Goal: Transaction & Acquisition: Purchase product/service

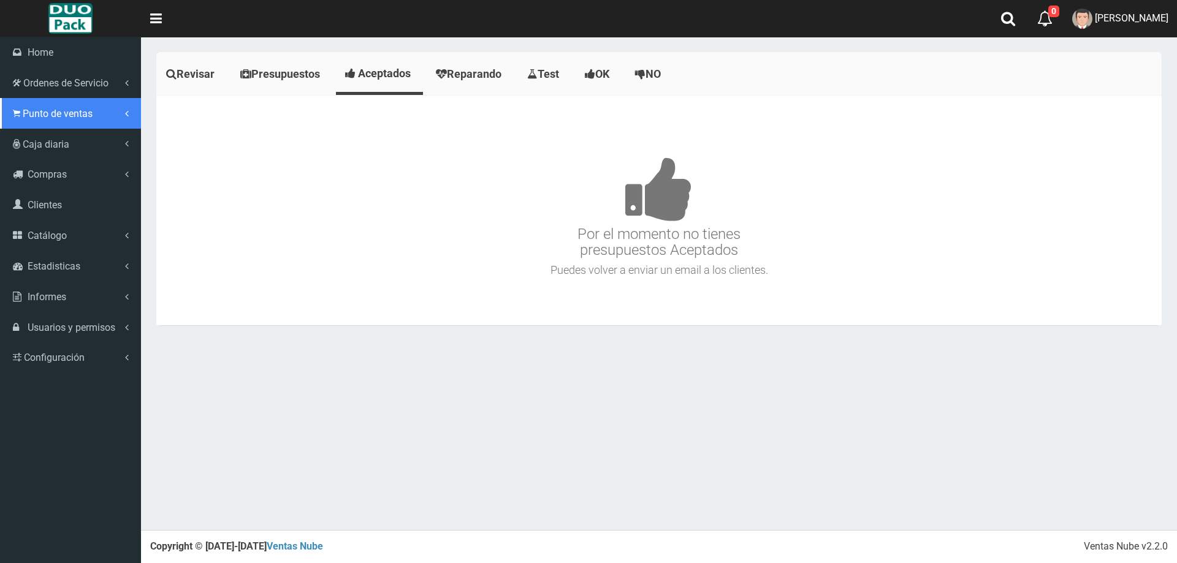
click at [47, 102] on link "Punto de ventas" at bounding box center [70, 113] width 141 height 31
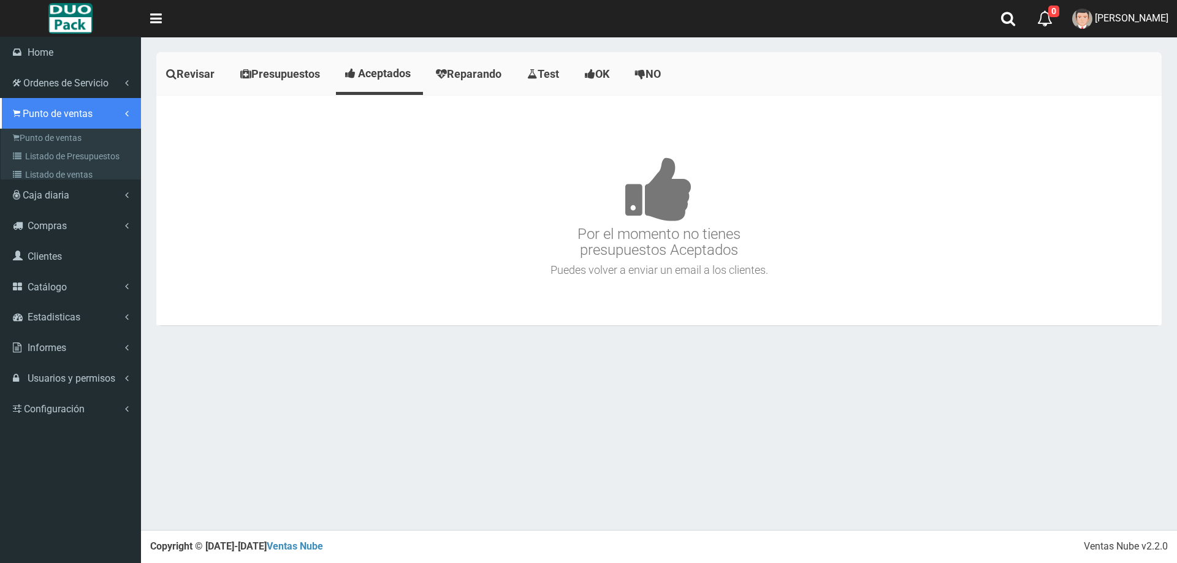
click at [53, 126] on link "Punto de ventas" at bounding box center [70, 113] width 141 height 31
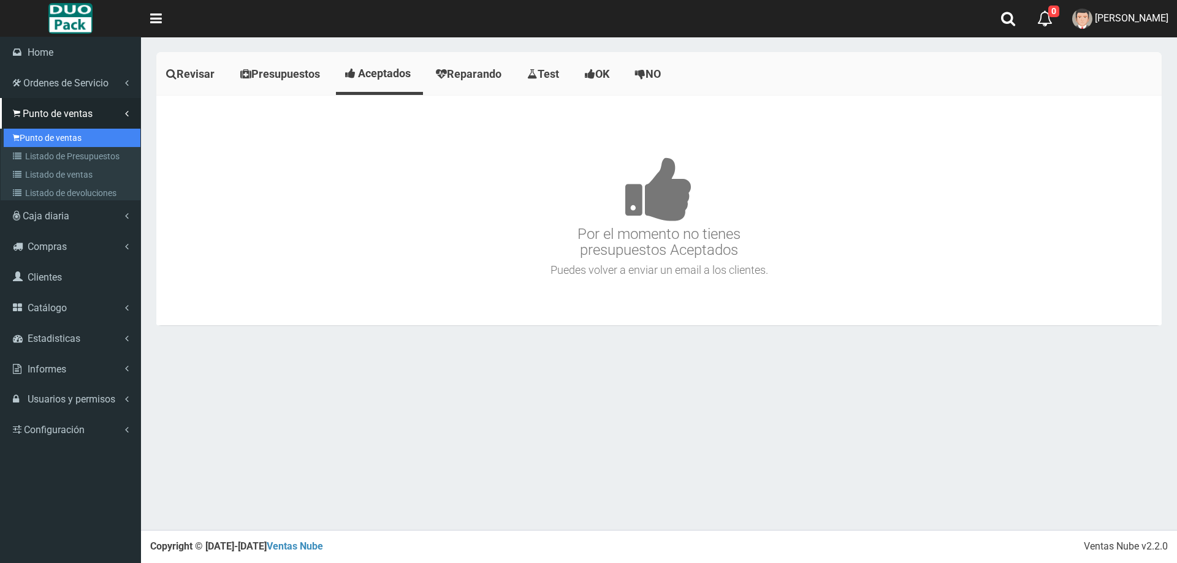
click at [57, 135] on link "Punto de ventas" at bounding box center [72, 138] width 137 height 18
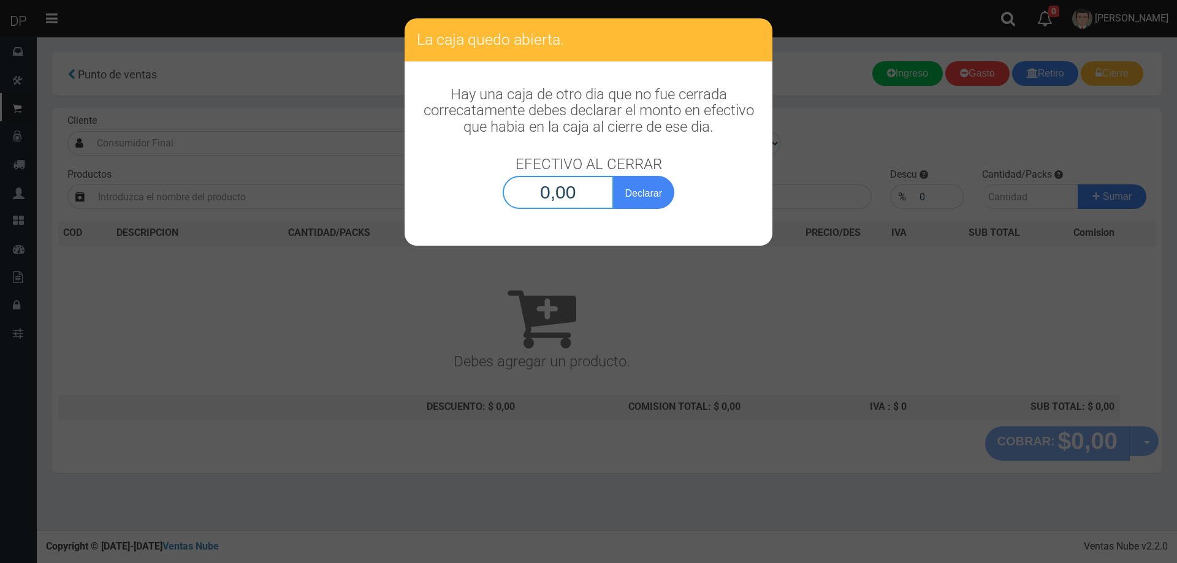
click at [512, 188] on input "0,00" at bounding box center [558, 192] width 111 height 33
type input "1,00"
click at [613, 176] on button "Declarar" at bounding box center [643, 192] width 61 height 33
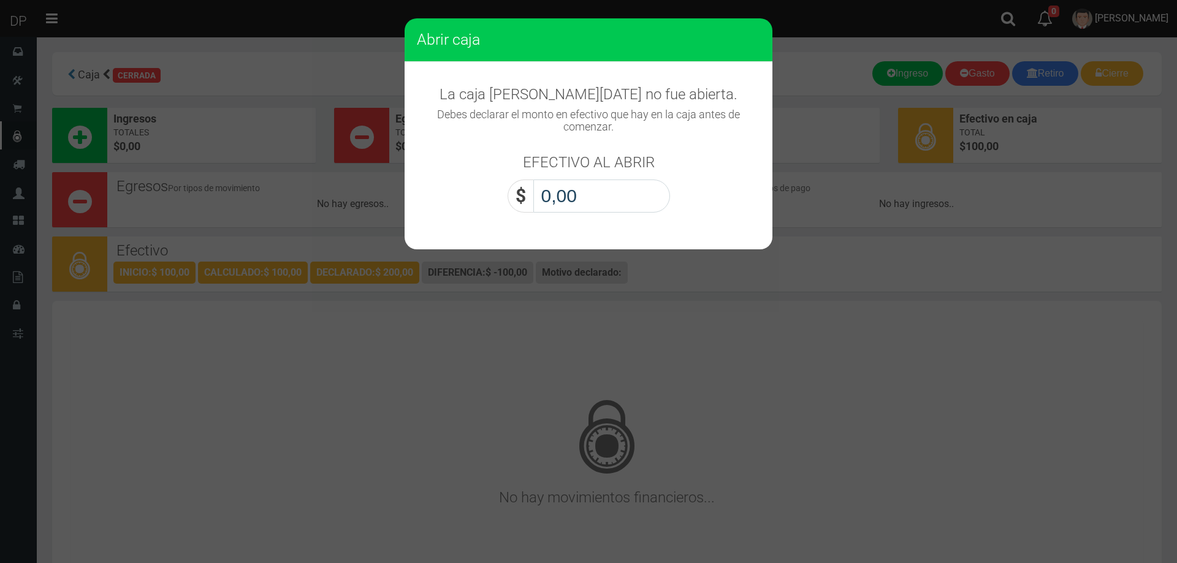
click at [588, 195] on input "0,00" at bounding box center [601, 196] width 137 height 33
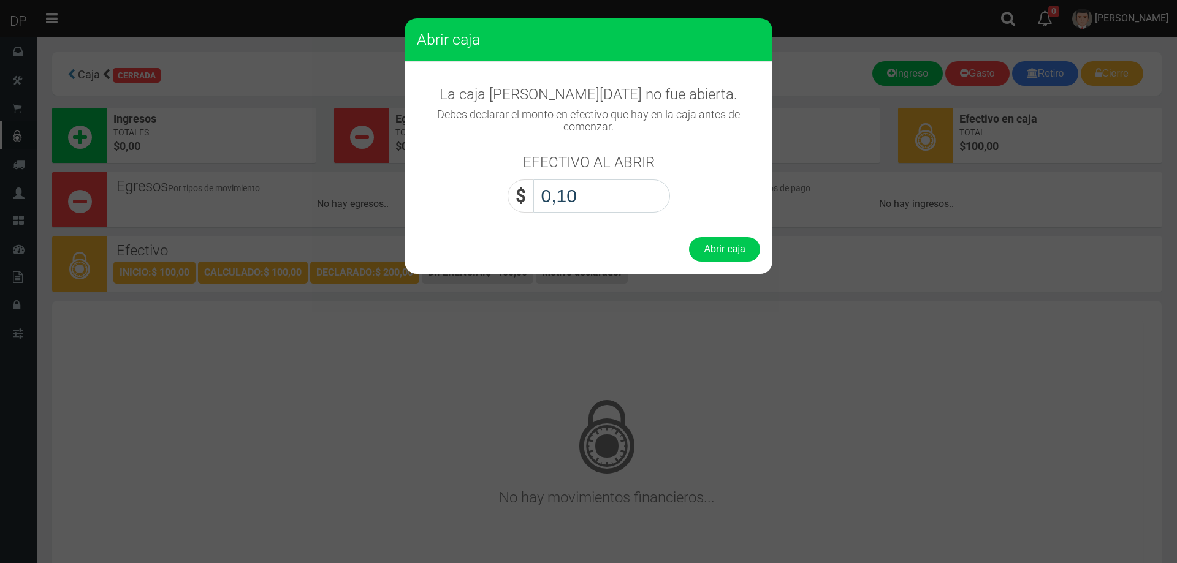
type input "1,00"
click at [689, 237] on button "Abrir caja" at bounding box center [724, 249] width 71 height 25
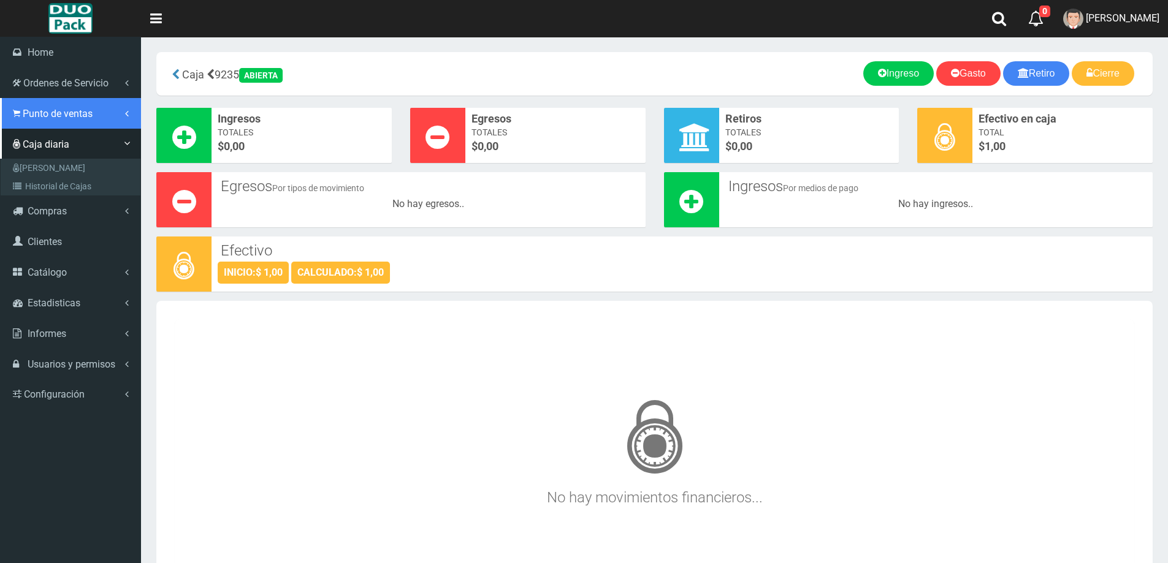
click at [87, 110] on span "Punto de ventas" at bounding box center [58, 114] width 70 height 12
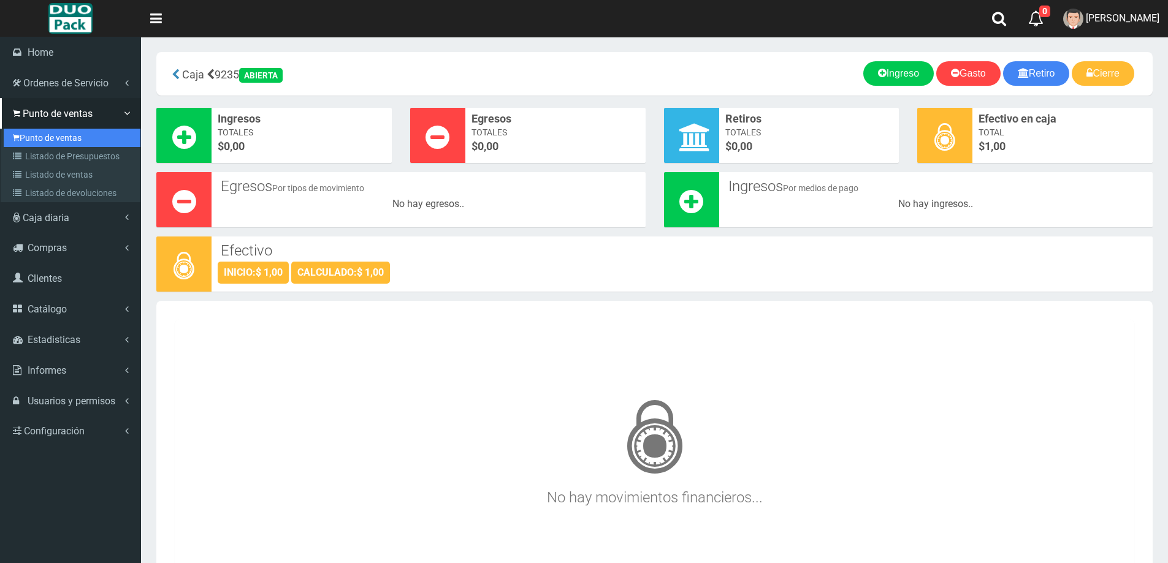
click at [75, 137] on link "Punto de ventas" at bounding box center [72, 138] width 137 height 18
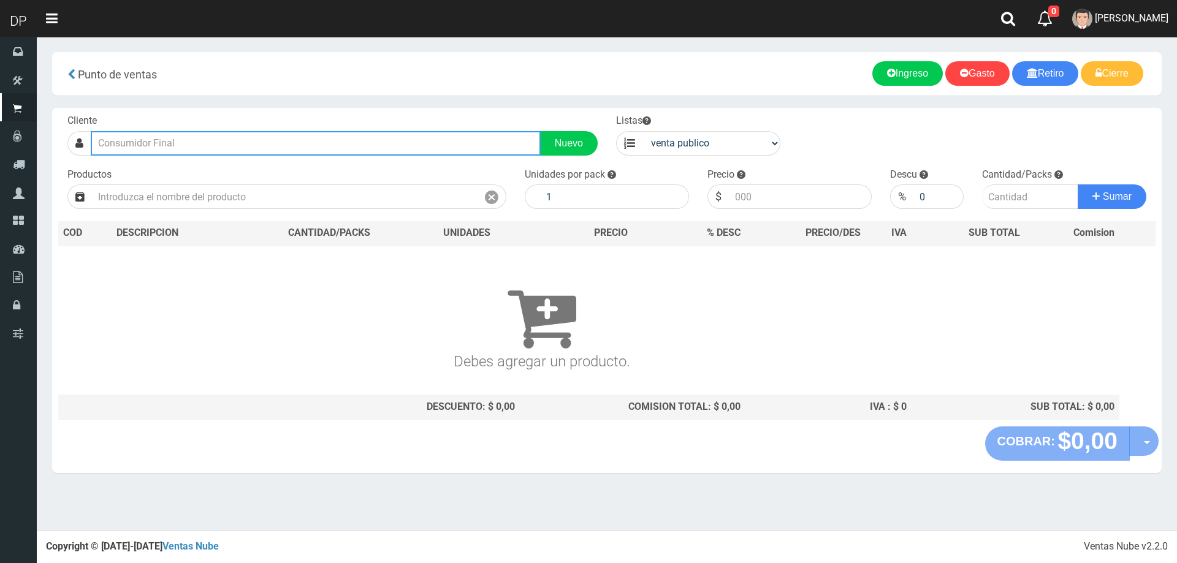
click at [265, 143] on input "text" at bounding box center [316, 143] width 450 height 25
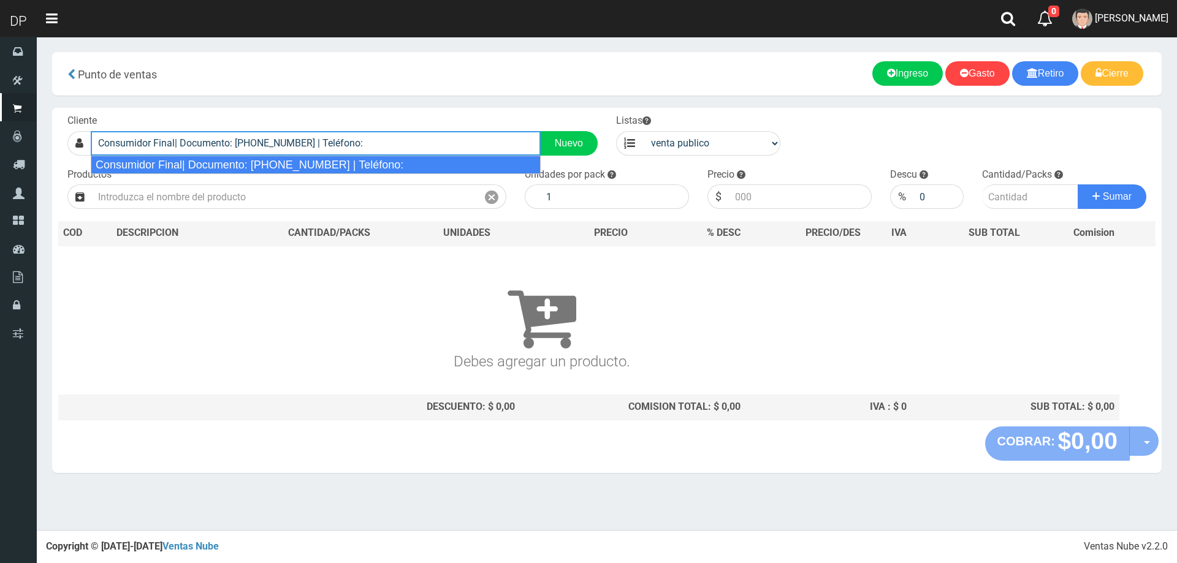
type input "Consumidor Final| Documento: [PHONE_NUMBER] | Teléfono:"
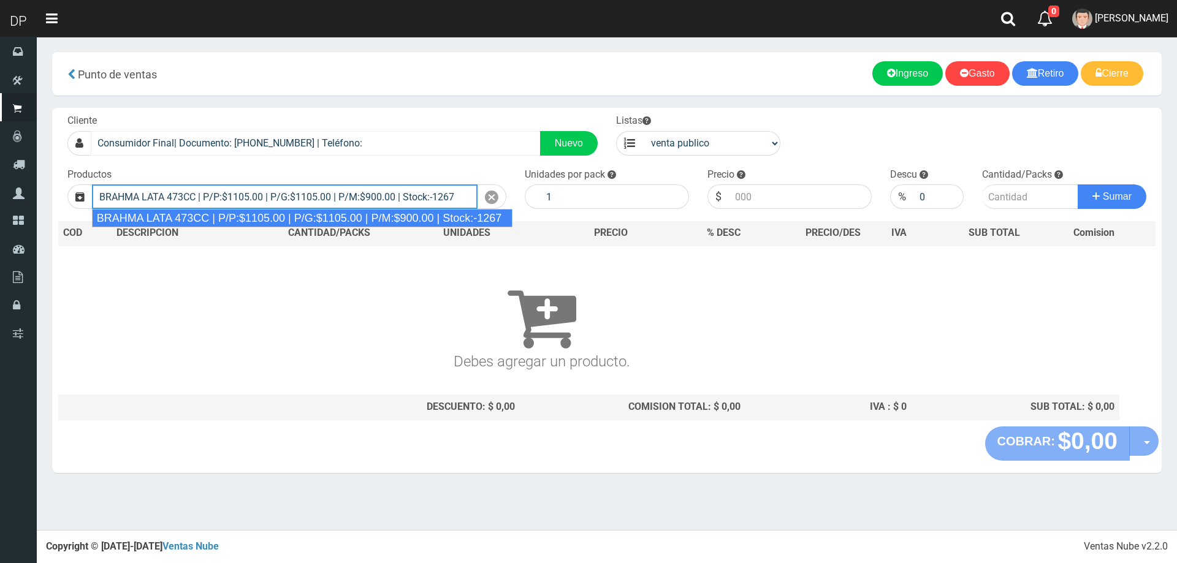
type input "BRAHMA LATA 473CC | P/P:$1105.00 | P/G:$1105.00 | P/M:$900.00 | Stock:-1267"
type input "24"
type input "1105.00"
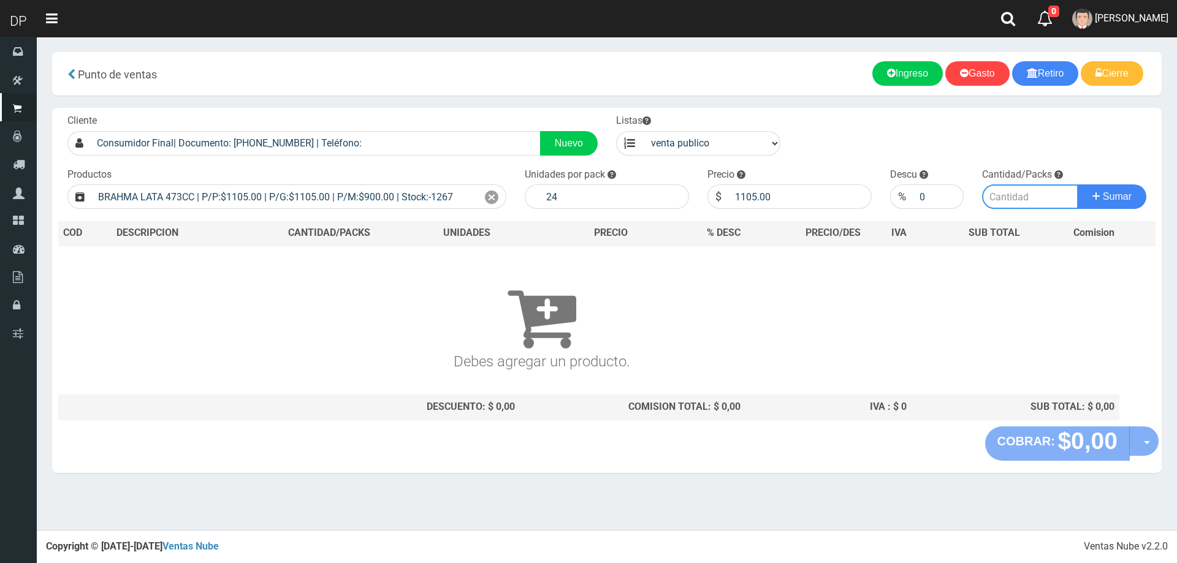
click at [1054, 191] on input "number" at bounding box center [1030, 197] width 97 height 25
type input "1"
click at [1078, 185] on button "Sumar" at bounding box center [1112, 197] width 69 height 25
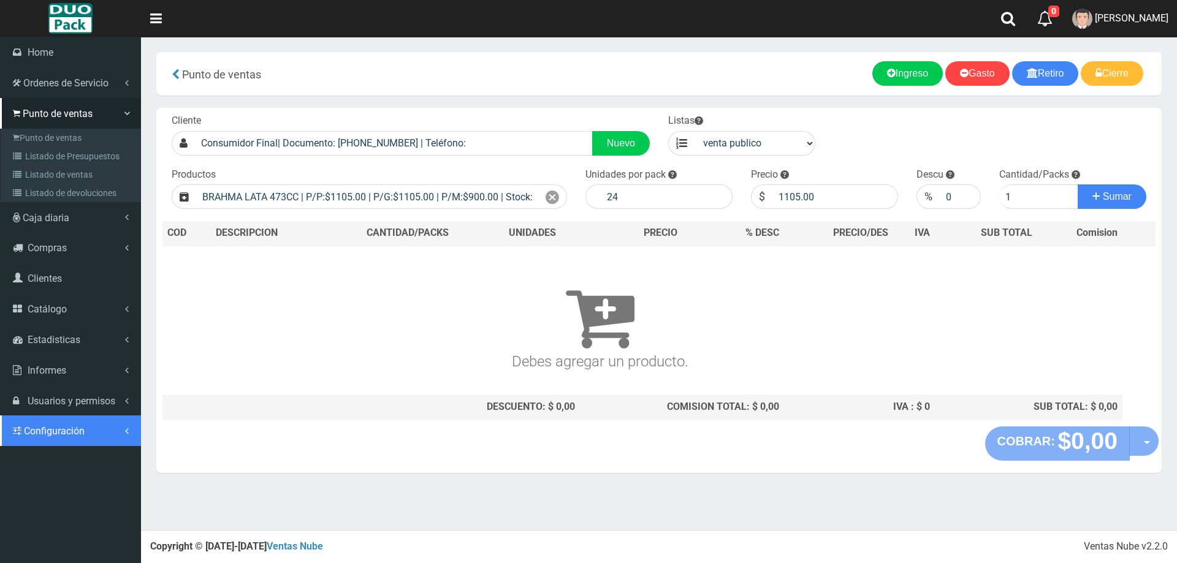
click at [70, 436] on span "Configuración" at bounding box center [54, 431] width 61 height 12
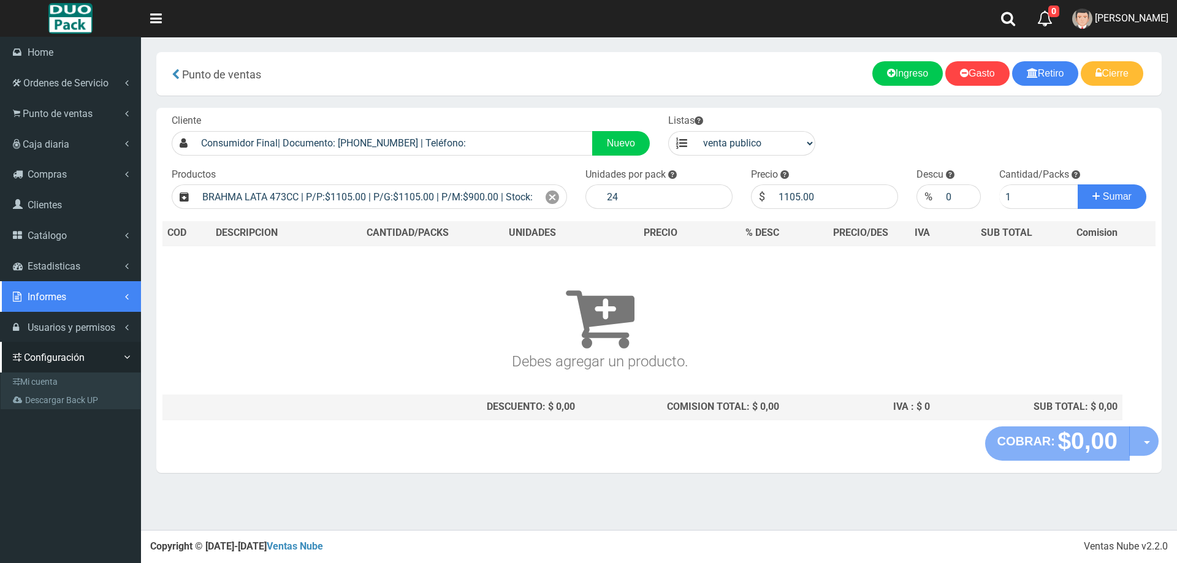
click at [66, 297] on span "Informes" at bounding box center [47, 297] width 39 height 12
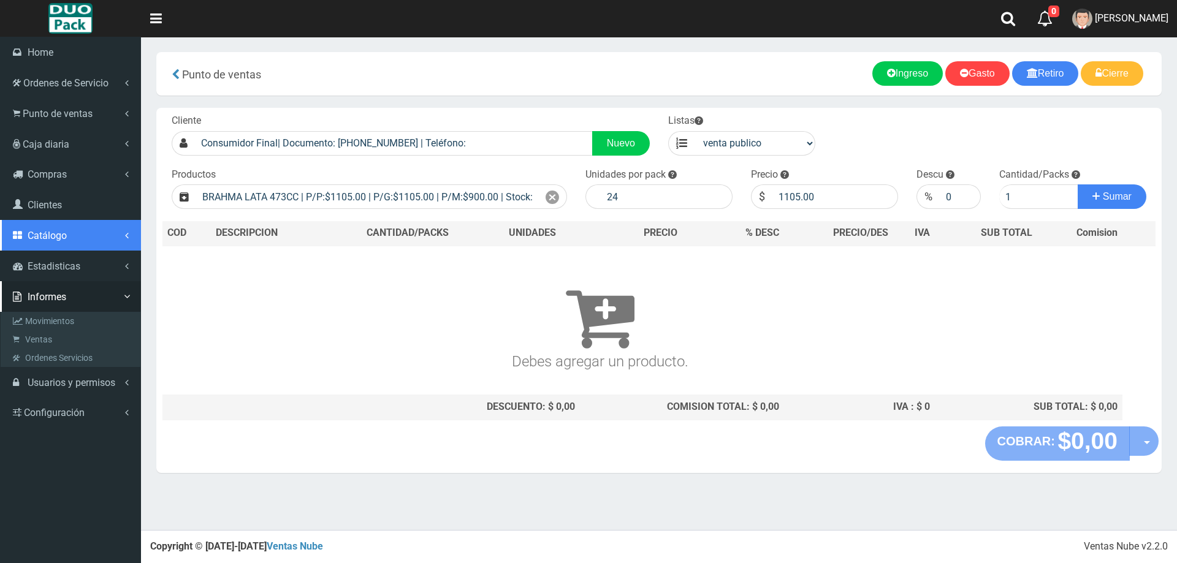
click at [63, 238] on span "Catálogo" at bounding box center [47, 236] width 39 height 12
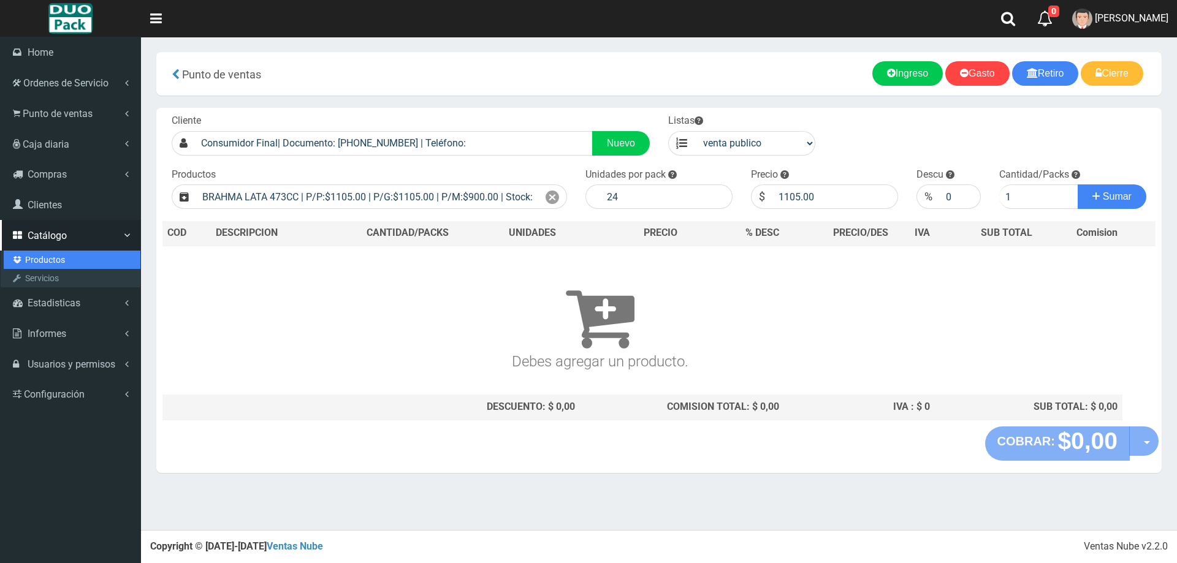
click at [71, 257] on link "Productos" at bounding box center [72, 260] width 137 height 18
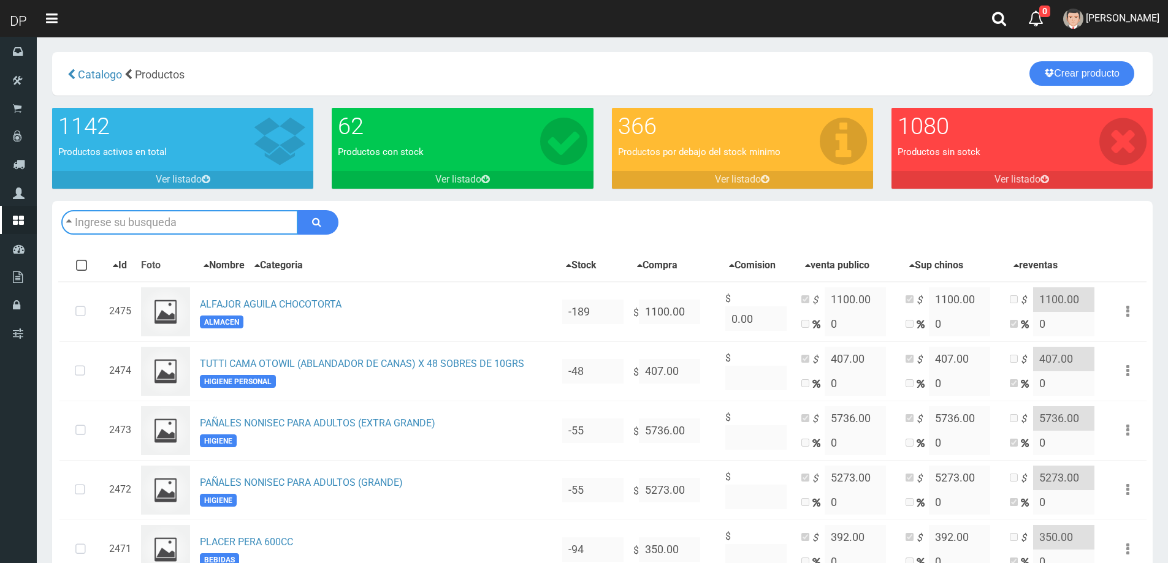
click at [114, 227] on input "text" at bounding box center [179, 222] width 237 height 25
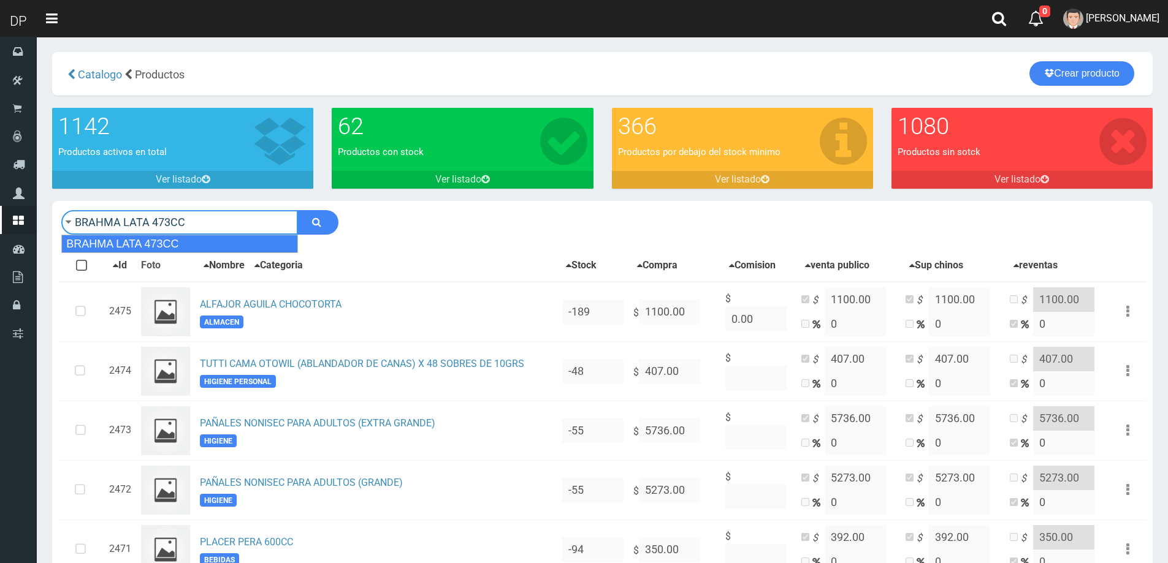
click at [114, 245] on div "BRAHMA LATA 473CC" at bounding box center [179, 244] width 237 height 18
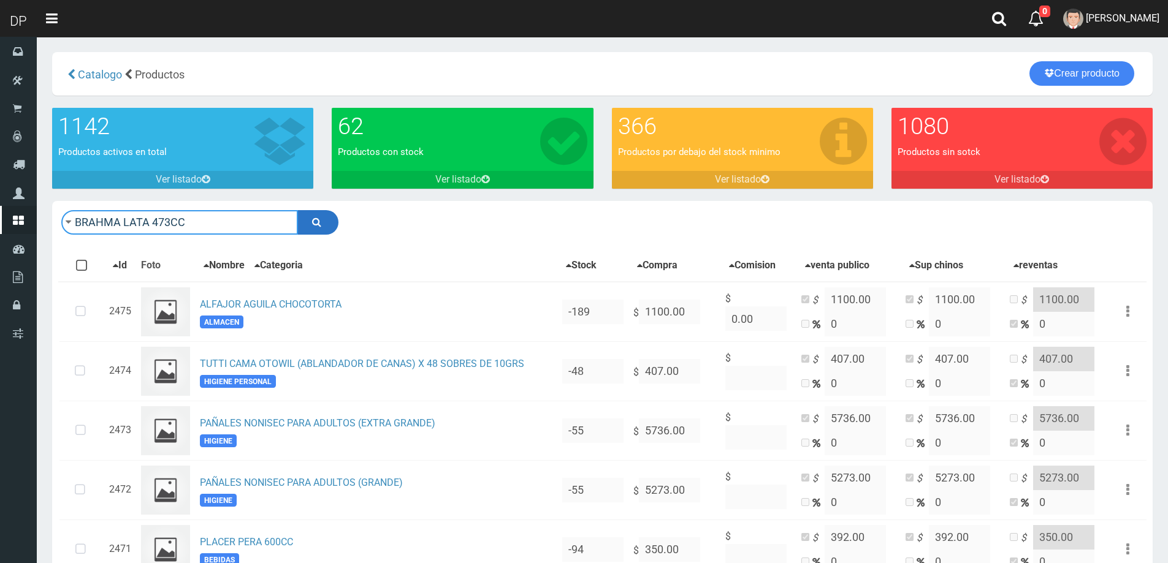
type input "BRAHMA LATA 473CC"
click at [329, 224] on button "submit" at bounding box center [317, 222] width 41 height 25
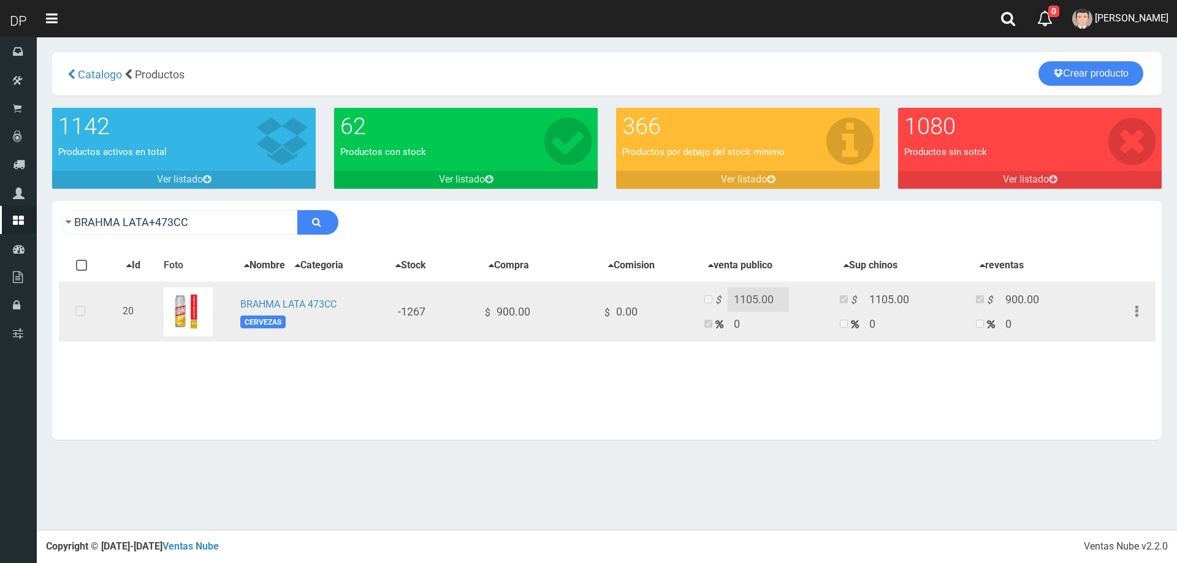
click at [79, 310] on icon at bounding box center [80, 312] width 32 height 40
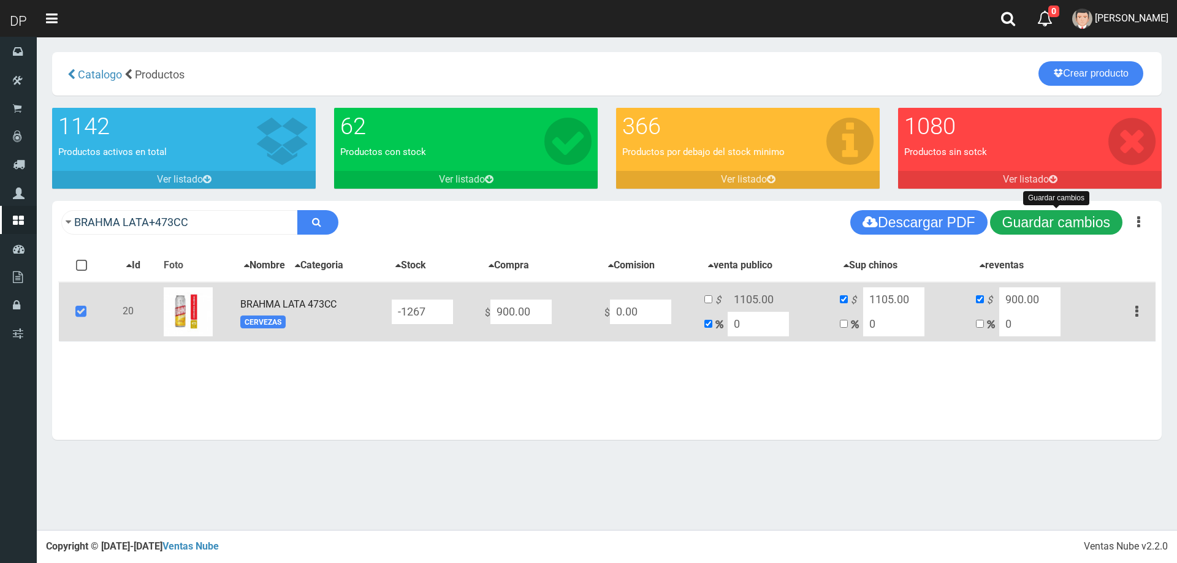
click at [1081, 228] on button "Guardar cambios" at bounding box center [1056, 222] width 132 height 25
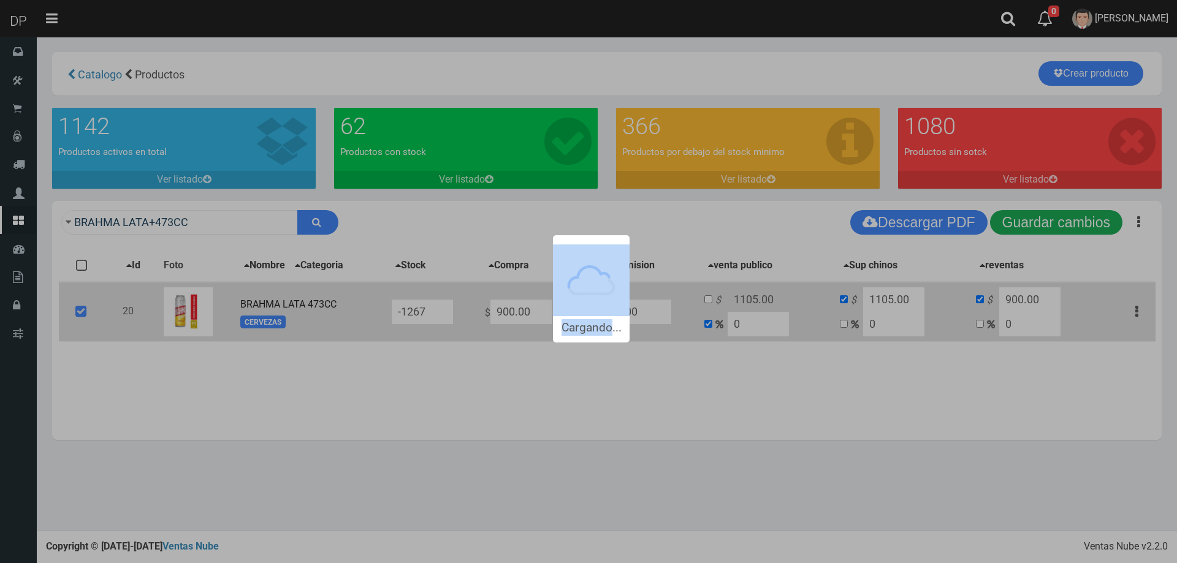
click at [1081, 228] on div "Cargando..." at bounding box center [588, 171] width 1177 height 343
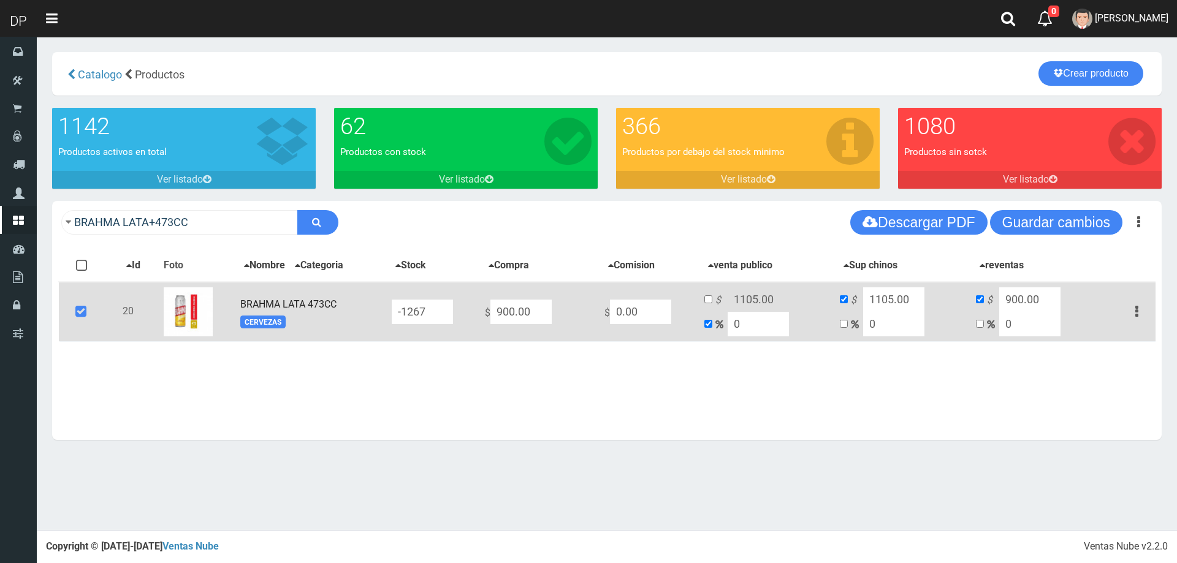
click at [438, 315] on input "-1267" at bounding box center [422, 312] width 61 height 25
type input "-"
type input "24"
click at [1039, 222] on button "Guardar cambios" at bounding box center [1056, 222] width 132 height 25
click at [87, 311] on icon at bounding box center [80, 312] width 33 height 40
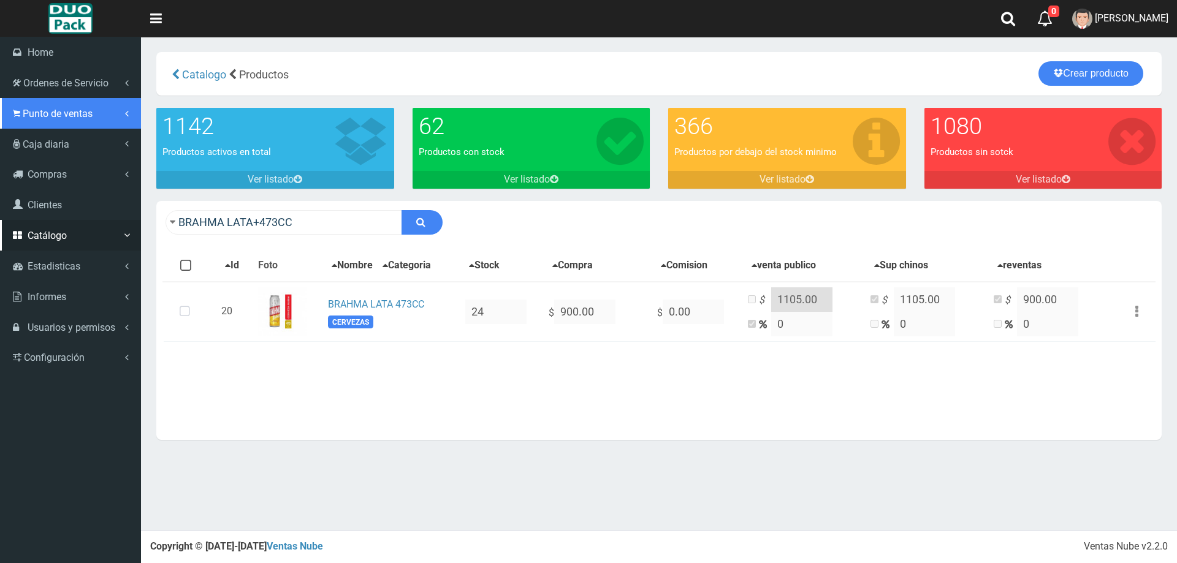
click at [31, 115] on span "Punto de ventas" at bounding box center [58, 114] width 70 height 12
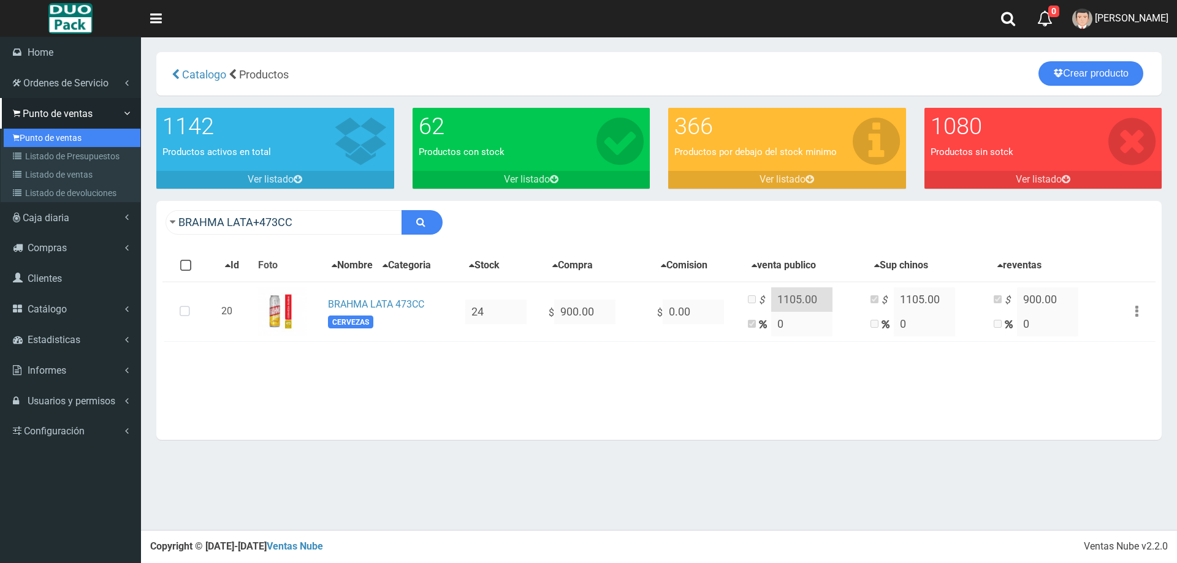
click at [63, 138] on link "Punto de ventas" at bounding box center [72, 138] width 137 height 18
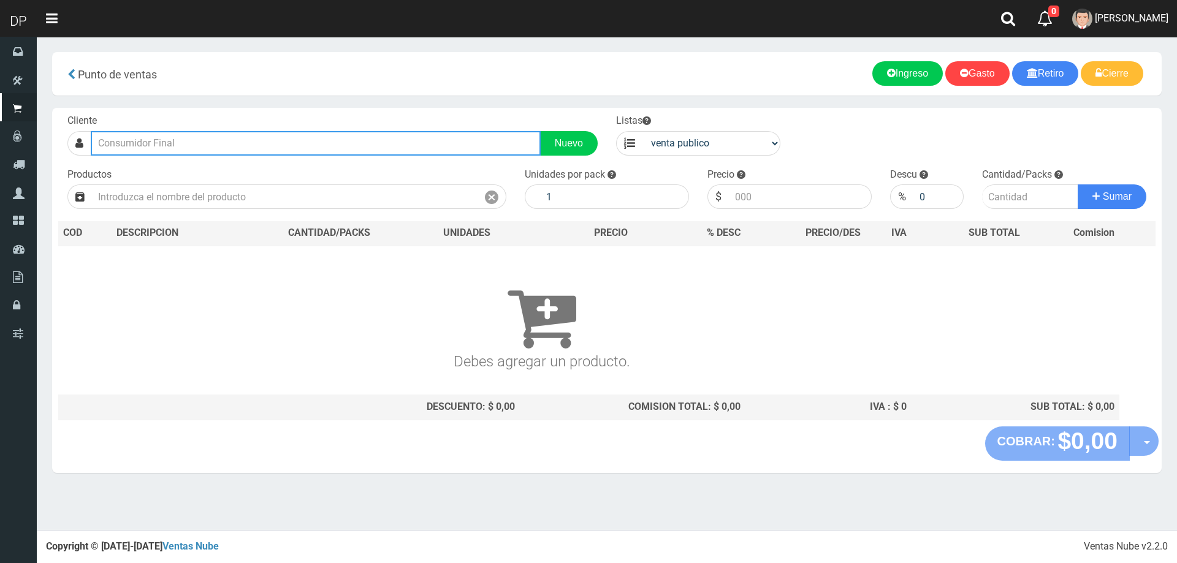
click at [270, 144] on input "text" at bounding box center [316, 143] width 450 height 25
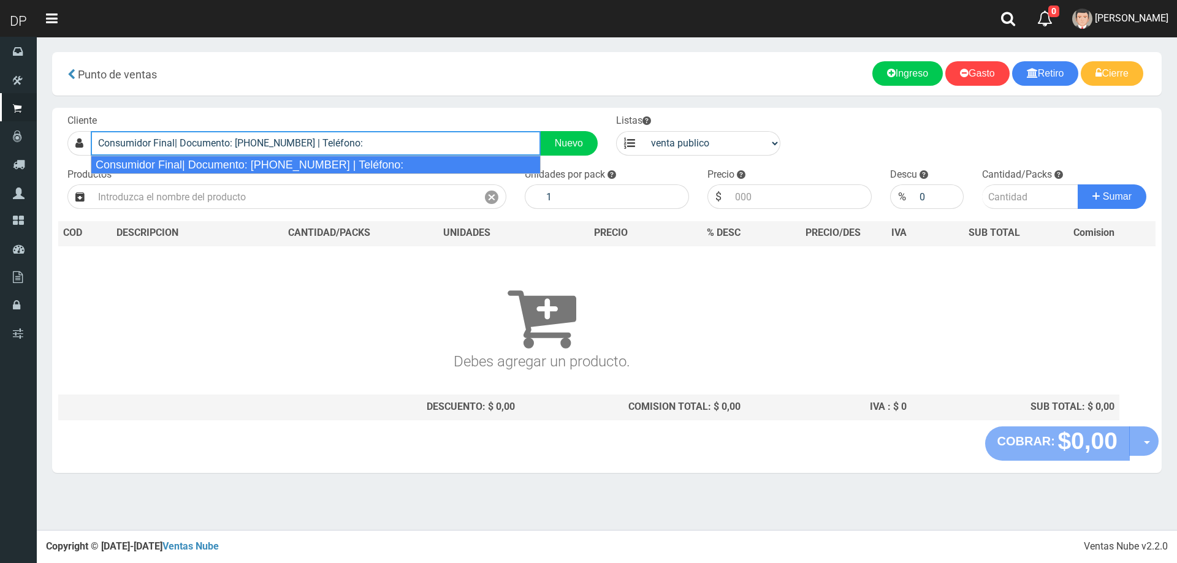
type input "Consumidor Final| Documento: [PHONE_NUMBER] | Teléfono:"
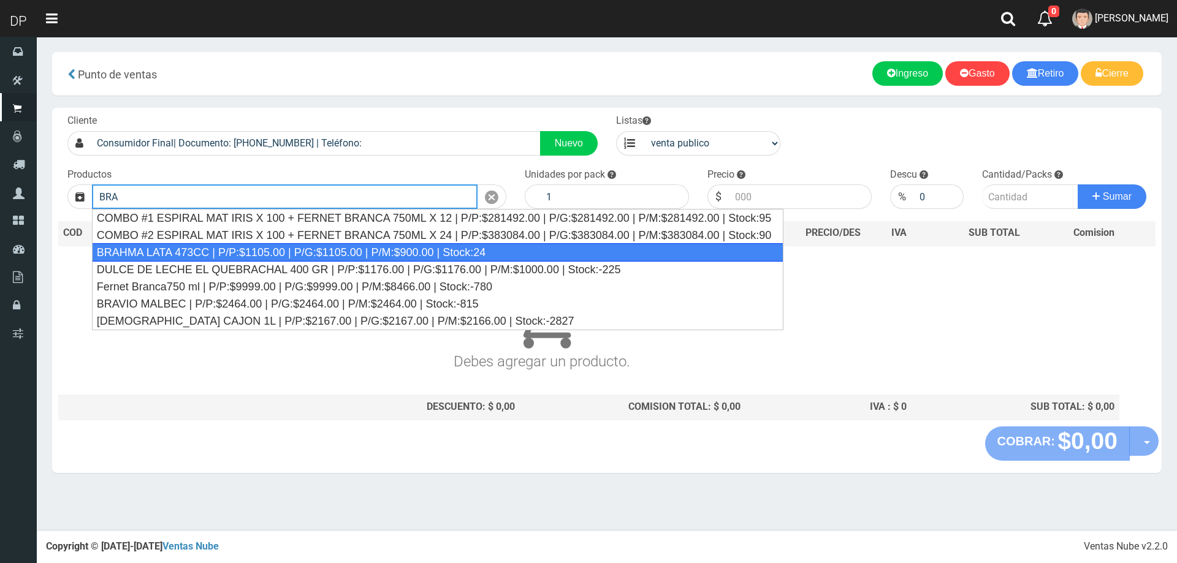
click at [225, 254] on div "BRAHMA LATA 473CC | P/P:$1105.00 | P/G:$1105.00 | P/M:$900.00 | Stock:24" at bounding box center [438, 252] width 692 height 18
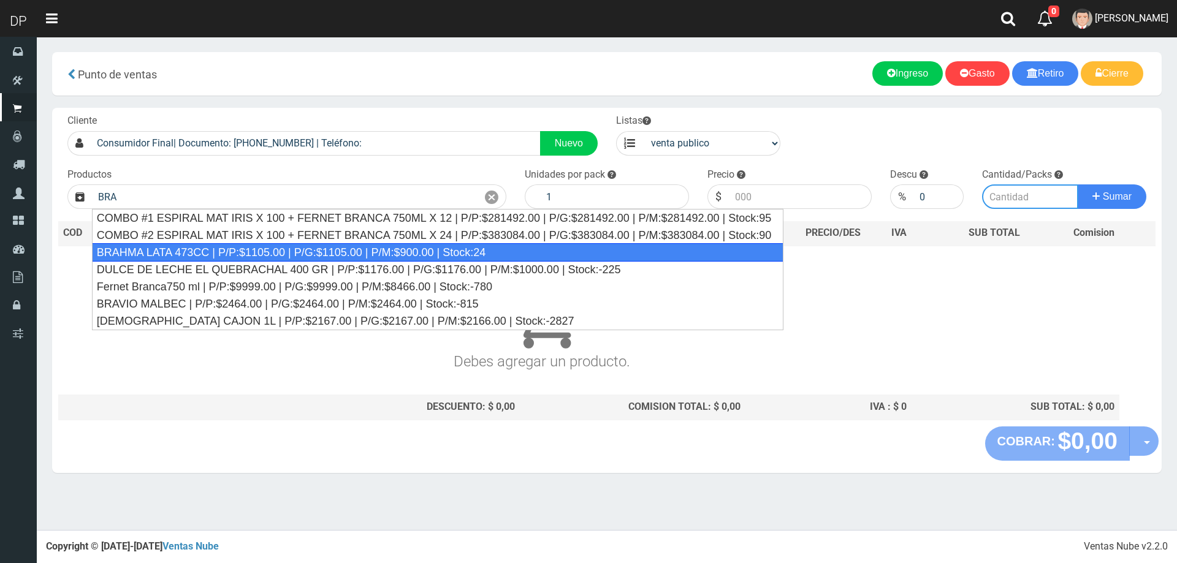
type input "BRAHMA LATA 473CC | P/P:$1105.00 | P/G:$1105.00 | P/M:$900.00 | Stock:24"
type input "24"
type input "1105.00"
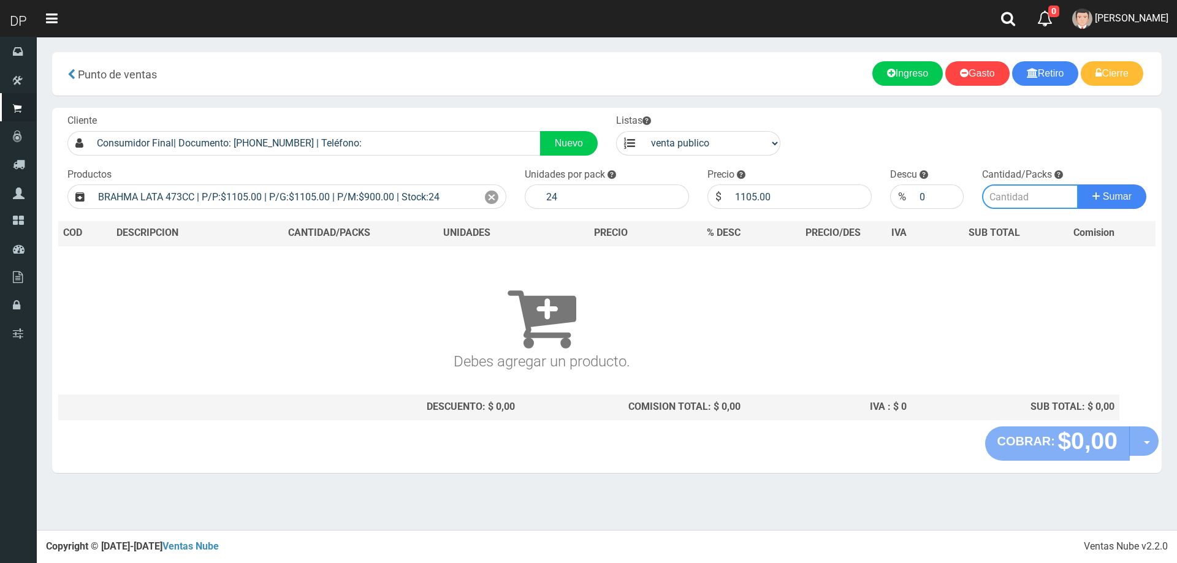
click at [1014, 207] on input "number" at bounding box center [1030, 197] width 97 height 25
type input "1"
click at [1078, 185] on button "Sumar" at bounding box center [1112, 197] width 69 height 25
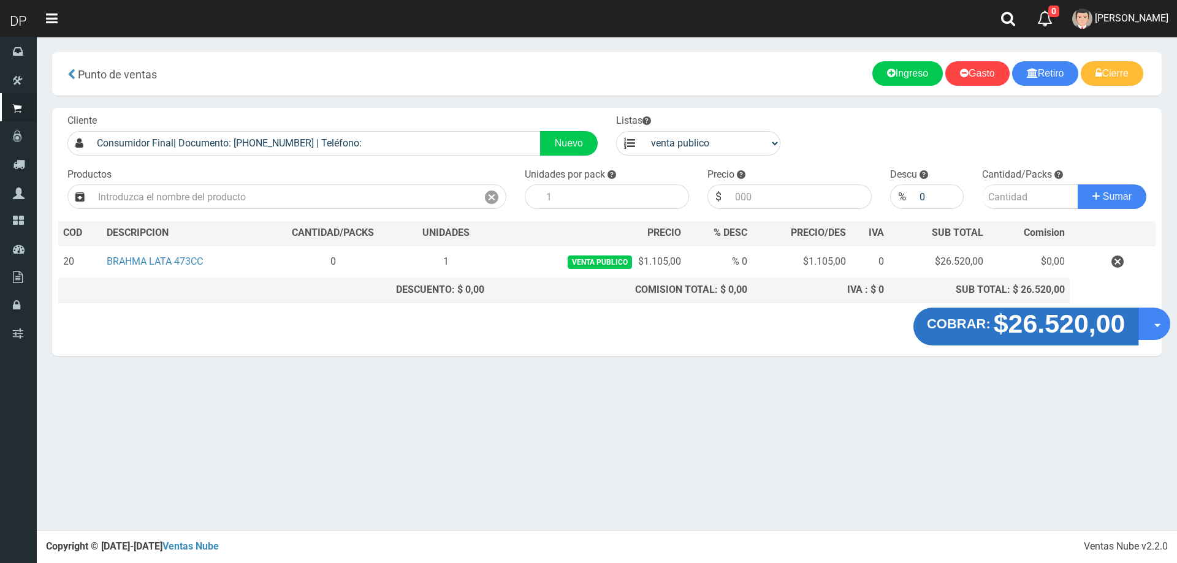
click at [1061, 327] on strong "$26.520,00" at bounding box center [1060, 323] width 132 height 29
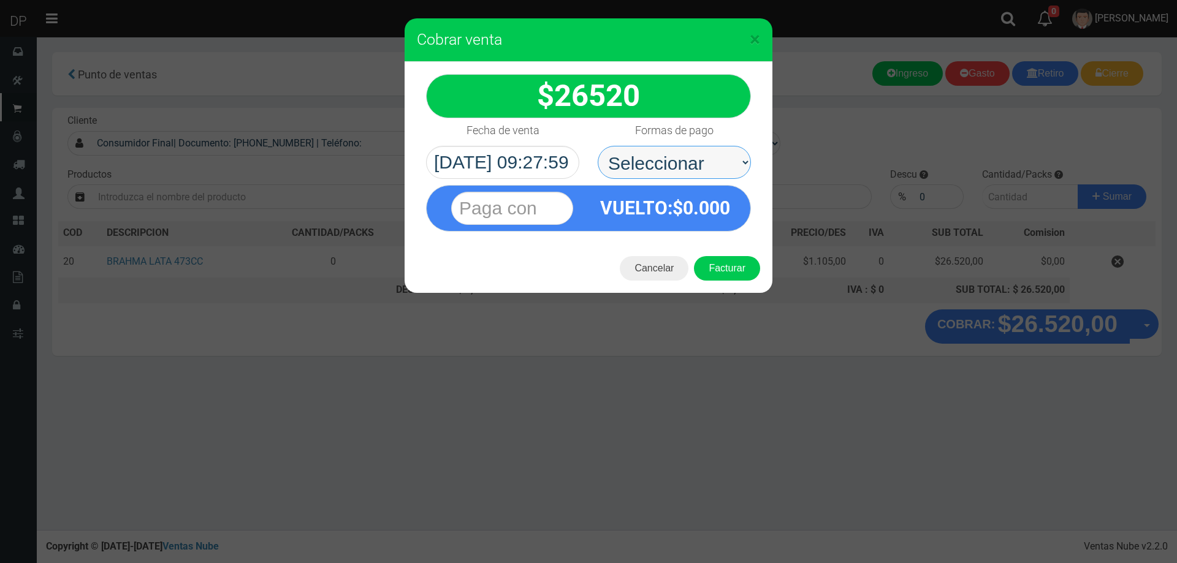
click at [680, 148] on select "Seleccionar Efectivo Tarjeta de Crédito Depósito Débito" at bounding box center [674, 162] width 153 height 33
click at [685, 169] on select "Seleccionar Efectivo Tarjeta de Crédito Depósito Débito" at bounding box center [674, 162] width 153 height 33
drag, startPoint x: 685, startPoint y: 169, endPoint x: 688, endPoint y: 177, distance: 8.5
click at [685, 169] on select "Seleccionar Efectivo Tarjeta de Crédito Depósito Débito" at bounding box center [674, 162] width 153 height 33
select select "Efectivo"
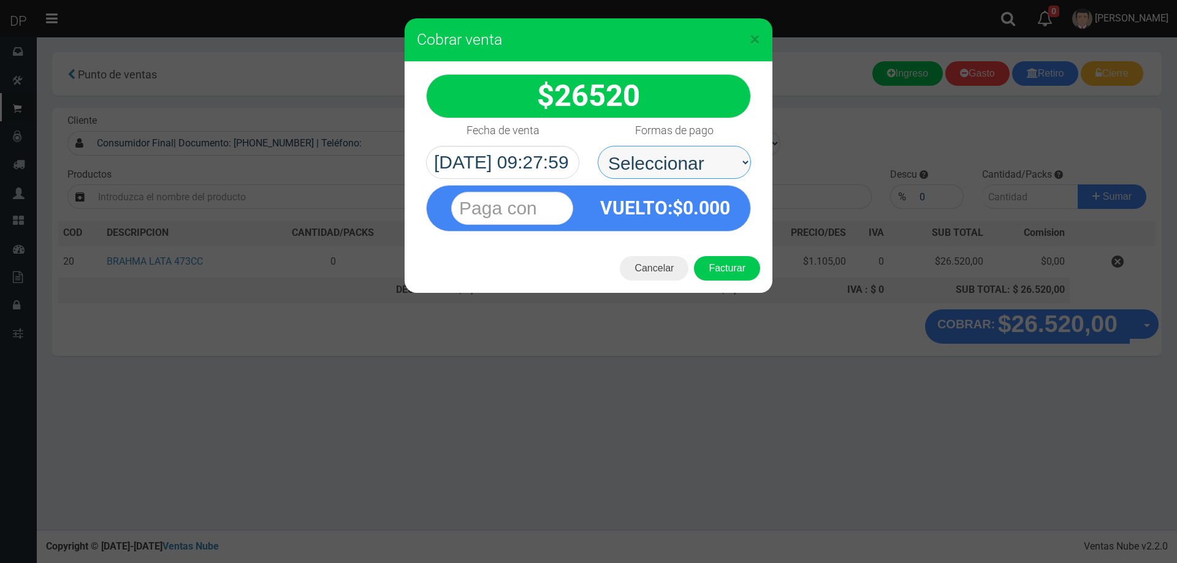
click at [598, 146] on select "Seleccionar Efectivo Tarjeta de Crédito Depósito Débito" at bounding box center [674, 162] width 153 height 33
click at [749, 273] on button "Facturar" at bounding box center [727, 268] width 66 height 25
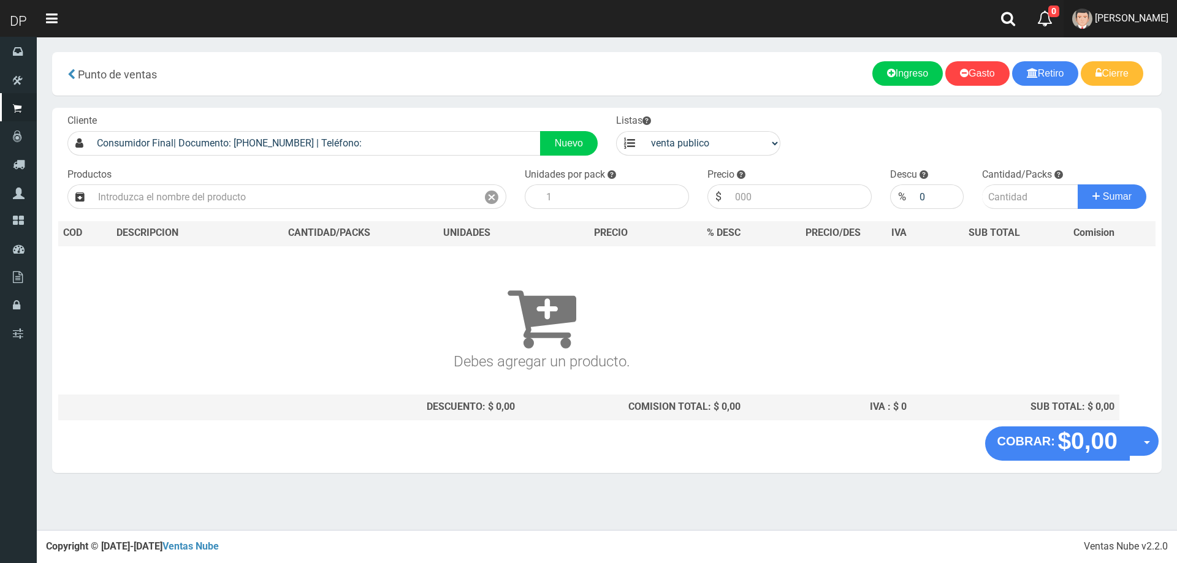
click at [1143, 20] on span "DAIANA PECHMANN" at bounding box center [1132, 18] width 74 height 12
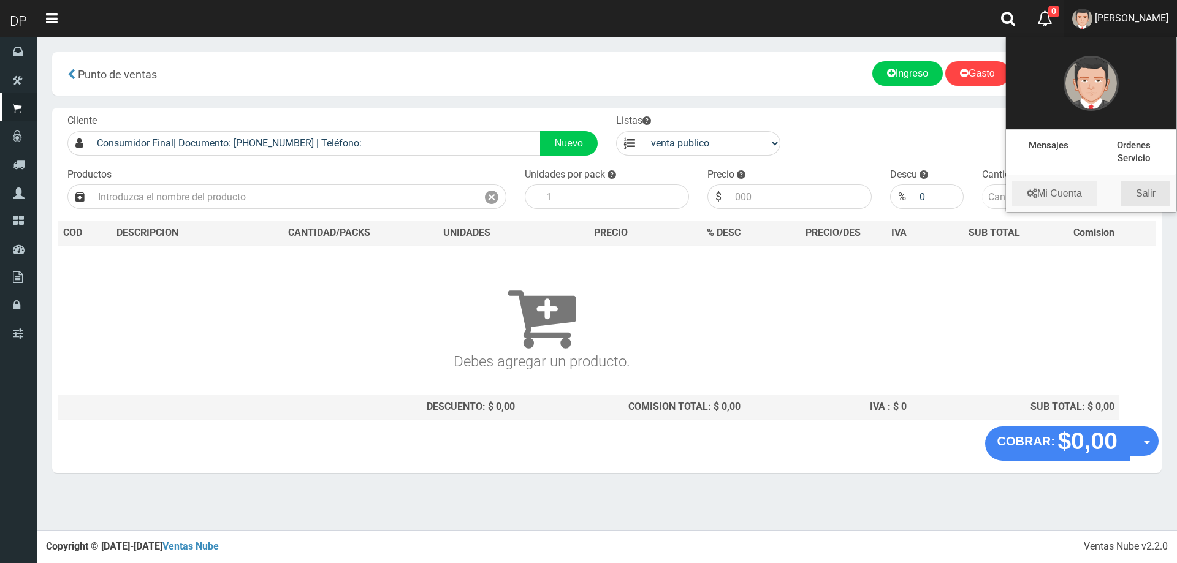
click at [1146, 202] on link "Salir" at bounding box center [1145, 193] width 49 height 25
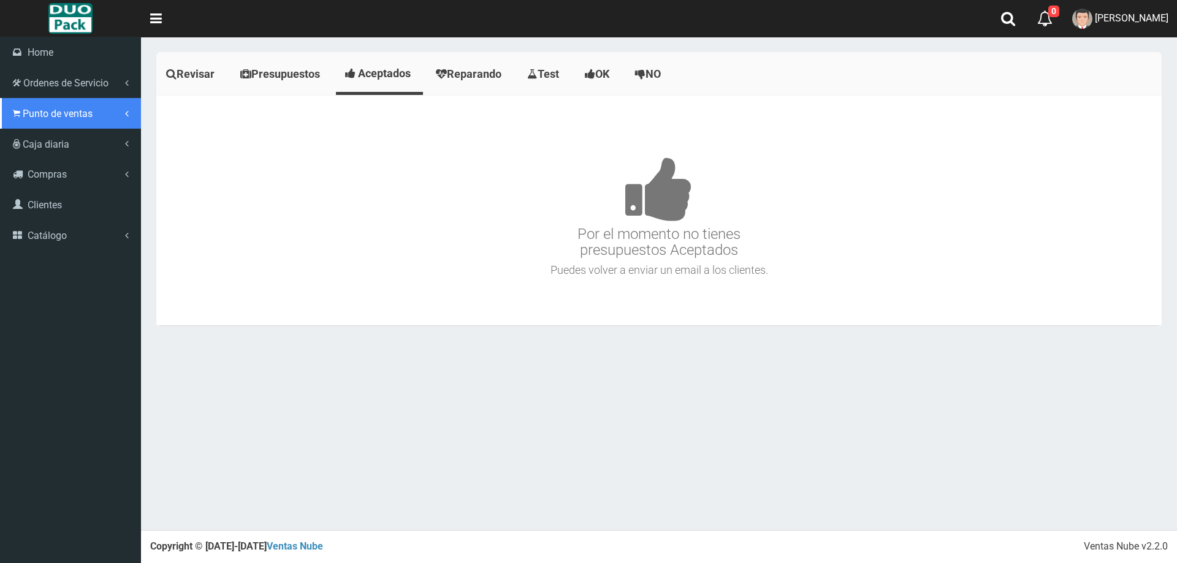
click at [31, 116] on span "Punto de ventas" at bounding box center [58, 114] width 70 height 12
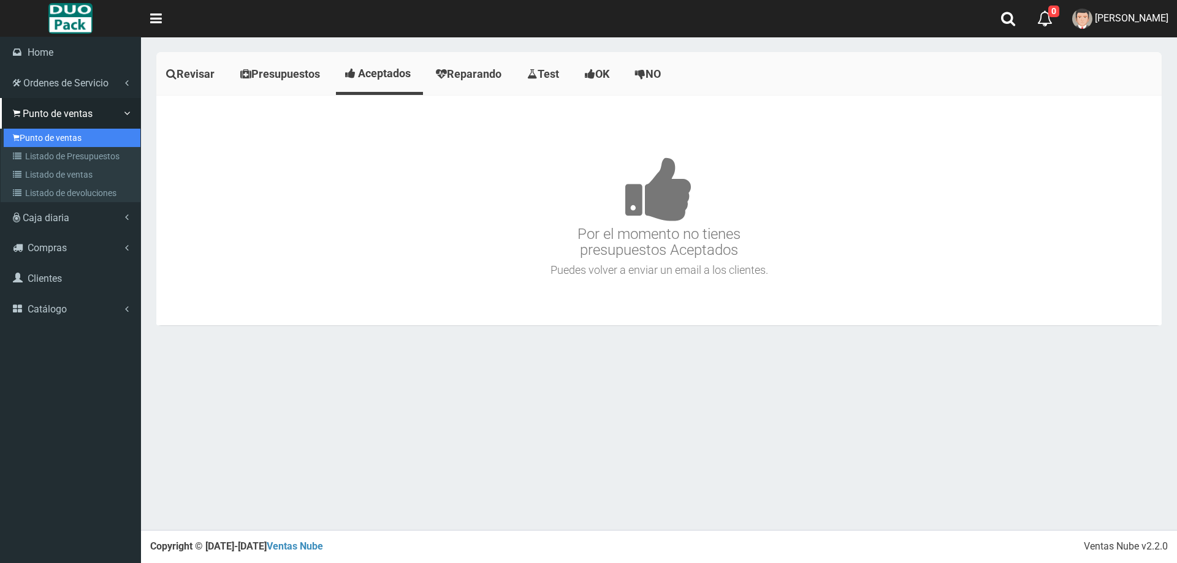
click at [72, 137] on link "Punto de ventas" at bounding box center [72, 138] width 137 height 18
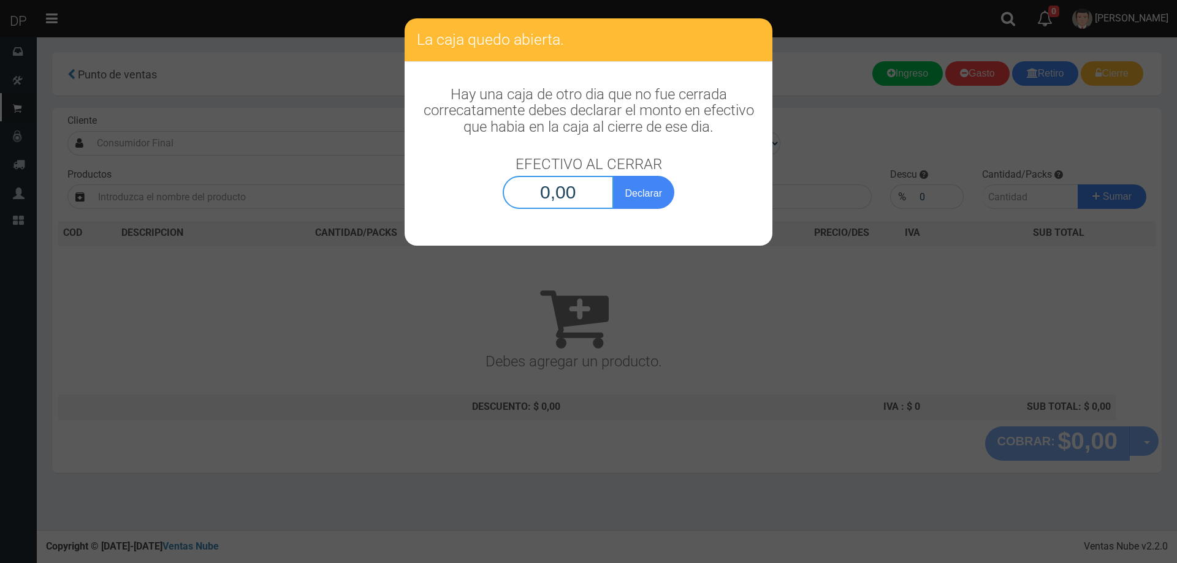
click at [571, 204] on input "0,00" at bounding box center [558, 192] width 111 height 33
type input "1,00"
click at [613, 176] on button "Declarar" at bounding box center [643, 192] width 61 height 33
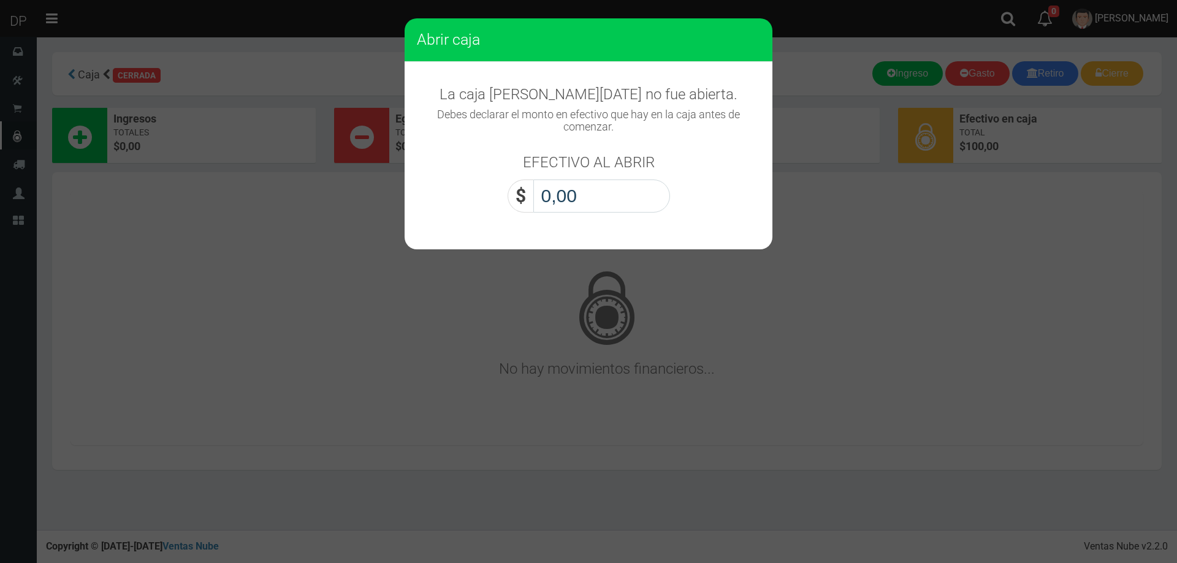
click at [571, 204] on input "0,00" at bounding box center [601, 196] width 137 height 33
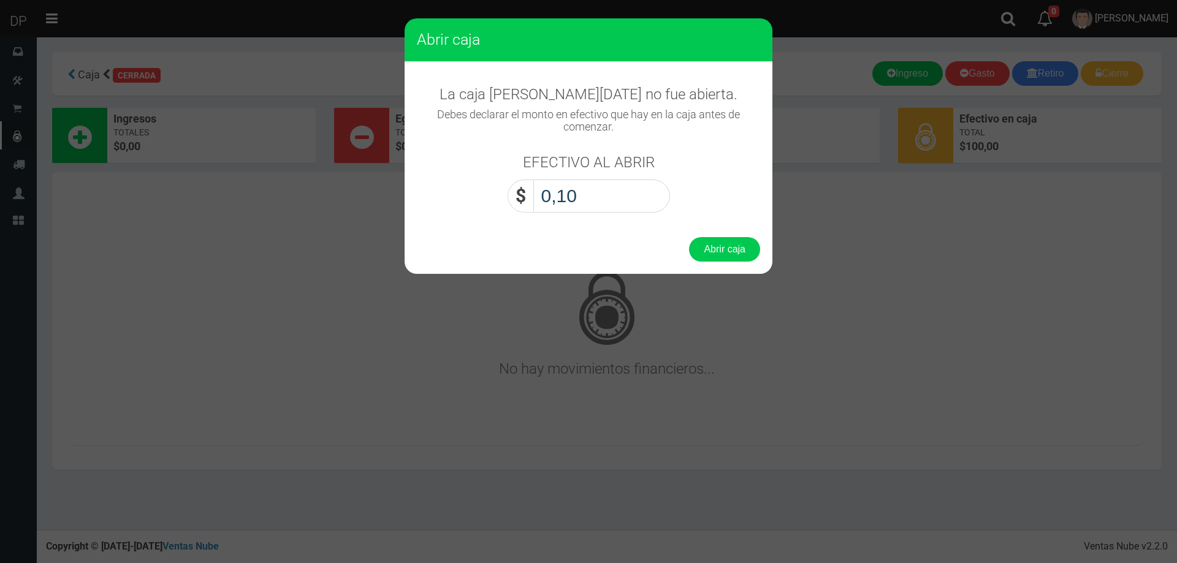
type input "1,00"
click at [689, 237] on button "Abrir caja" at bounding box center [724, 249] width 71 height 25
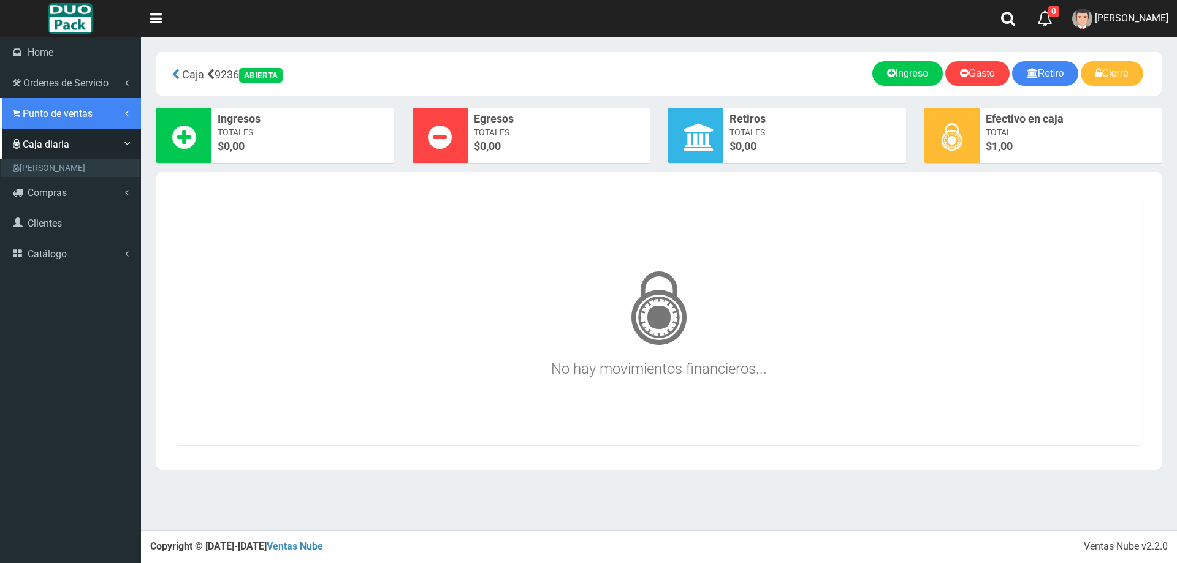
click at [18, 113] on icon at bounding box center [16, 114] width 7 height 12
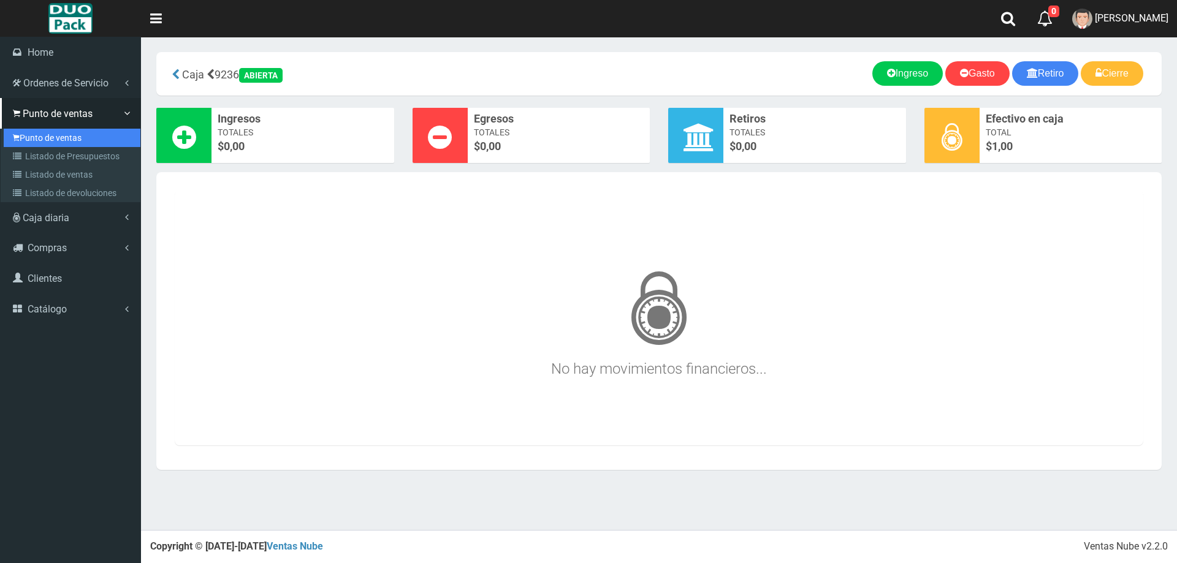
click at [71, 135] on link "Punto de ventas" at bounding box center [72, 138] width 137 height 18
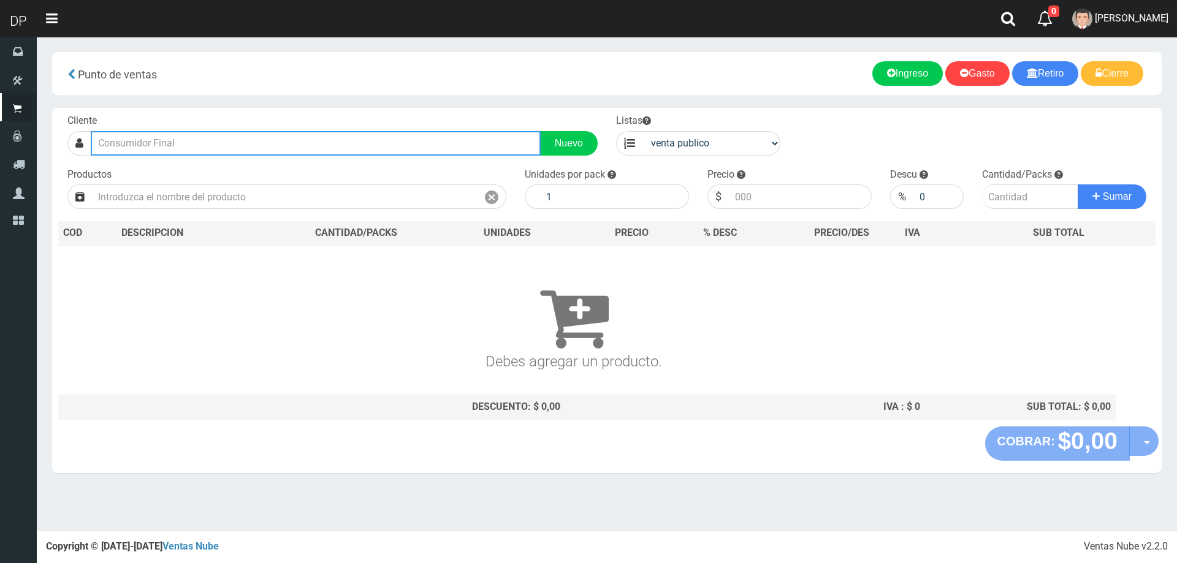
click at [197, 138] on input "text" at bounding box center [316, 143] width 450 height 25
click at [148, 141] on input "VELEZ SARFIELD 5492" at bounding box center [316, 143] width 450 height 25
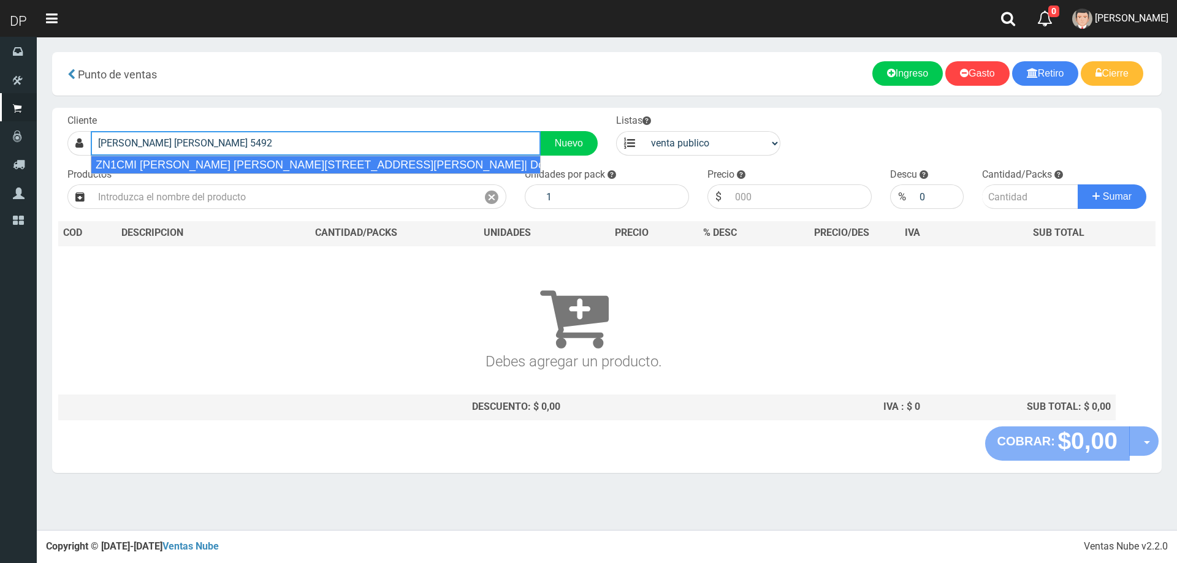
click at [233, 159] on div "ZN1CMI VELEZ SARSFIELD 5492 (MUNRO)| Documento: 46546464 | Teléfono:" at bounding box center [316, 165] width 450 height 18
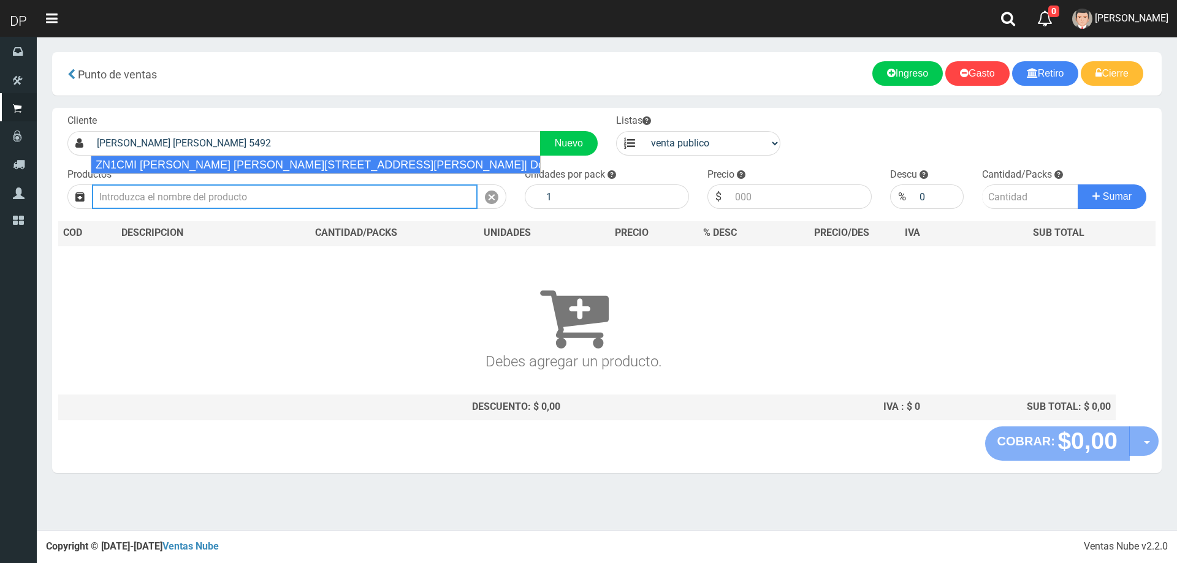
type input "ZN1CMI VELEZ SARSFIELD 5492 (MUNRO)| Documento: 46546464 | Teléfono:"
select select "2"
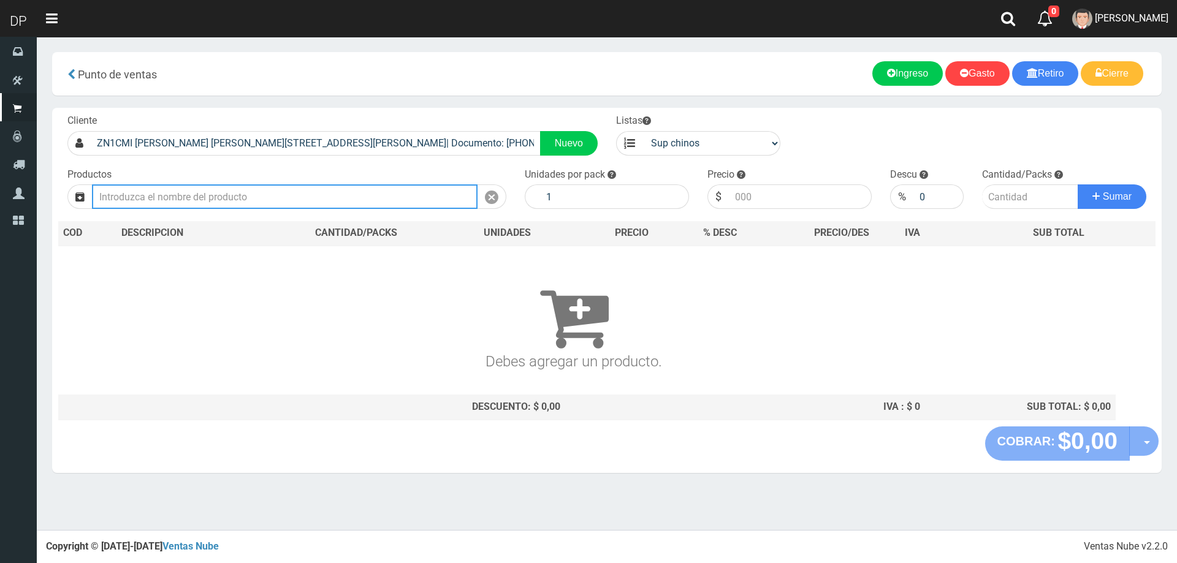
click at [251, 200] on input "text" at bounding box center [285, 197] width 386 height 25
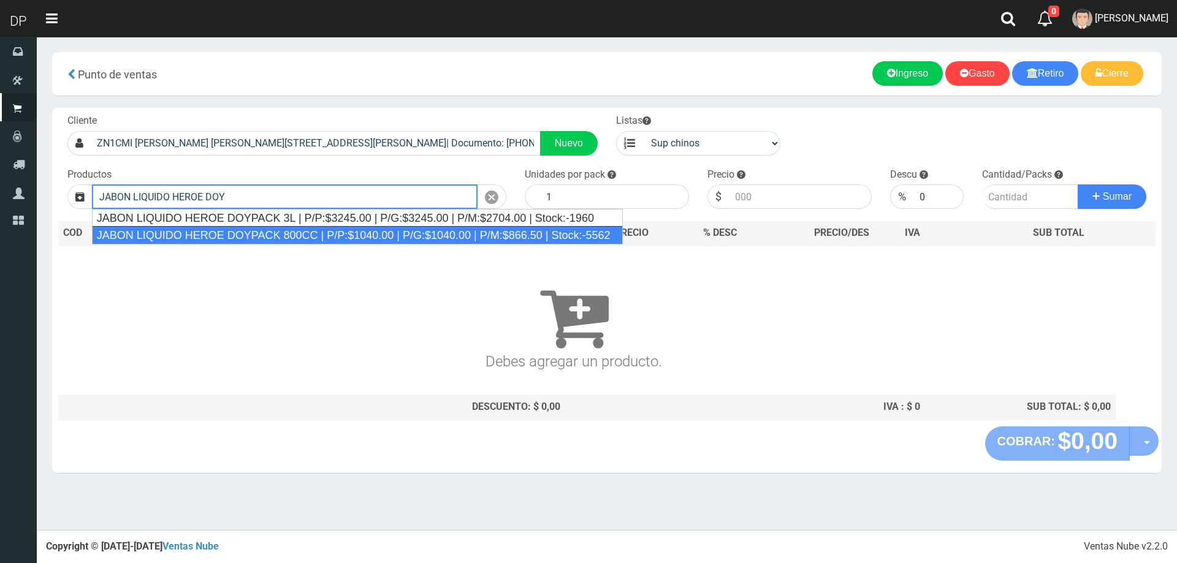
click at [253, 235] on div "JABON LIQUIDO HEROE DOYPACK 800CC | P/P:$1040.00 | P/G:$1040.00 | P/M:$866.50 |…" at bounding box center [357, 235] width 531 height 18
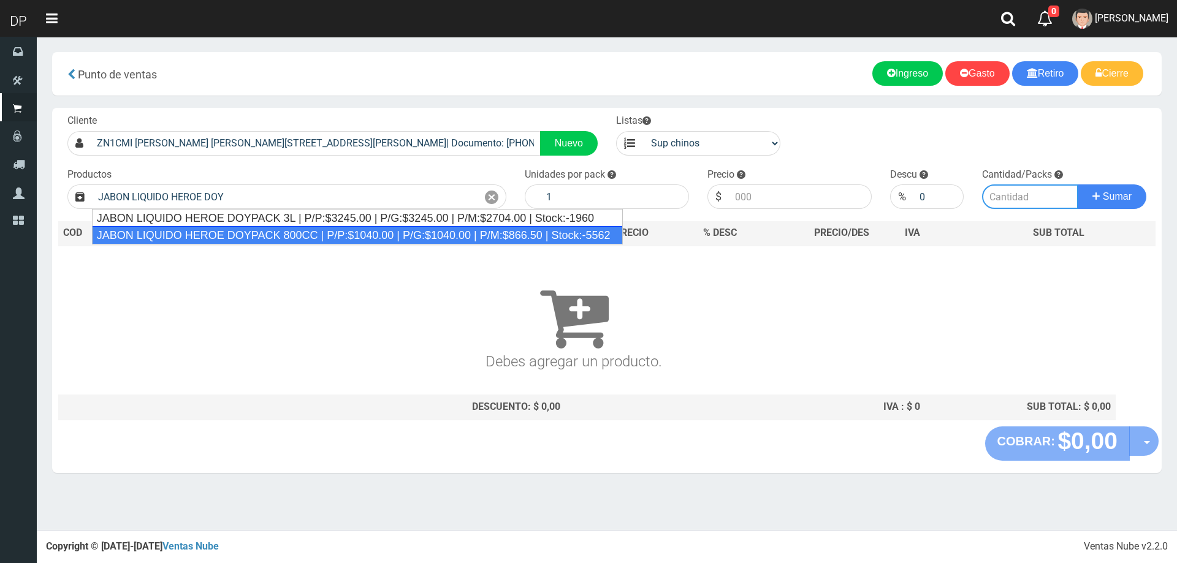
type input "JABON LIQUIDO HEROE DOYPACK 800CC | P/P:$1040.00 | P/G:$1040.00 | P/M:$866.50 |…"
type input "12"
type input "1040.00"
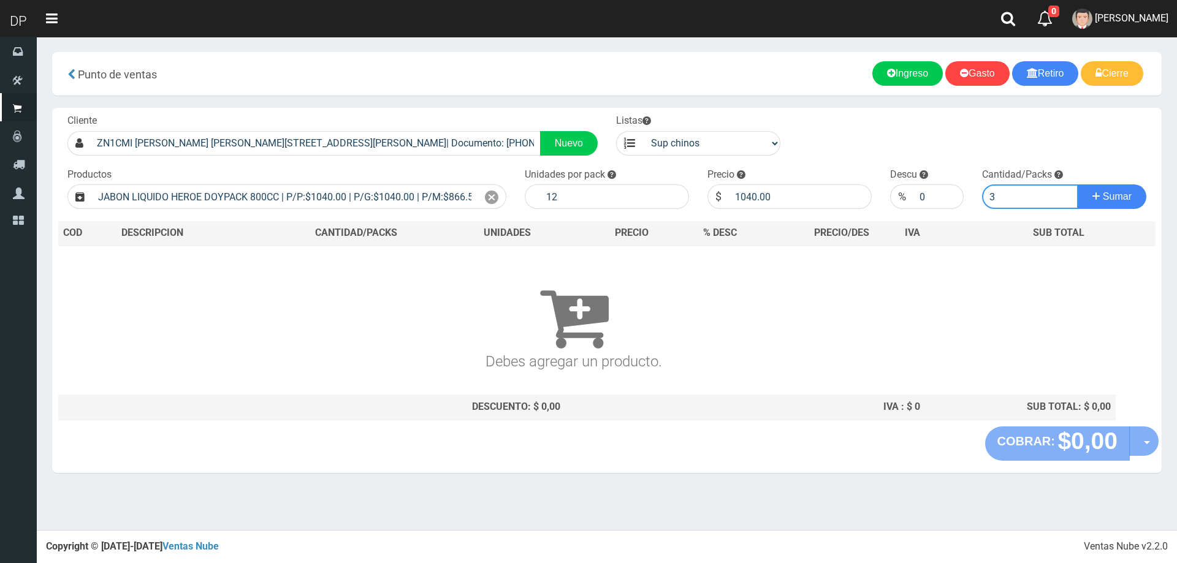
type input "3"
click at [1078, 185] on button "Sumar" at bounding box center [1112, 197] width 69 height 25
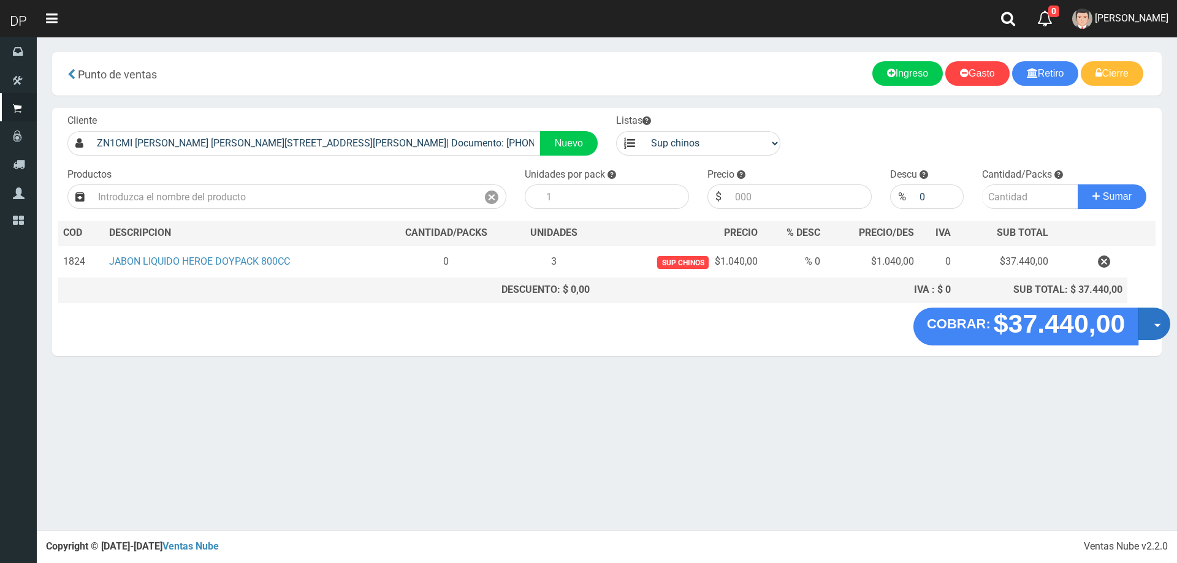
click at [1154, 324] on span "button" at bounding box center [1157, 326] width 7 height 4
click at [1136, 324] on link "Hacer Devolucion" at bounding box center [1115, 328] width 110 height 28
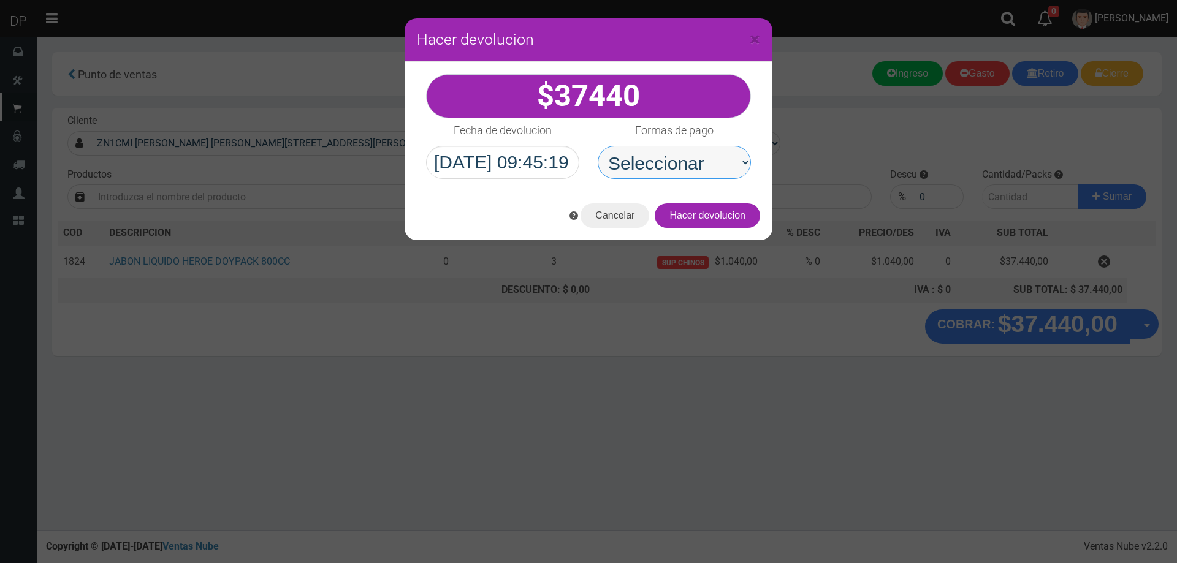
drag, startPoint x: 701, startPoint y: 164, endPoint x: 704, endPoint y: 177, distance: 13.4
click at [701, 164] on select "Seleccionar Efectivo Tarjeta de Crédito Depósito Débito" at bounding box center [674, 162] width 153 height 33
select select "Efectivo"
click at [598, 146] on select "Seleccionar Efectivo Tarjeta de Crédito Depósito Débito" at bounding box center [674, 162] width 153 height 33
click at [723, 226] on button "Hacer devolucion" at bounding box center [707, 216] width 105 height 25
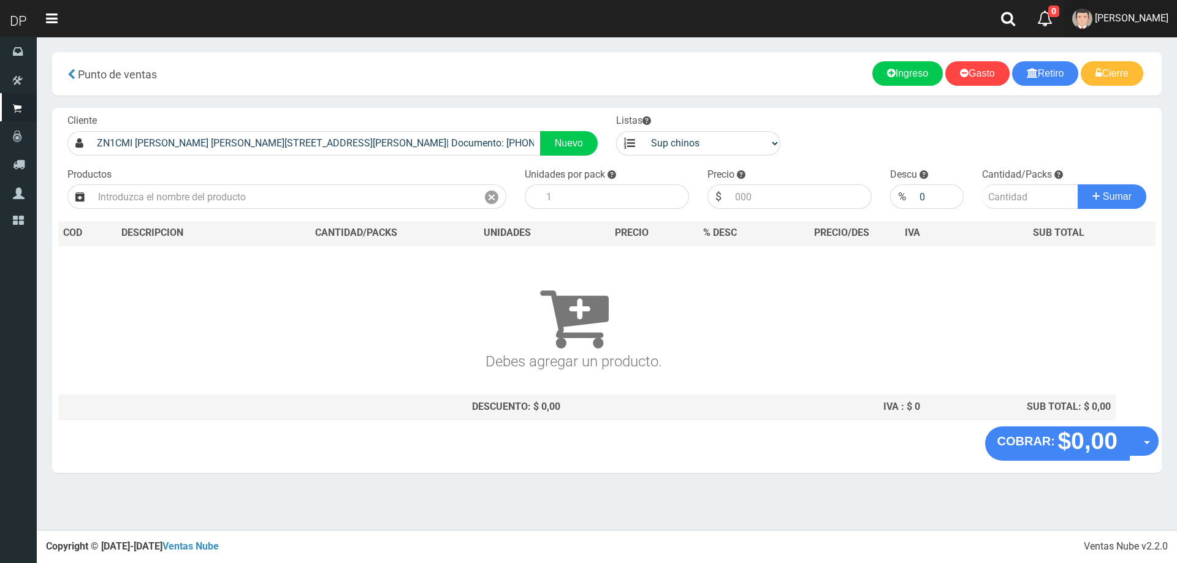
click at [1133, 24] on link "FABRIZIO DURE" at bounding box center [1120, 18] width 113 height 37
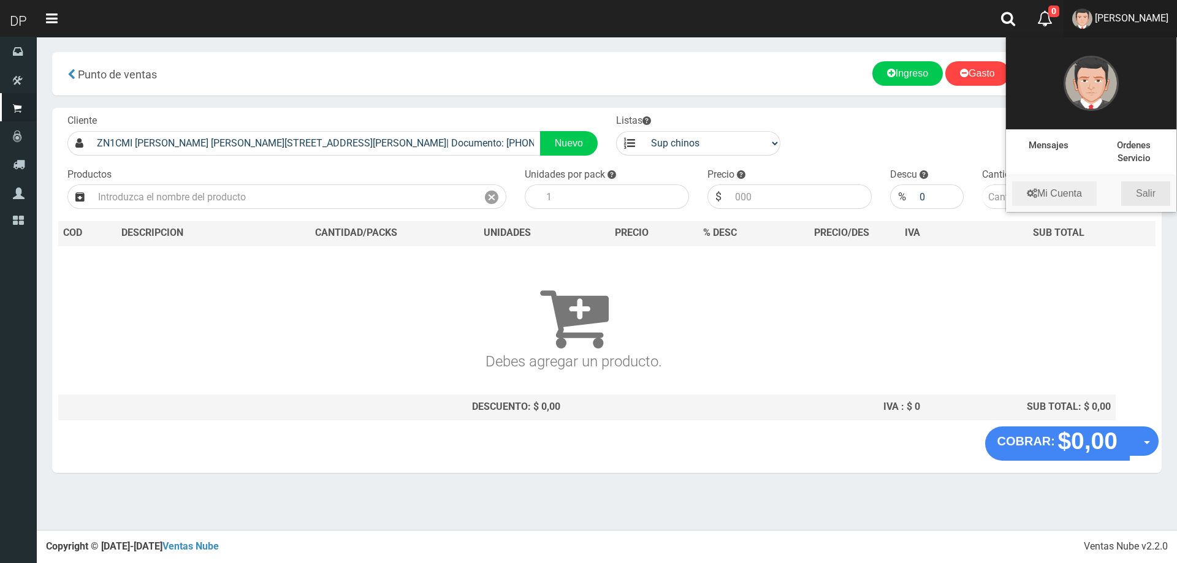
click at [1147, 194] on link "Salir" at bounding box center [1145, 193] width 49 height 25
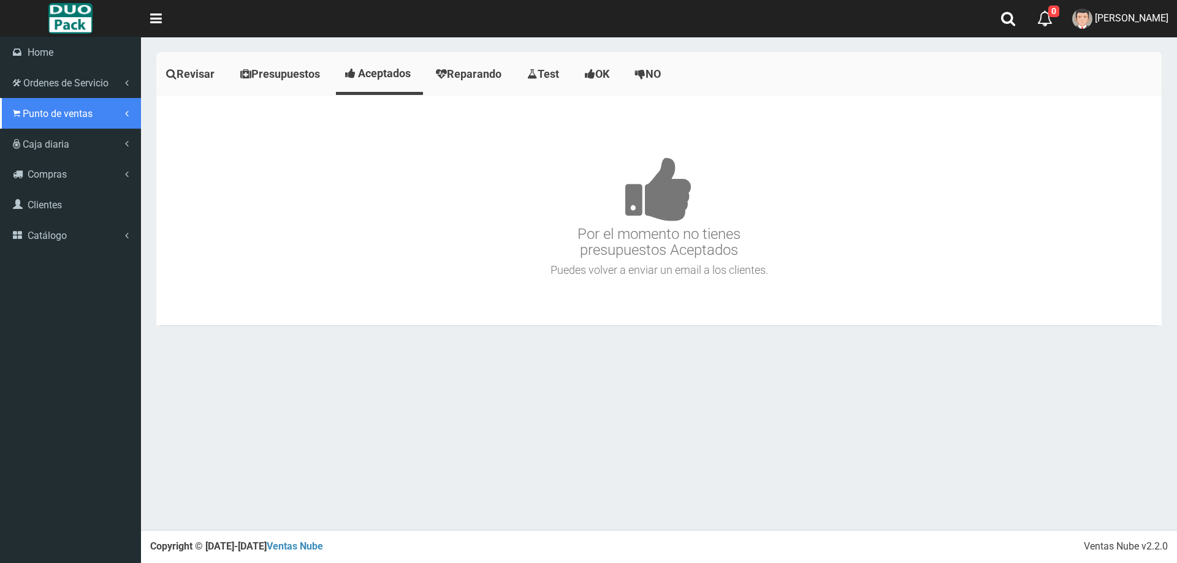
click at [72, 117] on span "Punto de ventas" at bounding box center [58, 114] width 70 height 12
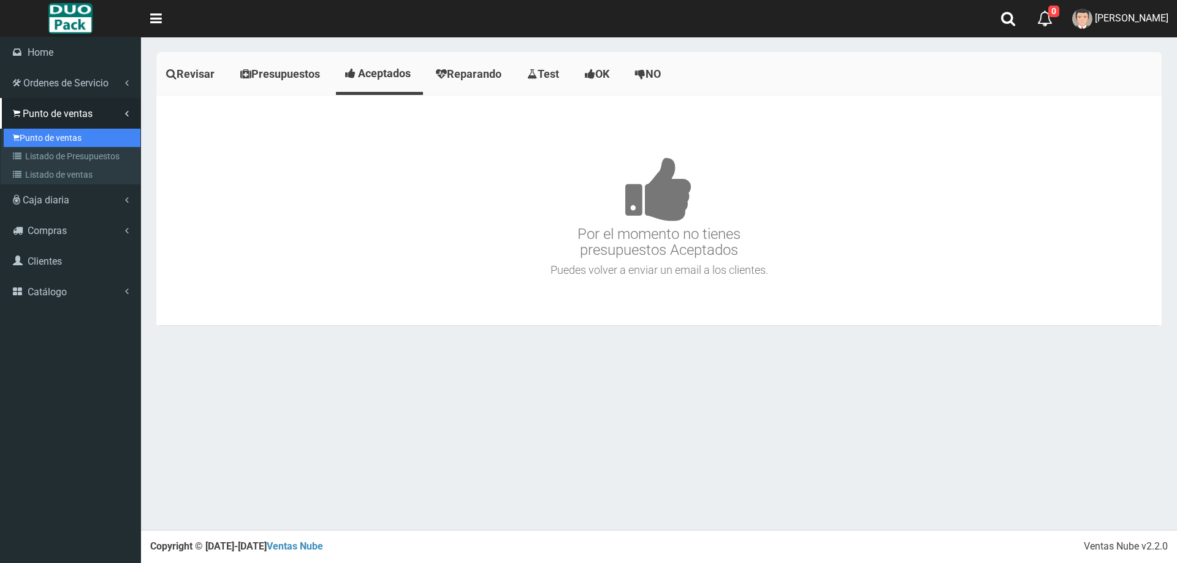
click at [79, 139] on link "Punto de ventas" at bounding box center [72, 138] width 137 height 18
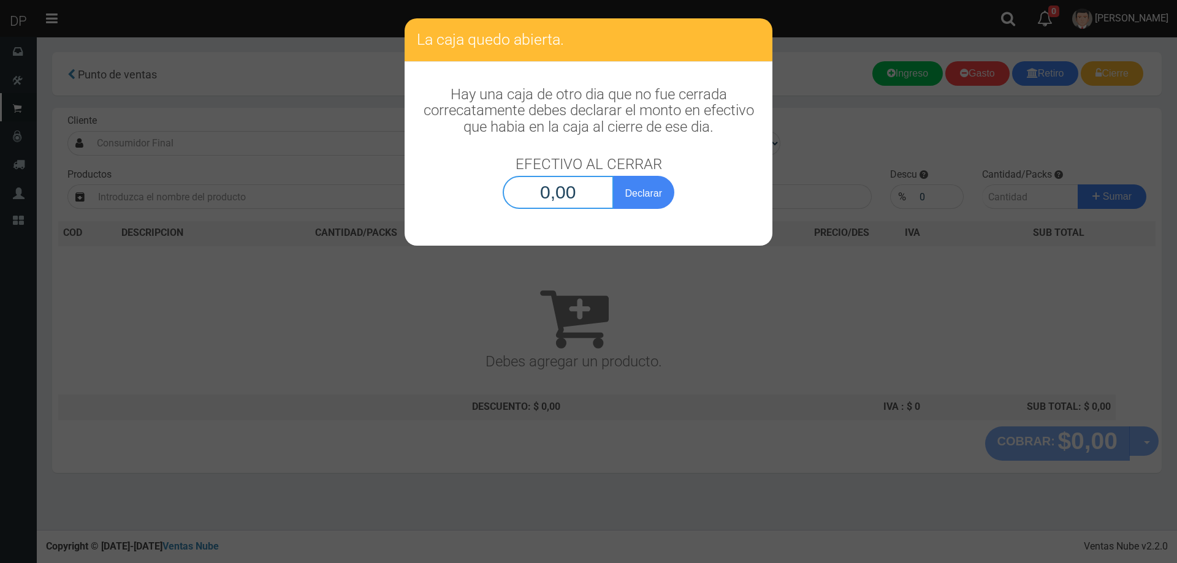
click at [568, 193] on input "0,00" at bounding box center [558, 192] width 111 height 33
type input "1,00"
click at [613, 176] on button "Declarar" at bounding box center [643, 192] width 61 height 33
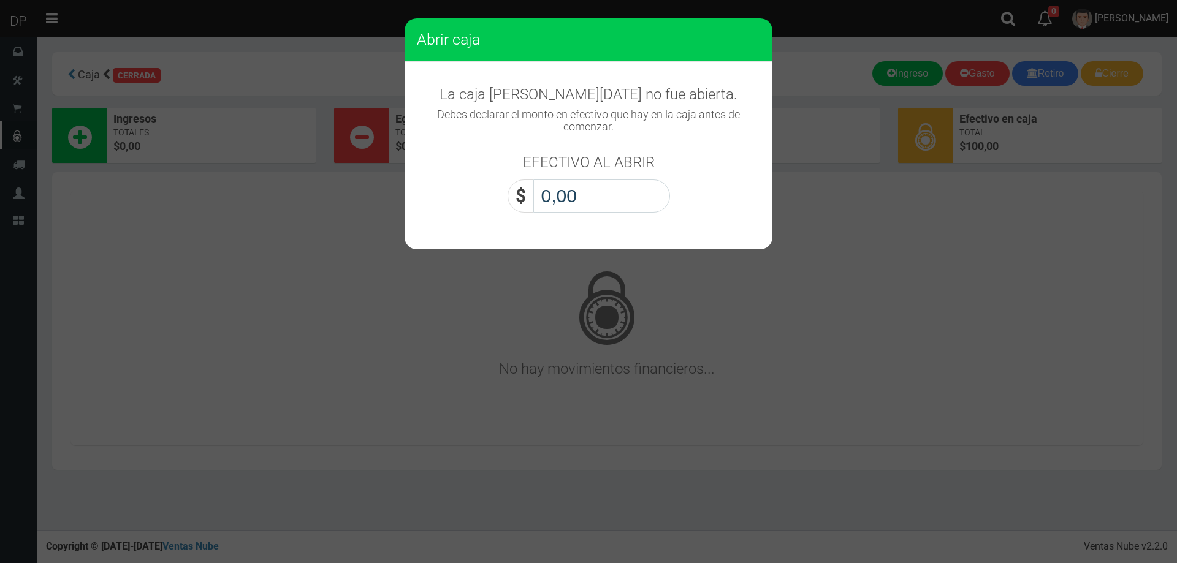
click at [593, 196] on input "0,00" at bounding box center [601, 196] width 137 height 33
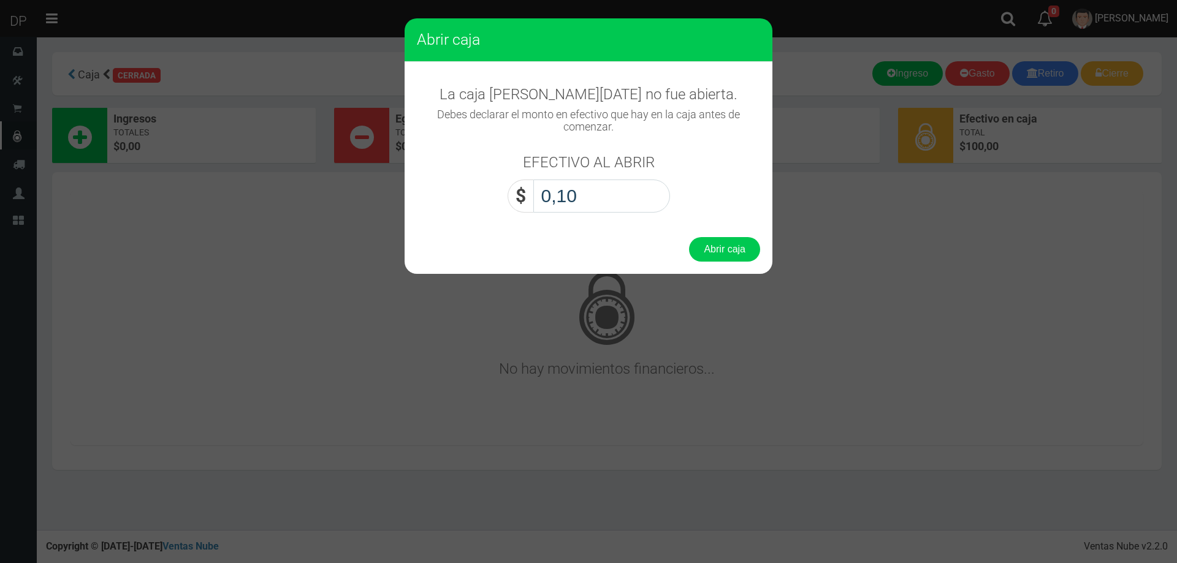
type input "1,00"
click at [689, 237] on button "Abrir caja" at bounding box center [724, 249] width 71 height 25
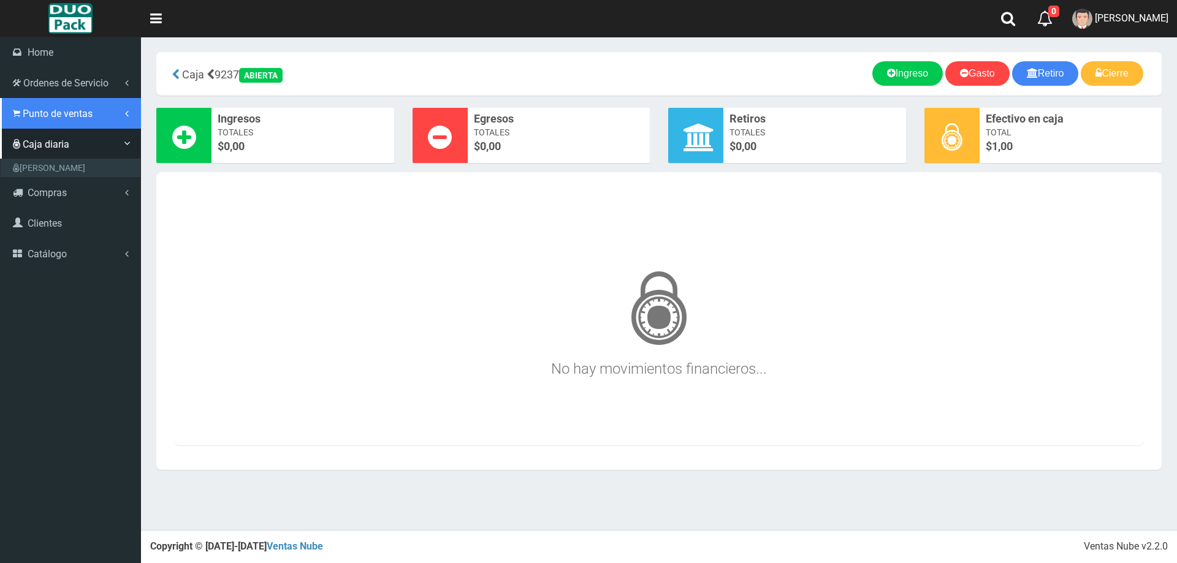
click at [45, 110] on span "Punto de ventas" at bounding box center [58, 114] width 70 height 12
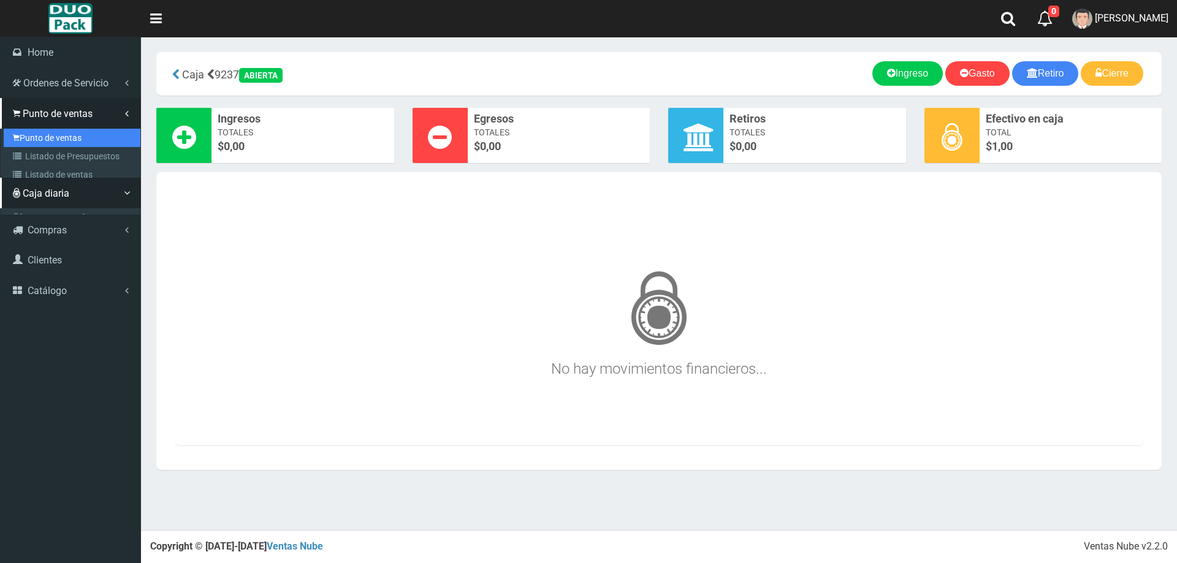
click at [69, 140] on link "Punto de ventas" at bounding box center [72, 138] width 137 height 18
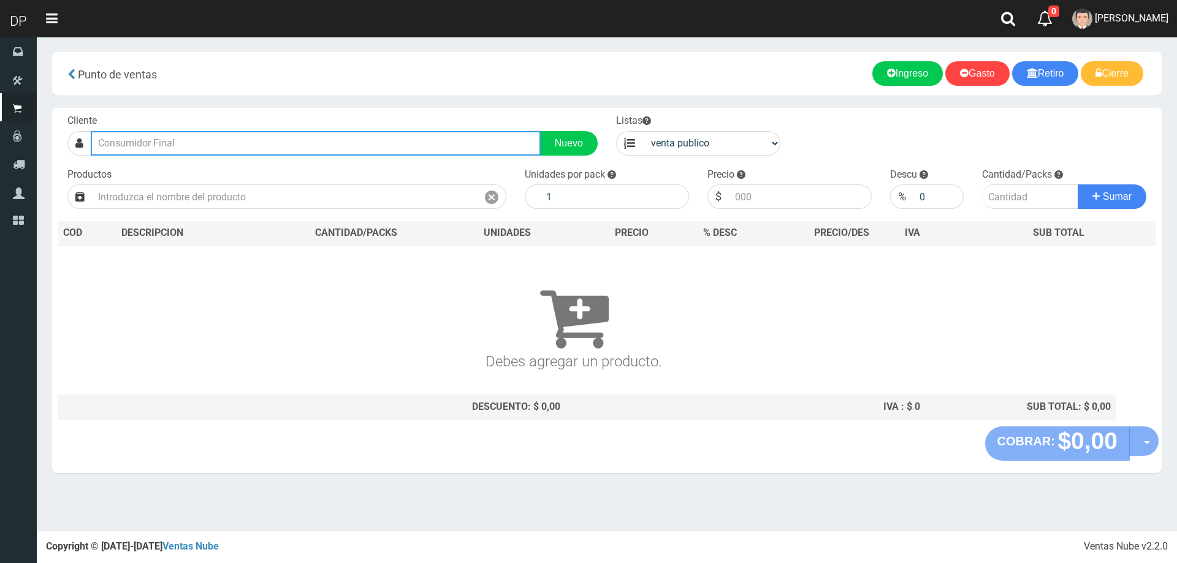
click at [173, 148] on input "text" at bounding box center [316, 143] width 450 height 25
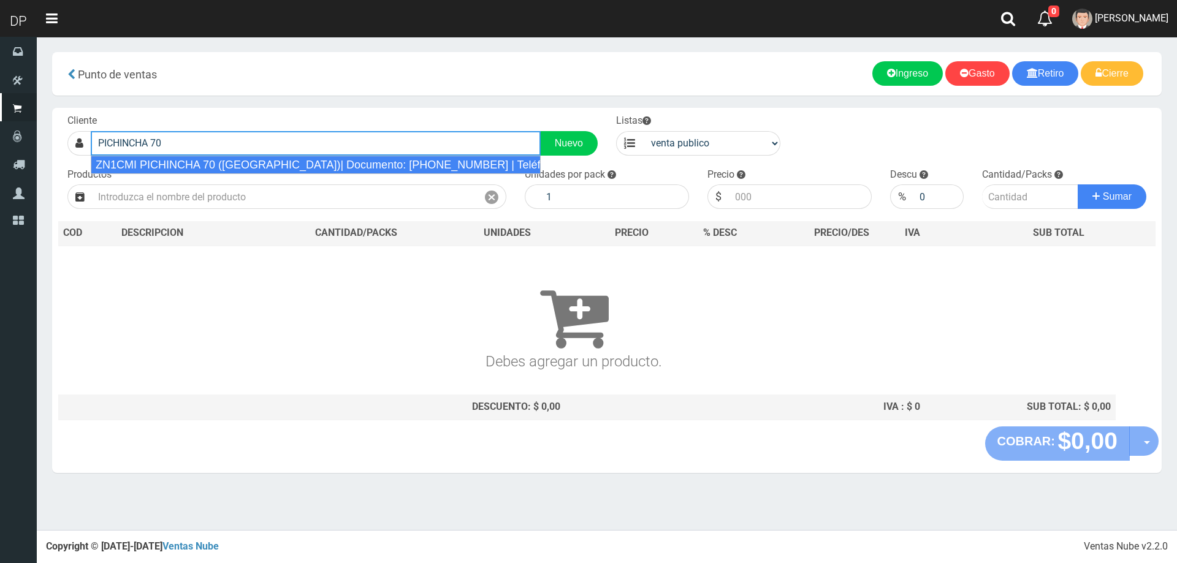
click at [190, 159] on div "ZN1CMI PICHINCHA 70 (BOULOGNE)| Documento: 546516419 | Teléfono:" at bounding box center [316, 165] width 450 height 18
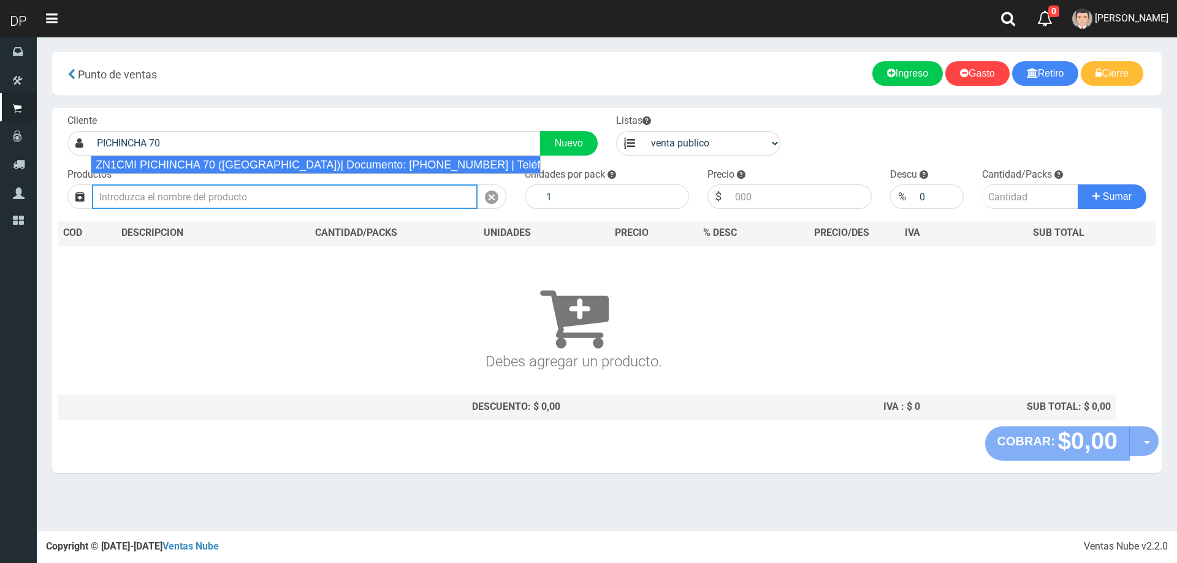
type input "ZN1CMI PICHINCHA 70 (BOULOGNE)| Documento: 546516419 | Teléfono:"
select select "2"
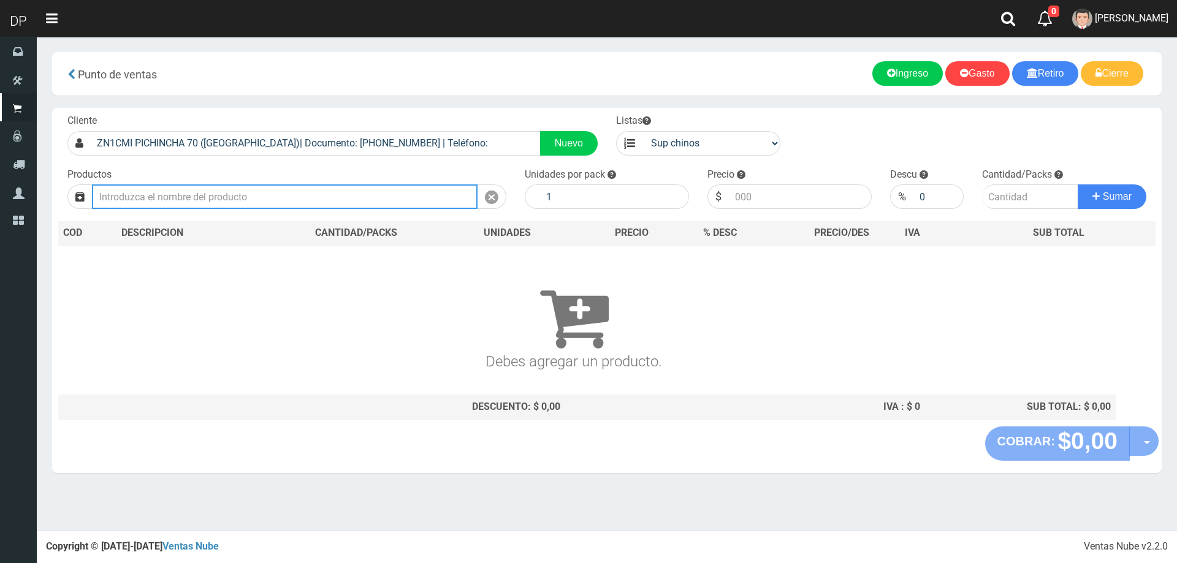
click at [196, 199] on input "text" at bounding box center [285, 197] width 386 height 25
type input "2"
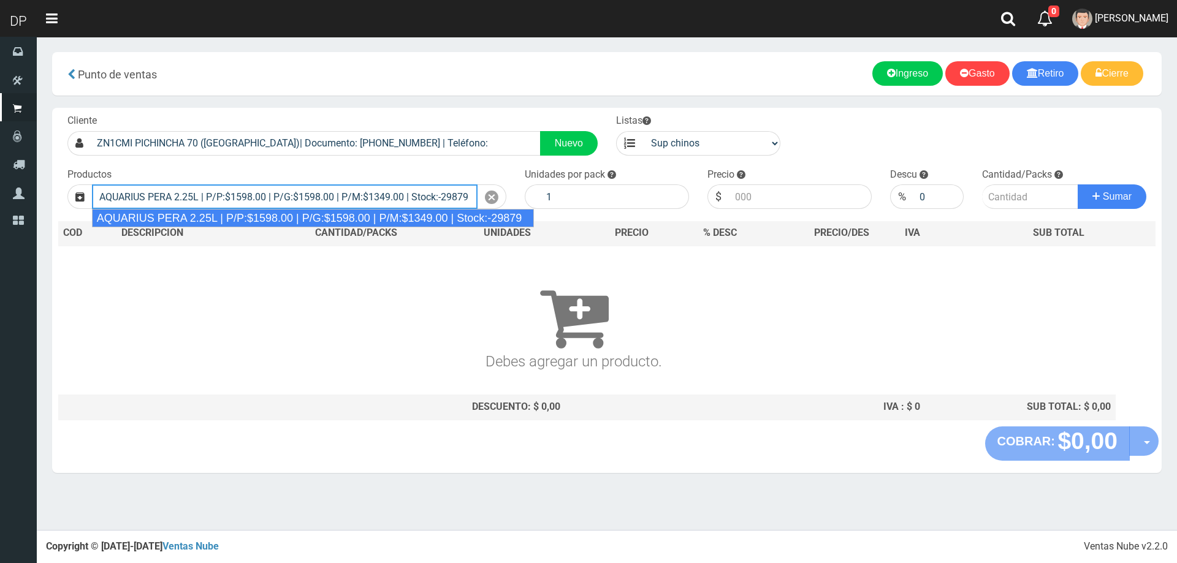
type input "AQUARIUS PERA 2.25L | P/P:$1598.00 | P/G:$1598.00 | P/M:$1349.00 | Stock:-29879"
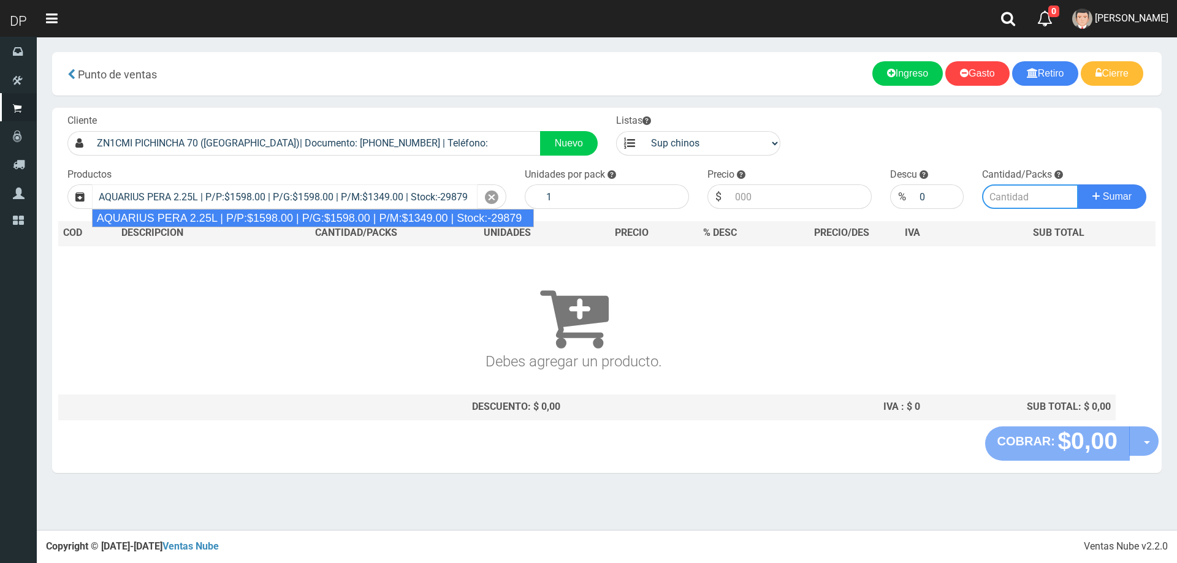
type input "6"
type input "1598.00"
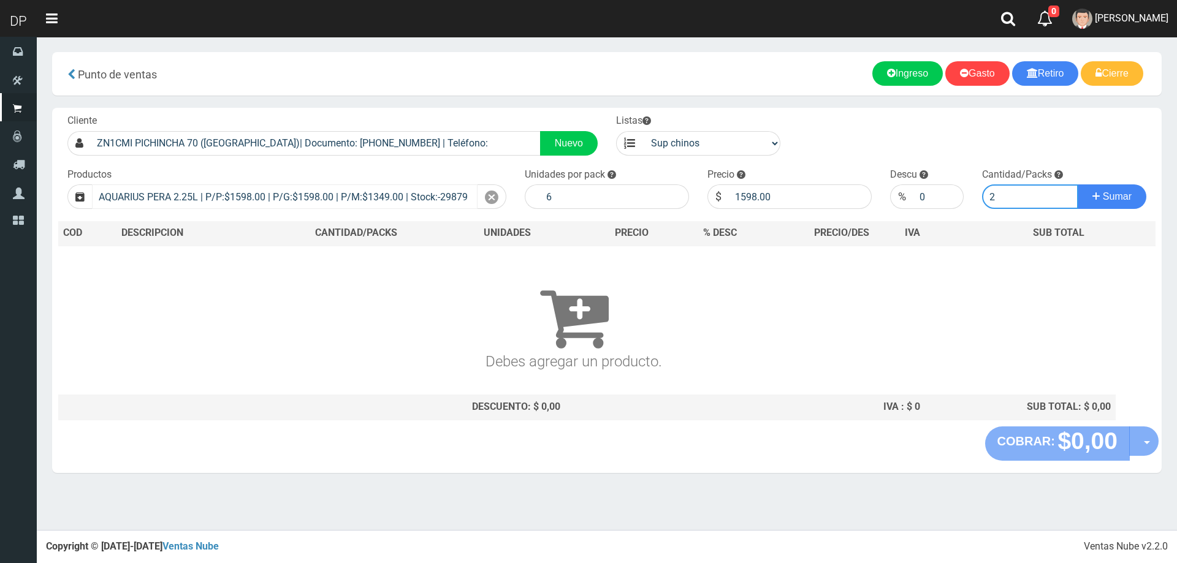
type input "2"
click at [1078, 185] on button "Sumar" at bounding box center [1112, 197] width 69 height 25
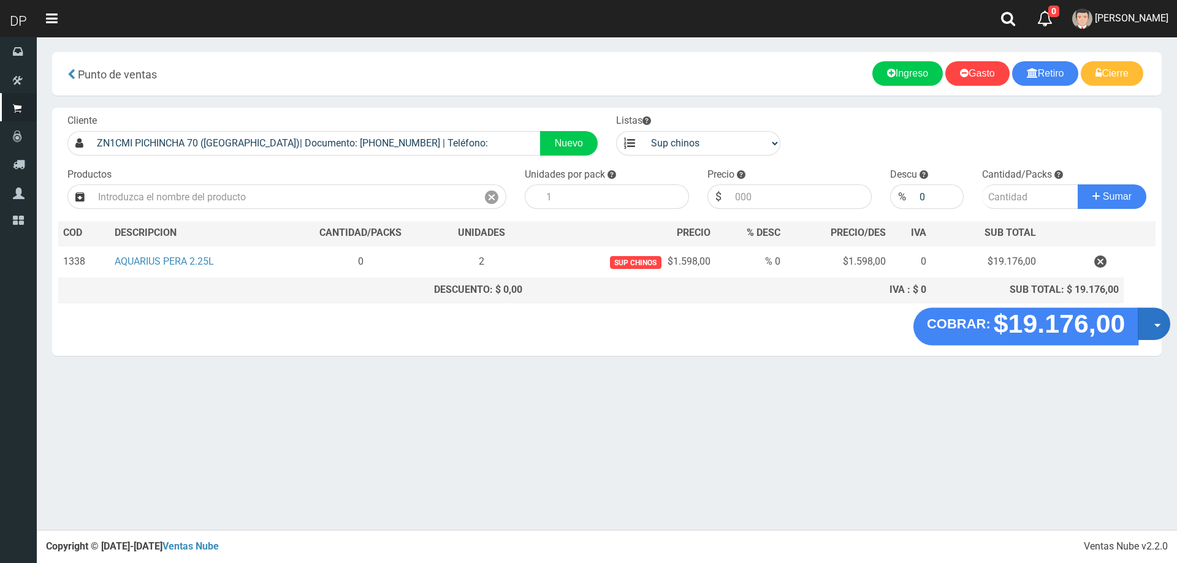
click at [1151, 321] on button "Opciones" at bounding box center [1154, 324] width 32 height 32
click at [1120, 337] on link "Hacer Devolucion" at bounding box center [1115, 328] width 110 height 28
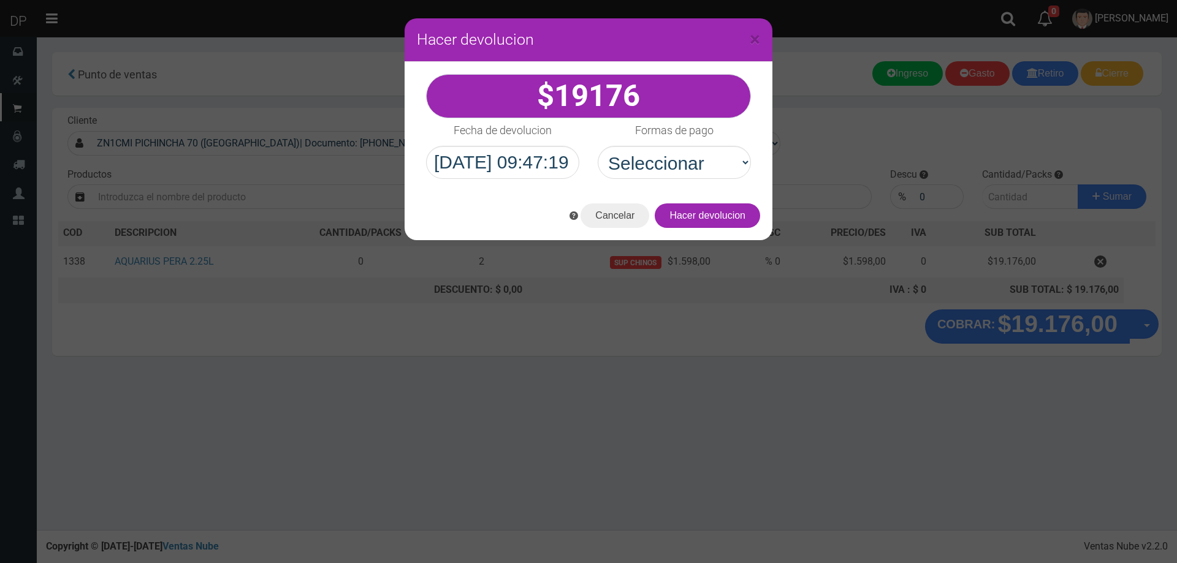
click at [620, 142] on div "Formas de pago Seleccionar Efectivo Tarjeta de Crédito Depósito Débito" at bounding box center [675, 148] width 172 height 61
drag, startPoint x: 652, startPoint y: 170, endPoint x: 663, endPoint y: 178, distance: 13.5
click at [652, 170] on select "Seleccionar Efectivo Tarjeta de Crédito Depósito Débito" at bounding box center [674, 162] width 153 height 33
select select "Efectivo"
click at [598, 146] on select "Seleccionar Efectivo Tarjeta de Crédito Depósito Débito" at bounding box center [674, 162] width 153 height 33
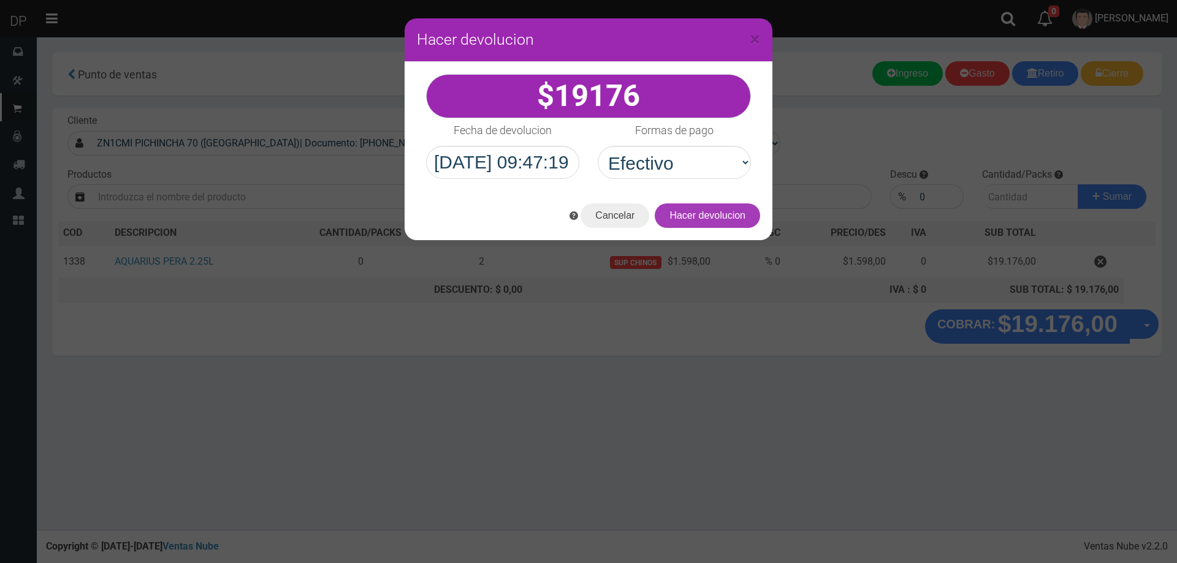
click at [729, 219] on button "Hacer devolucion" at bounding box center [707, 216] width 105 height 25
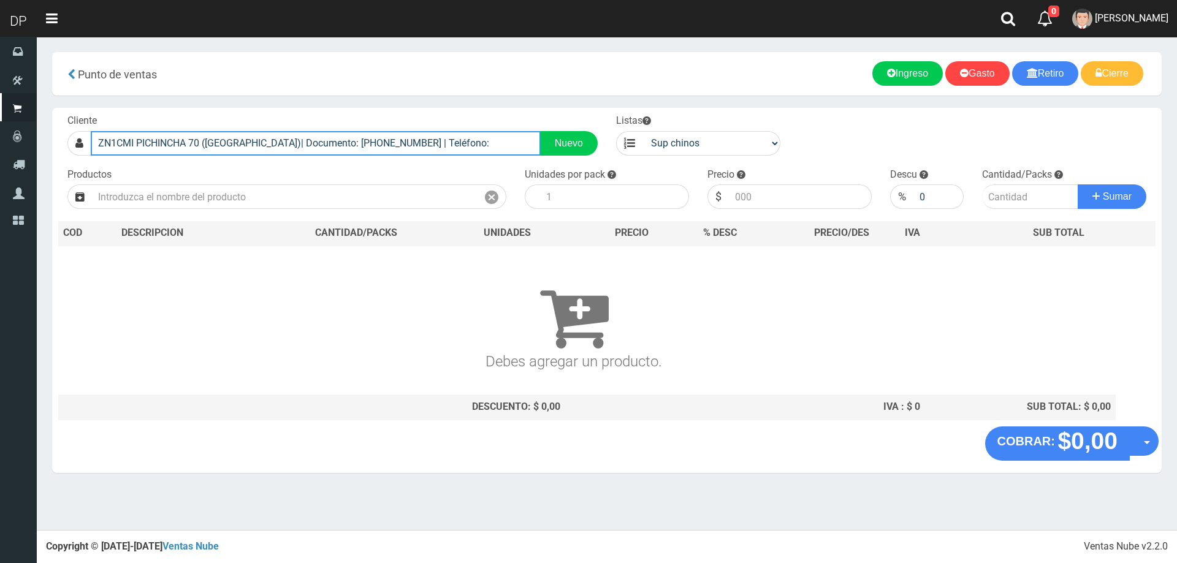
click at [427, 137] on input "ZN1CMI PICHINCHA 70 (BOULOGNE)| Documento: 546516419 | Teléfono:" at bounding box center [316, 143] width 450 height 25
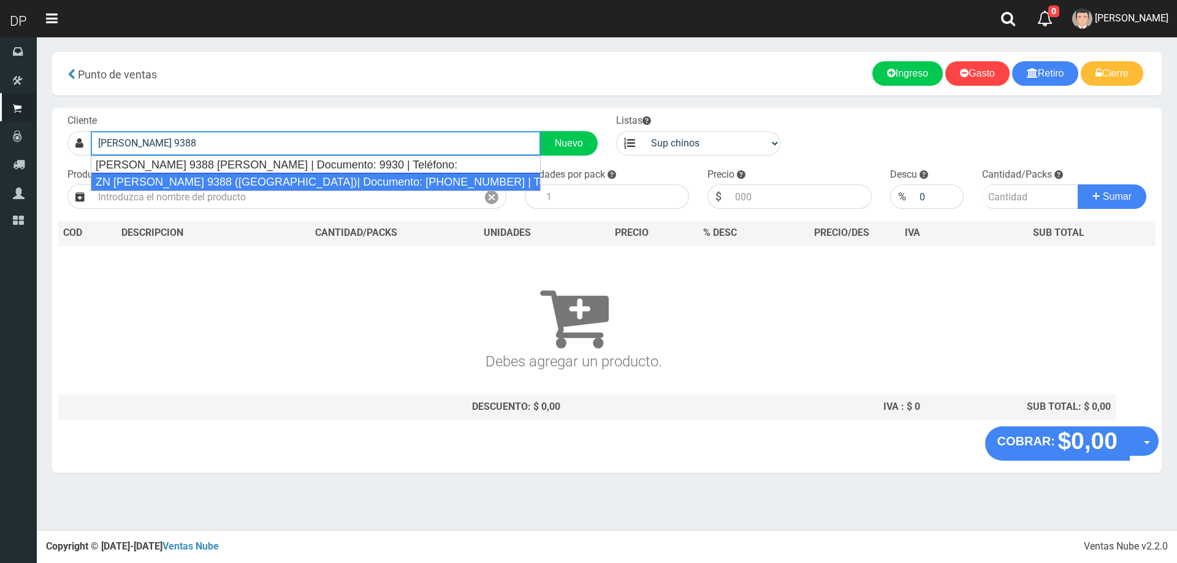
click at [372, 176] on div "ZN SARRATEA 9388 (BOULOGNE)| Documento: 1001721 | Teléfono:" at bounding box center [316, 182] width 450 height 18
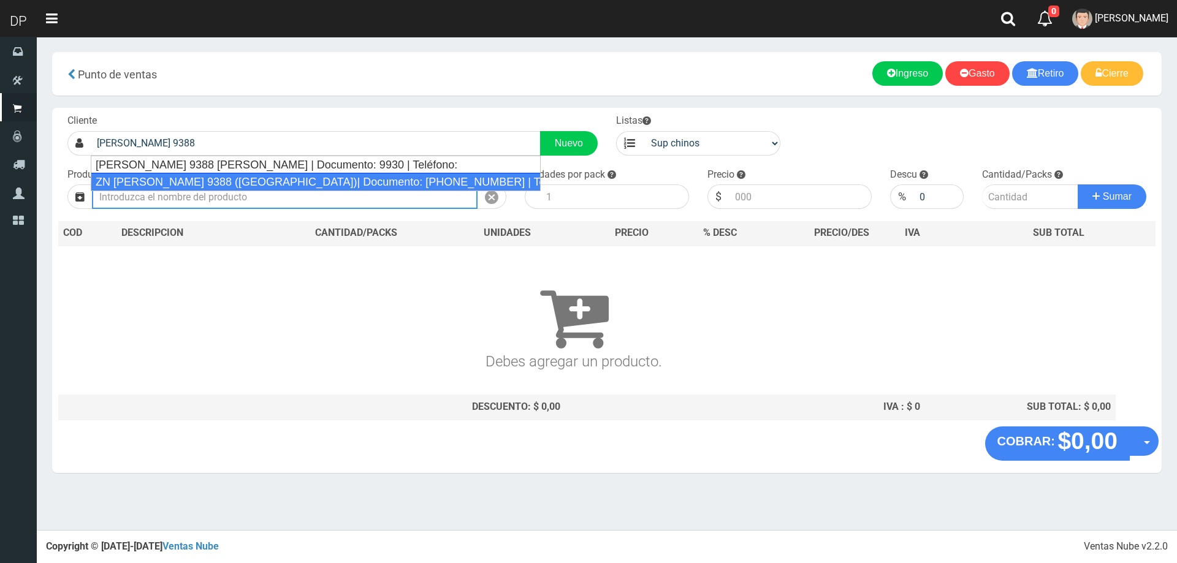
type input "ZN SARRATEA 9388 (BOULOGNE)| Documento: 1001721 | Teléfono:"
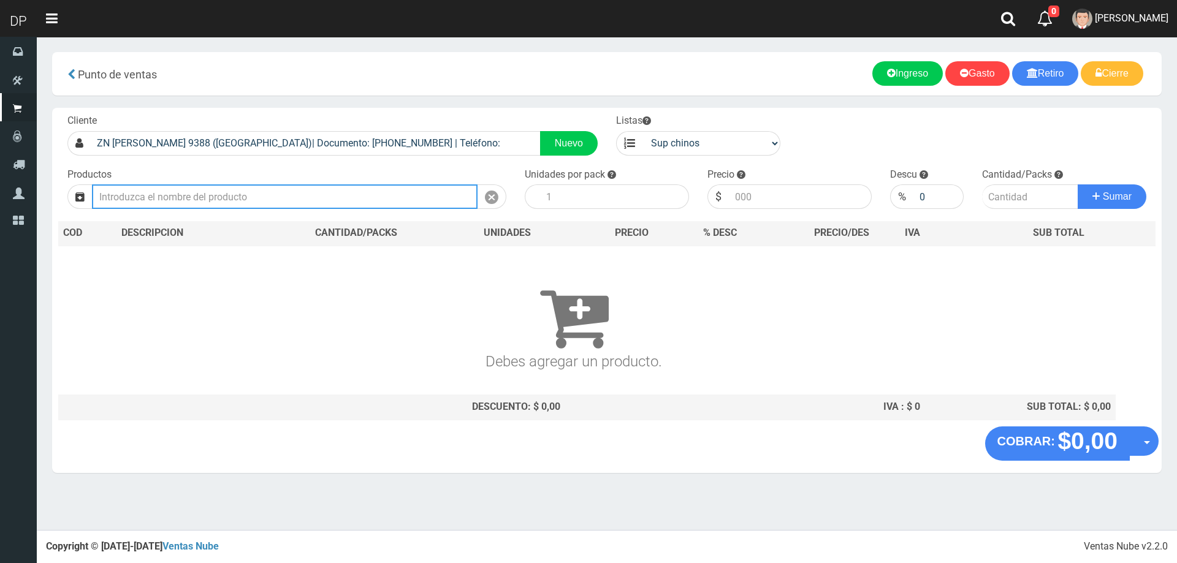
click at [357, 191] on input "text" at bounding box center [285, 197] width 386 height 25
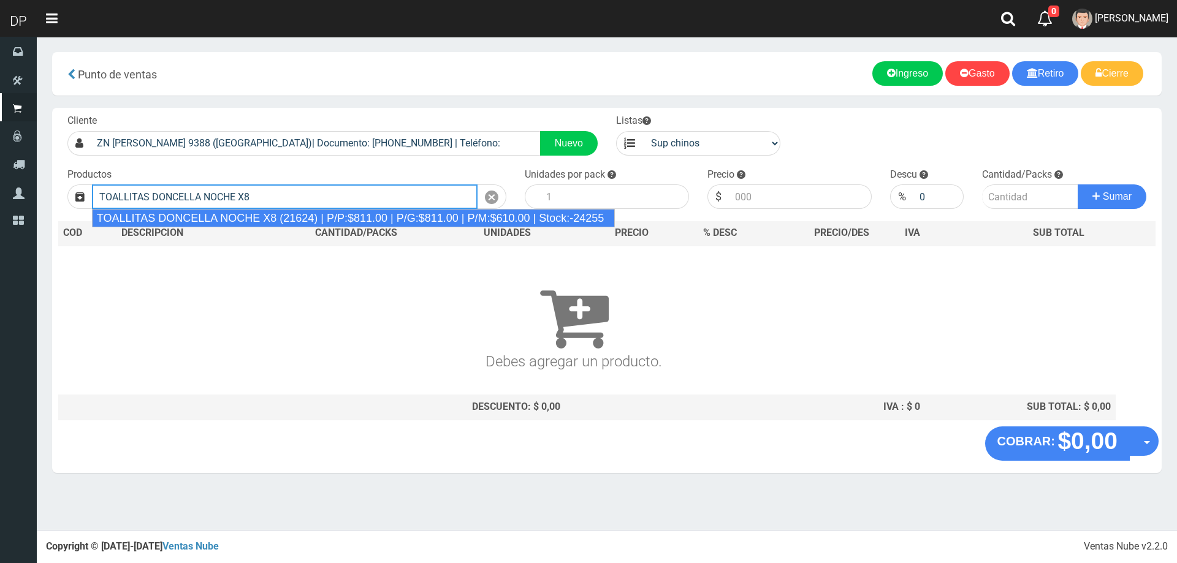
click at [345, 216] on div "TOALLITAS DONCELLA NOCHE X8 (21624) | P/P:$811.00 | P/G:$811.00 | P/M:$610.00 |…" at bounding box center [353, 218] width 523 height 18
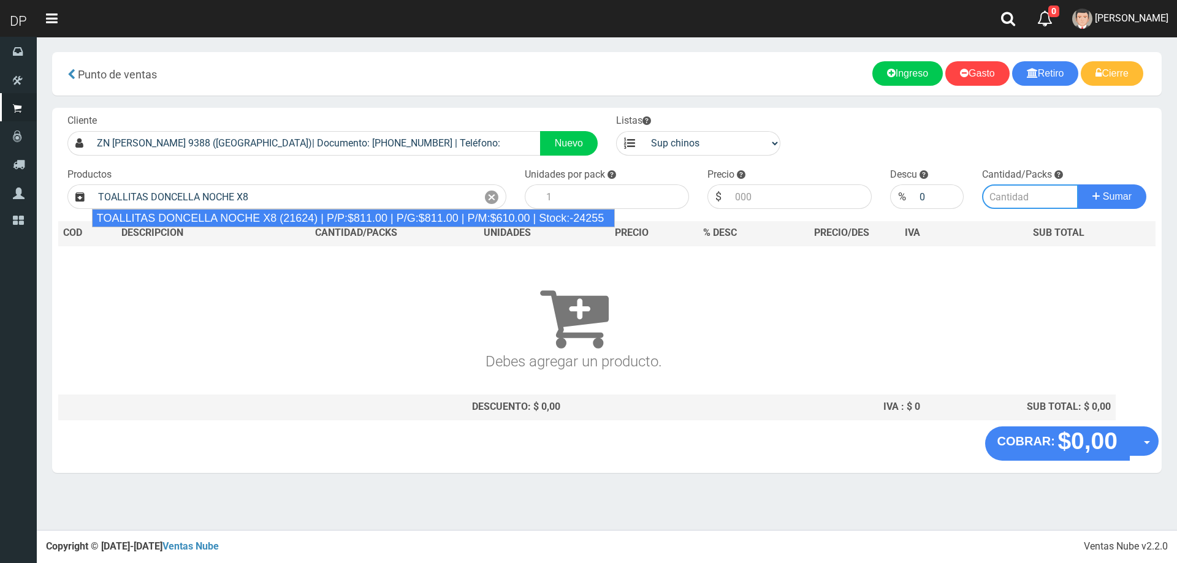
type input "TOALLITAS DONCELLA NOCHE X8 (21624) | P/P:$811.00 | P/G:$811.00 | P/M:$610.00 |…"
type input "50"
type input "811.00"
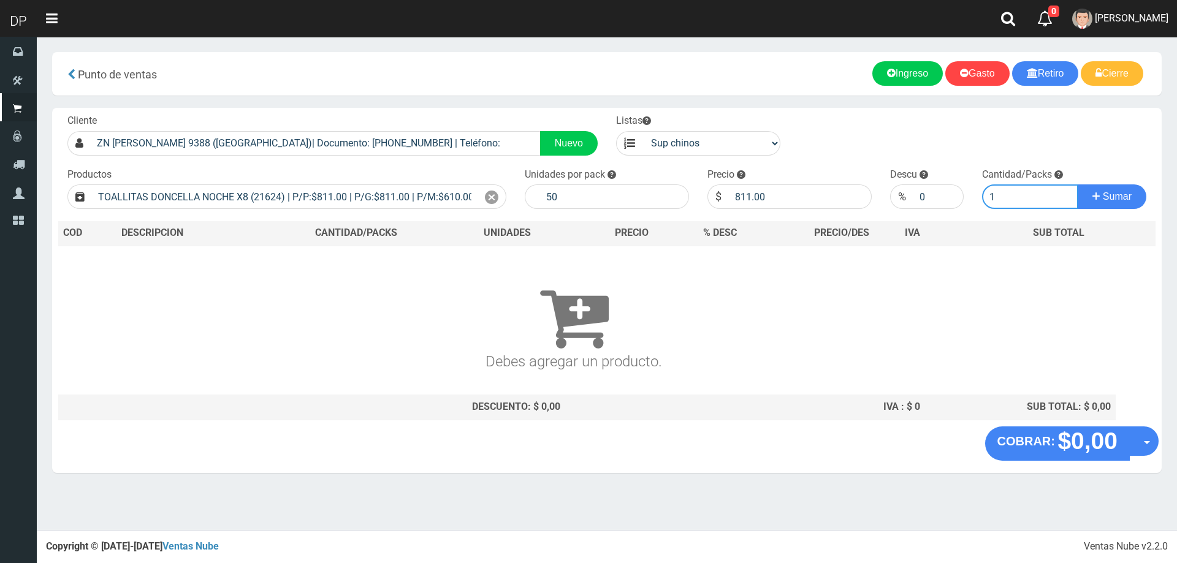
type input "1"
click at [1078, 185] on button "Sumar" at bounding box center [1112, 197] width 69 height 25
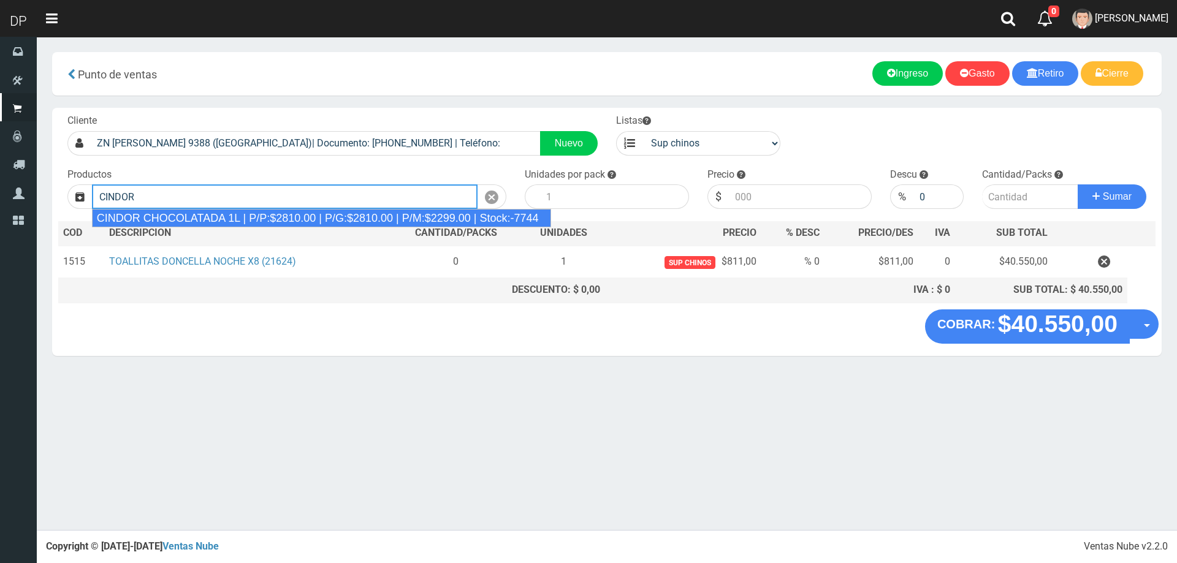
click at [464, 219] on div "CINDOR CHOCOLATADA 1L | P/P:$2810.00 | P/G:$2810.00 | P/M:$2299.00 | Stock:-7744" at bounding box center [321, 218] width 459 height 18
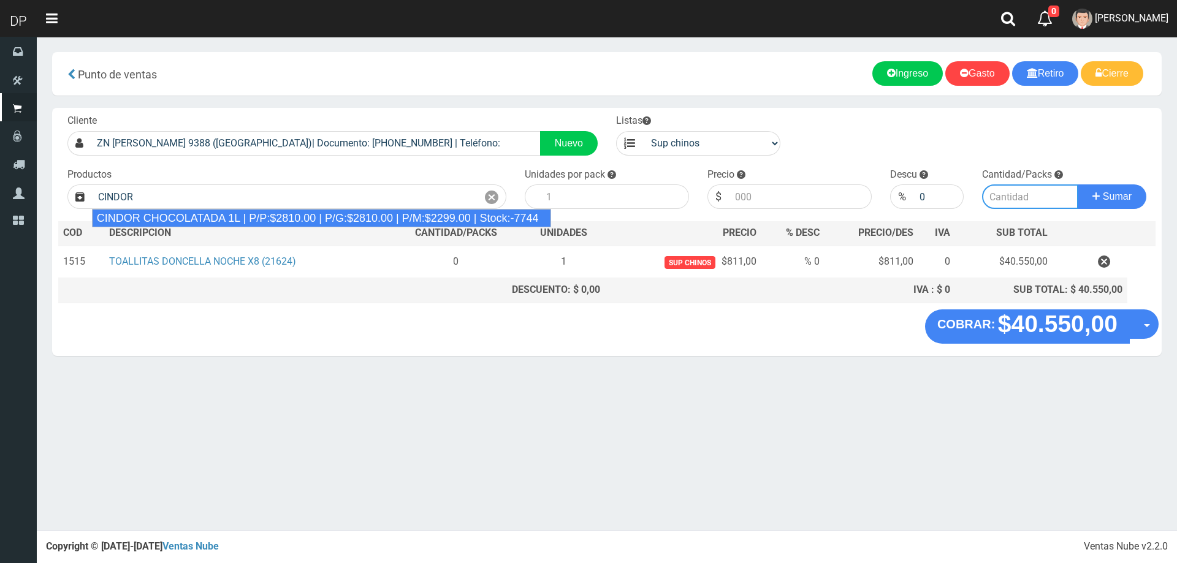
type input "CINDOR CHOCOLATADA 1L | P/P:$2810.00 | P/G:$2810.00 | P/M:$2299.00 | Stock:-7744"
type input "12"
type input "2810.00"
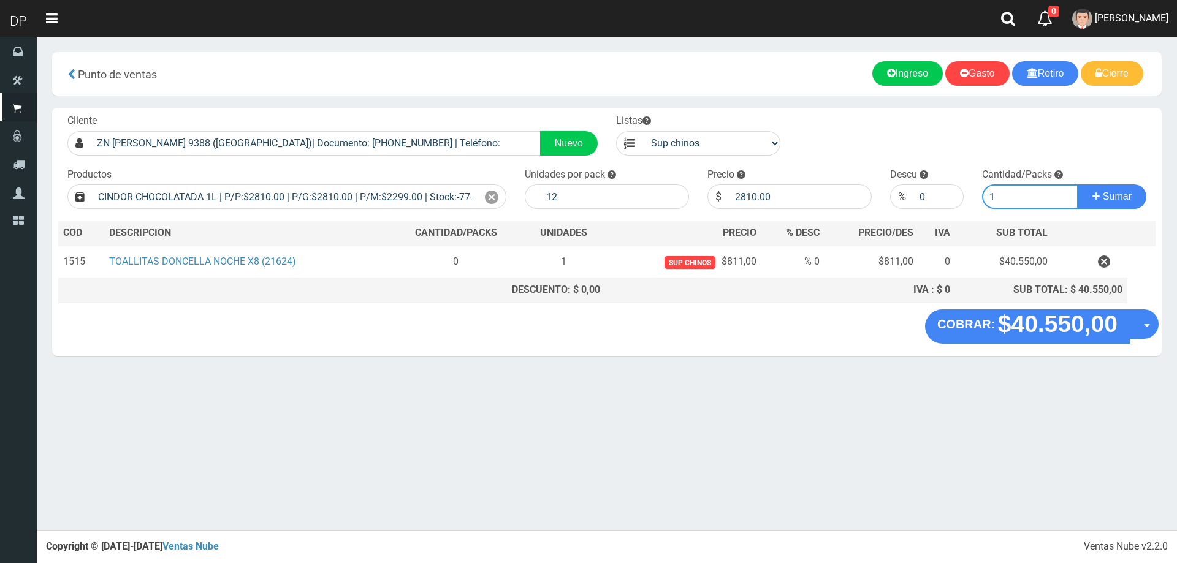
type input "1"
click at [1078, 185] on button "Sumar" at bounding box center [1112, 197] width 69 height 25
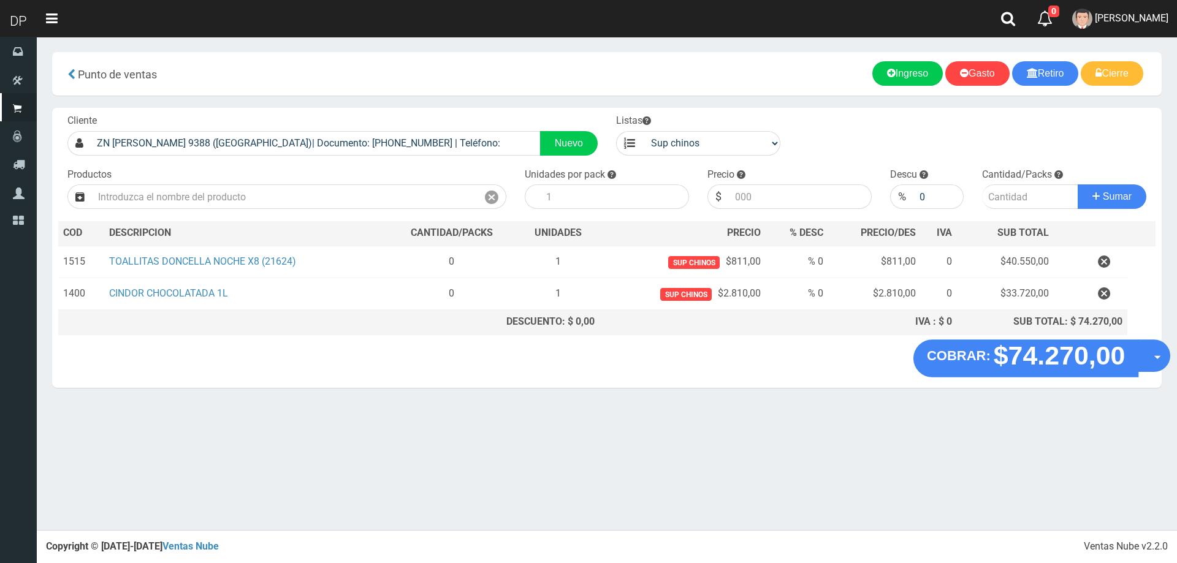
click at [1146, 355] on button "Opciones" at bounding box center [1154, 356] width 32 height 32
click at [1139, 368] on link "Hacer Devolucion" at bounding box center [1115, 360] width 110 height 28
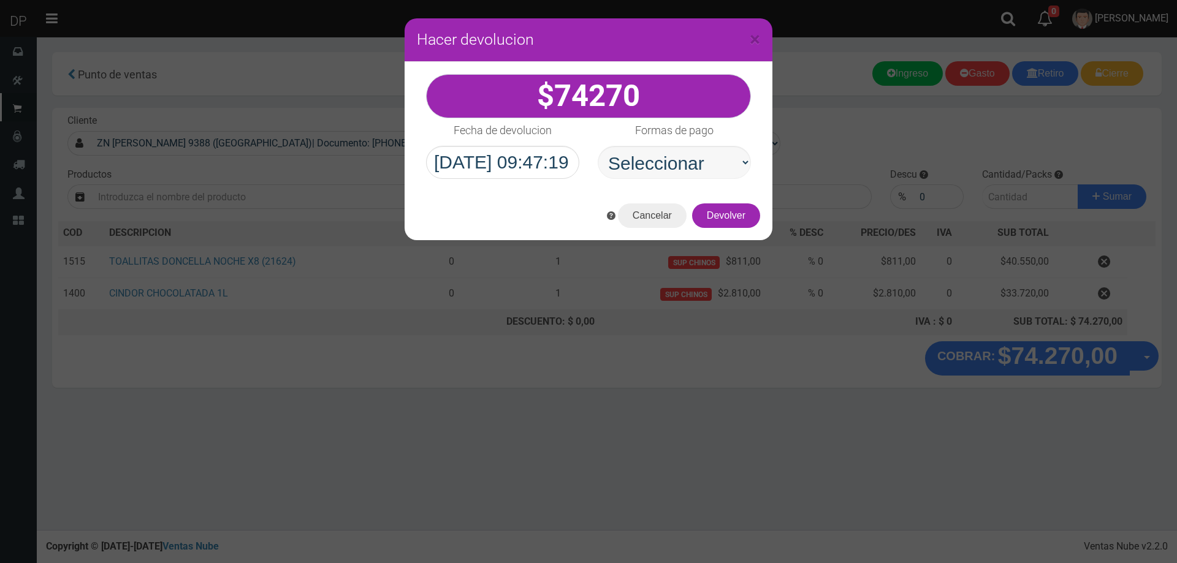
select select "Efectivo"
click at [598, 146] on select "Seleccionar Efectivo Tarjeta de Crédito Depósito Débito" at bounding box center [674, 162] width 153 height 33
click at [724, 220] on button "Devolver" at bounding box center [726, 216] width 68 height 25
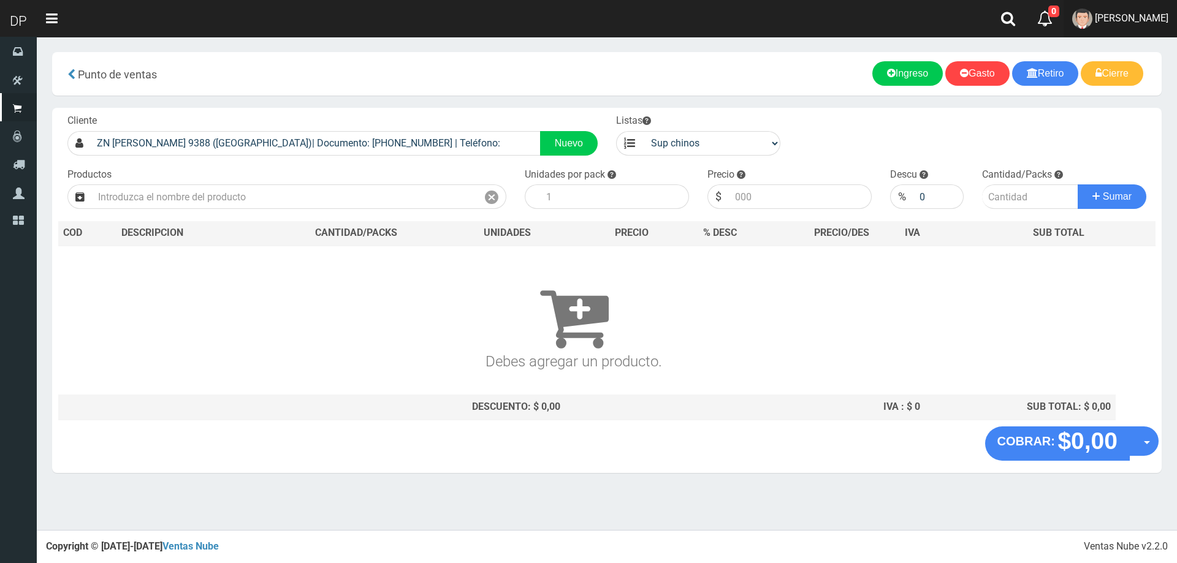
click at [1146, 25] on link "Betiana Paola Casco" at bounding box center [1120, 18] width 113 height 37
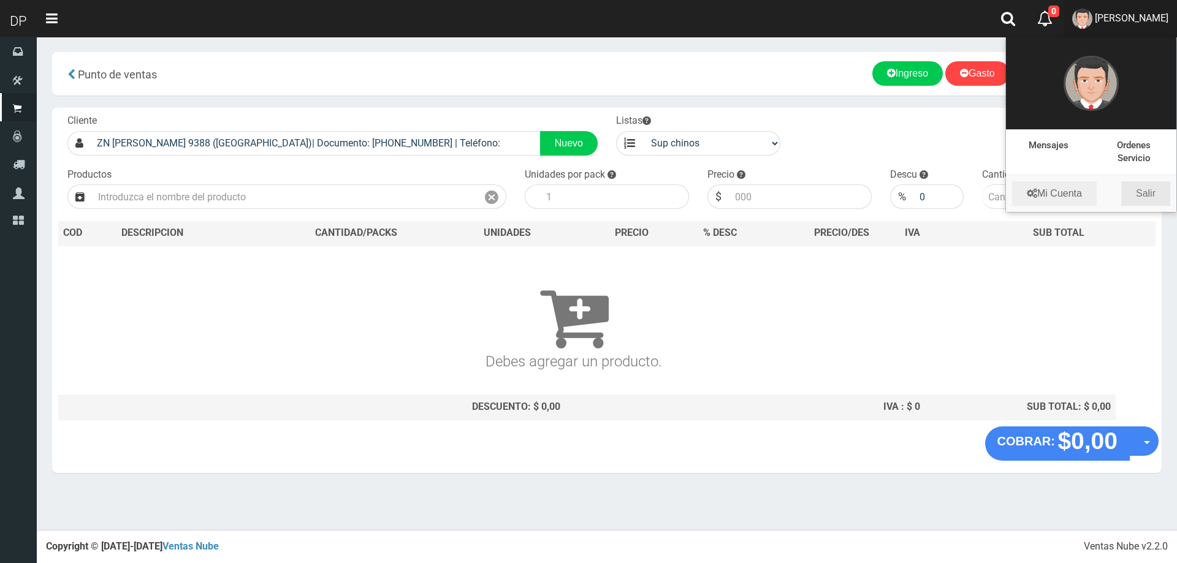
click at [1153, 194] on link "Salir" at bounding box center [1145, 193] width 49 height 25
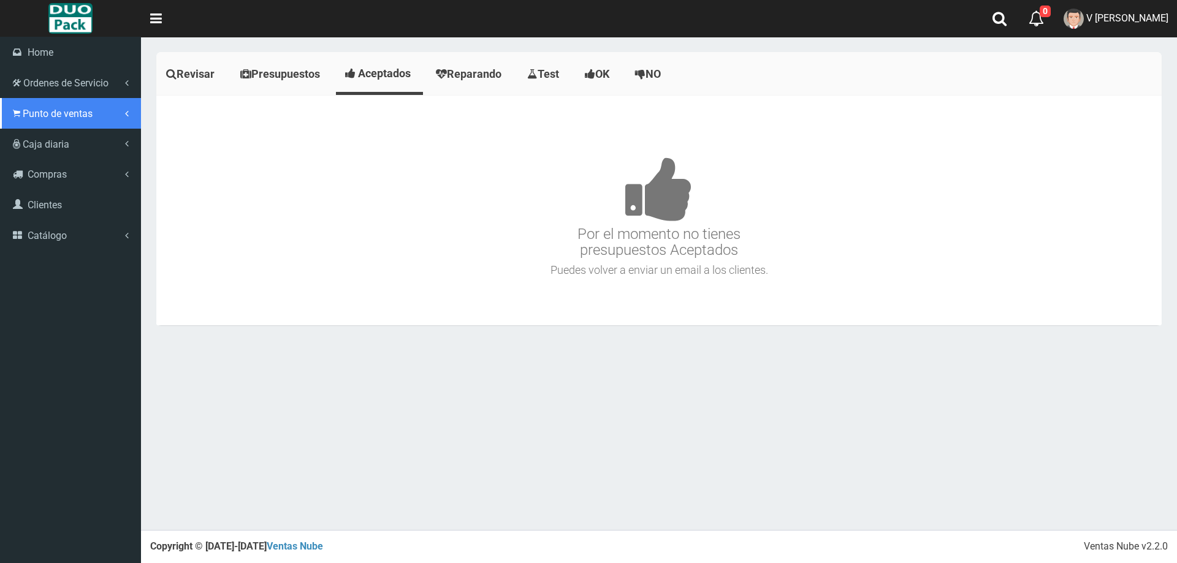
click at [59, 108] on span "Punto de ventas" at bounding box center [58, 114] width 70 height 12
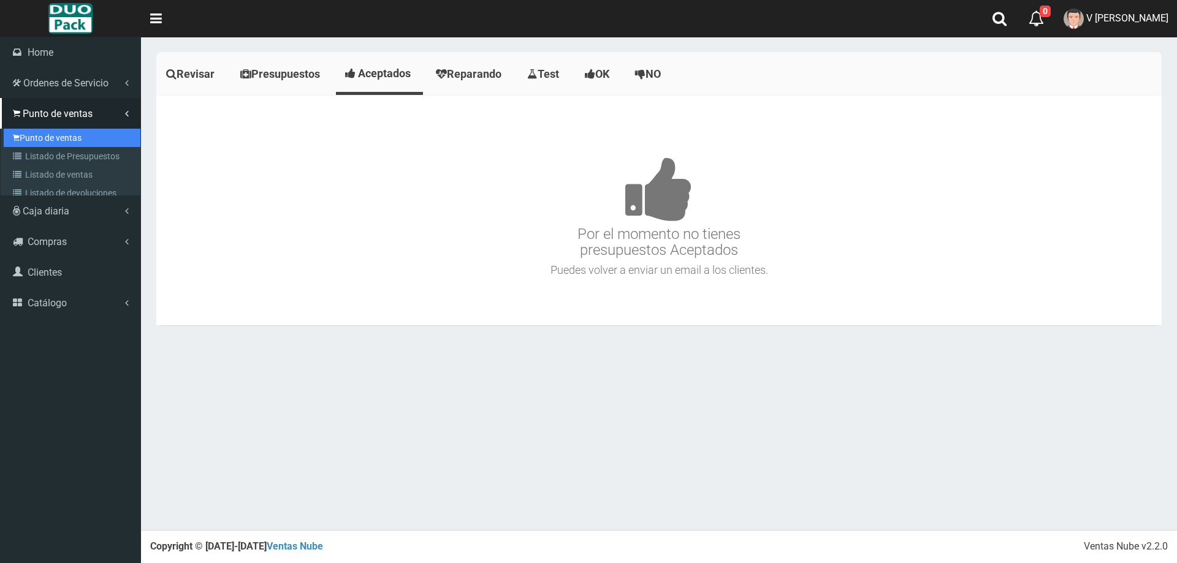
click at [68, 142] on link "Punto de ventas" at bounding box center [72, 138] width 137 height 18
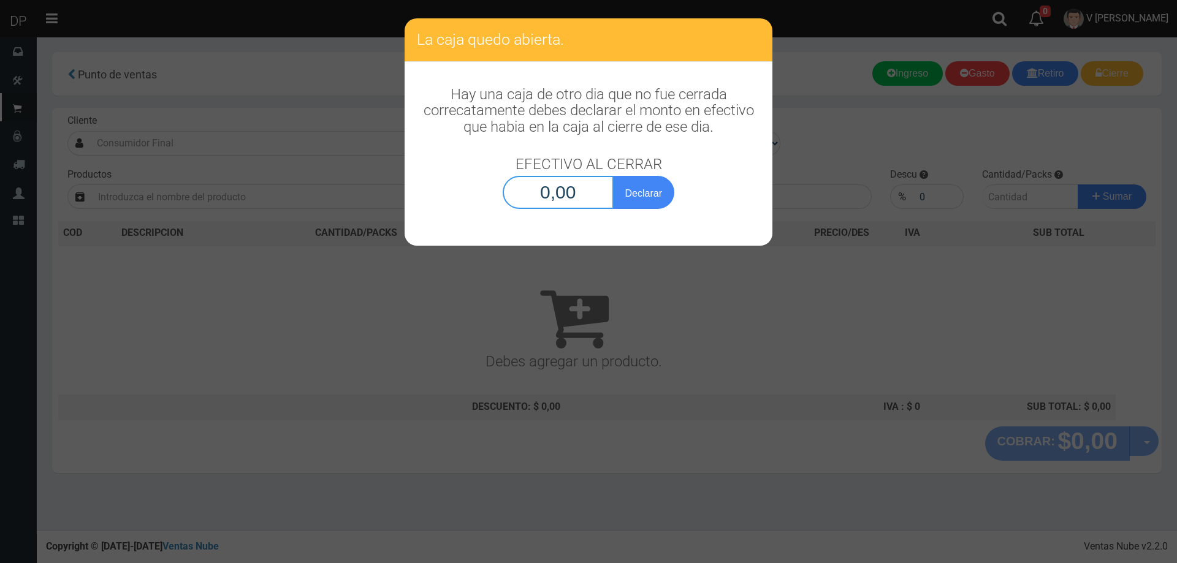
click at [524, 194] on input "0,00" at bounding box center [558, 192] width 111 height 33
type input "1,00"
click at [613, 176] on button "Declarar" at bounding box center [643, 192] width 61 height 33
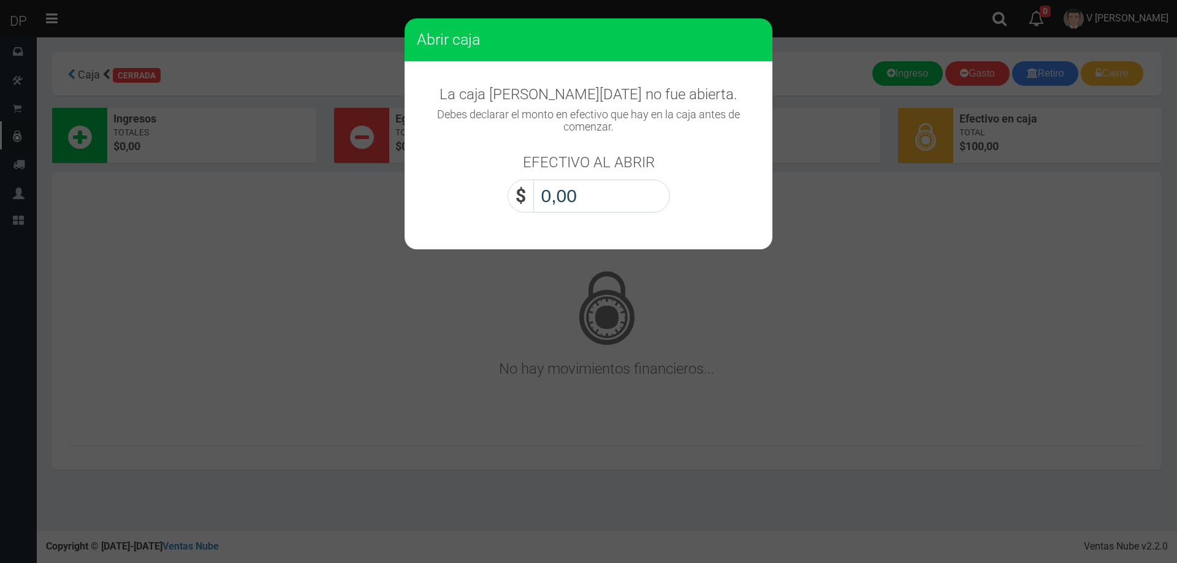
click at [579, 200] on input "0,00" at bounding box center [601, 196] width 137 height 33
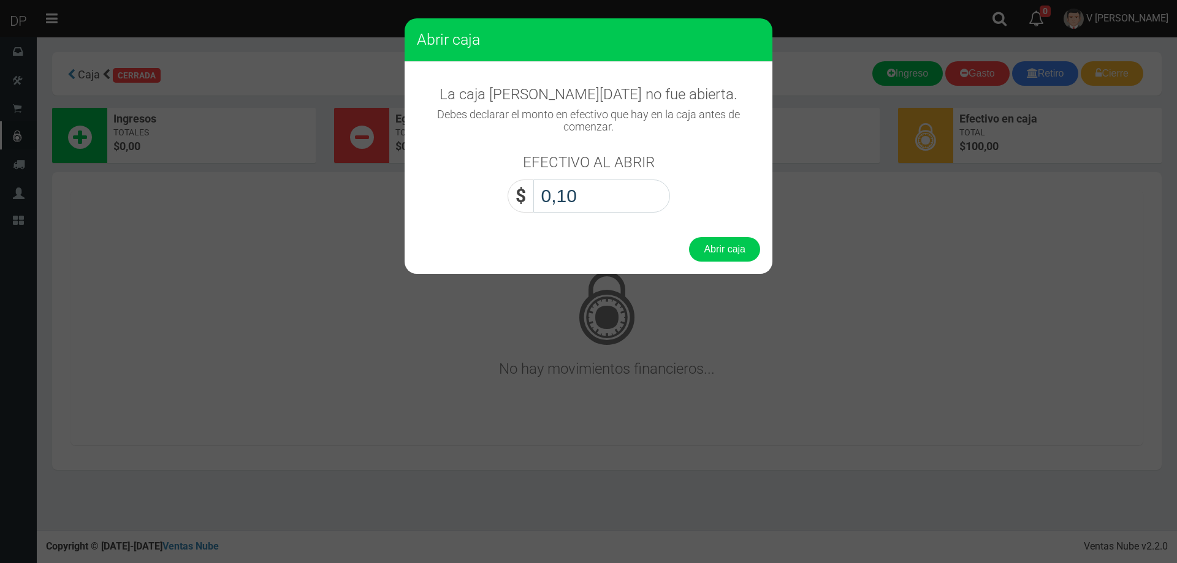
type input "1,00"
click at [689, 237] on button "Abrir caja" at bounding box center [724, 249] width 71 height 25
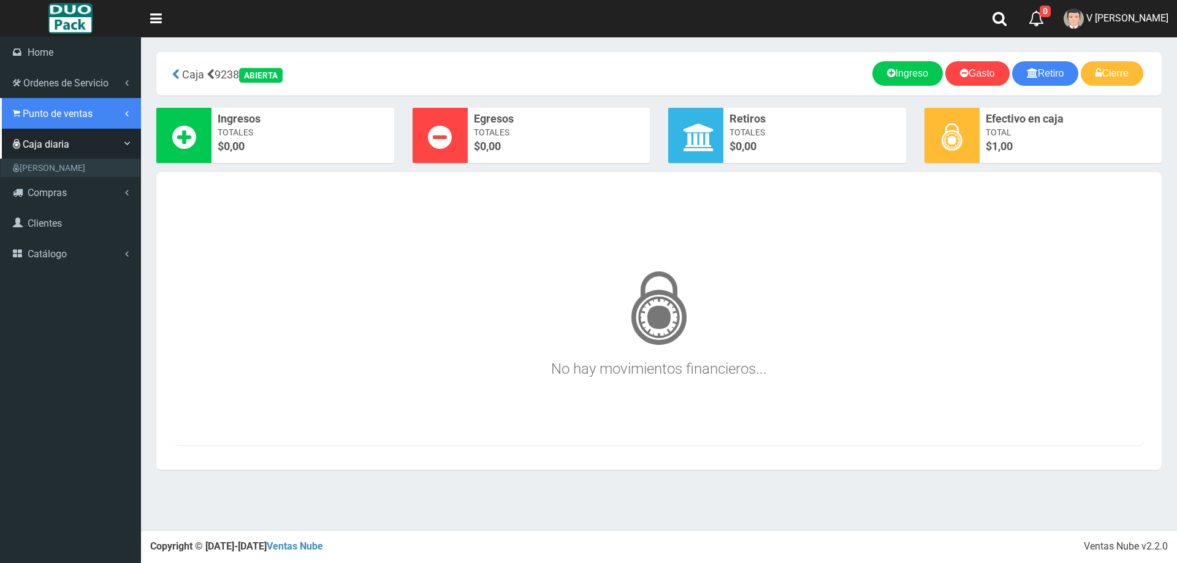
click at [18, 112] on icon at bounding box center [16, 114] width 7 height 12
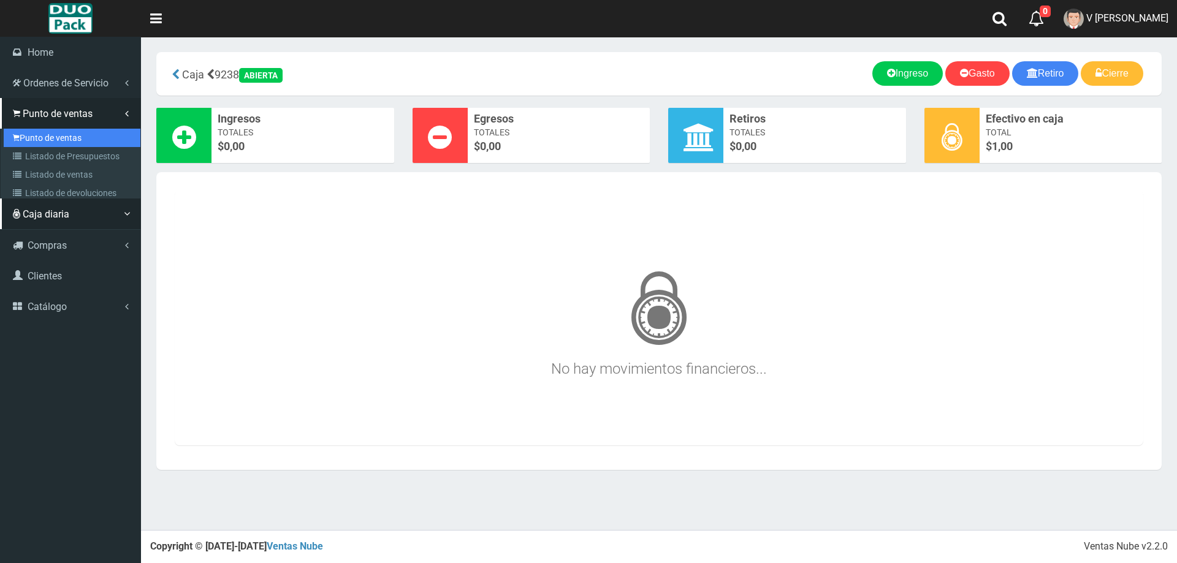
click at [69, 133] on link "Punto de ventas" at bounding box center [72, 138] width 137 height 18
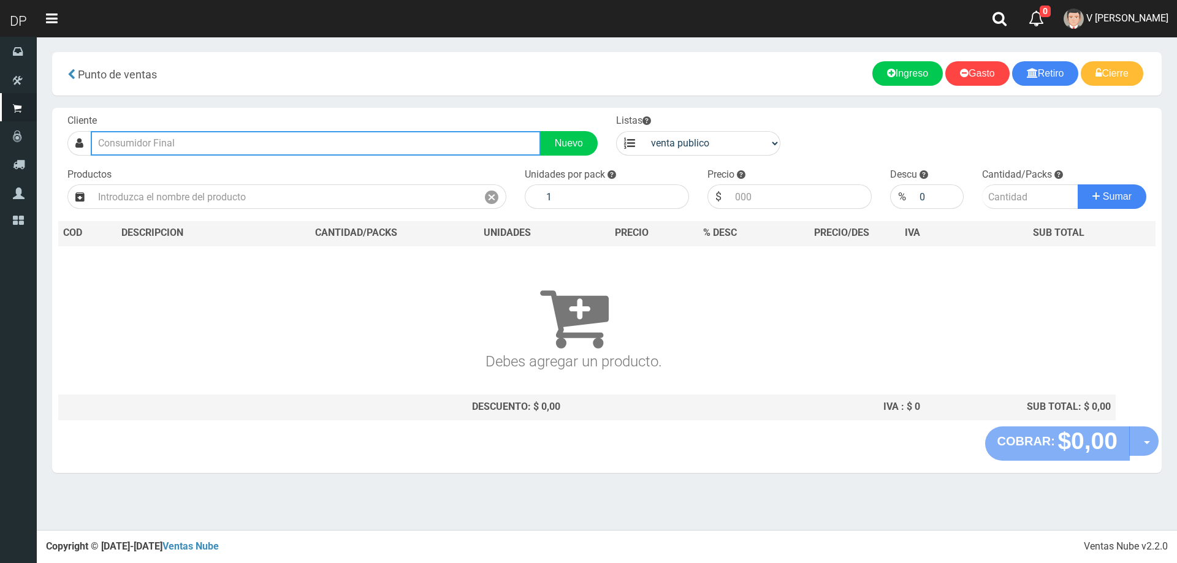
click at [197, 141] on input "text" at bounding box center [316, 143] width 450 height 25
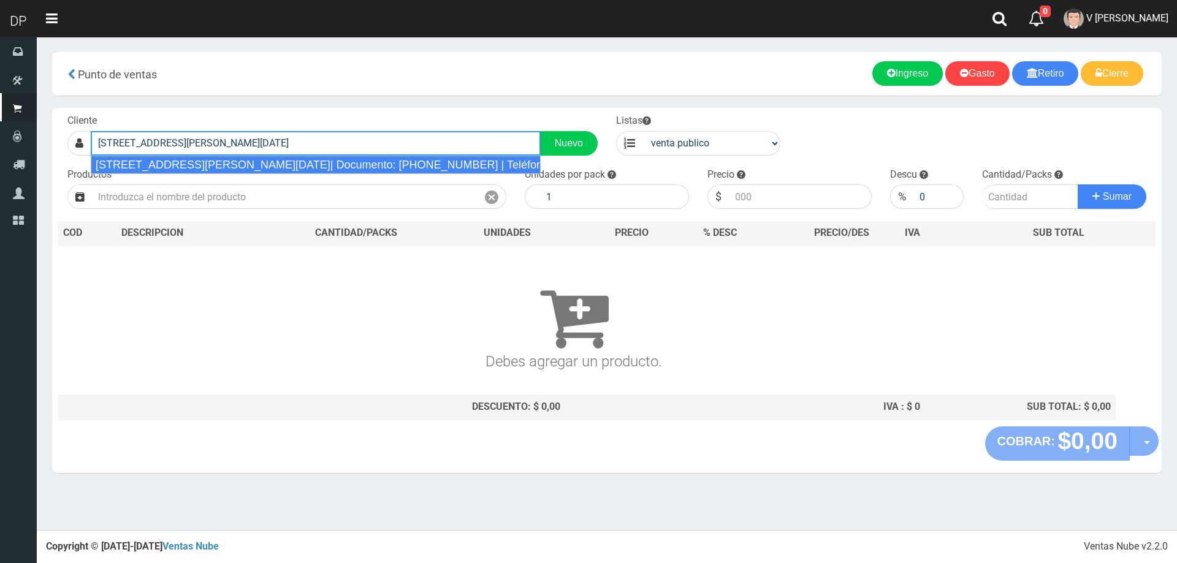
click at [213, 164] on div "[STREET_ADDRESS][PERSON_NAME][DATE]| Documento: [PHONE_NUMBER] | Teléfono:" at bounding box center [316, 165] width 450 height 18
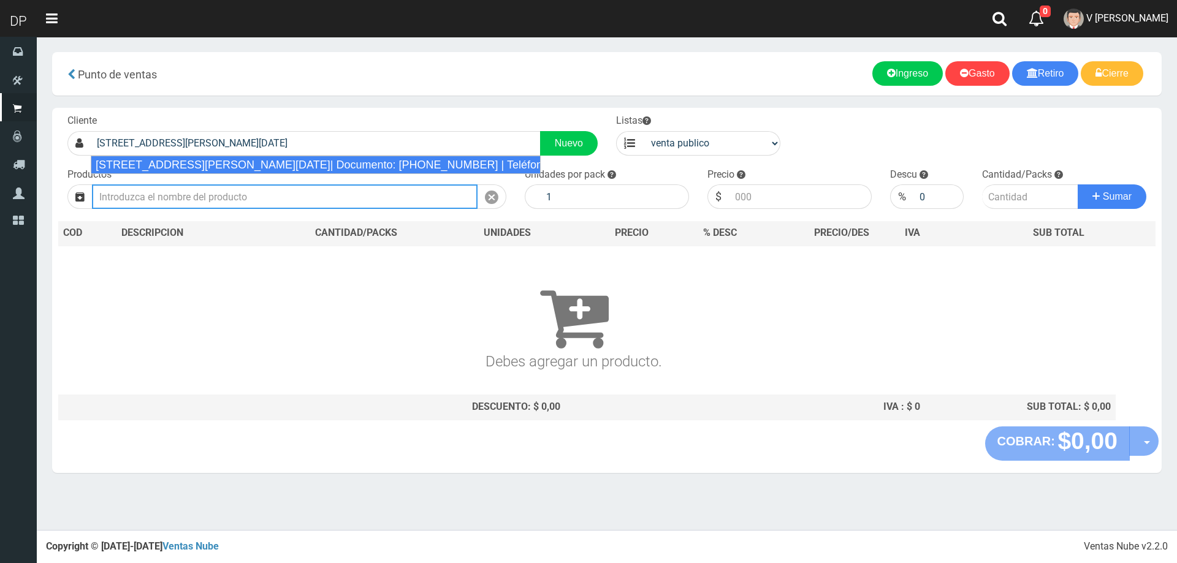
type input "AV DE MAYO 1207 VILLA ADELINA DE 9 A 1330| Documento: 12077777777 | Teléfono:"
select select "2"
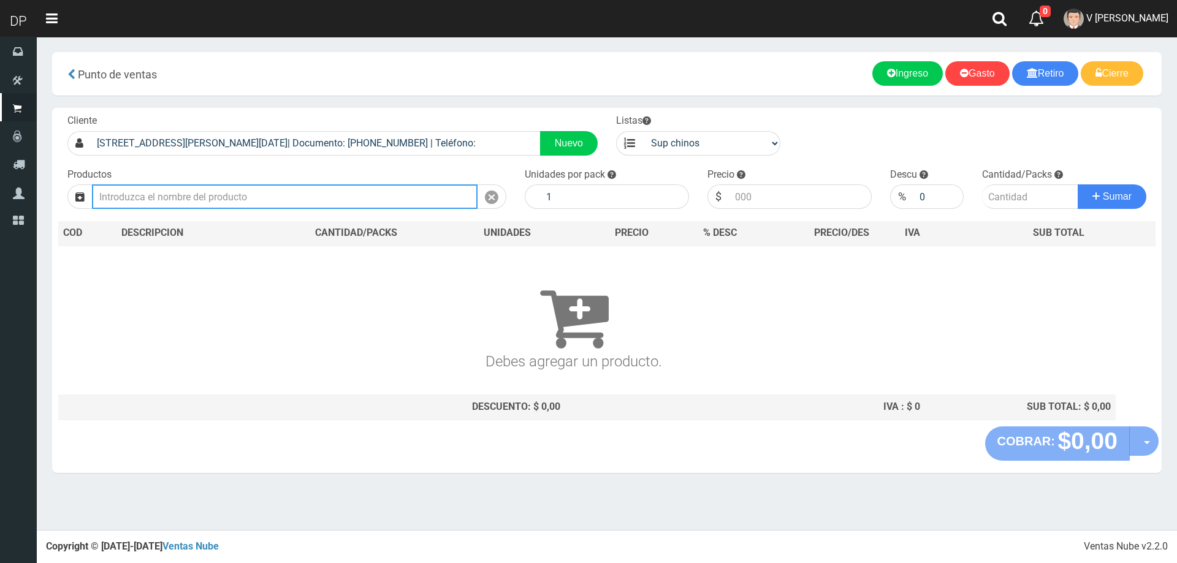
click at [289, 204] on input "text" at bounding box center [285, 197] width 386 height 25
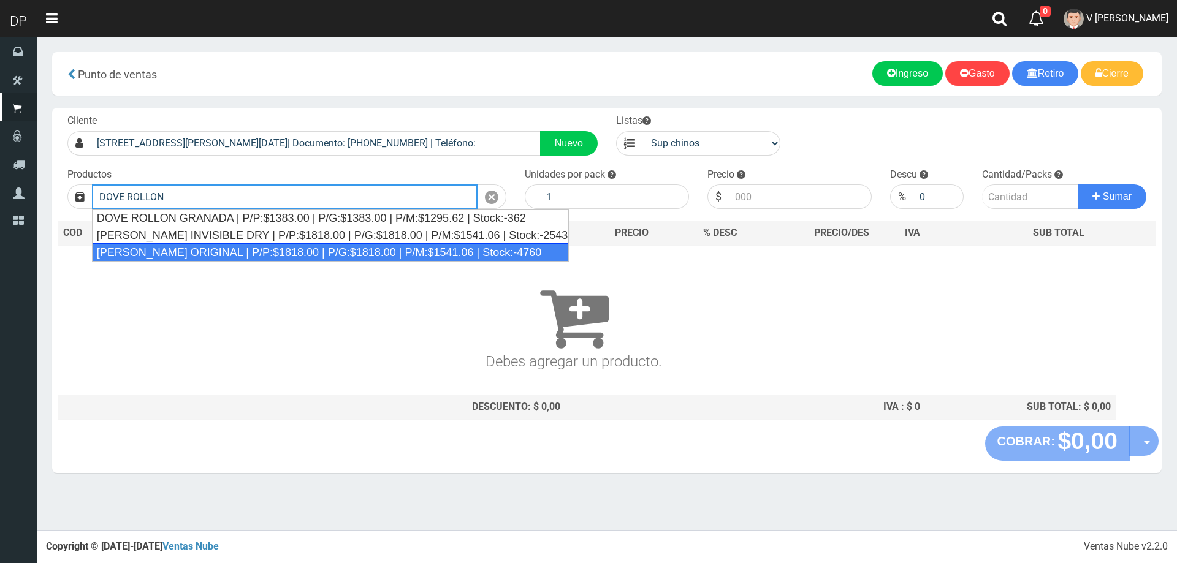
click at [270, 253] on div "DOVE ROLLON ORIGINAL | P/P:$1818.00 | P/G:$1818.00 | P/M:$1541.06 | Stock:-4760" at bounding box center [331, 252] width 478 height 18
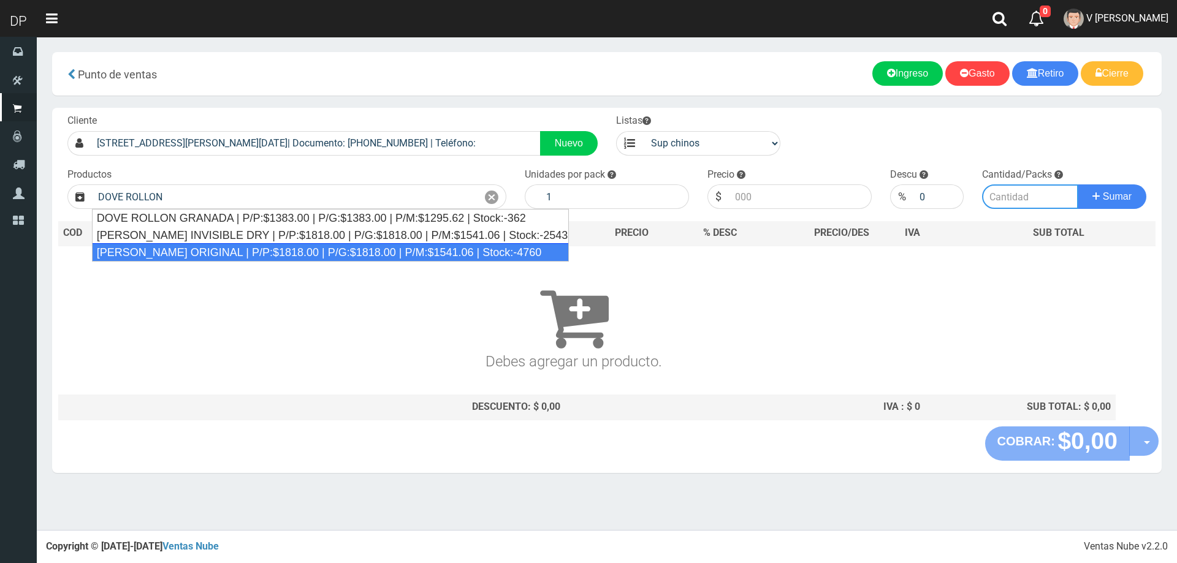
type input "DOVE ROLLON ORIGINAL | P/P:$1818.00 | P/G:$1818.00 | P/M:$1541.06 | Stock:-4760"
type input "12"
type input "1818.00"
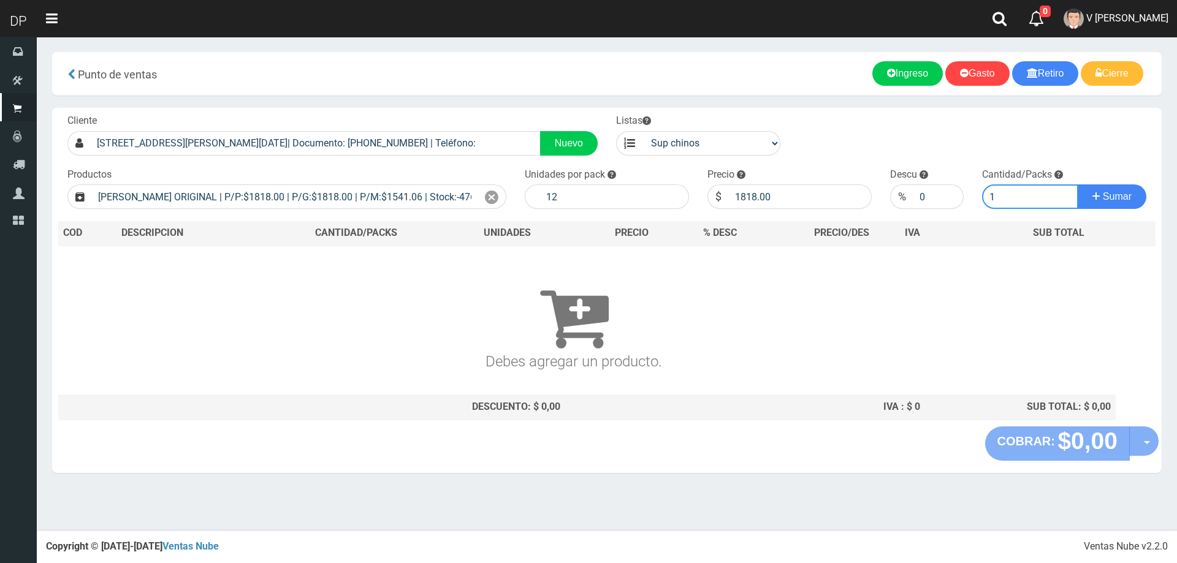
type input "1"
click at [1078, 185] on button "Sumar" at bounding box center [1112, 197] width 69 height 25
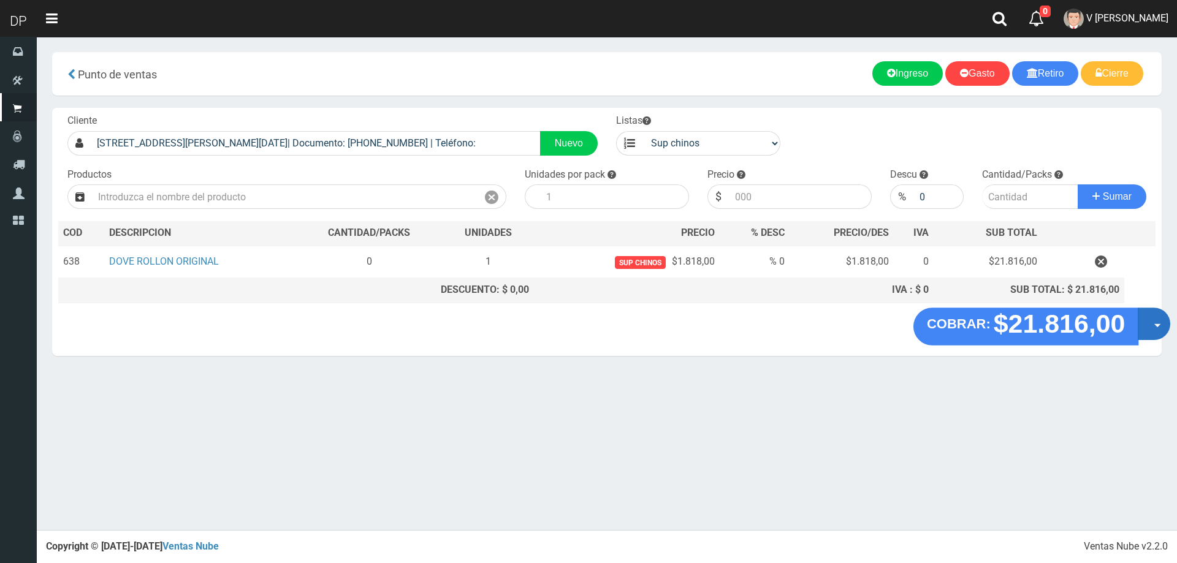
click at [1156, 329] on button "Opciones" at bounding box center [1154, 324] width 32 height 32
click at [1138, 336] on link "Hacer Devolucion" at bounding box center [1115, 328] width 110 height 28
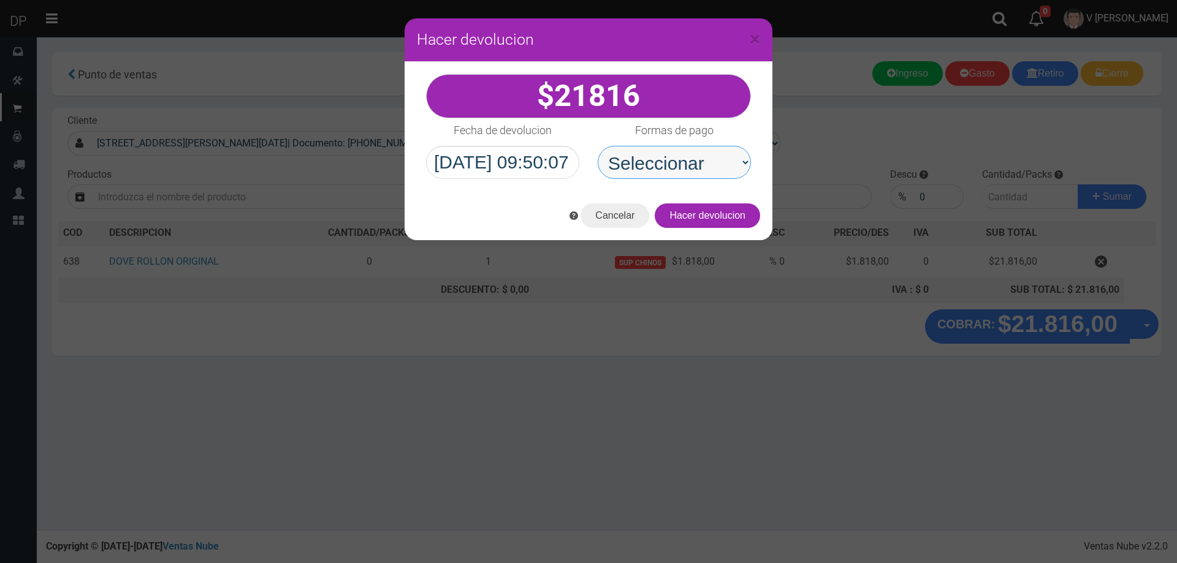
click at [677, 162] on select "Seleccionar Efectivo Tarjeta de Crédito Depósito Débito" at bounding box center [674, 162] width 153 height 33
drag, startPoint x: 701, startPoint y: 168, endPoint x: 700, endPoint y: 178, distance: 9.8
click at [701, 168] on select "Seleccionar Efectivo Tarjeta de Crédito Depósito Débito" at bounding box center [674, 162] width 153 height 33
select select "Efectivo"
click at [598, 146] on select "Seleccionar Efectivo Tarjeta de Crédito Depósito Débito" at bounding box center [674, 162] width 153 height 33
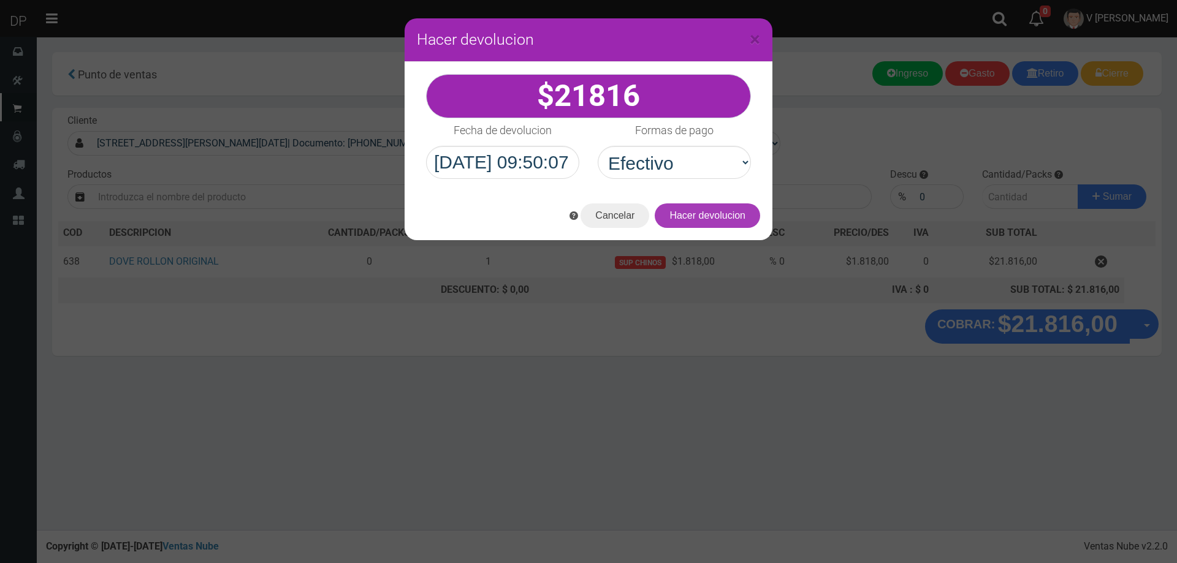
click at [712, 219] on button "Hacer devolucion" at bounding box center [707, 216] width 105 height 25
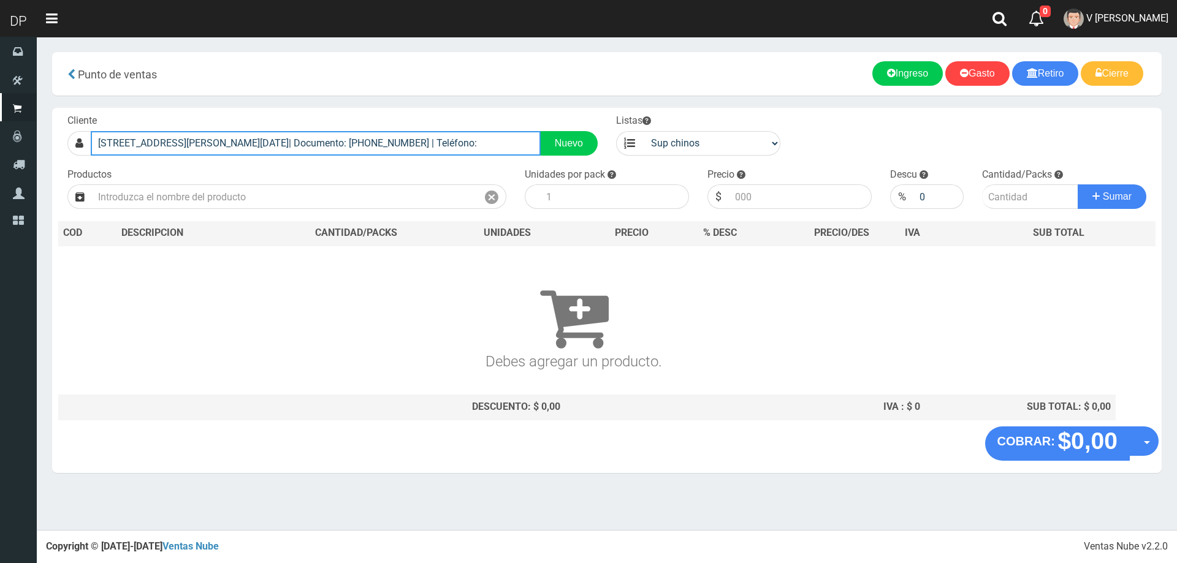
click at [457, 146] on input "AV DE MAYO 1207 VILLA ADELINA DE 9 A 1330| Documento: 12077777777 | Teléfono:" at bounding box center [316, 143] width 450 height 25
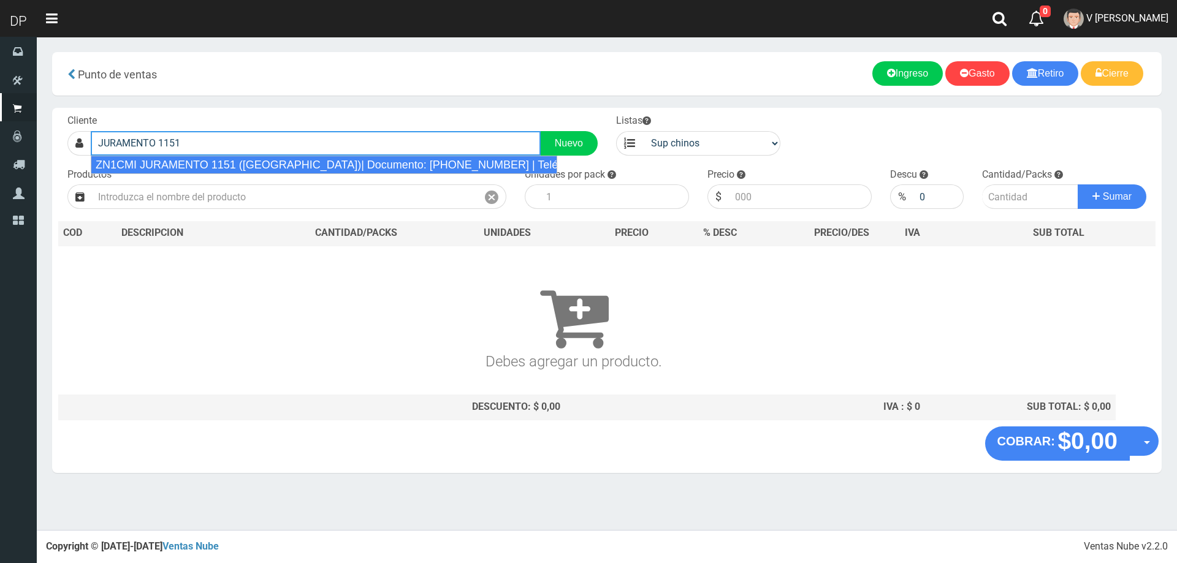
click at [260, 162] on div "ZN1CMI JURAMENTO 1151 (VILLA ADELINA)| Documento: 1234017856041253 | Teléfono:" at bounding box center [324, 165] width 467 height 18
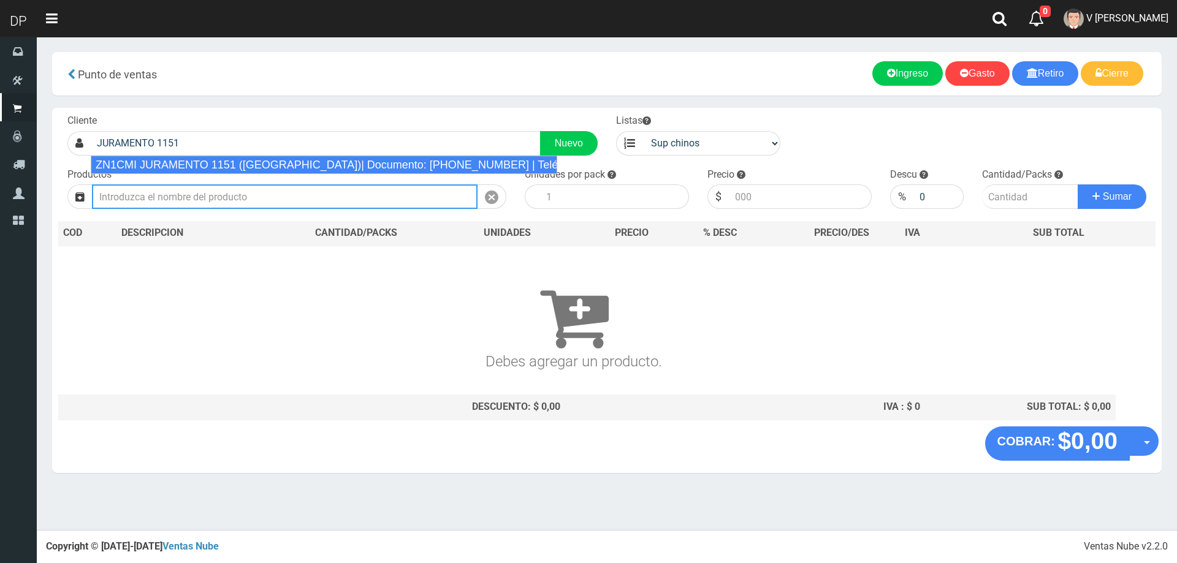
type input "ZN1CMI JURAMENTO 1151 (VILLA ADELINA)| Documento: 1234017856041253 | Teléfono:"
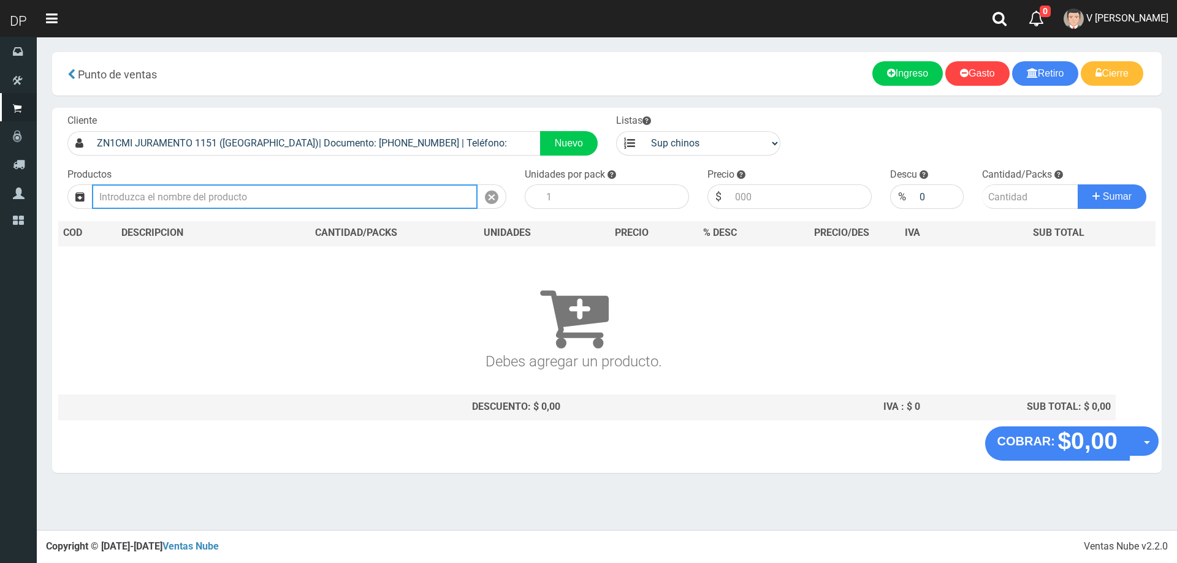
click at [254, 194] on input "text" at bounding box center [285, 197] width 386 height 25
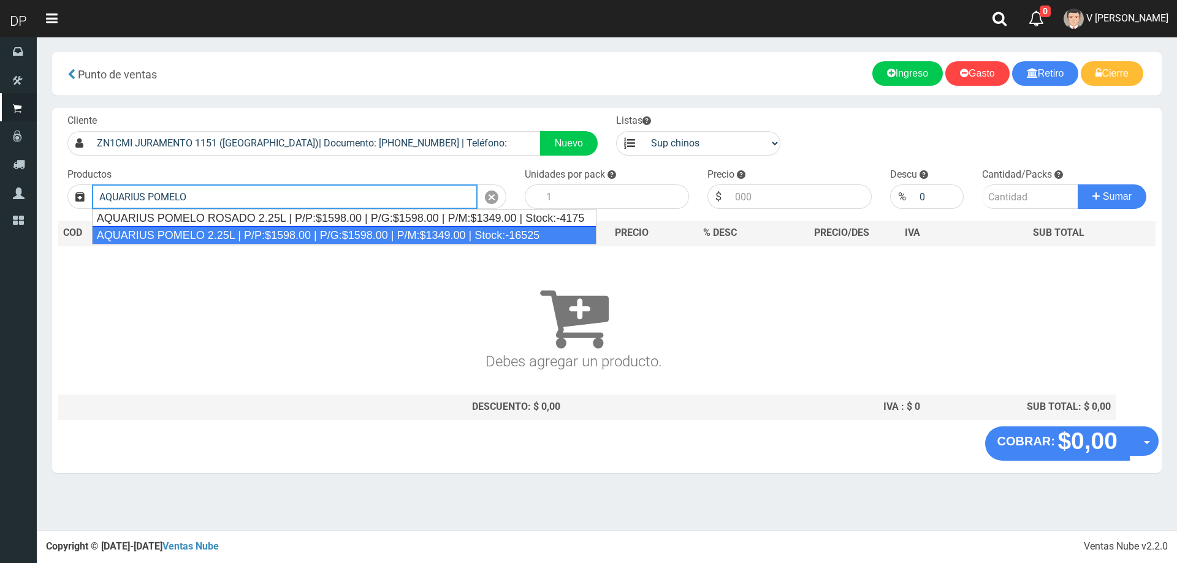
click at [253, 233] on div "AQUARIUS POMELO 2.25L | P/P:$1598.00 | P/G:$1598.00 | P/M:$1349.00 | Stock:-165…" at bounding box center [344, 235] width 505 height 18
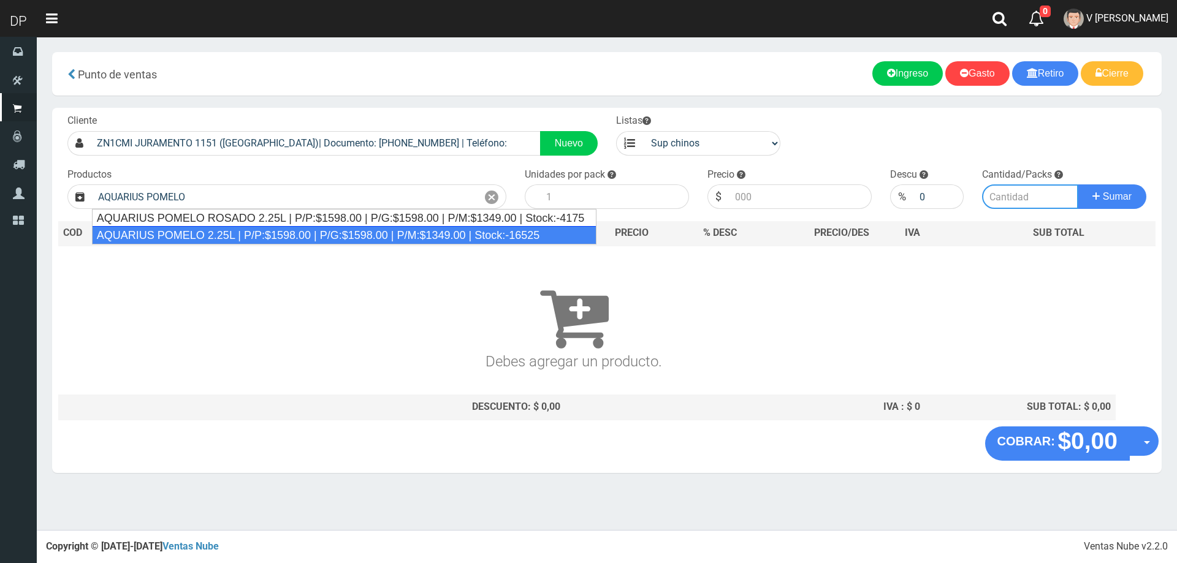
type input "AQUARIUS POMELO 2.25L | P/P:$1598.00 | P/G:$1598.00 | P/M:$1349.00 | Stock:-165…"
type input "6"
type input "1598.00"
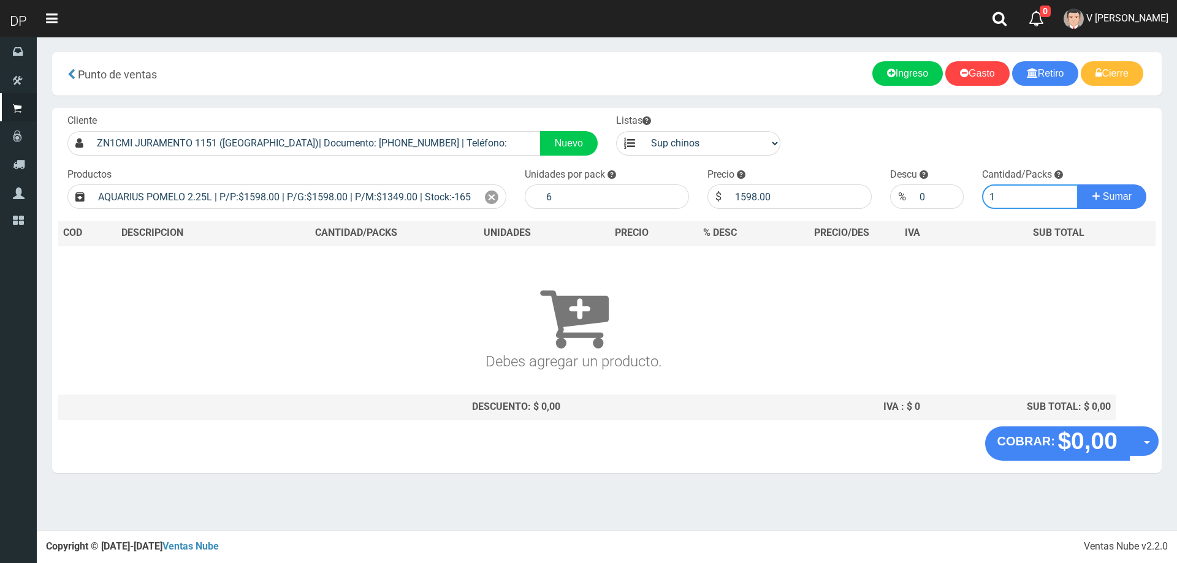
type input "1"
click at [1078, 185] on button "Sumar" at bounding box center [1112, 197] width 69 height 25
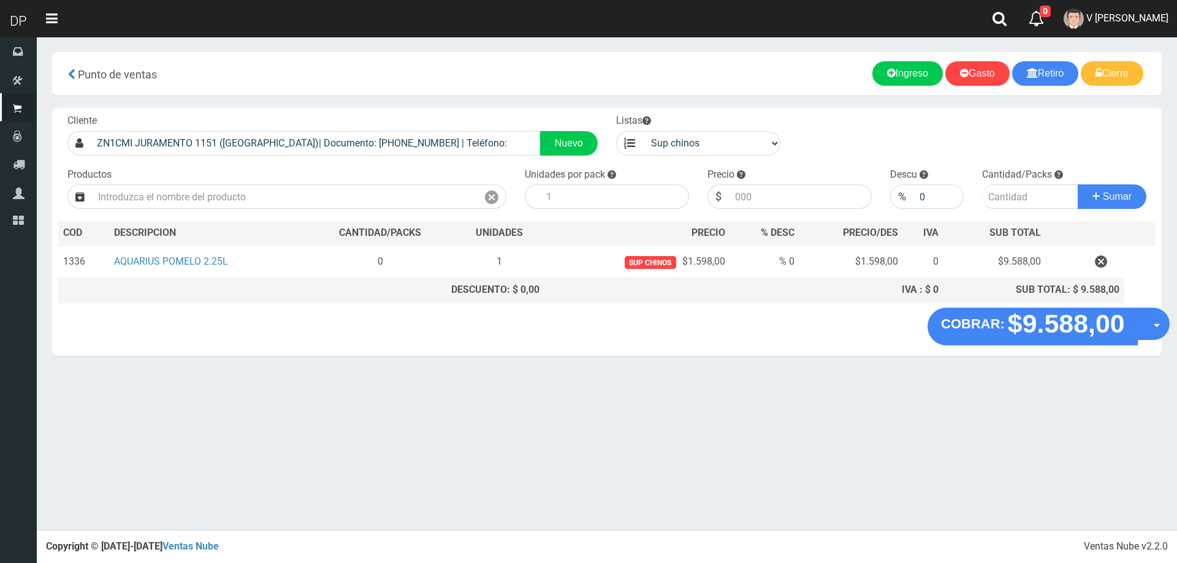
click at [1146, 323] on button "Opciones" at bounding box center [1153, 324] width 32 height 32
click at [1134, 337] on link "Hacer Devolucion" at bounding box center [1114, 328] width 110 height 28
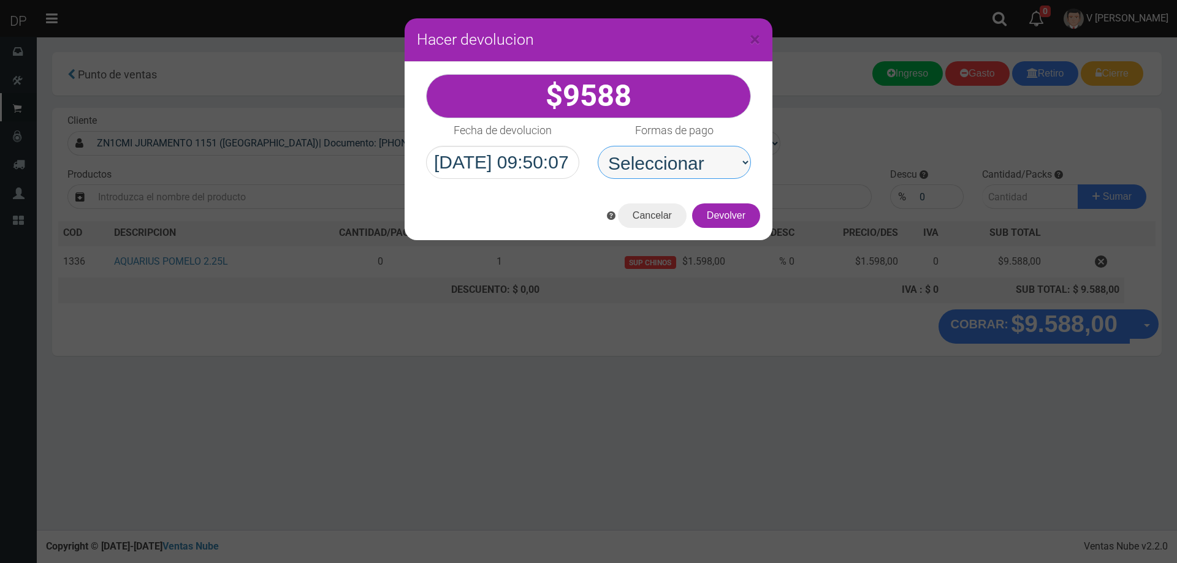
click at [669, 162] on select "Seleccionar Efectivo Tarjeta de Crédito Depósito Débito" at bounding box center [674, 162] width 153 height 33
select select "Efectivo"
click at [598, 146] on select "Seleccionar Efectivo Tarjeta de Crédito Depósito Débito" at bounding box center [674, 162] width 153 height 33
click at [733, 202] on div "Cancelar Devolver" at bounding box center [589, 215] width 368 height 49
click at [733, 215] on button "Devolver" at bounding box center [726, 216] width 68 height 25
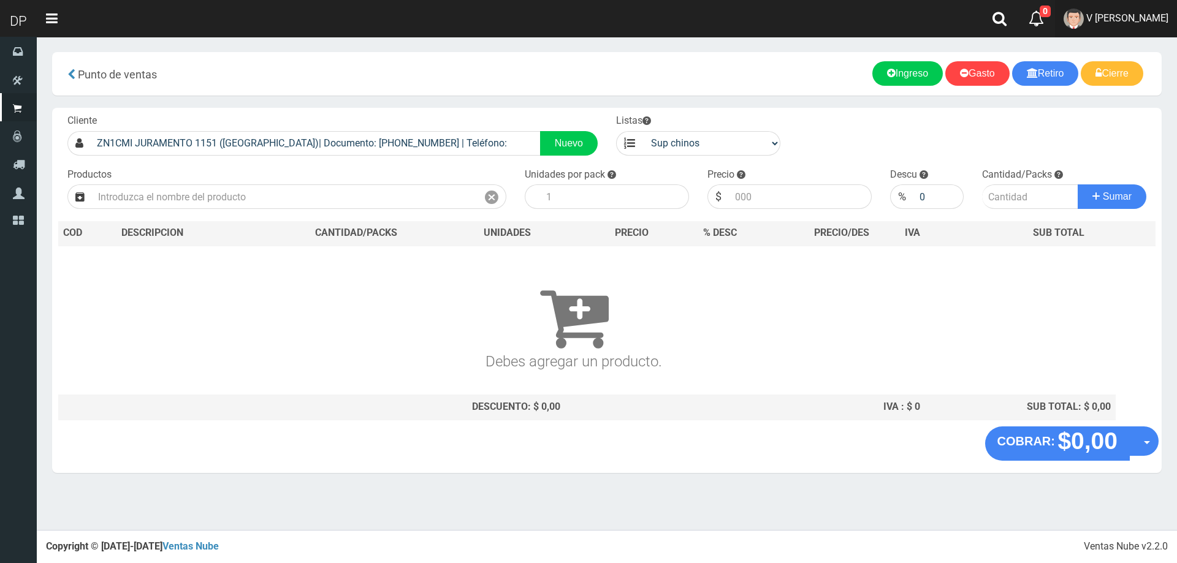
click at [1164, 23] on span "V Maria Graciela vargas" at bounding box center [1127, 18] width 82 height 12
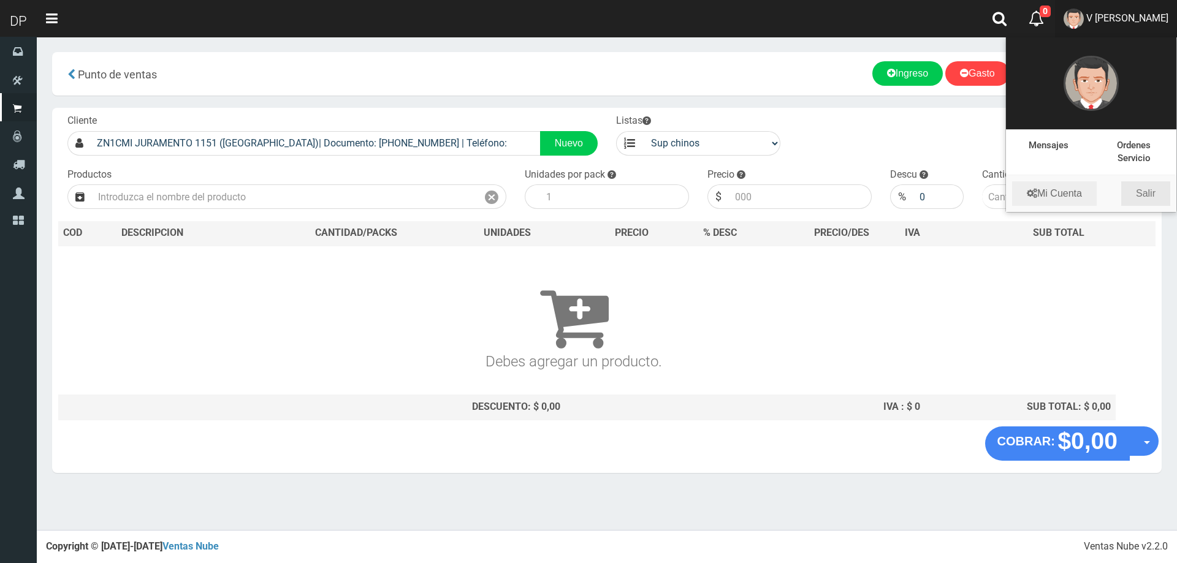
click at [1149, 192] on link "Salir" at bounding box center [1145, 193] width 49 height 25
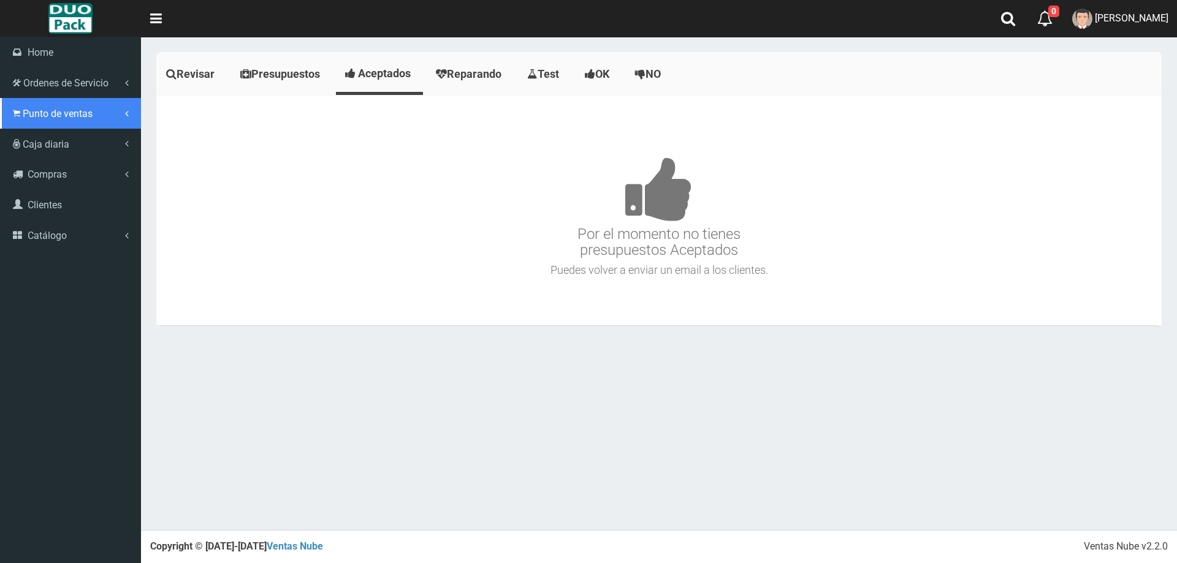
click at [53, 107] on link "Punto de ventas" at bounding box center [70, 113] width 141 height 31
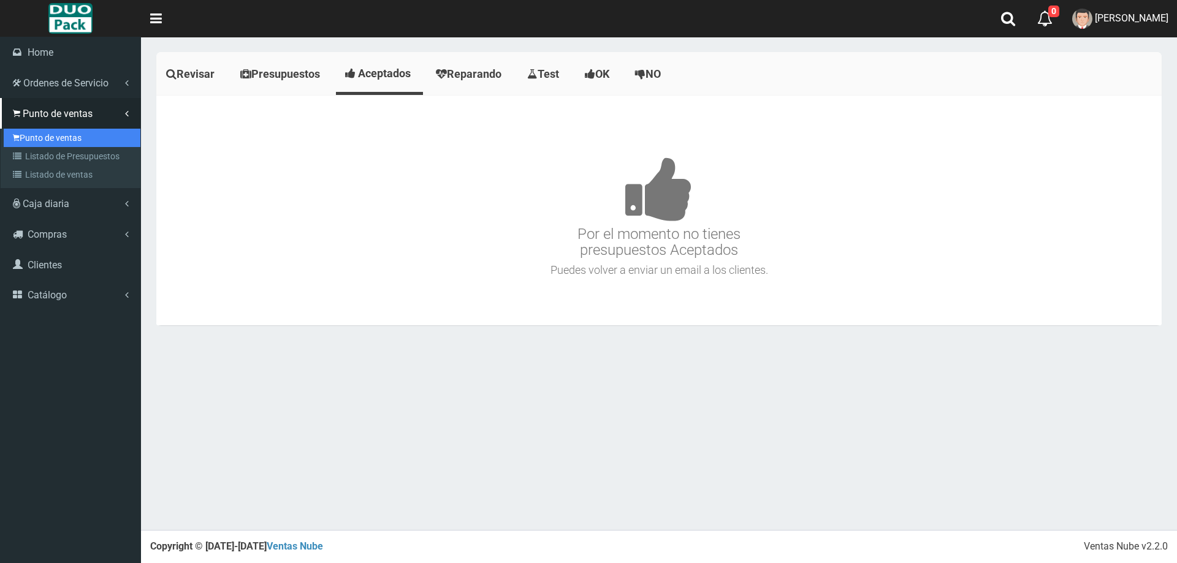
click at [60, 132] on link "Punto de ventas" at bounding box center [72, 138] width 137 height 18
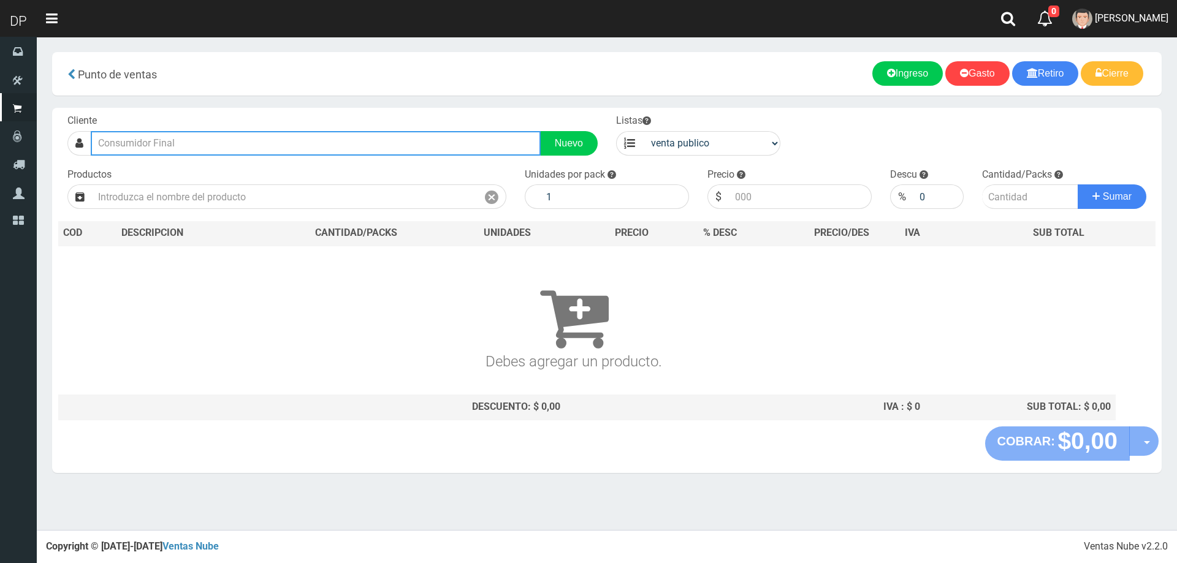
click at [296, 134] on input "text" at bounding box center [316, 143] width 450 height 25
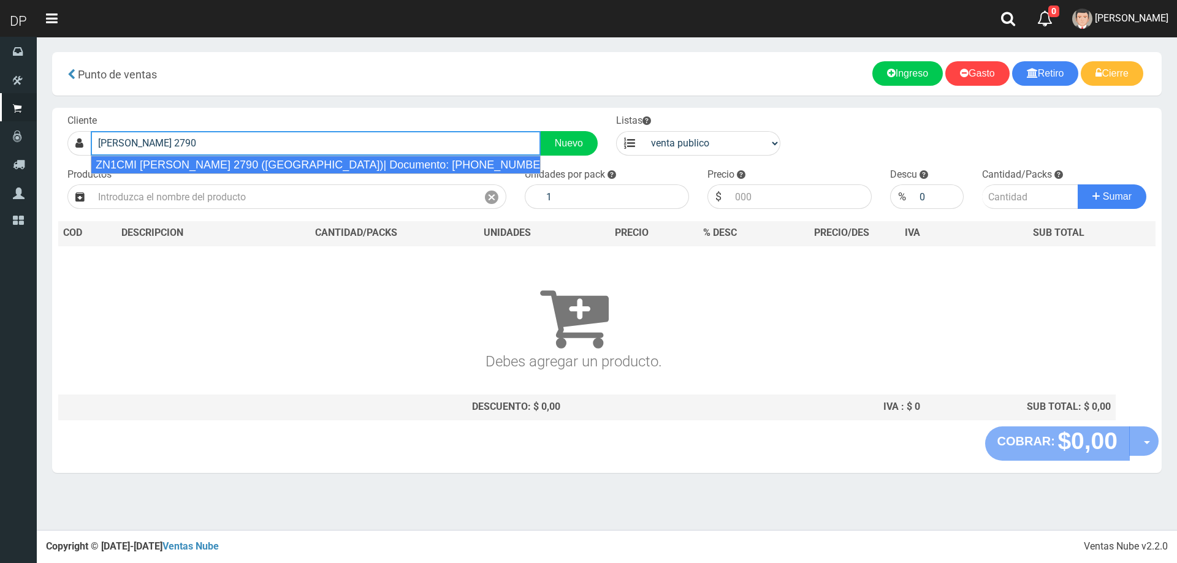
click at [296, 160] on div "ZN1CMI MEDRANO 2790 (BOULOGNE)| Documento: 521894121 | Teléfono:" at bounding box center [316, 165] width 450 height 18
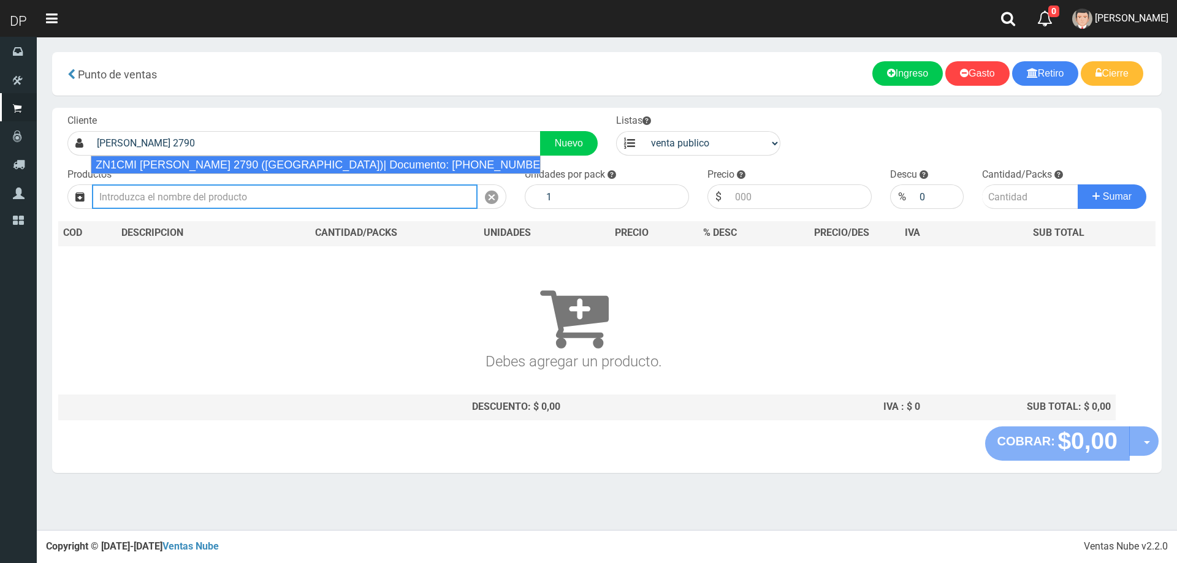
type input "ZN1CMI MEDRANO 2790 (BOULOGNE)| Documento: 521894121 | Teléfono:"
select select "2"
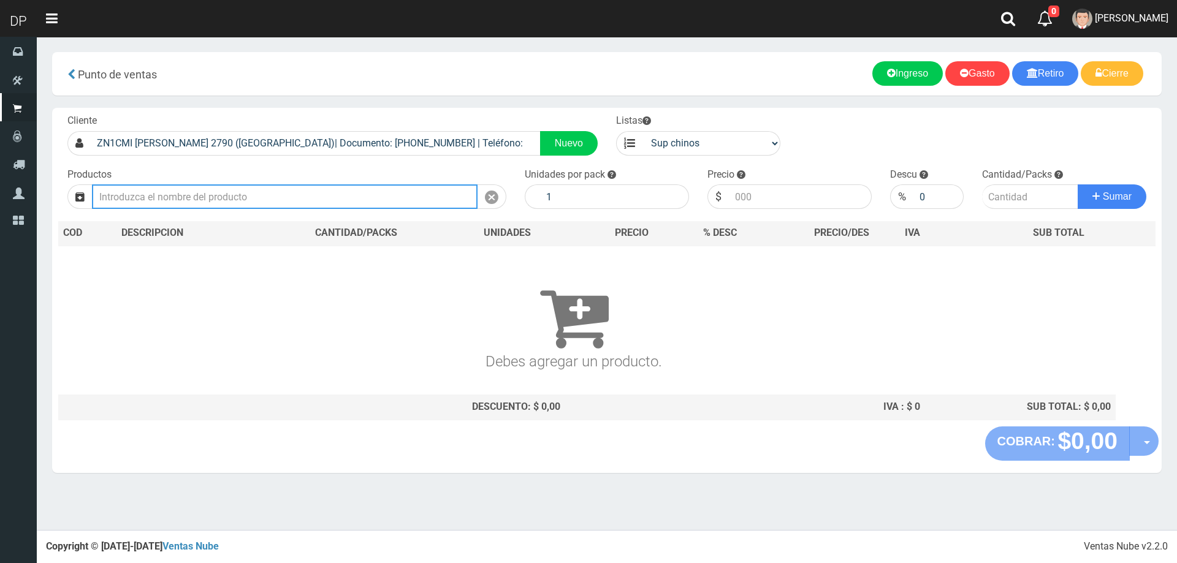
click at [262, 199] on input "text" at bounding box center [285, 197] width 386 height 25
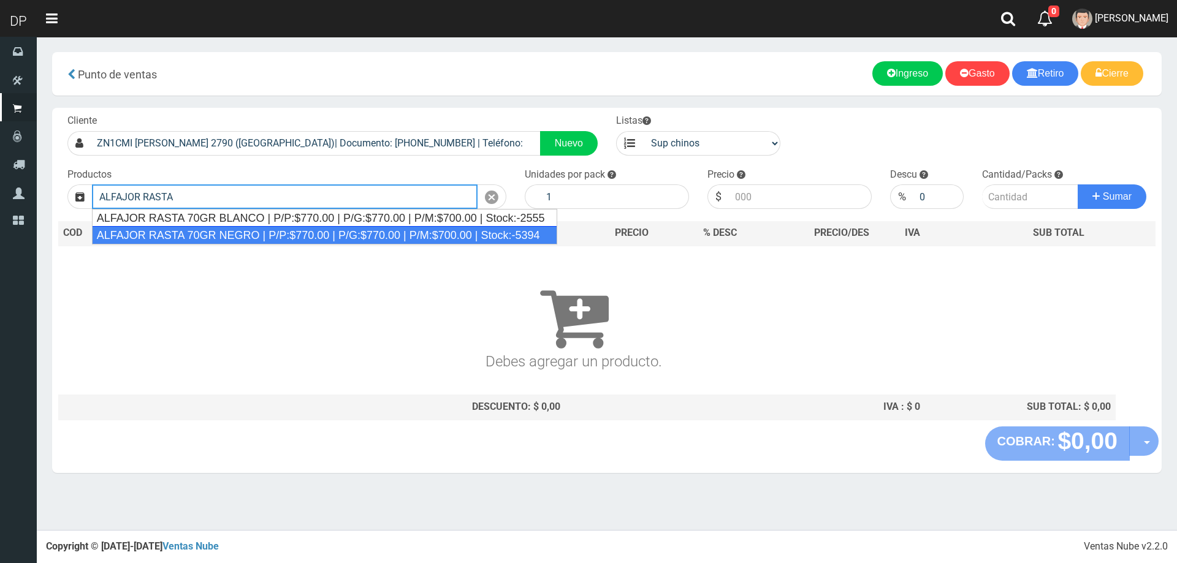
click at [256, 232] on div "ALFAJOR RASTA 70GR NEGRO | P/P:$770.00 | P/G:$770.00 | P/M:$700.00 | Stock:-5394" at bounding box center [324, 235] width 465 height 18
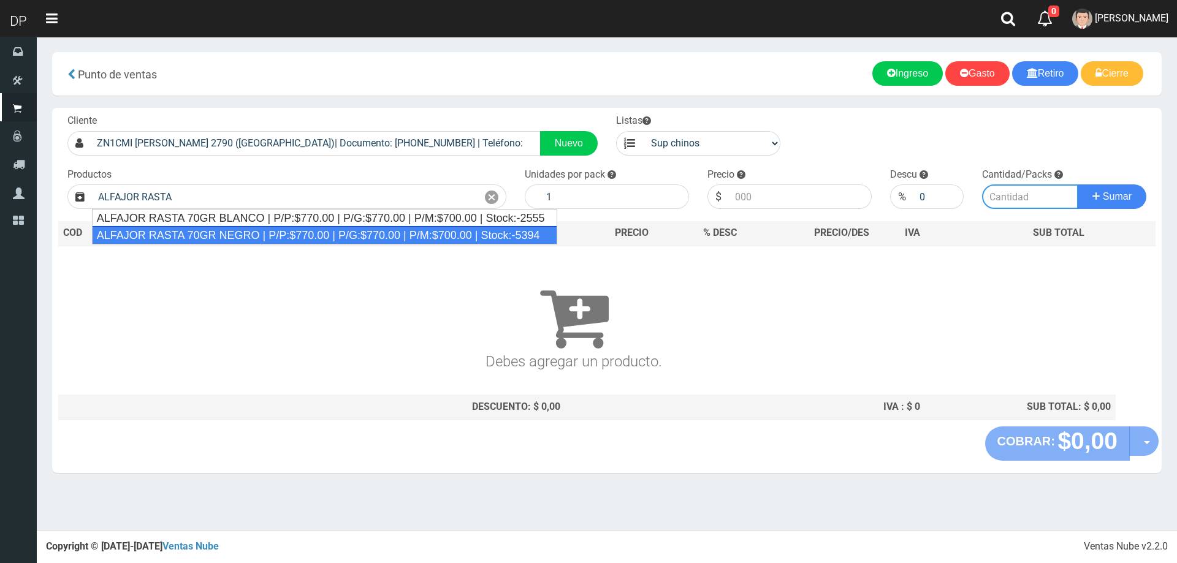
type input "ALFAJOR RASTA 70GR NEGRO | P/P:$770.00 | P/G:$770.00 | P/M:$700.00 | Stock:-5394"
type input "18"
type input "770.00"
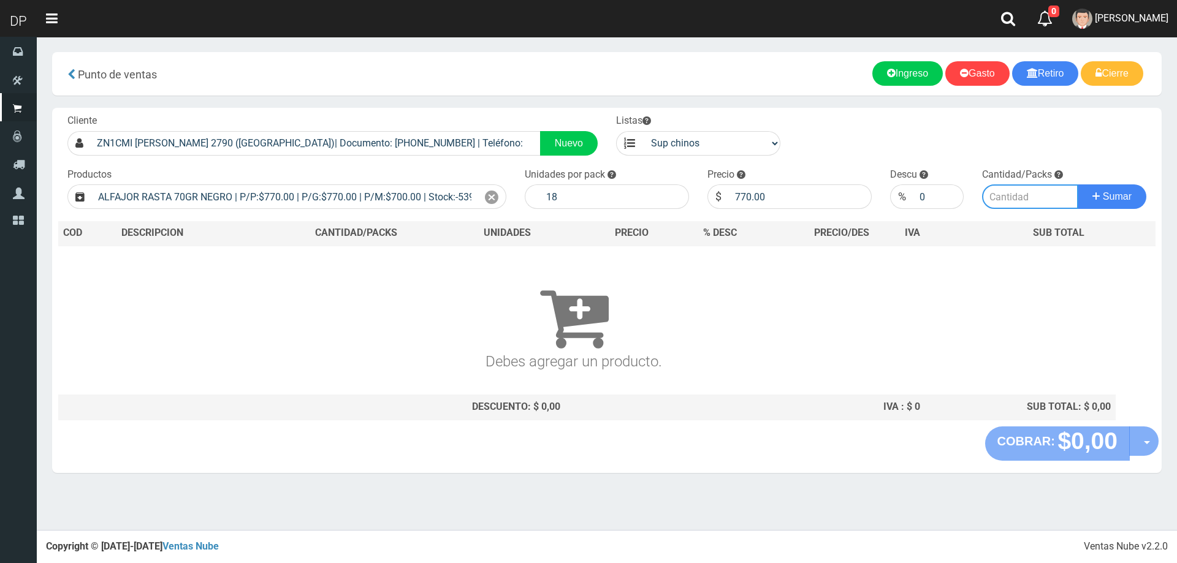
click at [1023, 196] on input "number" at bounding box center [1030, 197] width 97 height 25
type input "2"
click at [1078, 185] on button "Sumar" at bounding box center [1112, 197] width 69 height 25
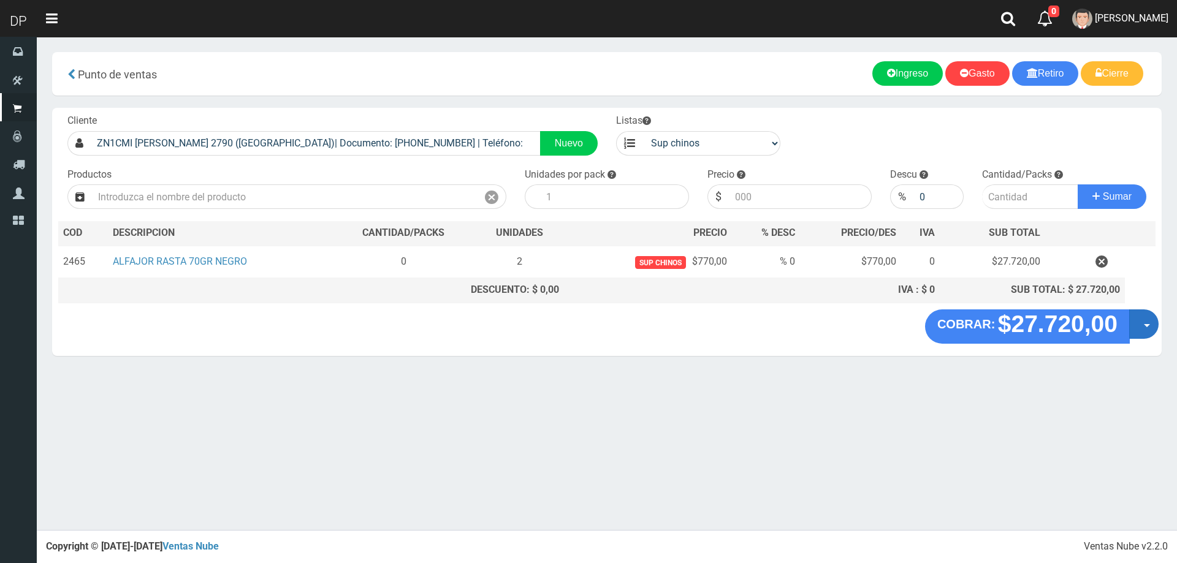
click at [1147, 324] on button "Opciones" at bounding box center [1143, 324] width 29 height 29
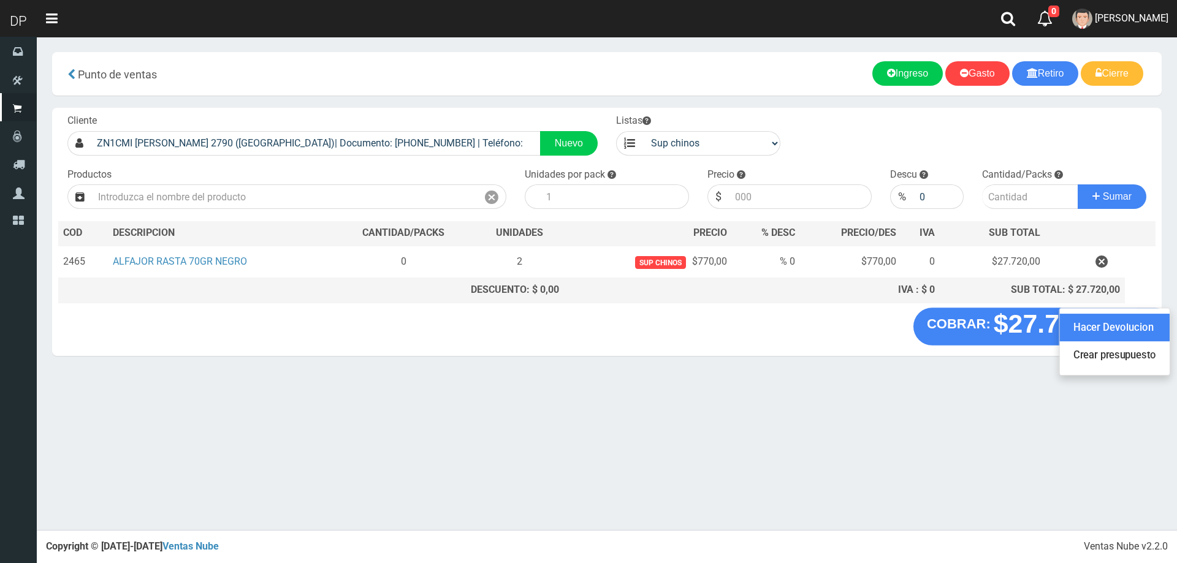
click at [1083, 326] on link "Hacer Devolucion" at bounding box center [1115, 328] width 110 height 28
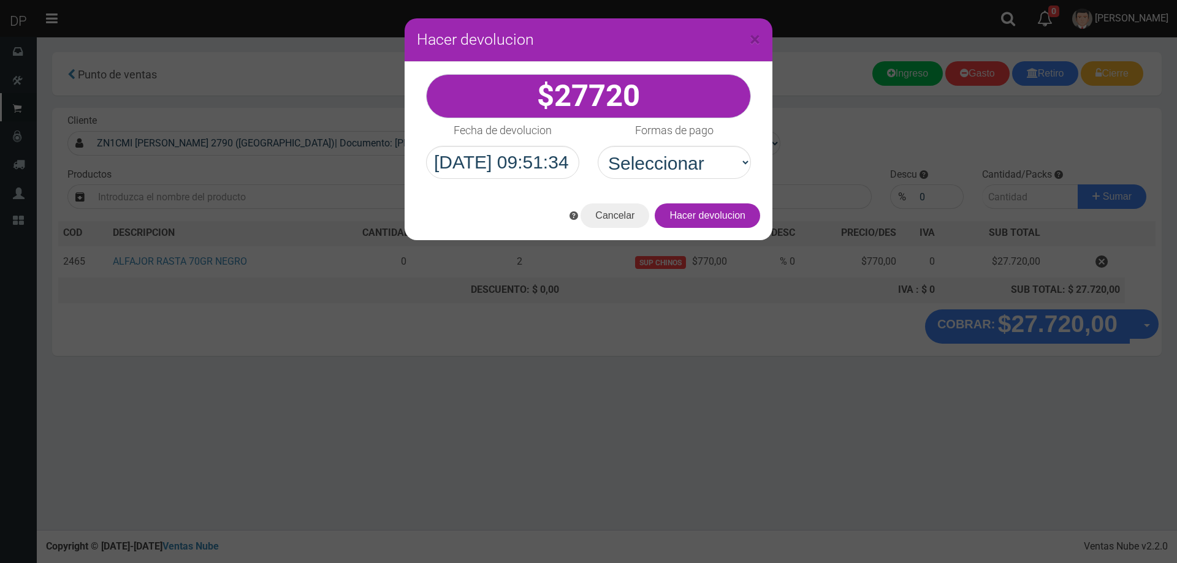
click at [627, 182] on div "27720" at bounding box center [589, 126] width 368 height 129
click at [629, 169] on select "Seleccionar Efectivo Tarjeta de Crédito Depósito Débito" at bounding box center [674, 162] width 153 height 33
select select "Efectivo"
click at [598, 146] on select "Seleccionar Efectivo Tarjeta de Crédito Depósito Débito" at bounding box center [674, 162] width 153 height 33
click at [712, 213] on button "Hacer devolucion" at bounding box center [707, 216] width 105 height 25
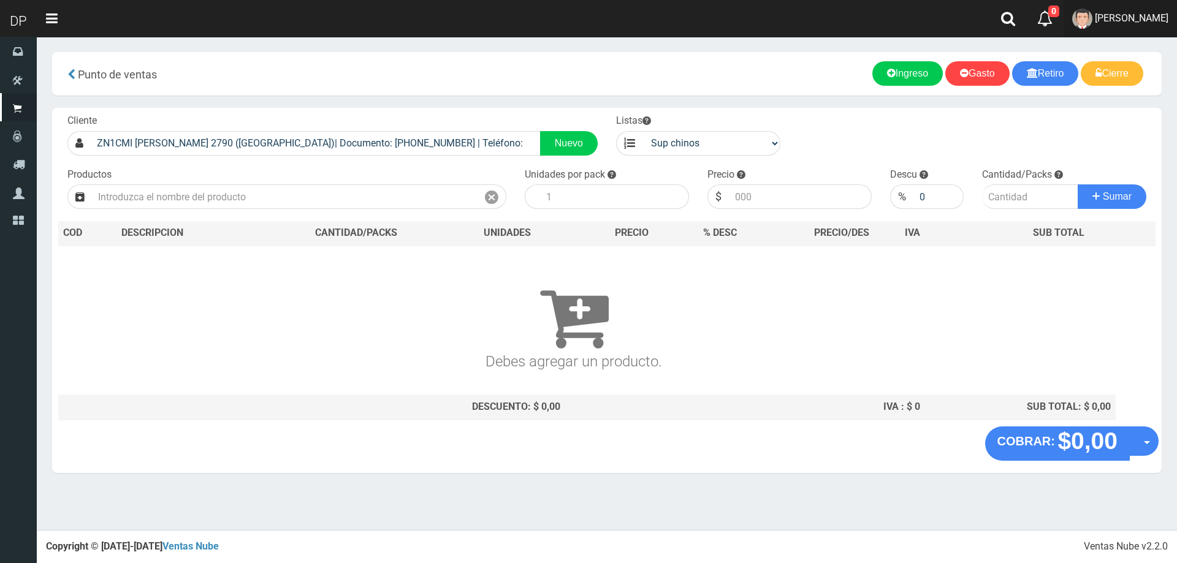
click at [1140, 15] on span "Betiana Paola Casco" at bounding box center [1132, 18] width 74 height 12
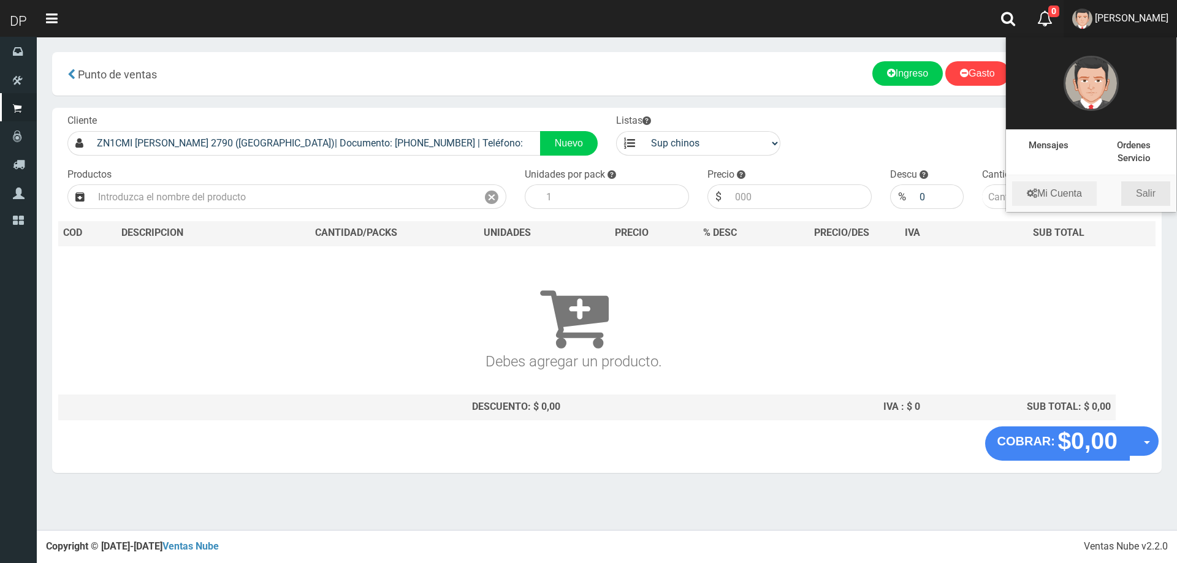
click at [1143, 187] on link "Salir" at bounding box center [1145, 193] width 49 height 25
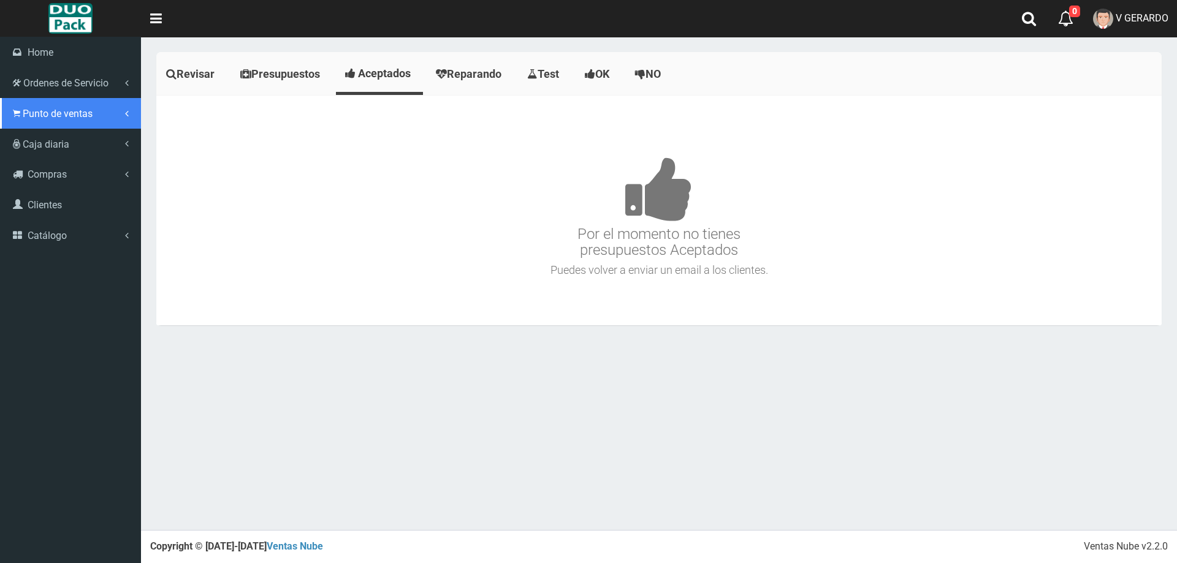
click at [63, 113] on span "Punto de ventas" at bounding box center [58, 114] width 70 height 12
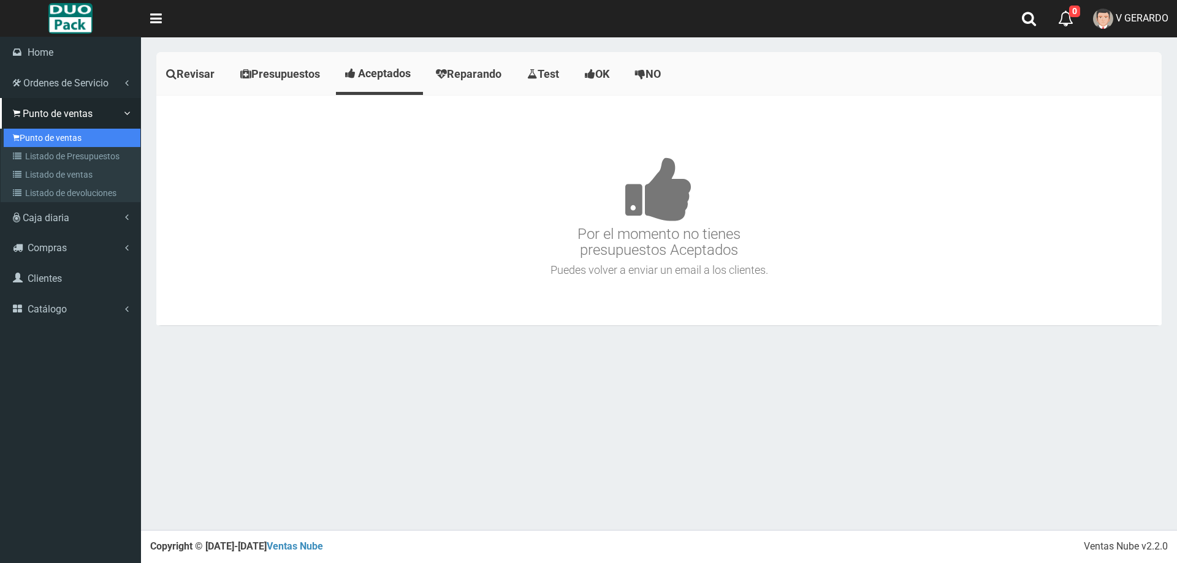
click at [59, 137] on link "Punto de ventas" at bounding box center [72, 138] width 137 height 18
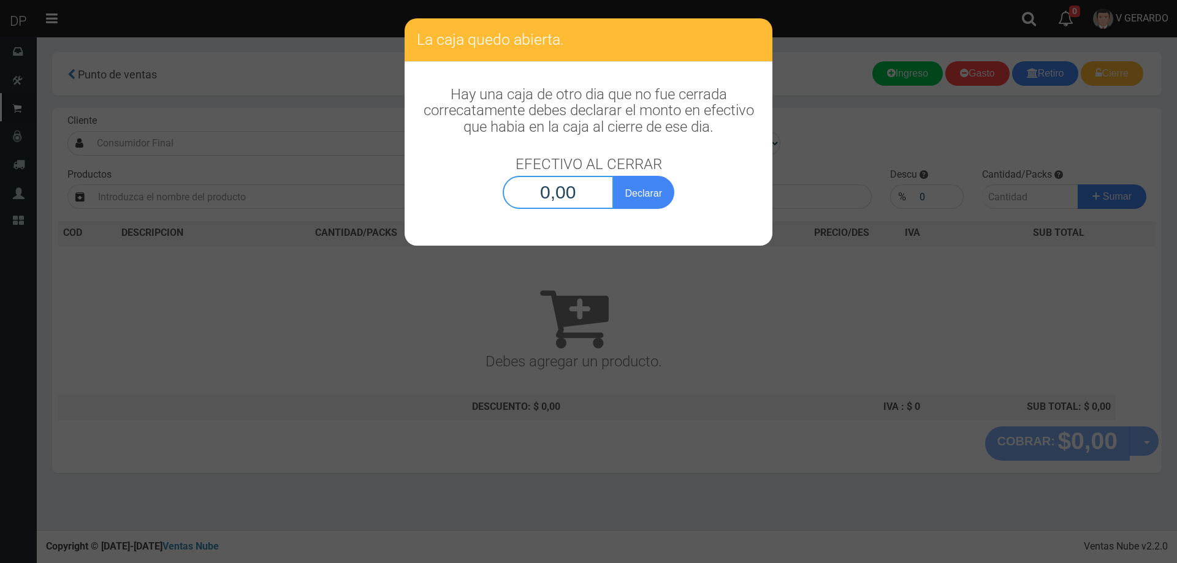
click at [585, 185] on input "0,00" at bounding box center [558, 192] width 111 height 33
type input "1,00"
click at [613, 176] on button "Declarar" at bounding box center [643, 192] width 61 height 33
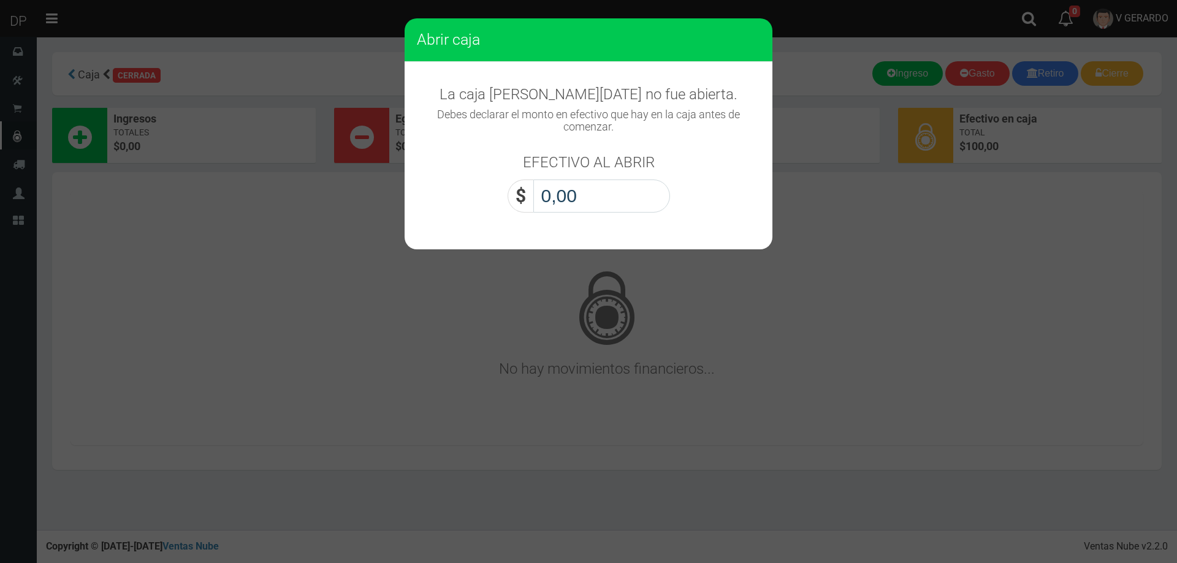
click at [571, 200] on input "0,00" at bounding box center [601, 196] width 137 height 33
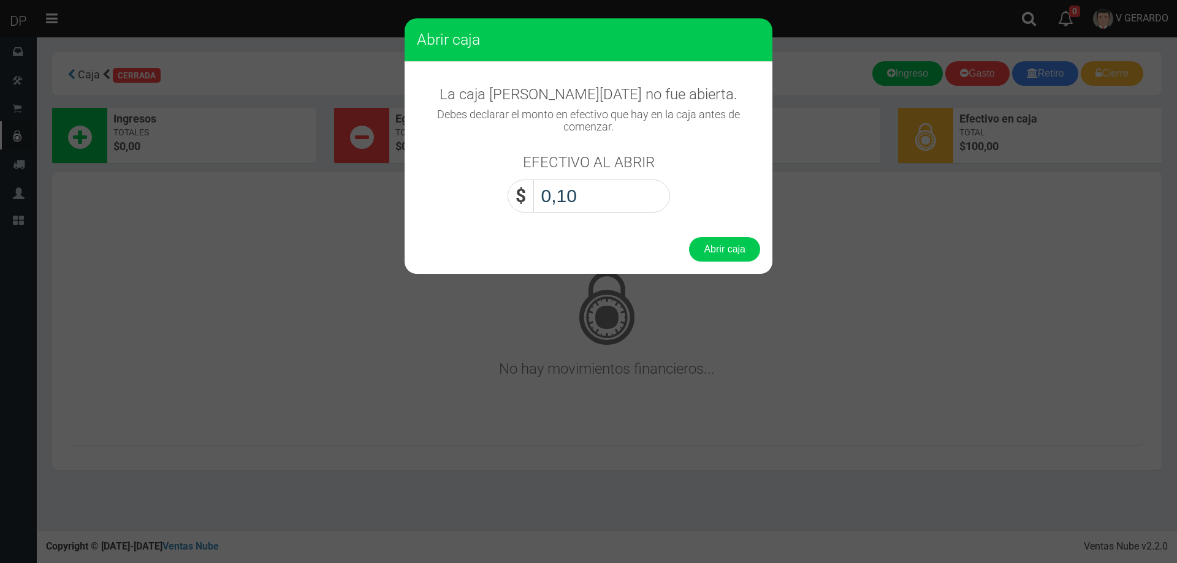
type input "1,00"
click at [689, 237] on button "Abrir caja" at bounding box center [724, 249] width 71 height 25
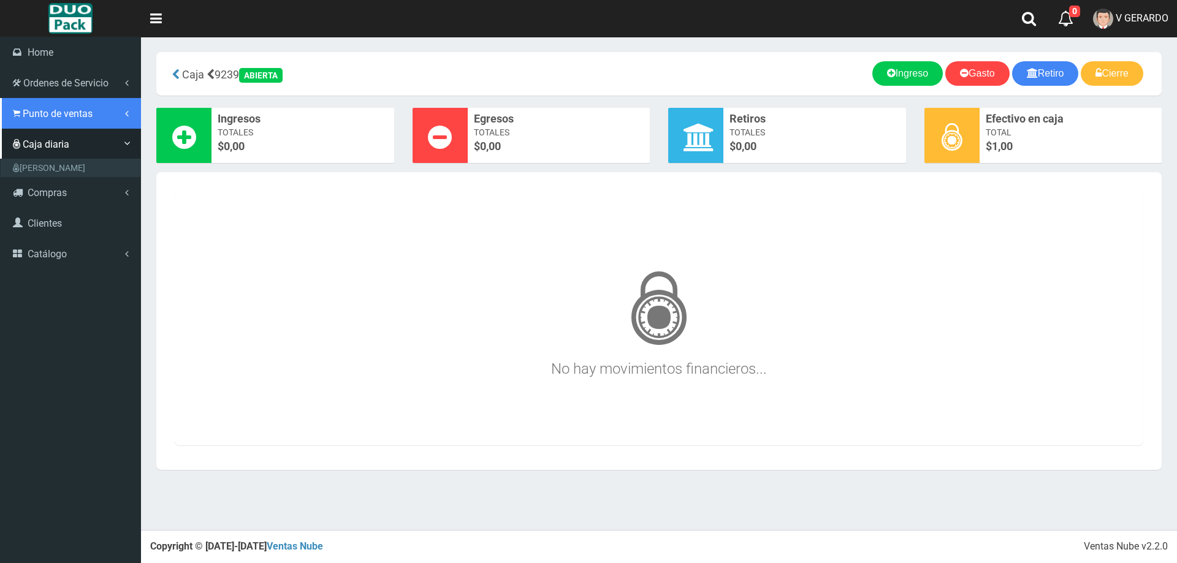
click at [71, 113] on span "Punto de ventas" at bounding box center [58, 114] width 70 height 12
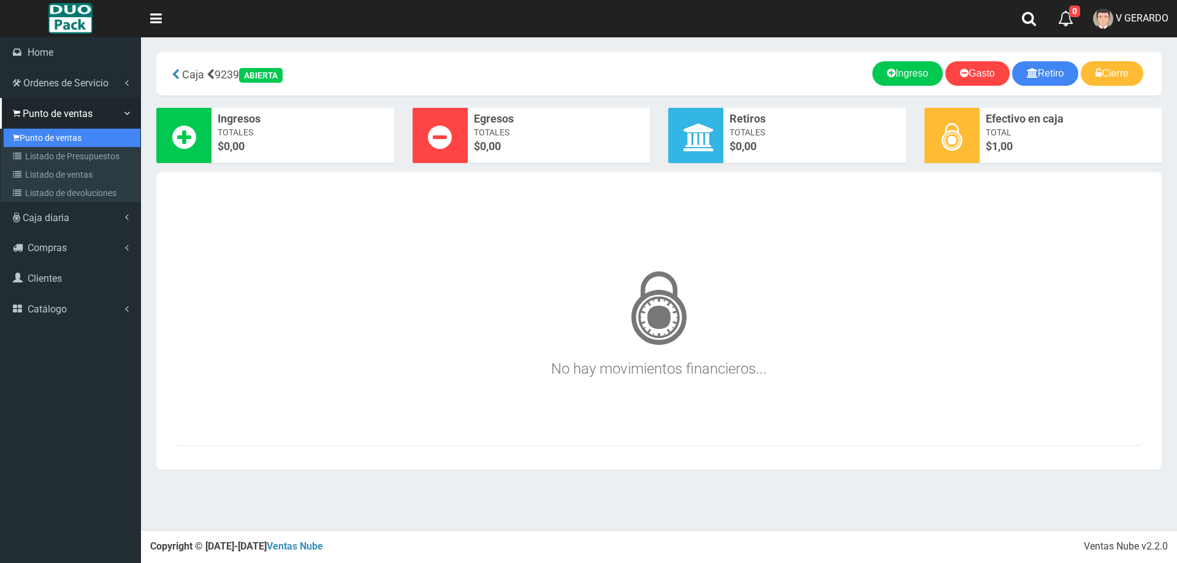
click at [52, 133] on link "Punto de ventas" at bounding box center [72, 138] width 137 height 18
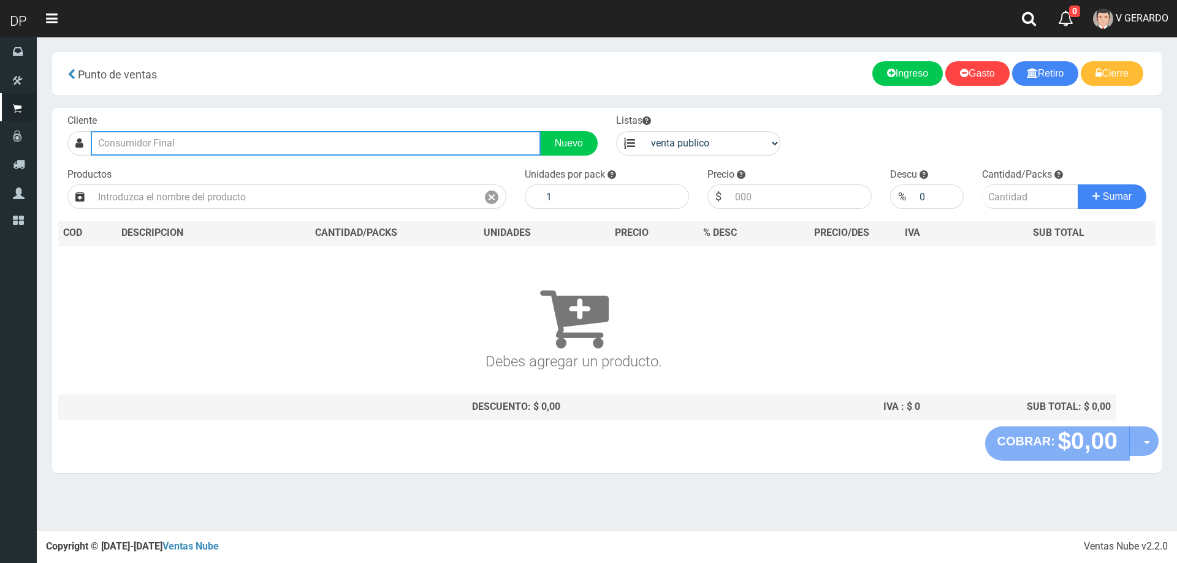
click at [185, 146] on input "text" at bounding box center [316, 143] width 450 height 25
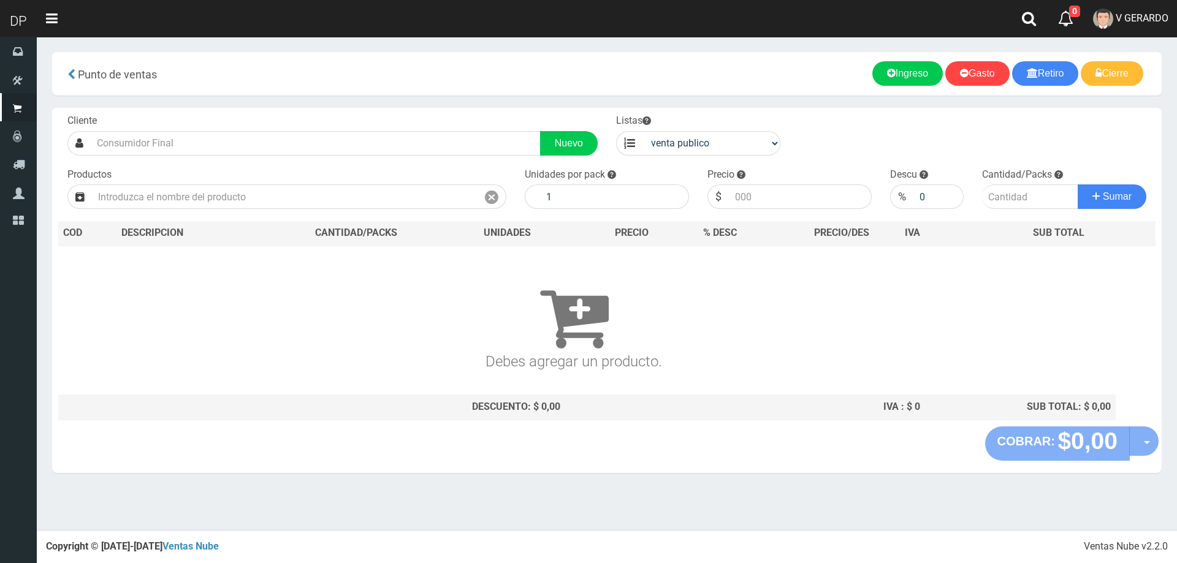
click at [189, 183] on div "Productos" at bounding box center [286, 189] width 457 height 42
click at [192, 195] on input "text" at bounding box center [285, 197] width 386 height 25
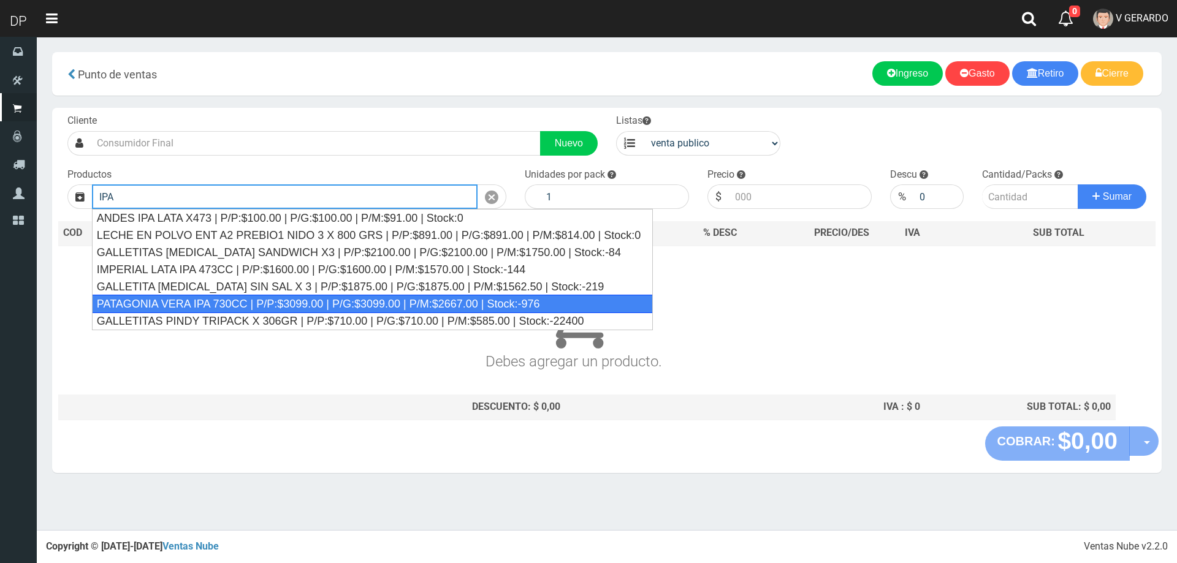
click at [253, 307] on div "PATAGONIA VERA IPA 730CC | P/P:$3099.00 | P/G:$3099.00 | P/M:$2667.00 | Stock:-…" at bounding box center [373, 304] width 562 height 18
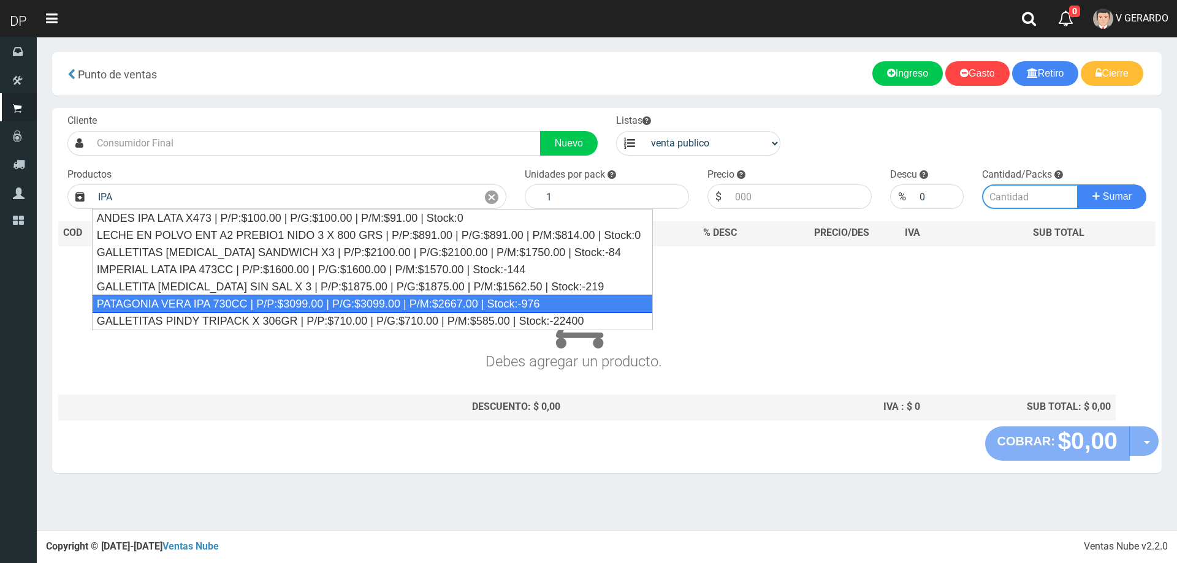
type input "PATAGONIA VERA IPA 730CC | P/P:$3099.00 | P/G:$3099.00 | P/M:$2667.00 | Stock:-…"
type input "6"
type input "3099.00"
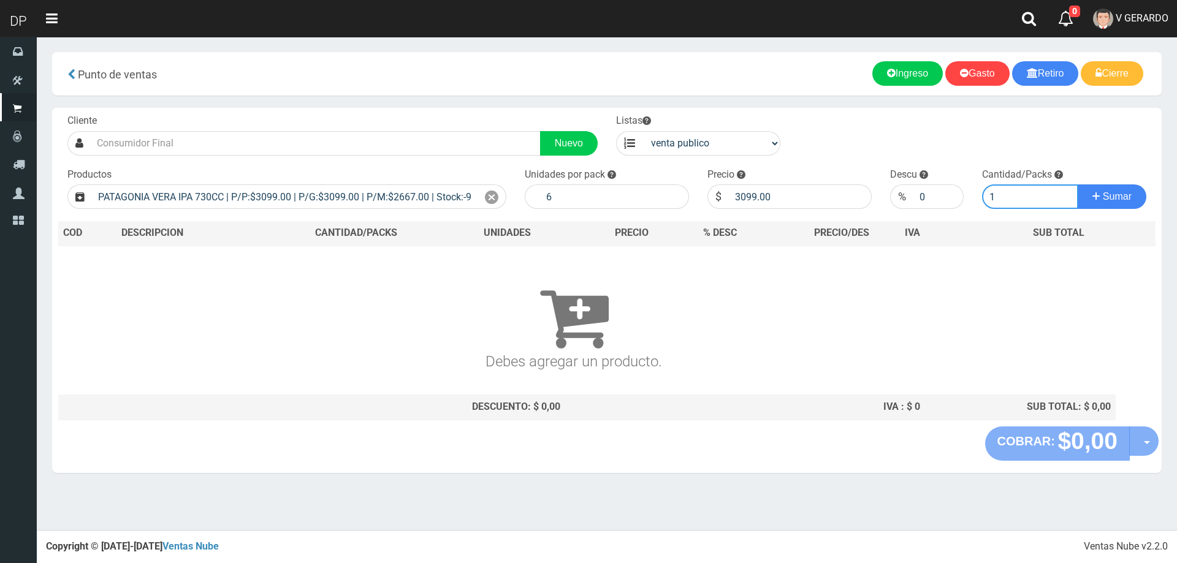
type input "1"
click at [1078, 185] on button "Sumar" at bounding box center [1112, 197] width 69 height 25
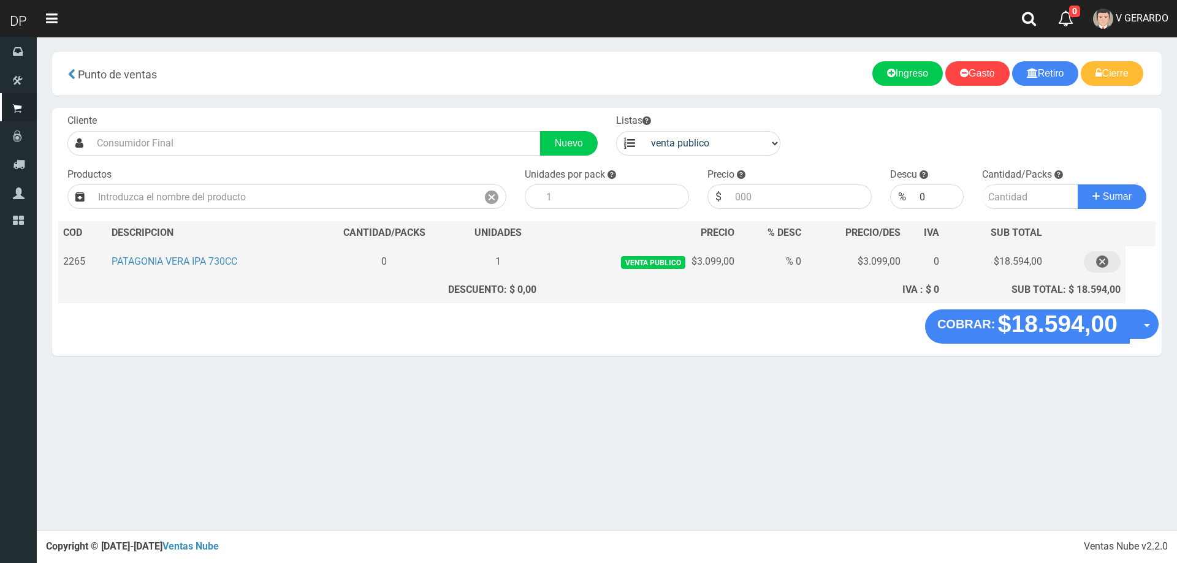
click at [1108, 265] on icon "button" at bounding box center [1102, 261] width 12 height 21
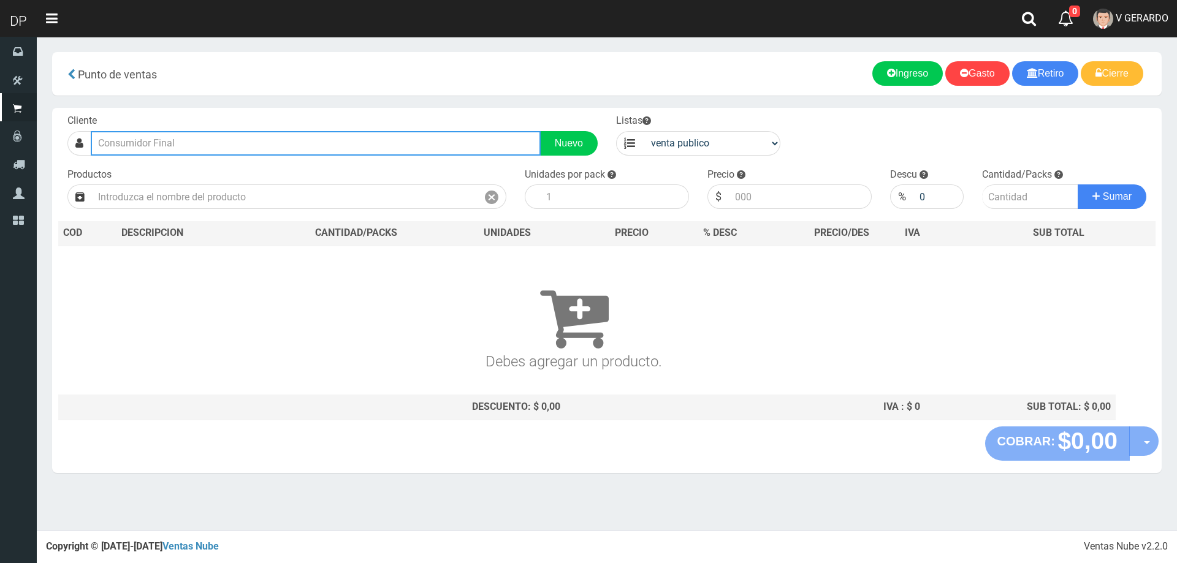
click at [281, 135] on input "text" at bounding box center [316, 143] width 450 height 25
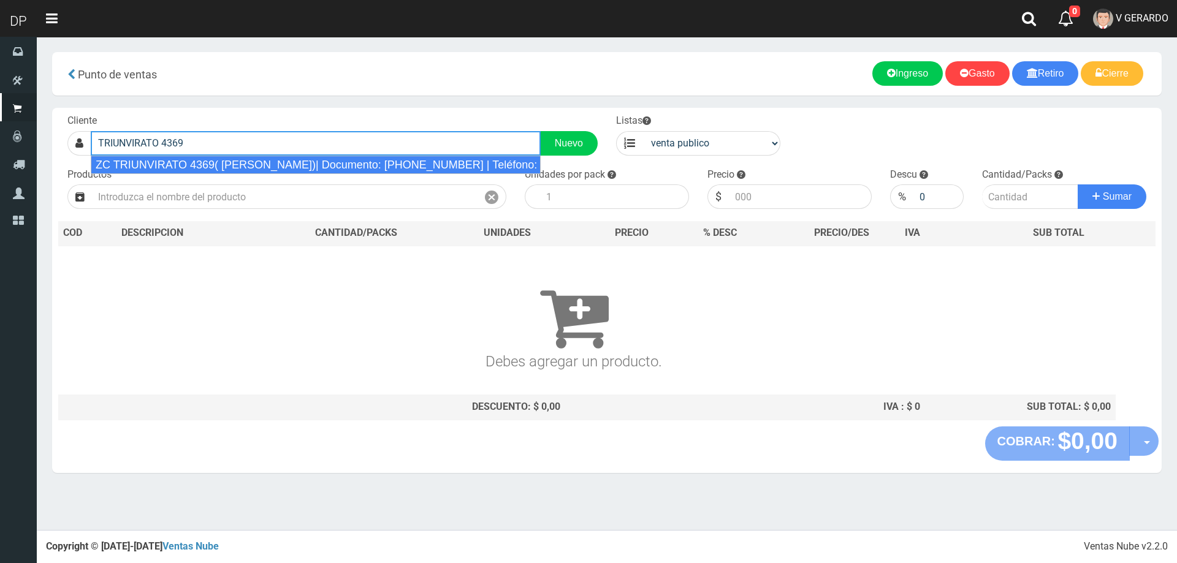
click at [299, 166] on div "ZC TRIUNVIRATO 4369( V. URQUIZA)| Documento: 214575522 | Teléfono:" at bounding box center [316, 165] width 450 height 18
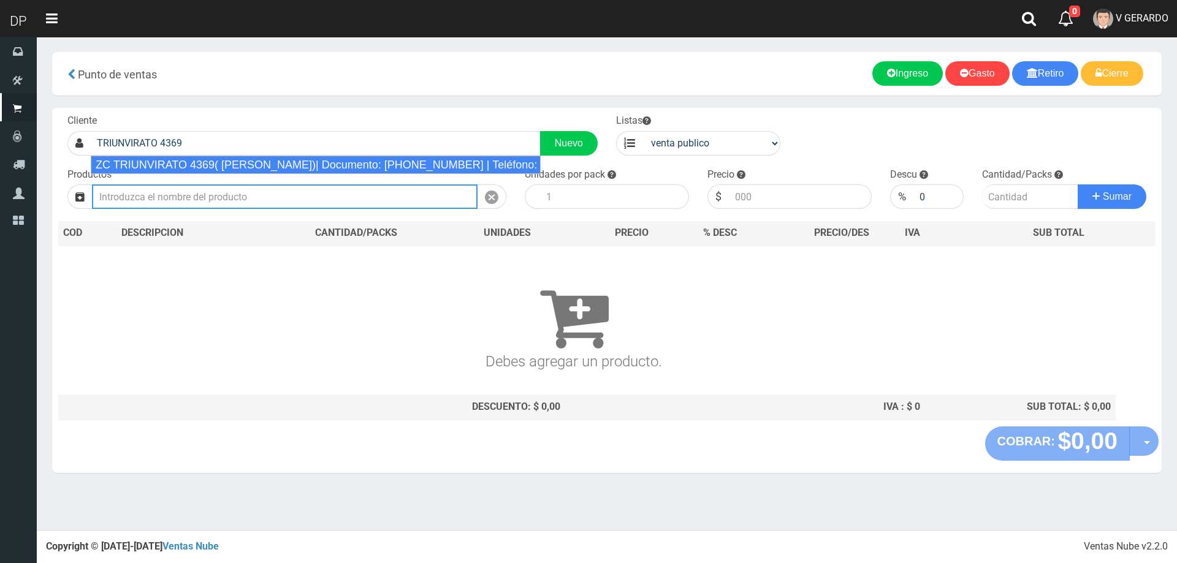
type input "ZC TRIUNVIRATO 4369( V. URQUIZA)| Documento: 214575522 | Teléfono:"
select select "2"
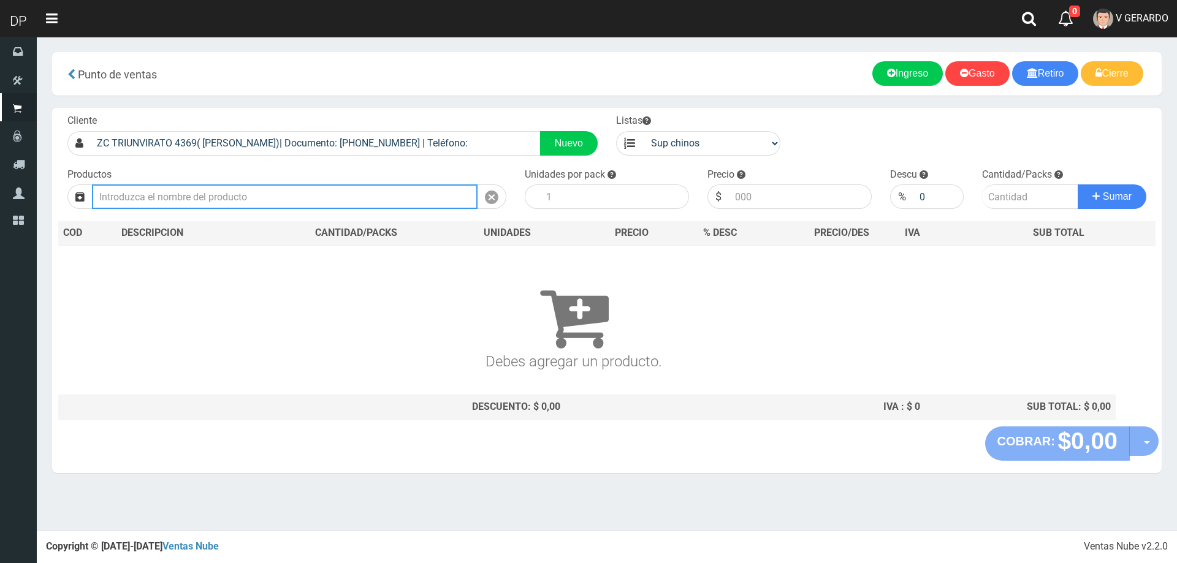
click at [254, 199] on input "text" at bounding box center [285, 197] width 386 height 25
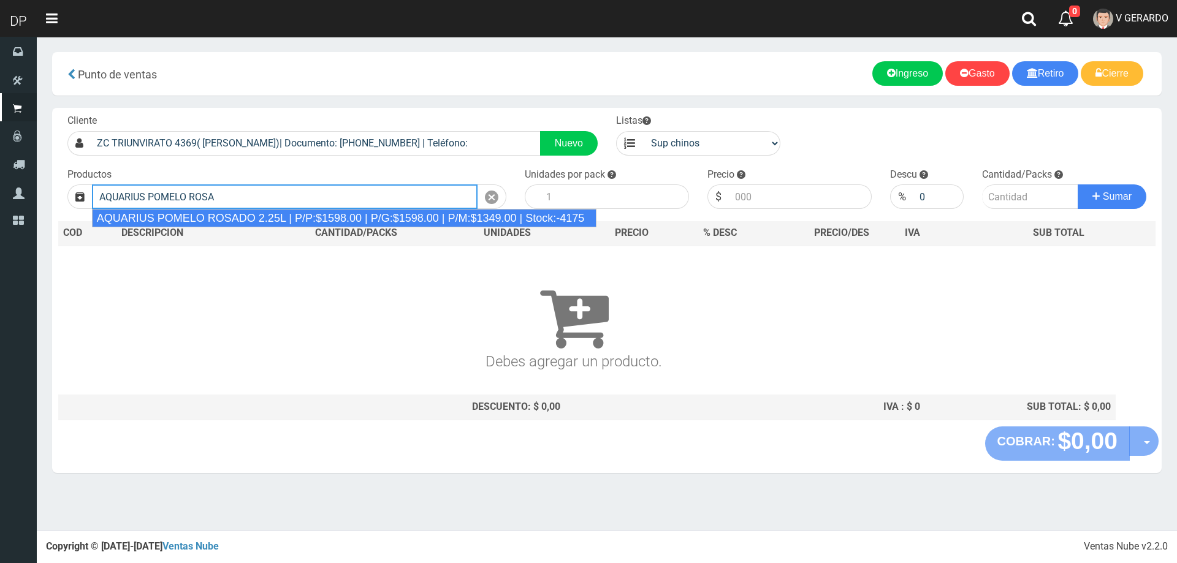
click at [277, 219] on div "AQUARIUS POMELO ROSADO 2.25L | P/P:$1598.00 | P/G:$1598.00 | P/M:$1349.00 | Sto…" at bounding box center [344, 218] width 505 height 18
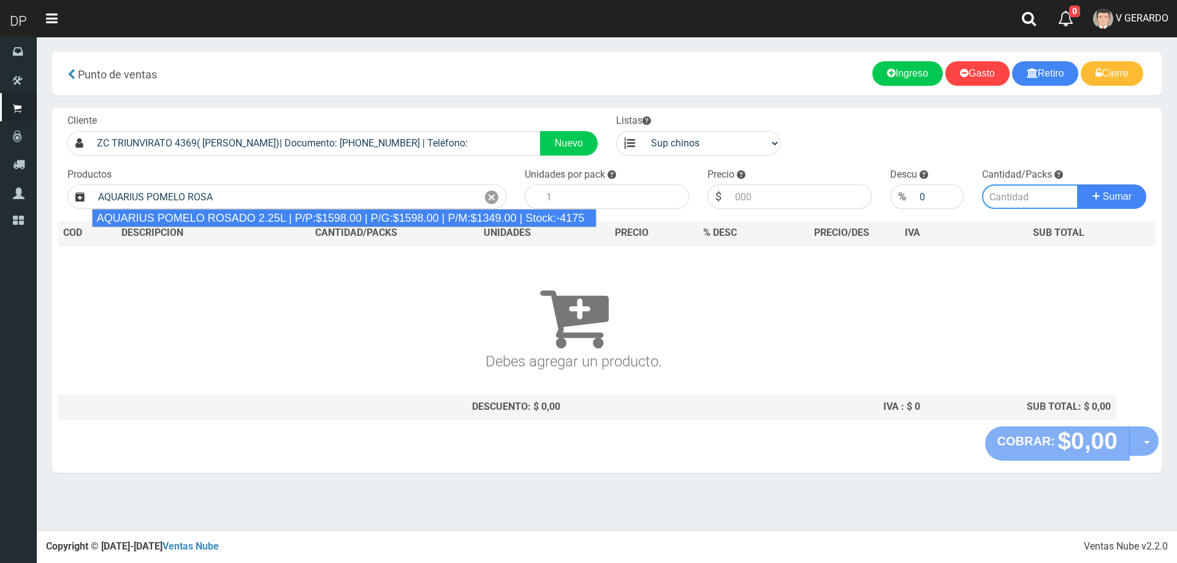
type input "AQUARIUS POMELO ROSADO 2.25L | P/P:$1598.00 | P/G:$1598.00 | P/M:$1349.00 | Sto…"
type input "6"
type input "1598.00"
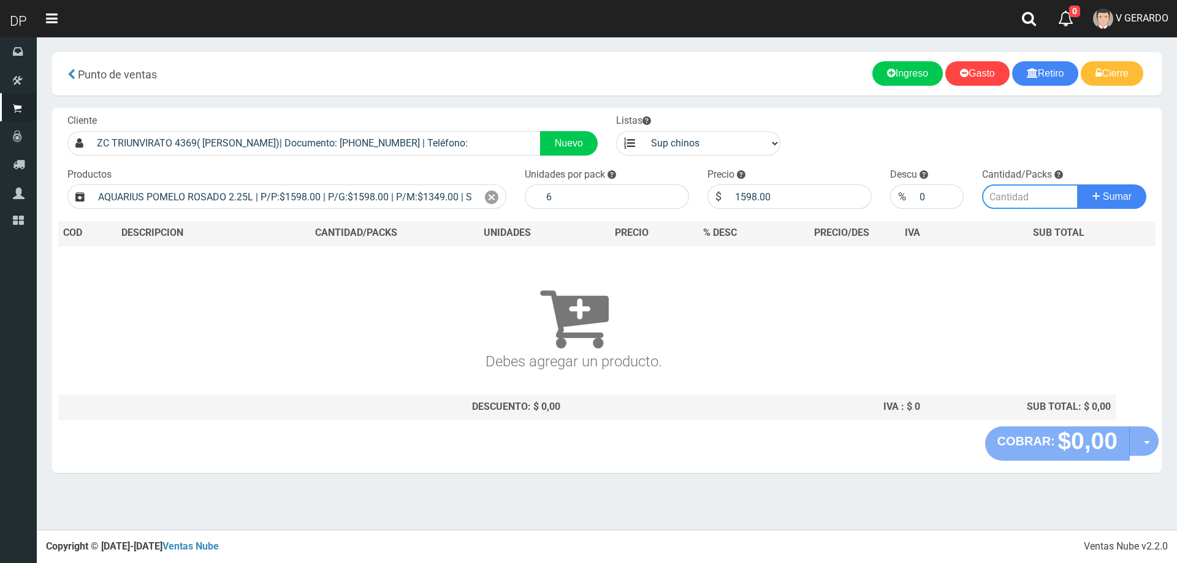
click at [1006, 202] on input "number" at bounding box center [1030, 197] width 97 height 25
type input "2"
click at [1078, 185] on button "Sumar" at bounding box center [1112, 197] width 69 height 25
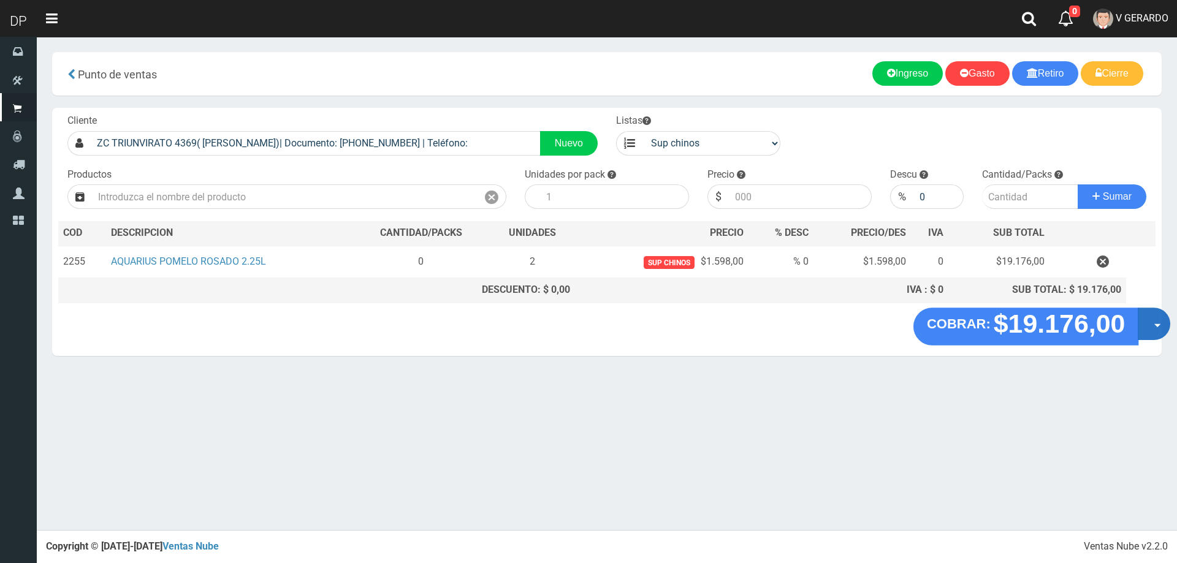
click at [1155, 329] on button "Opciones" at bounding box center [1154, 324] width 32 height 32
click at [1154, 336] on link "Hacer Devolucion" at bounding box center [1115, 328] width 110 height 28
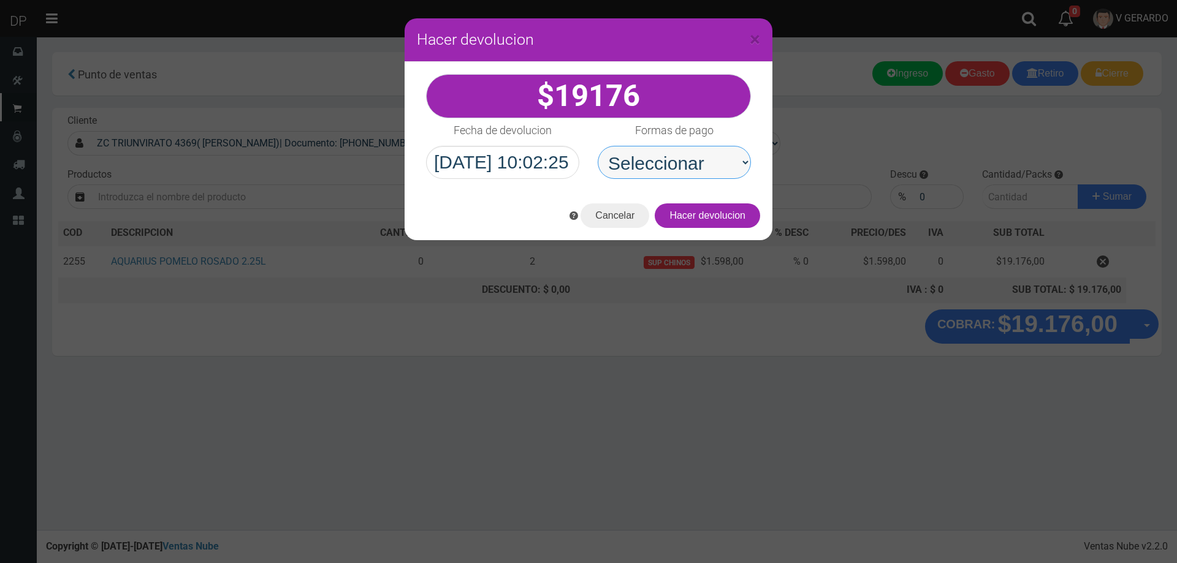
click at [727, 170] on select "Seleccionar Efectivo Tarjeta de Crédito Depósito Débito" at bounding box center [674, 162] width 153 height 33
select select "Efectivo"
click at [598, 146] on select "Seleccionar Efectivo Tarjeta de Crédito Depósito Débito" at bounding box center [674, 162] width 153 height 33
click at [731, 223] on button "Hacer devolucion" at bounding box center [707, 216] width 105 height 25
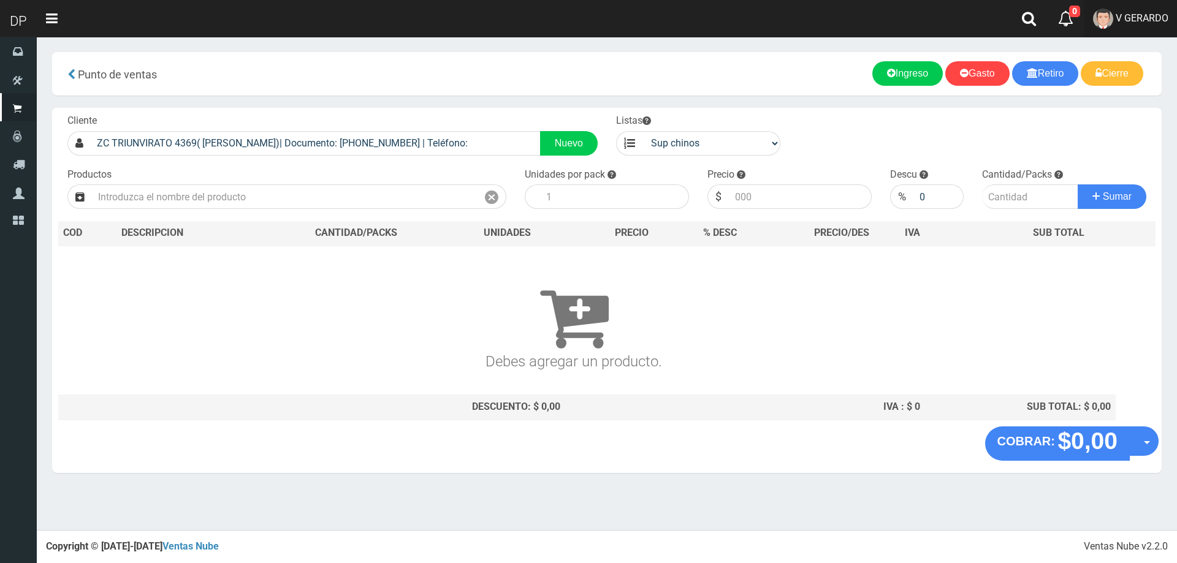
click at [1171, 24] on link "V GERARDO" at bounding box center [1131, 18] width 93 height 37
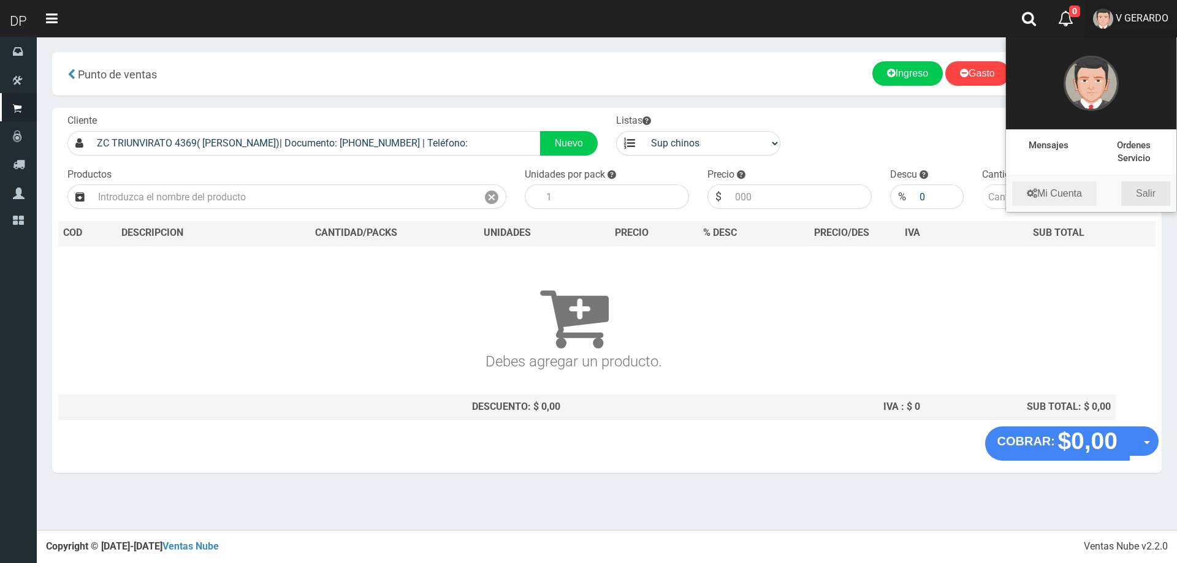
click at [1152, 199] on link "Salir" at bounding box center [1145, 193] width 49 height 25
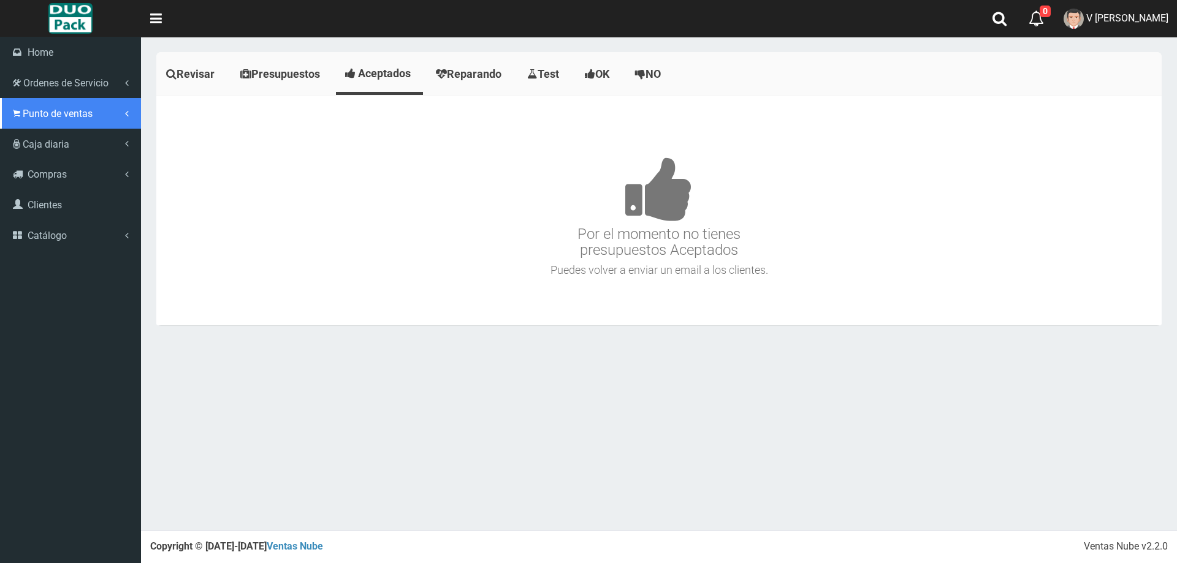
click at [29, 117] on span "Punto de ventas" at bounding box center [58, 114] width 70 height 12
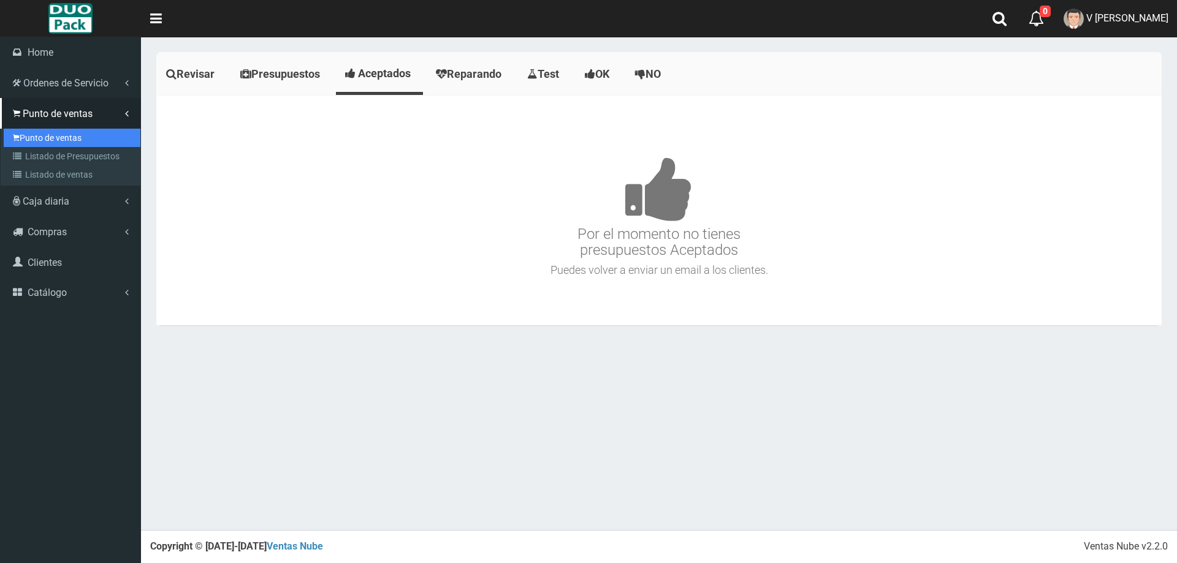
click at [76, 133] on link "Punto de ventas" at bounding box center [72, 138] width 137 height 18
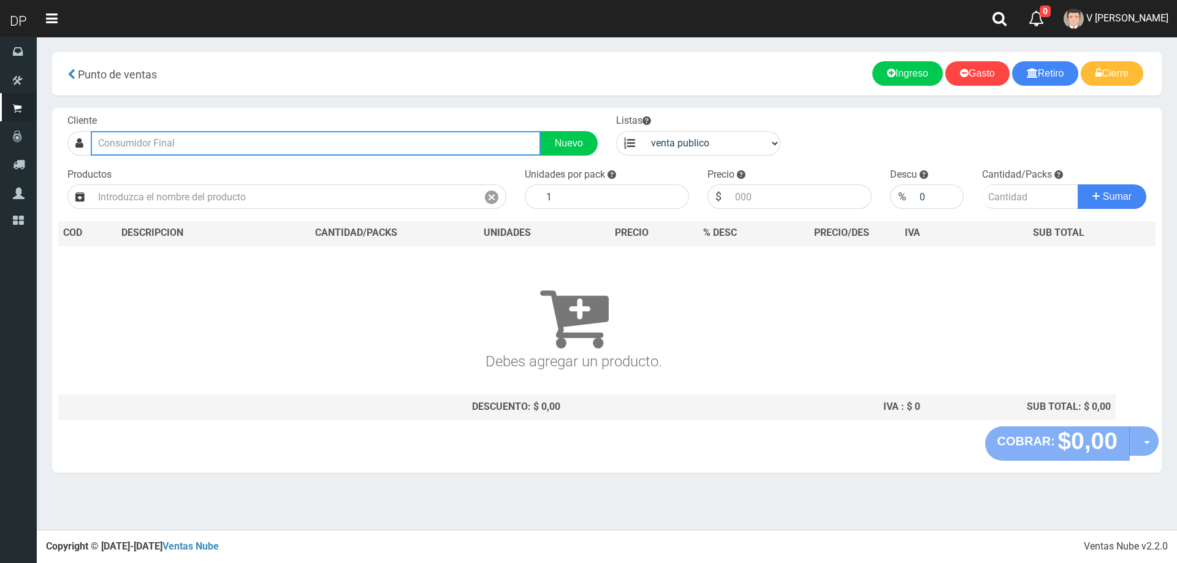
click at [189, 146] on input "text" at bounding box center [316, 143] width 450 height 25
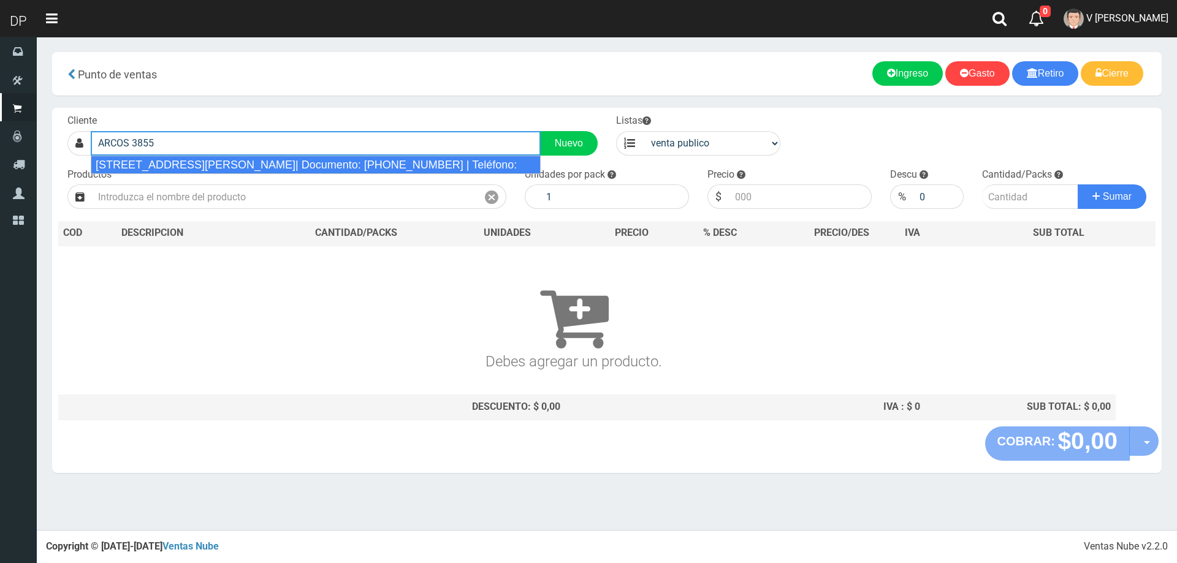
click at [204, 163] on div "[STREET_ADDRESS][PERSON_NAME]| Documento: [PHONE_NUMBER] | Teléfono:" at bounding box center [316, 165] width 450 height 18
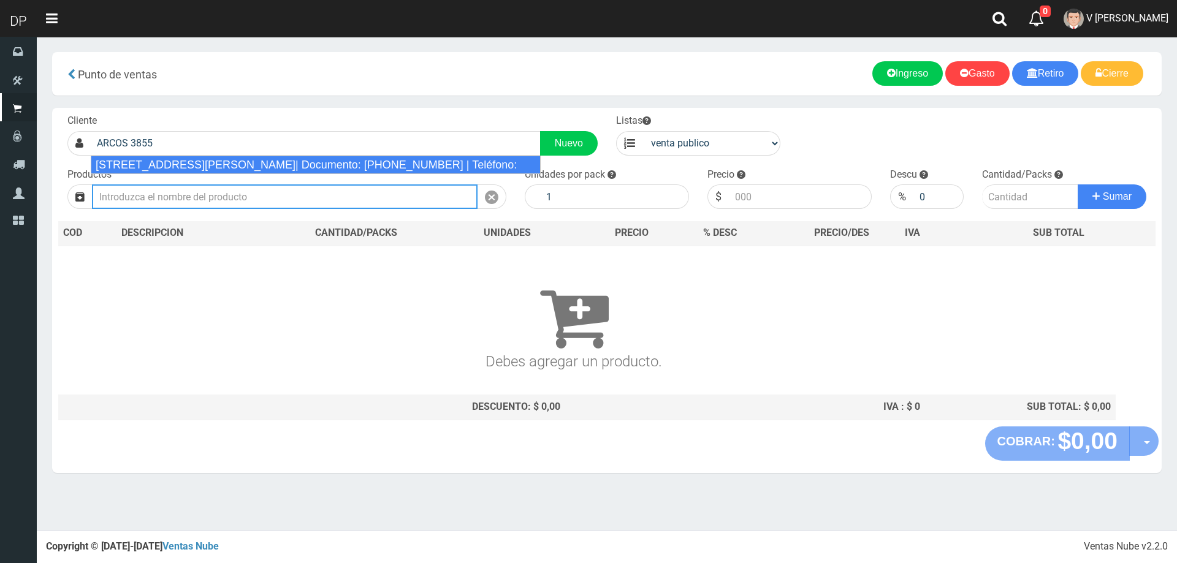
type input "SZ5B Arcos 3855 (Nuñez)| Documento: 63446584 | Teléfono:"
select select "2"
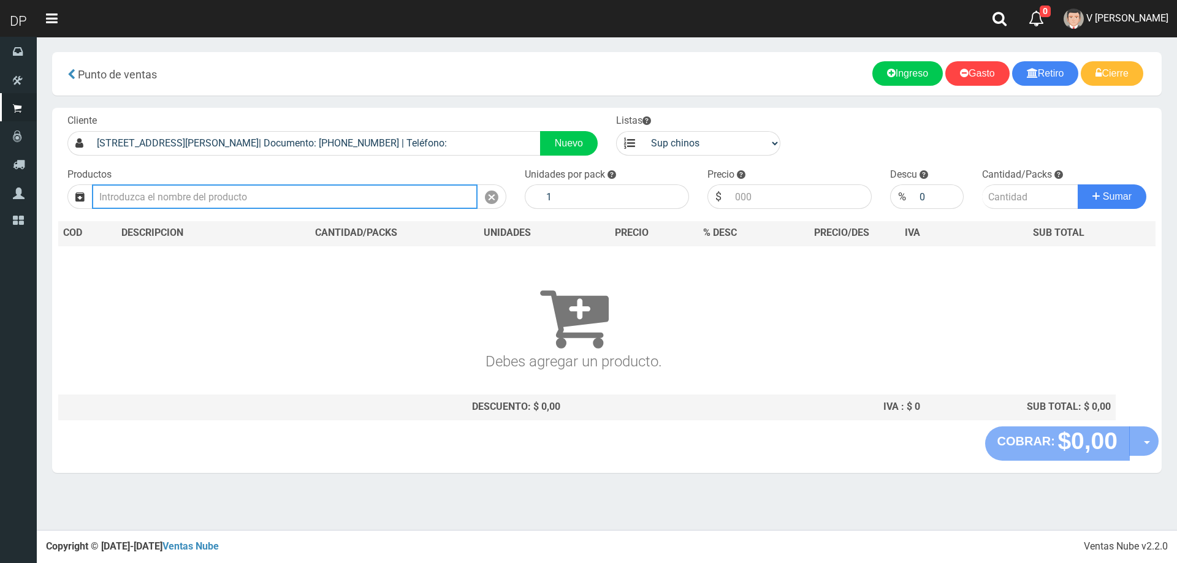
click at [205, 201] on input "text" at bounding box center [285, 197] width 386 height 25
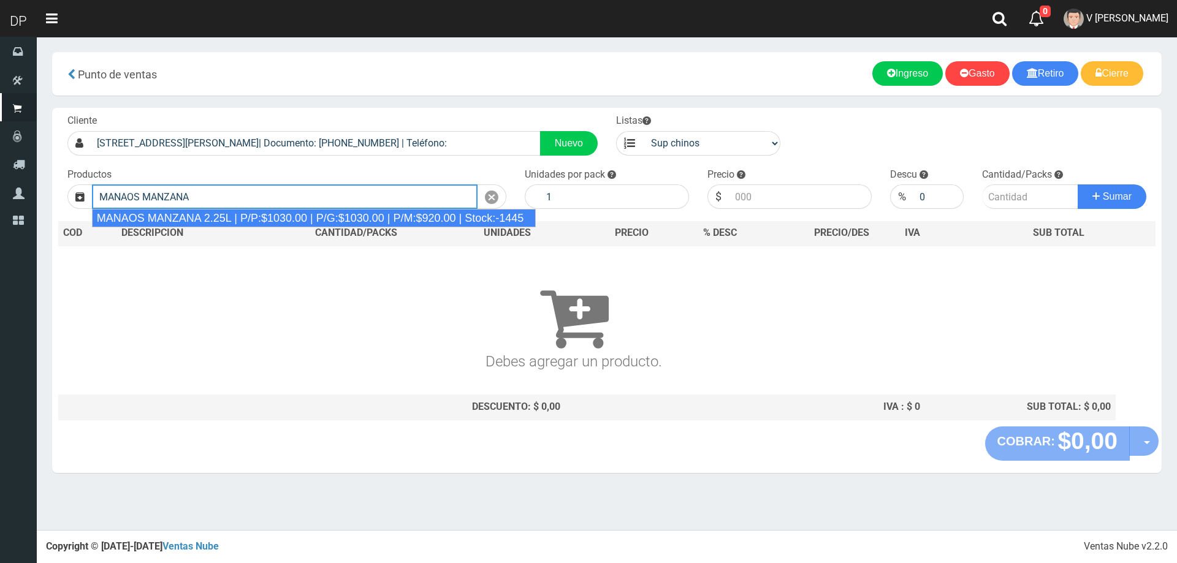
click at [208, 212] on div "MANAOS MANZANA 2.25L | P/P:$1030.00 | P/G:$1030.00 | P/M:$920.00 | Stock:-1445" at bounding box center [314, 218] width 444 height 18
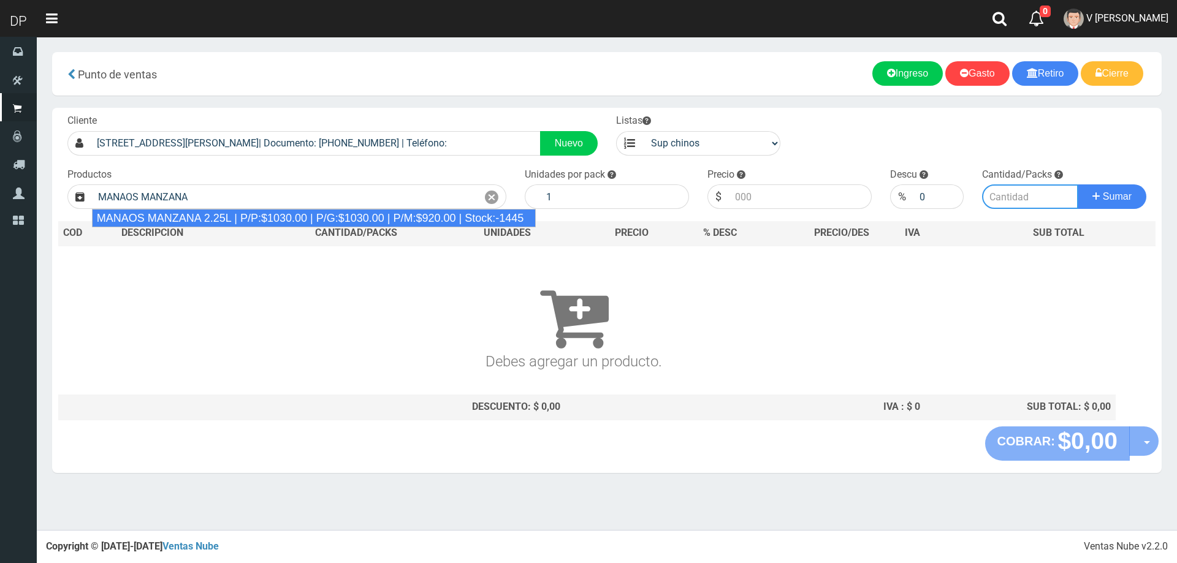
type input "MANAOS MANZANA 2.25L | P/P:$1030.00 | P/G:$1030.00 | P/M:$920.00 | Stock:-1445"
type input "6"
type input "1030.00"
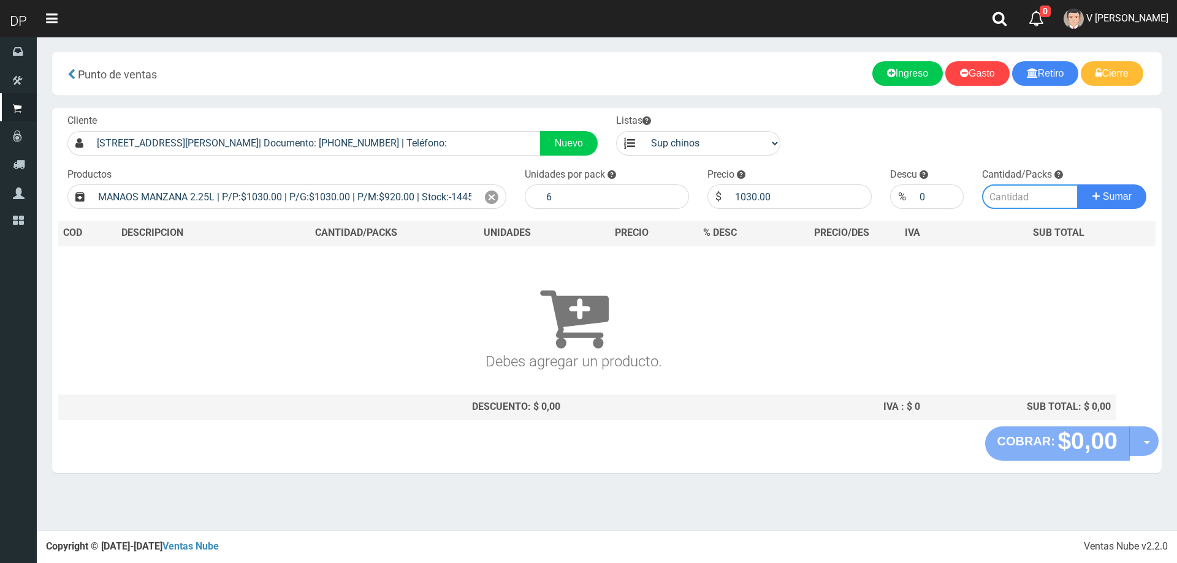
click at [1029, 197] on input "number" at bounding box center [1030, 197] width 97 height 25
type input "2"
click at [1078, 185] on button "Sumar" at bounding box center [1112, 197] width 69 height 25
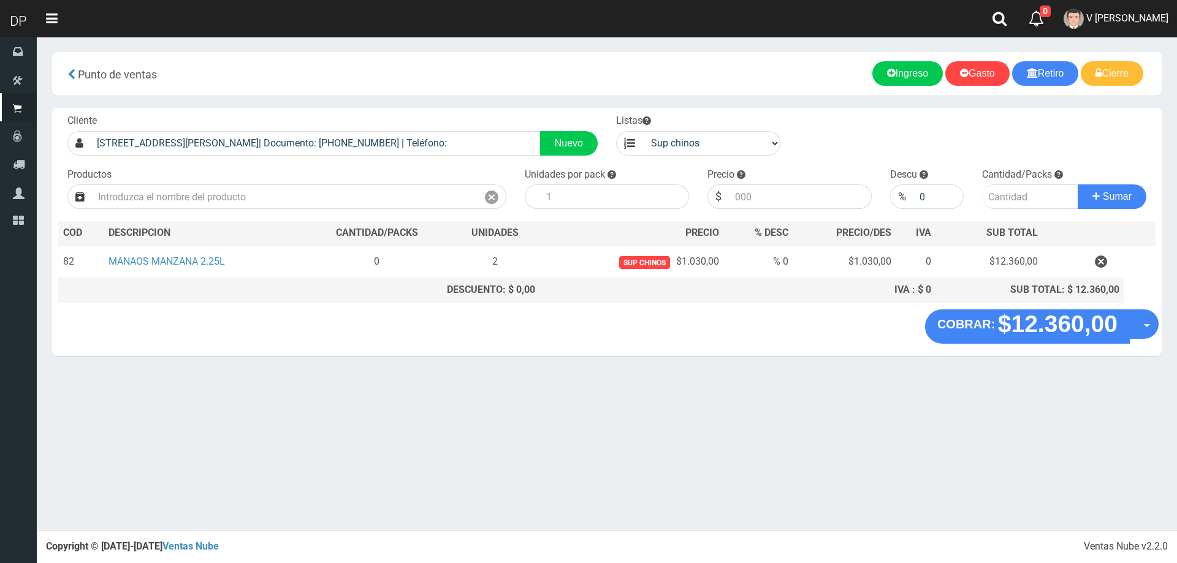
click at [1161, 329] on div "COBRAR: $12.360,00 Opciones Hacer Devolucion Crear presupuesto" at bounding box center [607, 333] width 1110 height 47
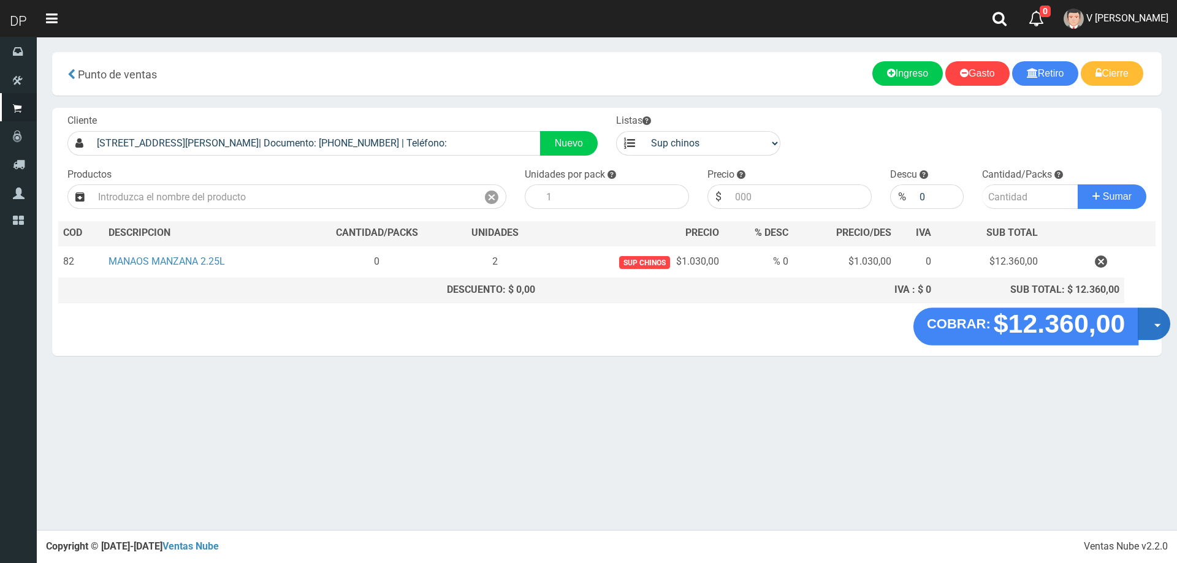
click at [1157, 327] on span "button" at bounding box center [1157, 326] width 7 height 4
click at [1140, 329] on link "Hacer Devolucion" at bounding box center [1115, 328] width 110 height 28
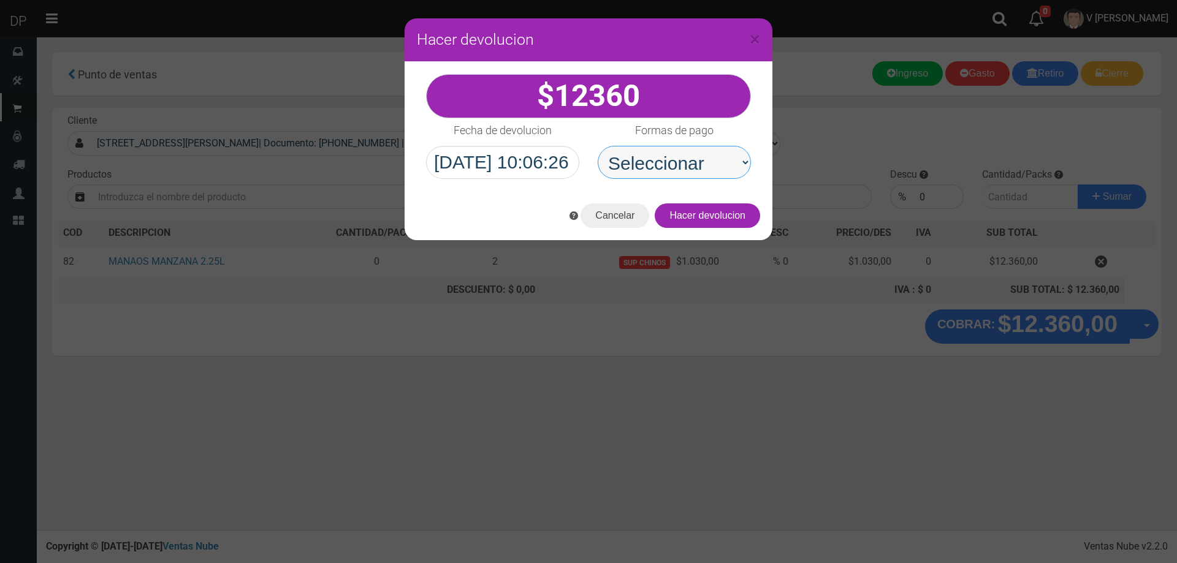
drag, startPoint x: 720, startPoint y: 159, endPoint x: 720, endPoint y: 177, distance: 17.8
click at [720, 159] on select "Seleccionar Efectivo Tarjeta de Crédito Depósito Débito" at bounding box center [674, 162] width 153 height 33
select select "Efectivo"
click at [598, 146] on select "Seleccionar Efectivo Tarjeta de Crédito Depósito Débito" at bounding box center [674, 162] width 153 height 33
click at [736, 228] on div "Cancelar Hacer devolucion" at bounding box center [589, 215] width 368 height 49
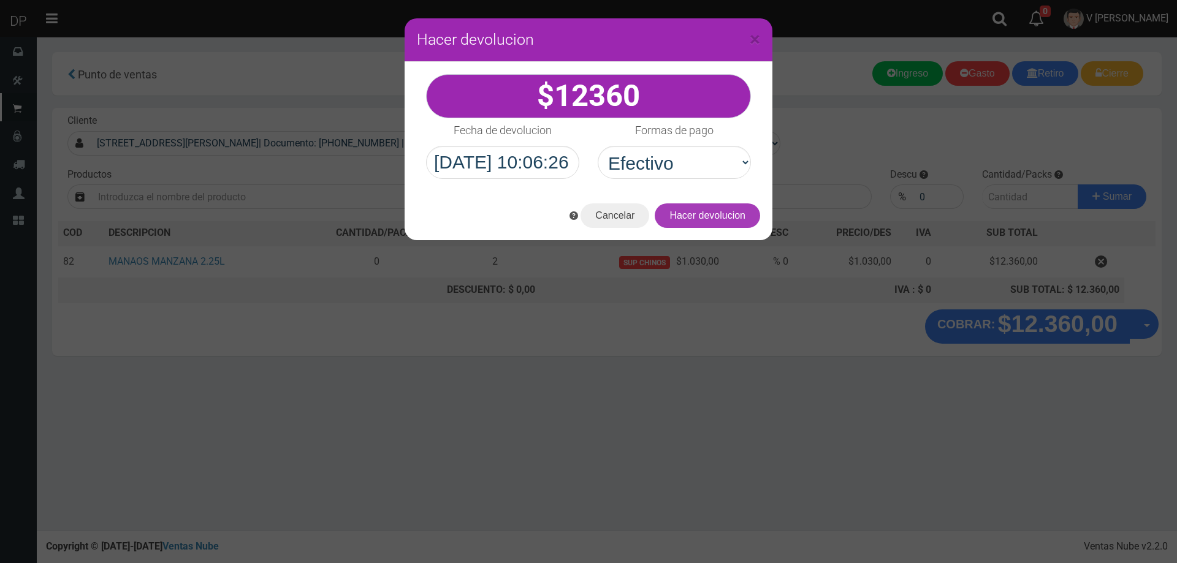
click at [734, 219] on button "Hacer devolucion" at bounding box center [707, 216] width 105 height 25
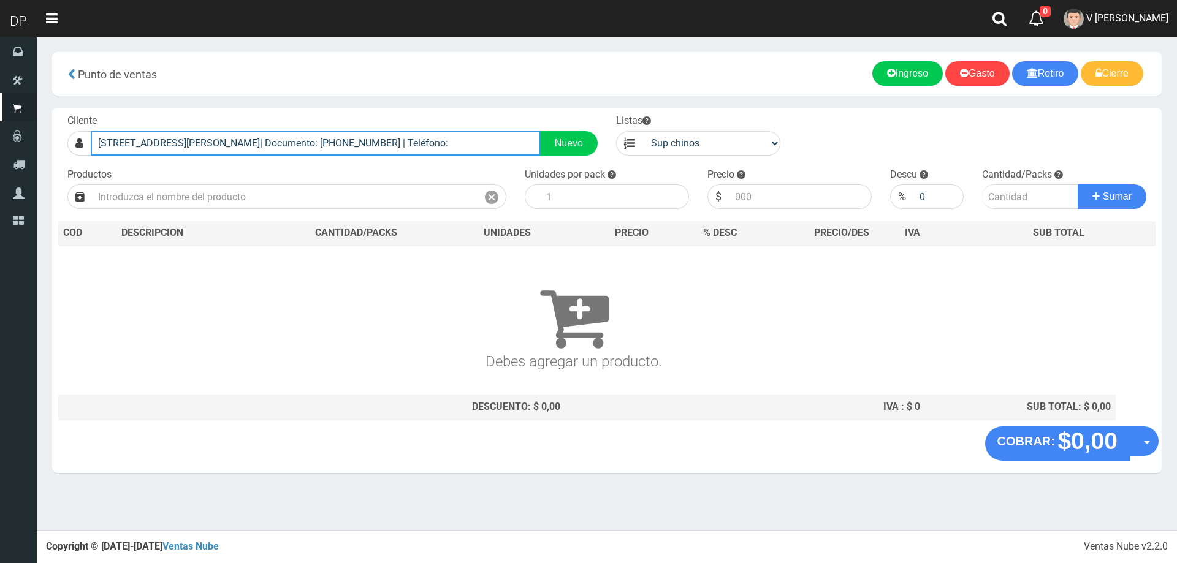
click at [392, 148] on input "SZ5B Arcos 3855 (Nuñez)| Documento: 63446584 | Teléfono:" at bounding box center [316, 143] width 450 height 25
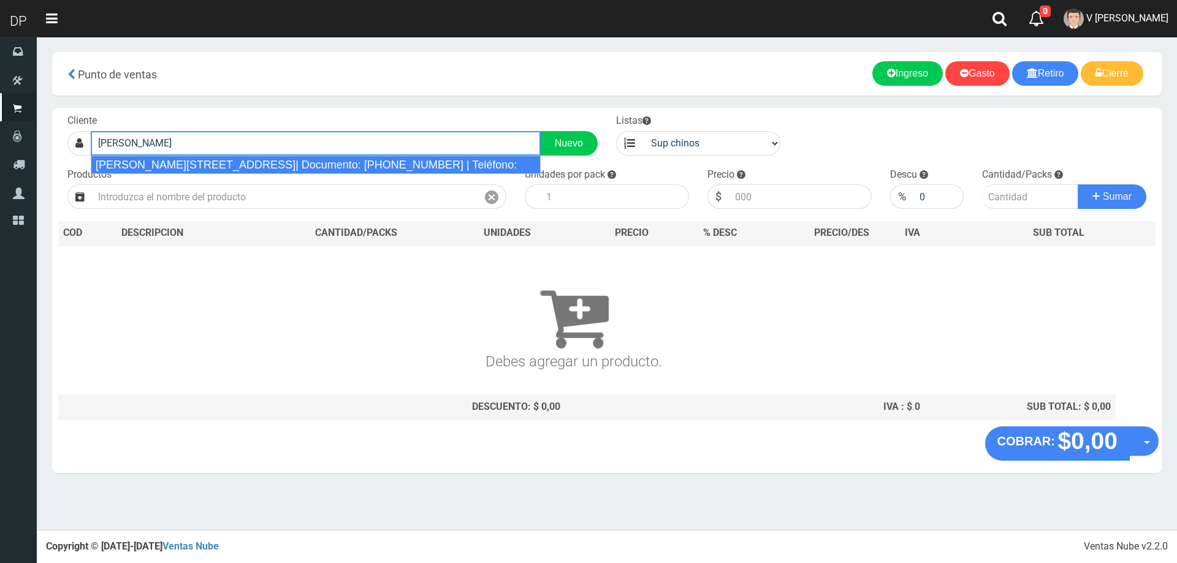
click at [324, 170] on div "LOPEZ CARLOS ANTONIO 3585 CABA| Documento: 35855555555 | Teléfono:" at bounding box center [316, 165] width 450 height 18
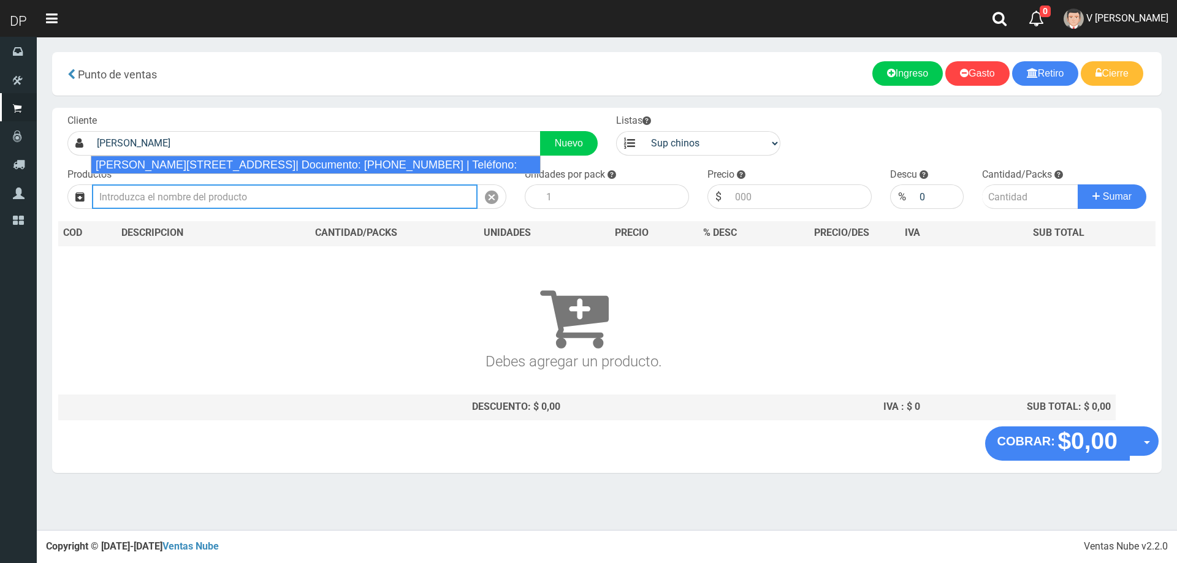
type input "LOPEZ CARLOS ANTONIO 3585 CABA| Documento: 35855555555 | Teléfono:"
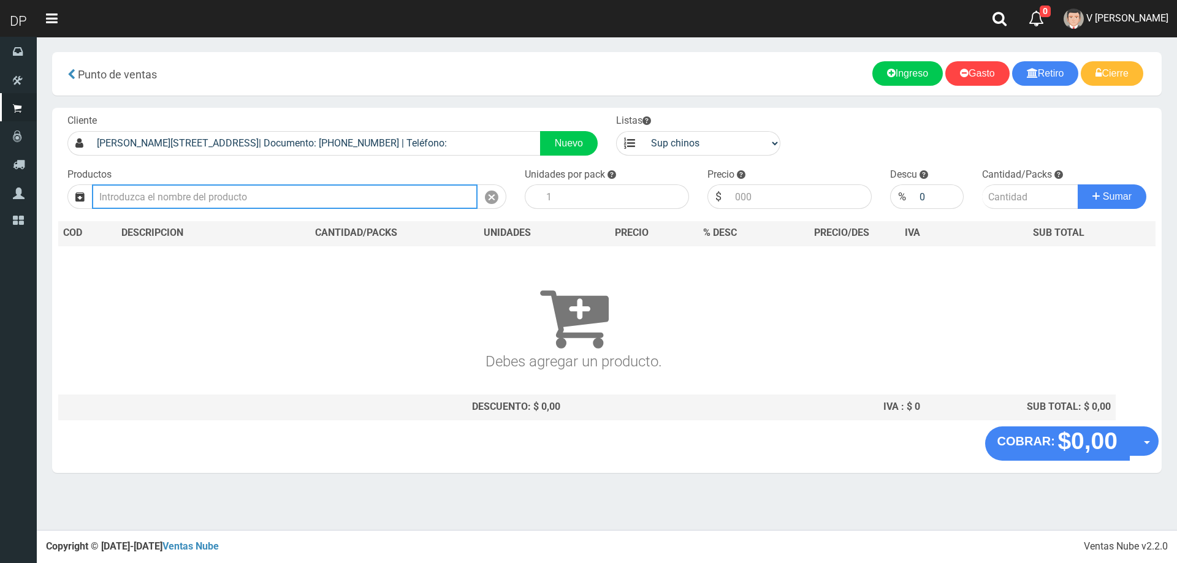
click at [318, 186] on input "text" at bounding box center [285, 197] width 386 height 25
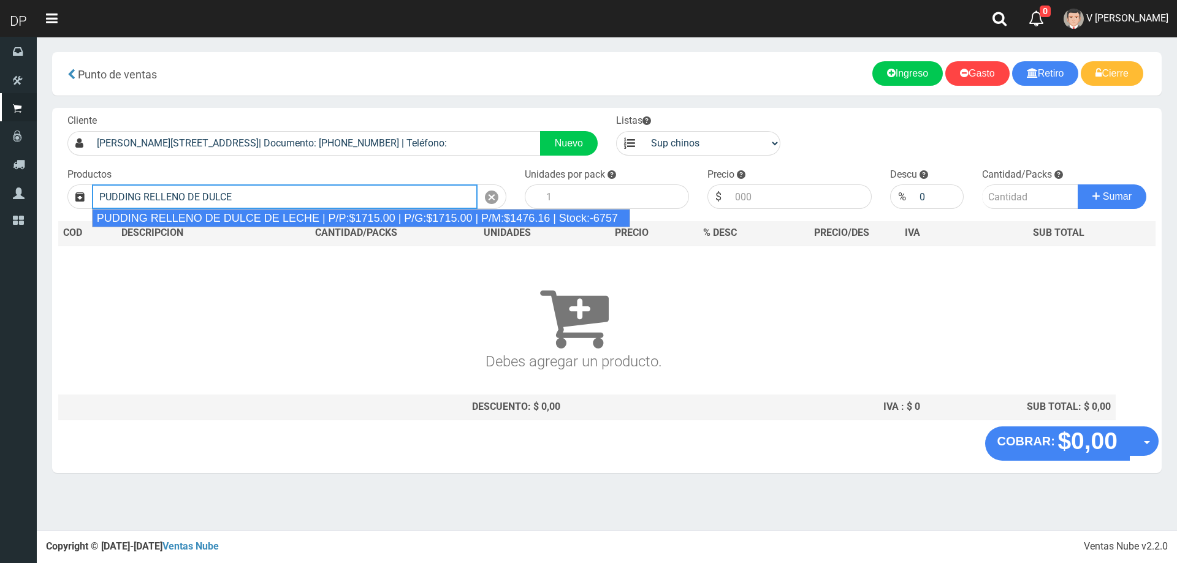
click at [330, 224] on div "PUDDING RELLENO DE DULCE DE LECHE | P/P:$1715.00 | P/G:$1715.00 | P/M:$1476.16 …" at bounding box center [361, 218] width 538 height 18
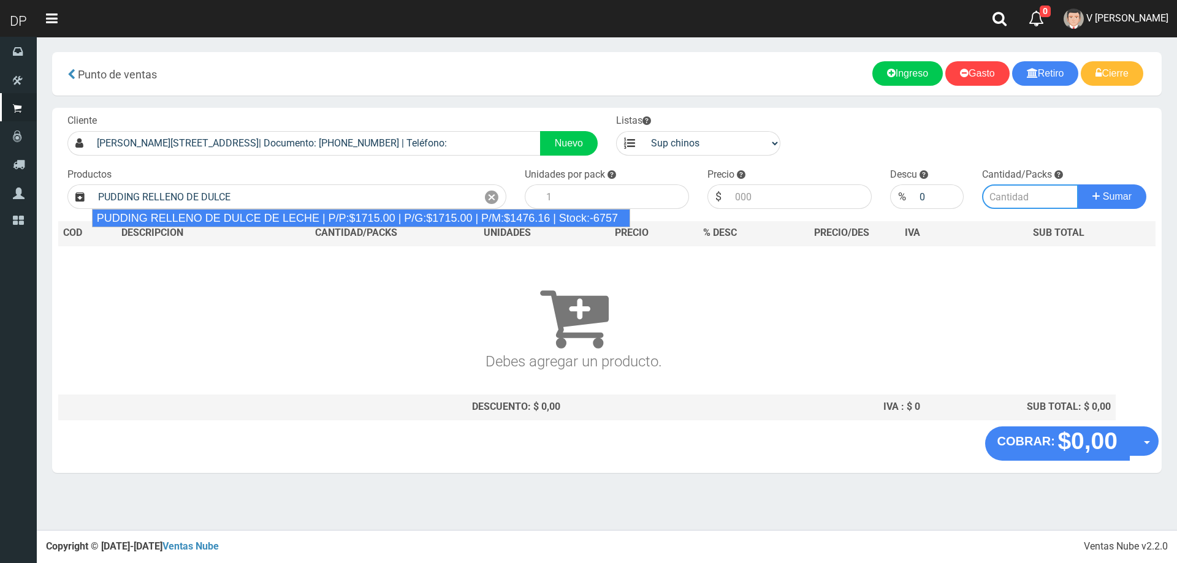
type input "PUDDING RELLENO DE DULCE DE LECHE | P/P:$1715.00 | P/G:$1715.00 | P/M:$1476.16 …"
type input "8"
type input "1715.00"
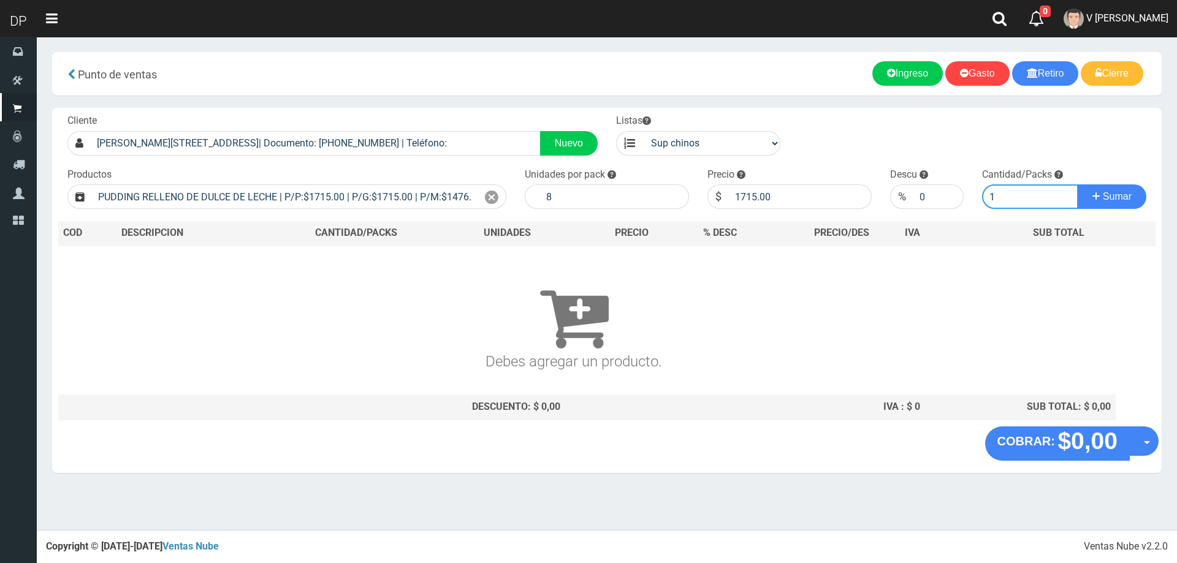
type input "1"
click at [1078, 185] on button "Sumar" at bounding box center [1112, 197] width 69 height 25
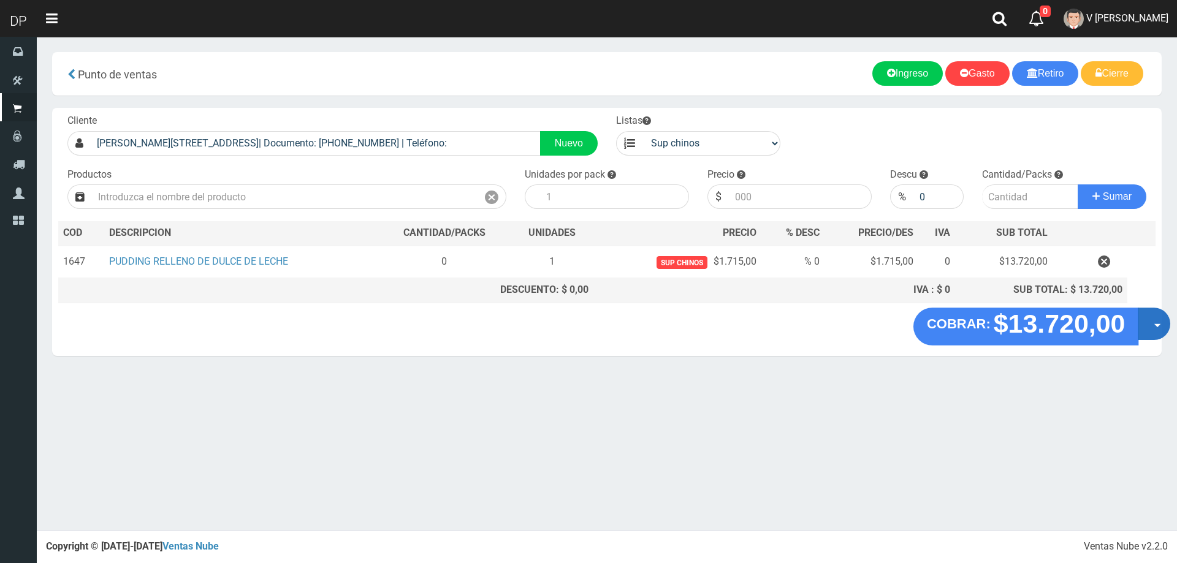
click at [1150, 314] on button "Opciones" at bounding box center [1154, 324] width 32 height 32
click at [1139, 335] on link "Hacer Devolucion" at bounding box center [1115, 328] width 110 height 28
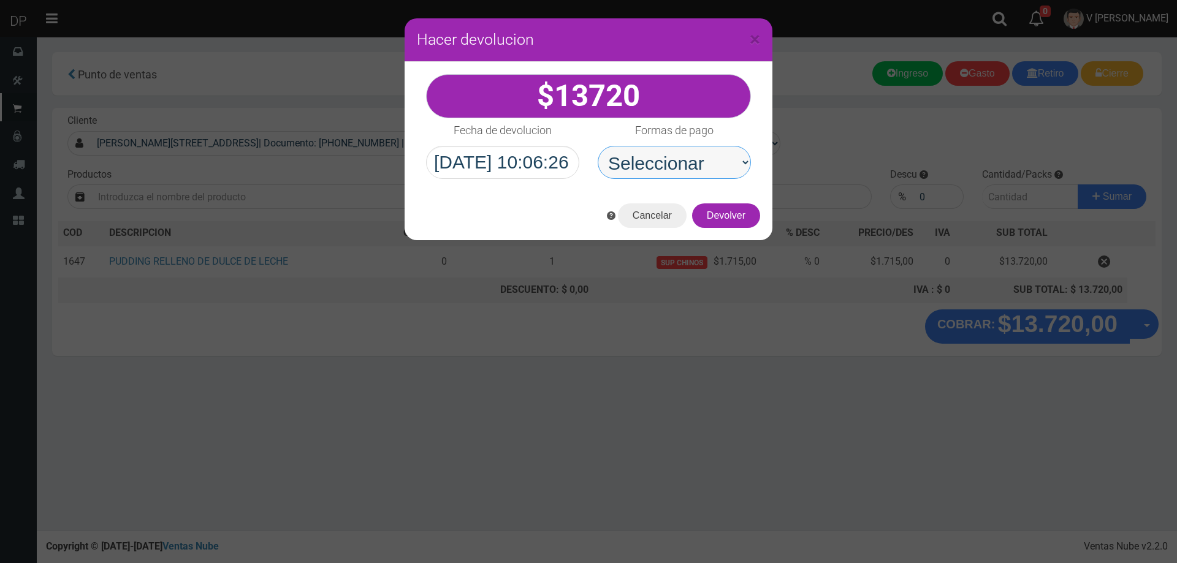
drag, startPoint x: 653, startPoint y: 153, endPoint x: 660, endPoint y: 178, distance: 26.6
click at [653, 153] on select "Seleccionar Efectivo Tarjeta de Crédito Depósito Débito" at bounding box center [674, 162] width 153 height 33
select select "Efectivo"
click at [598, 146] on select "Seleccionar Efectivo Tarjeta de Crédito Depósito Débito" at bounding box center [674, 162] width 153 height 33
click at [743, 216] on button "Devolver" at bounding box center [726, 216] width 68 height 25
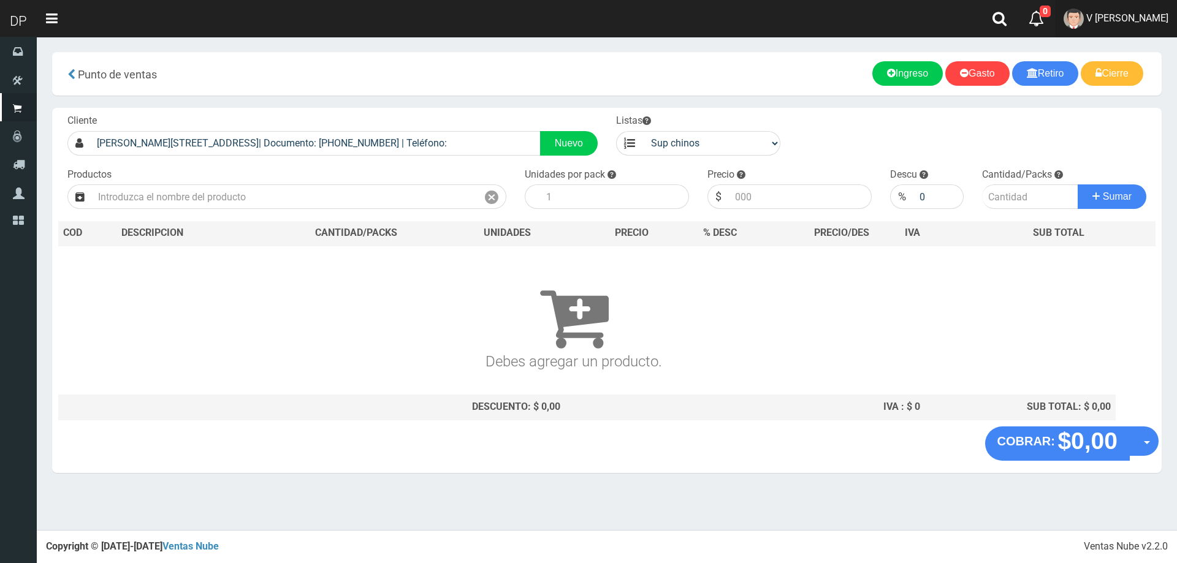
click at [1140, 17] on span "V Maria Graciela vargas" at bounding box center [1127, 18] width 82 height 12
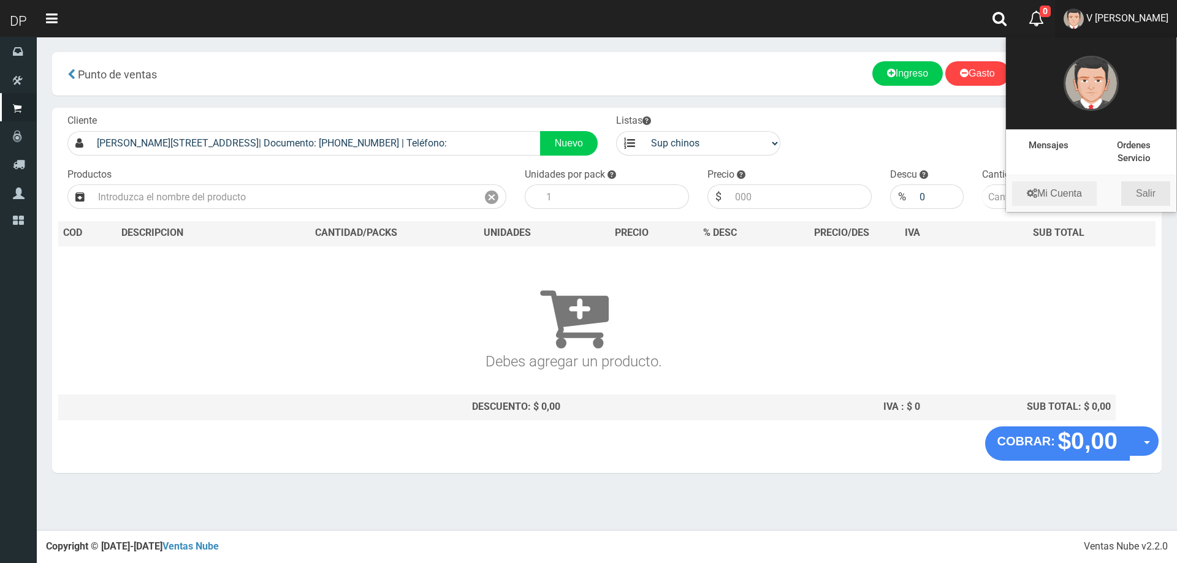
click at [1158, 193] on link "Salir" at bounding box center [1145, 193] width 49 height 25
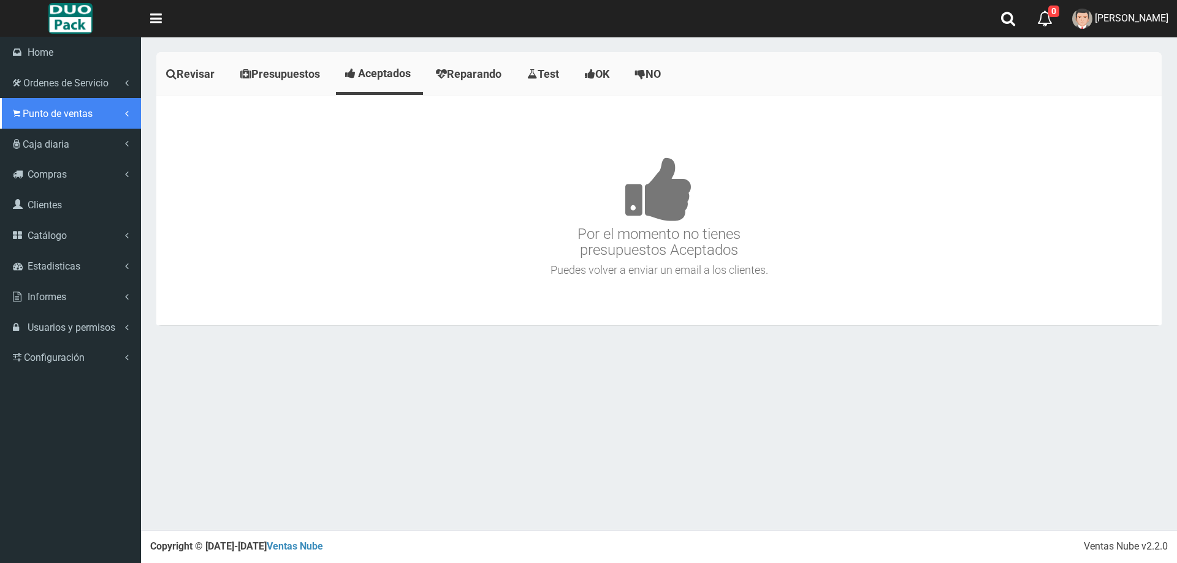
click at [79, 115] on span "Punto de ventas" at bounding box center [58, 114] width 70 height 12
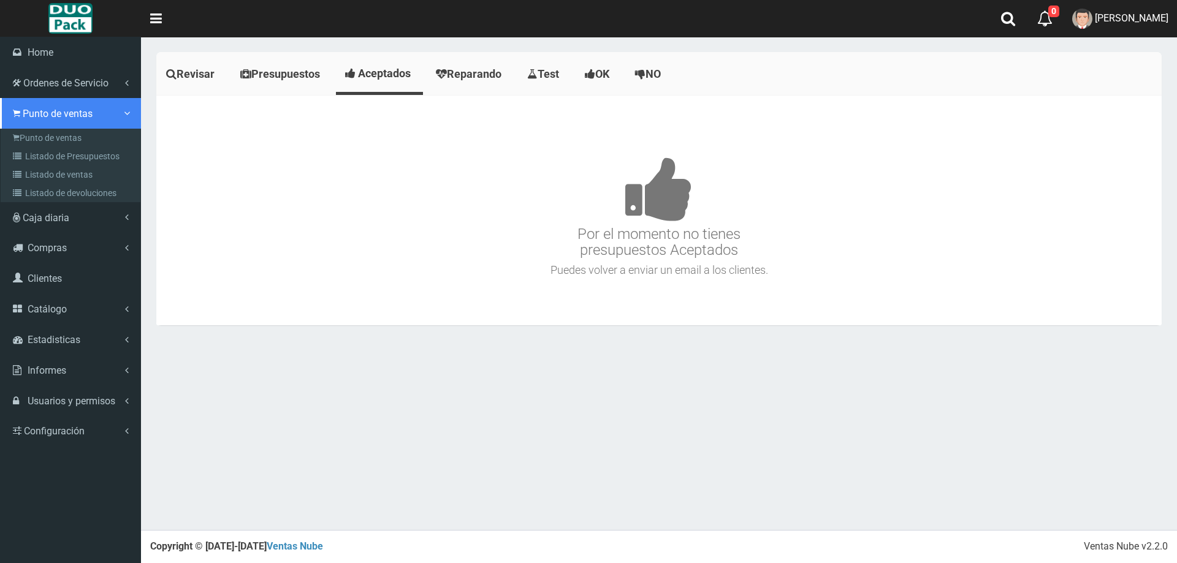
click at [84, 126] on link "Punto de ventas" at bounding box center [70, 113] width 141 height 31
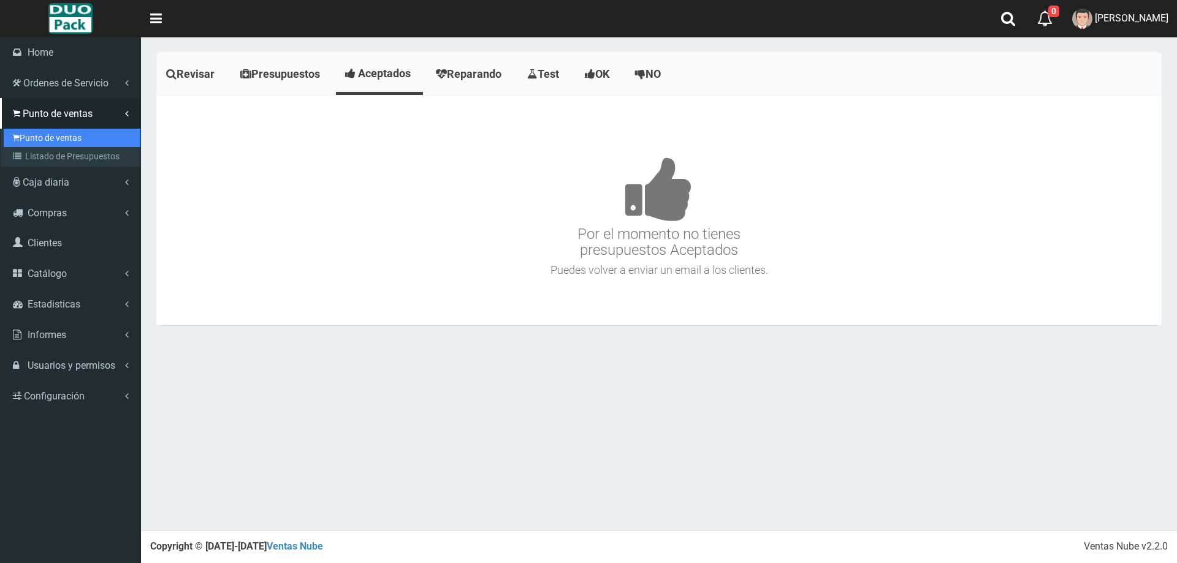
click at [84, 131] on link "Punto de ventas" at bounding box center [72, 138] width 137 height 18
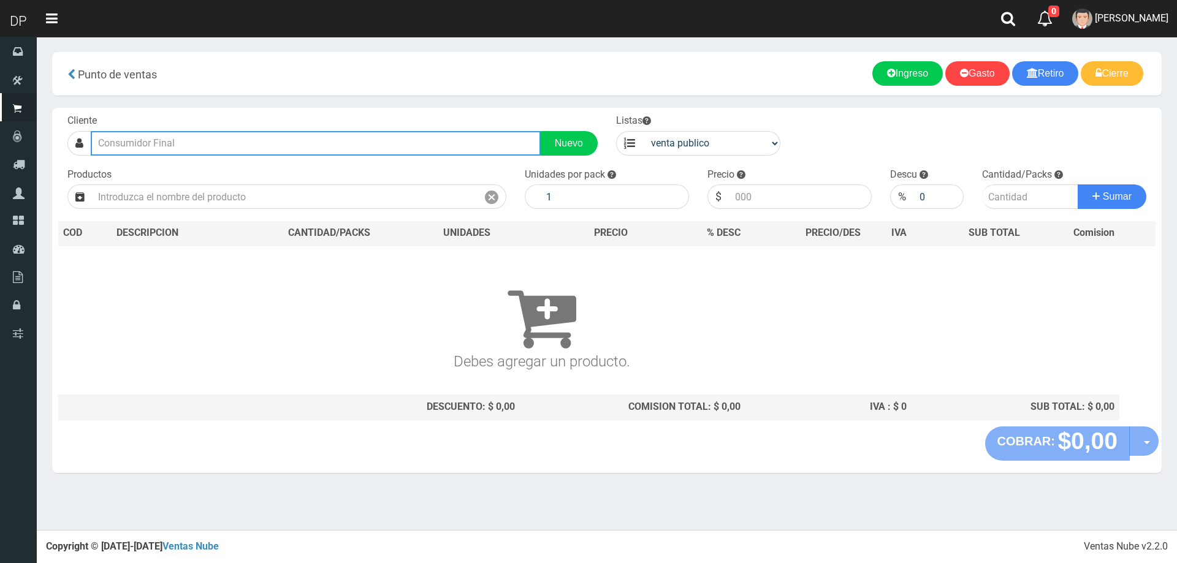
click at [279, 141] on input "text" at bounding box center [316, 143] width 450 height 25
click at [246, 142] on input "text" at bounding box center [316, 143] width 450 height 25
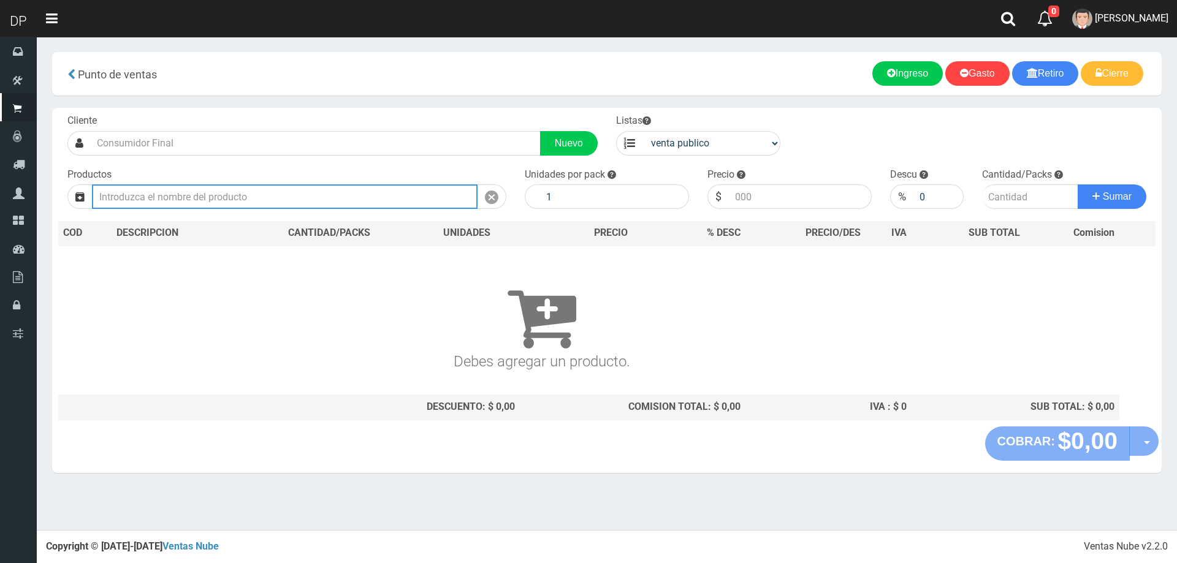
click at [268, 200] on input "text" at bounding box center [285, 197] width 386 height 25
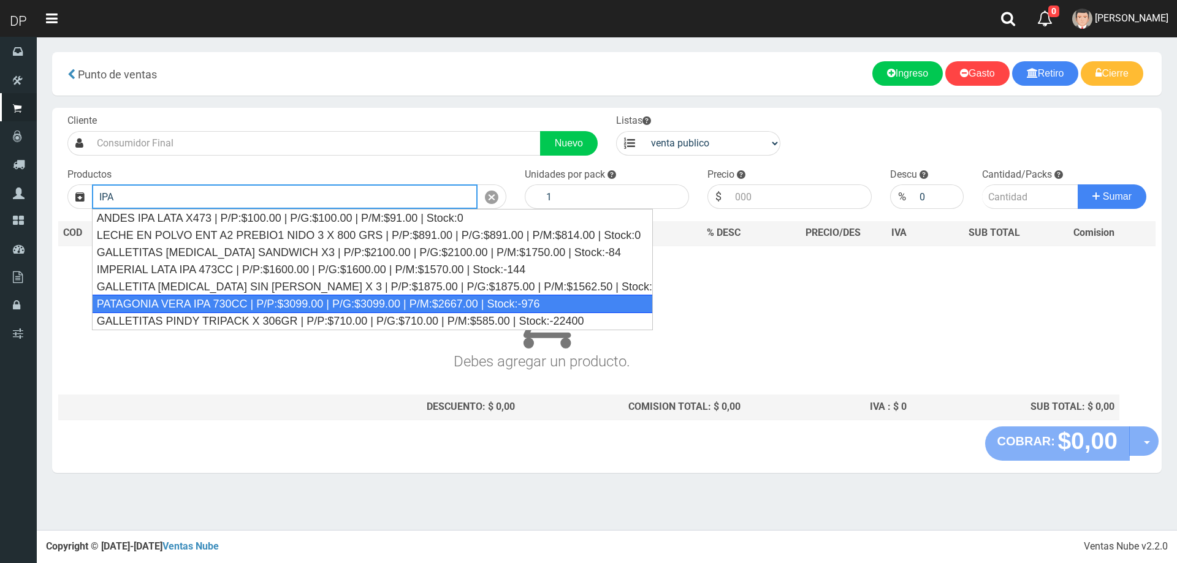
click at [256, 303] on div "PATAGONIA VERA IPA 730CC | P/P:$3099.00 | P/G:$3099.00 | P/M:$2667.00 | Stock:-…" at bounding box center [373, 304] width 562 height 18
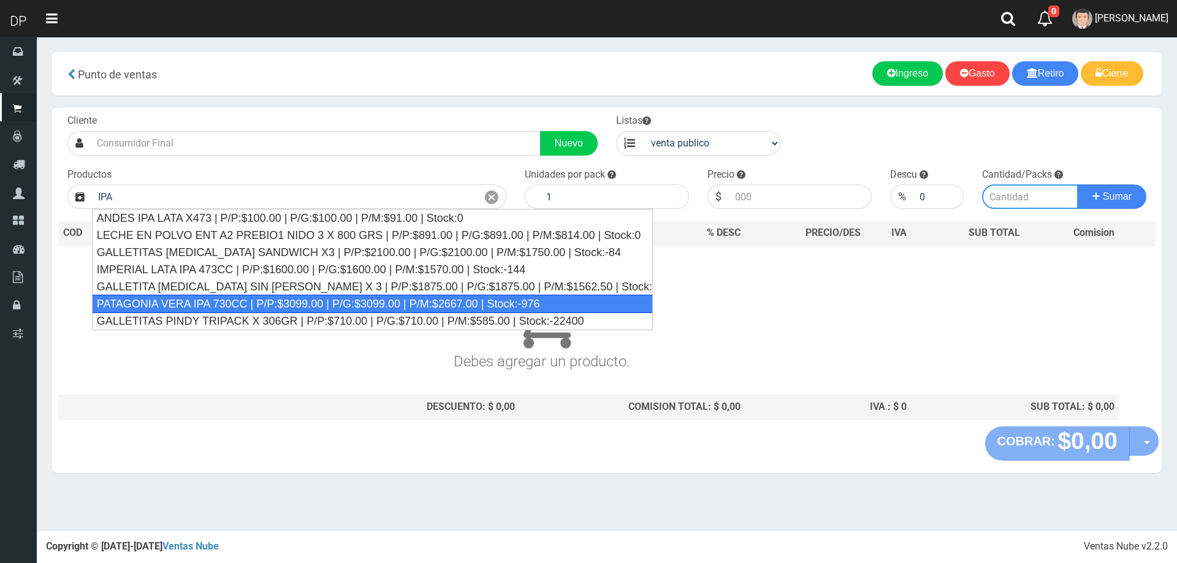
type input "PATAGONIA VERA IPA 730CC | P/P:$3099.00 | P/G:$3099.00 | P/M:$2667.00 | Stock:-…"
type input "6"
type input "3099.00"
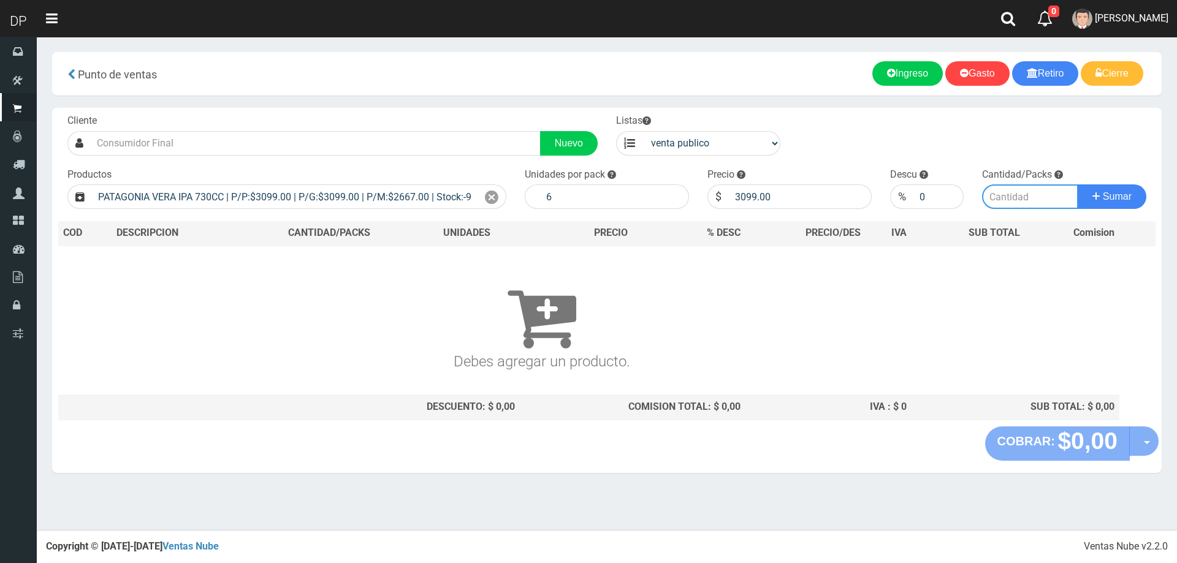
click at [1015, 198] on input "number" at bounding box center [1030, 197] width 97 height 25
type input "1"
click at [1078, 185] on button "Sumar" at bounding box center [1112, 197] width 69 height 25
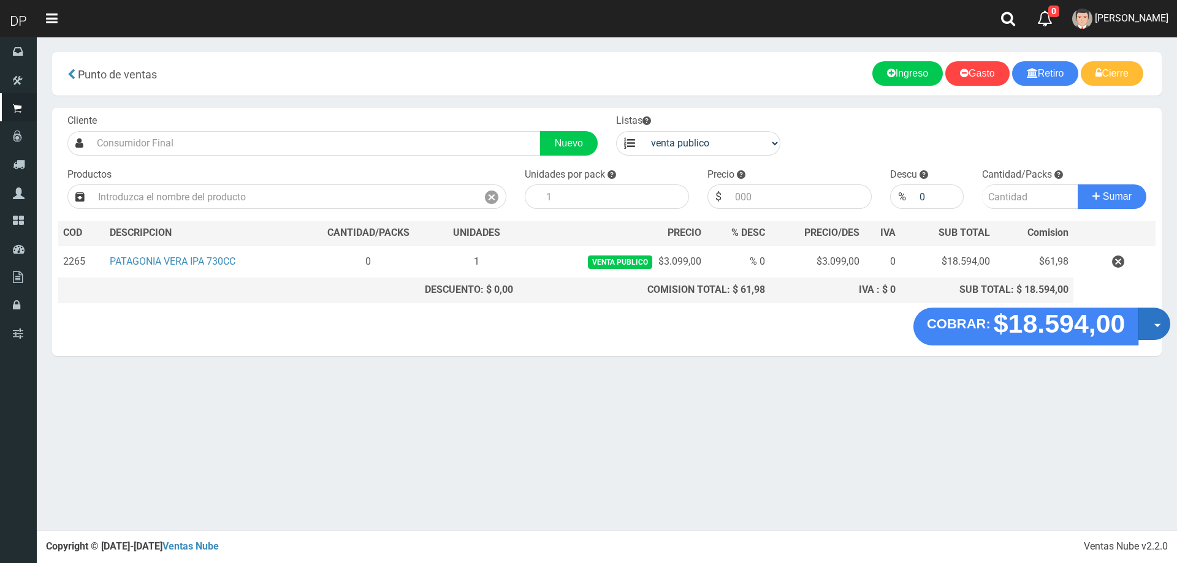
click at [1148, 322] on button "Opciones" at bounding box center [1154, 324] width 32 height 32
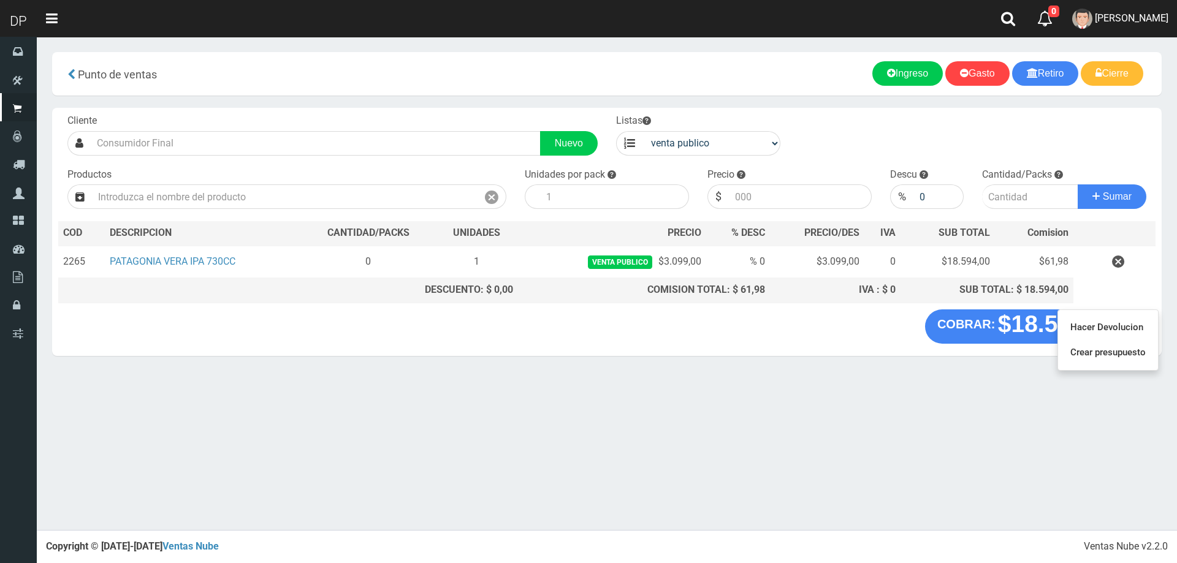
click at [834, 431] on div "× Titulo del Msj texto Mas Texto Cancelar Aceptar Gasto" at bounding box center [607, 265] width 1140 height 530
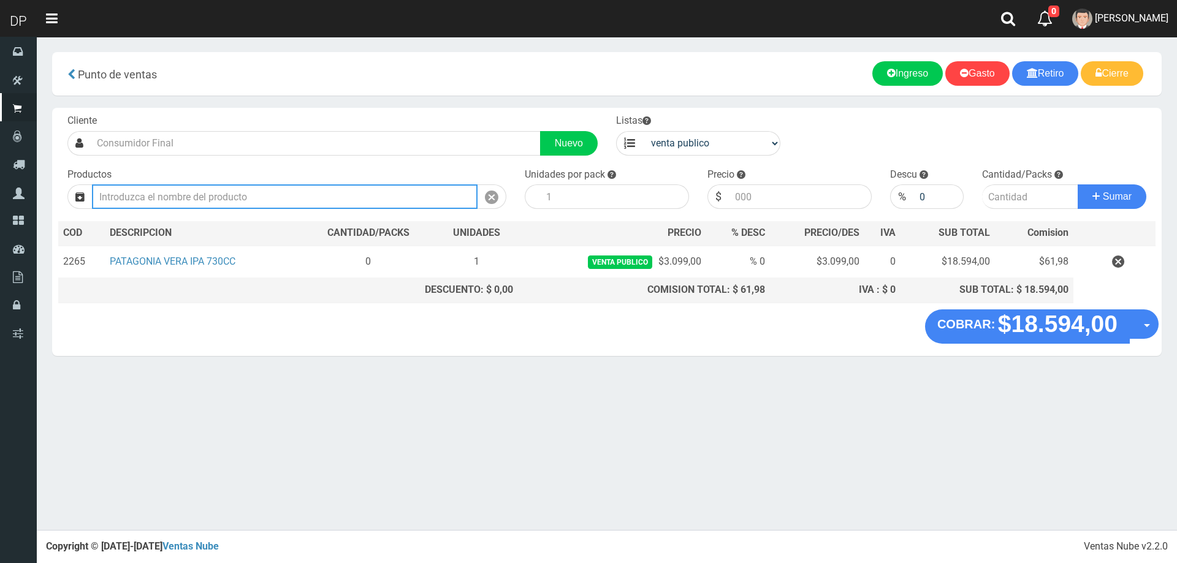
click at [338, 196] on input "text" at bounding box center [285, 197] width 386 height 25
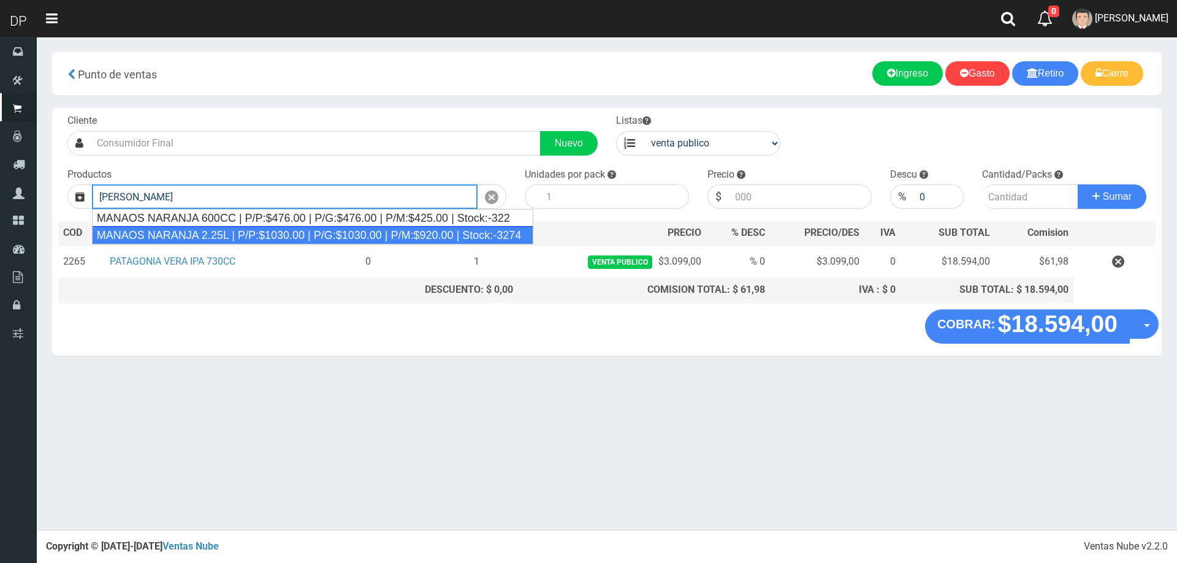
click at [236, 231] on div "MANAOS NARANJA 2.25L | P/P:$1030.00 | P/G:$1030.00 | P/M:$920.00 | Stock:-3274" at bounding box center [313, 235] width 442 height 18
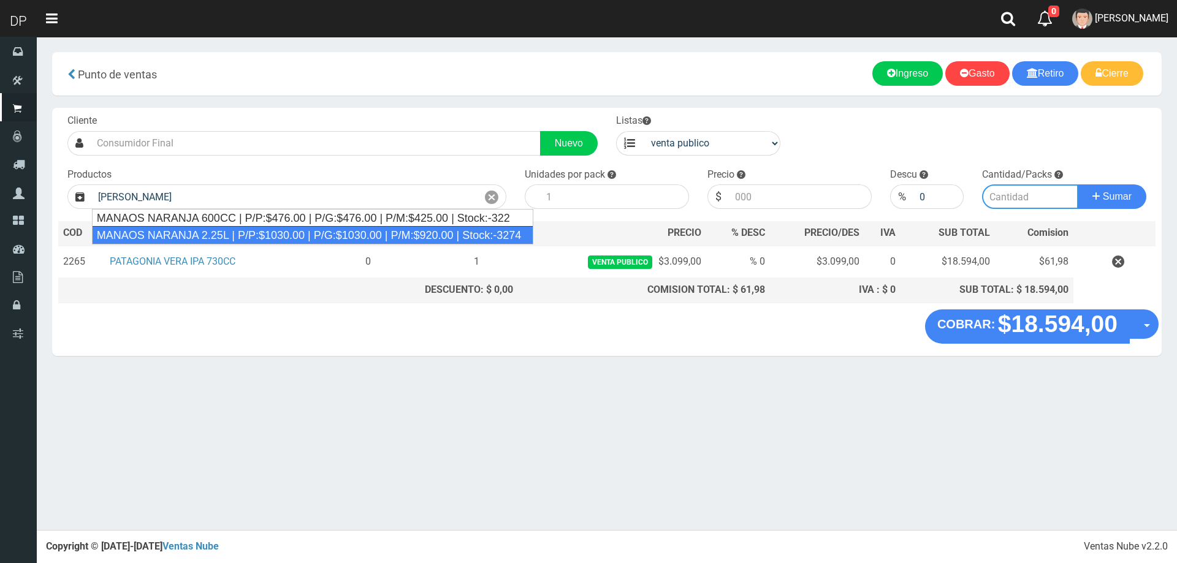
type input "MANAOS NARANJA 2.25L | P/P:$1030.00 | P/G:$1030.00 | P/M:$920.00 | Stock:-3274"
type input "6"
type input "1030.00"
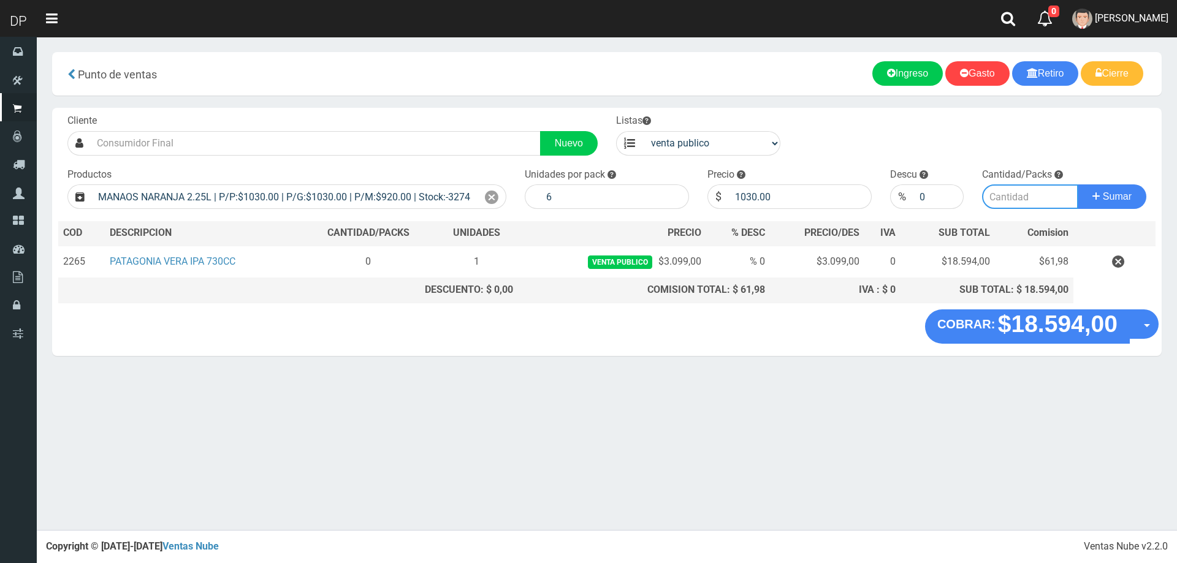
click at [1000, 190] on input "number" at bounding box center [1030, 197] width 97 height 25
type input "1"
click at [1078, 185] on button "Sumar" at bounding box center [1112, 197] width 69 height 25
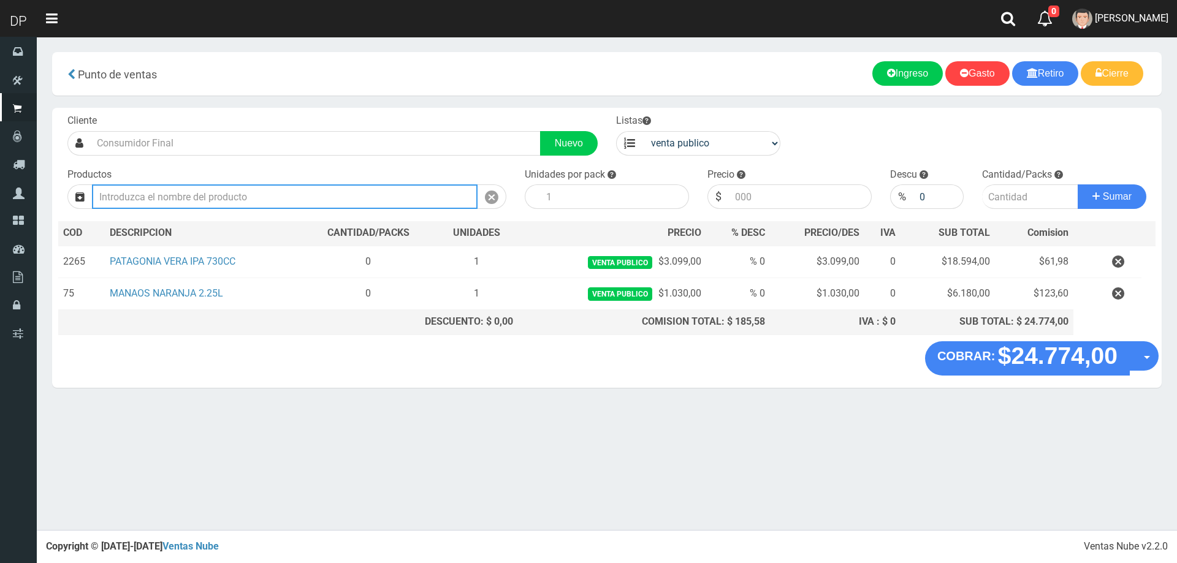
click at [253, 196] on input "text" at bounding box center [285, 197] width 386 height 25
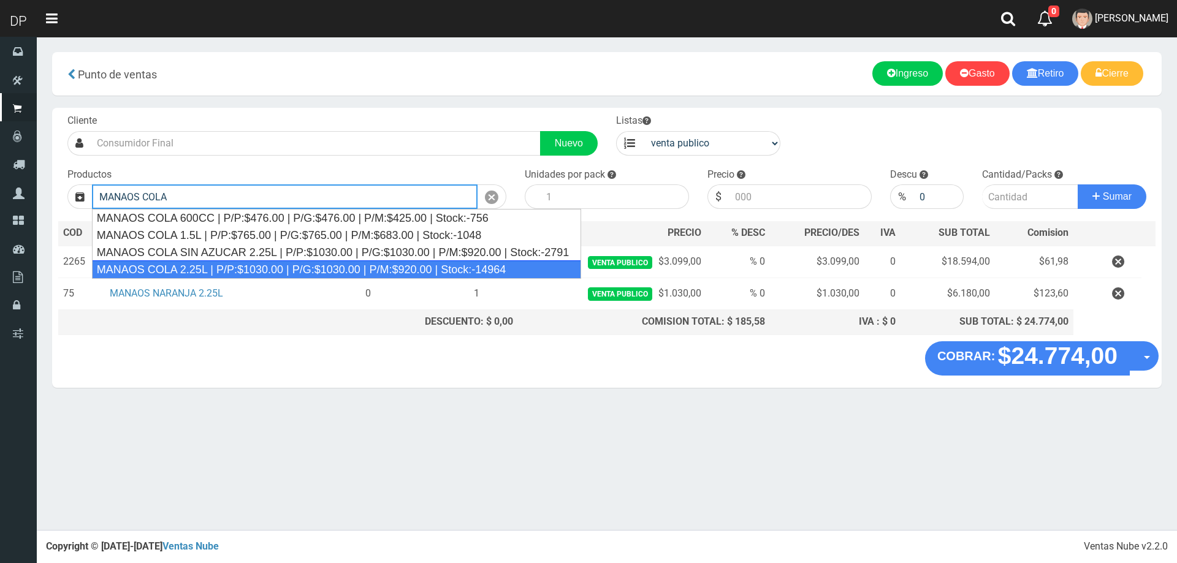
click at [216, 264] on div "MANAOS COLA 2.25L | P/P:$1030.00 | P/G:$1030.00 | P/M:$920.00 | Stock:-14964" at bounding box center [337, 270] width 490 height 18
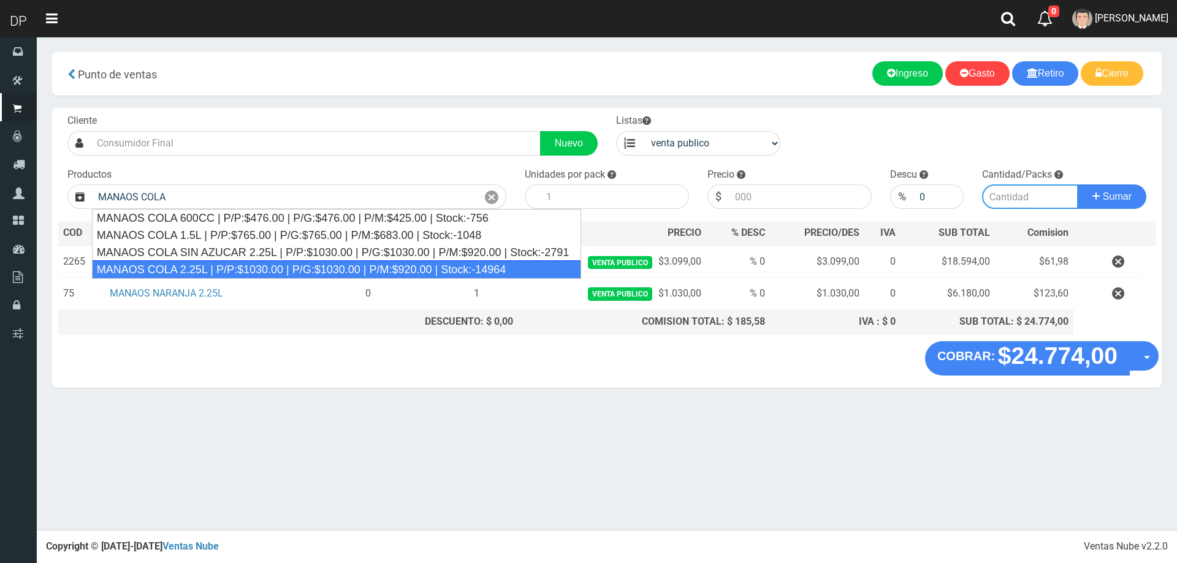
type input "MANAOS COLA 2.25L | P/P:$1030.00 | P/G:$1030.00 | P/M:$920.00 | Stock:-14964"
type input "6"
type input "1030.00"
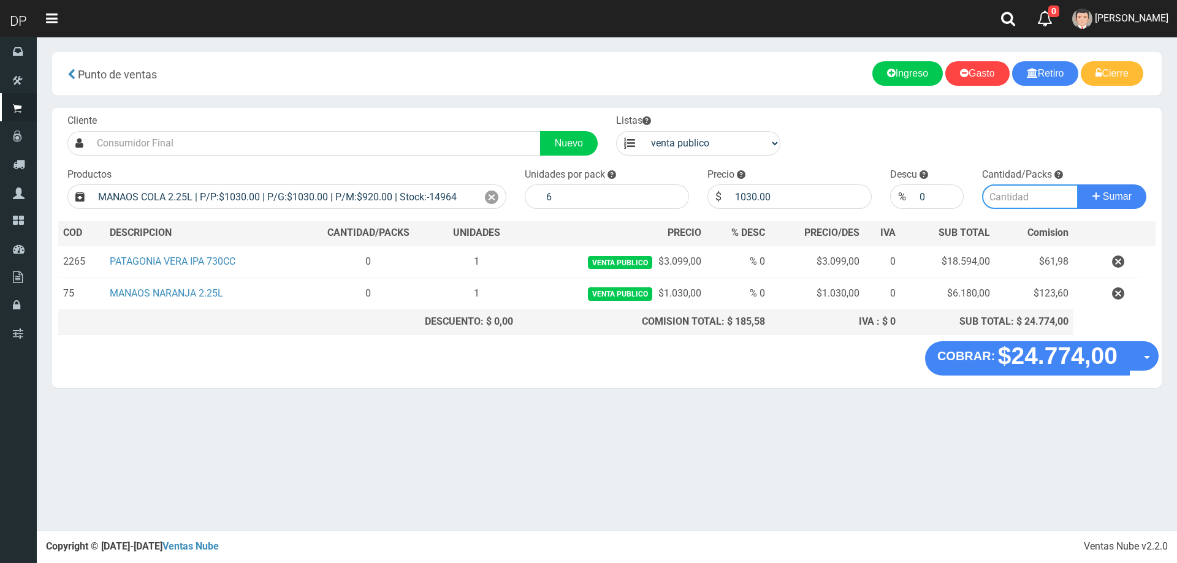
click at [1007, 202] on input "number" at bounding box center [1030, 197] width 97 height 25
type input "1"
click at [1078, 185] on button "Sumar" at bounding box center [1112, 197] width 69 height 25
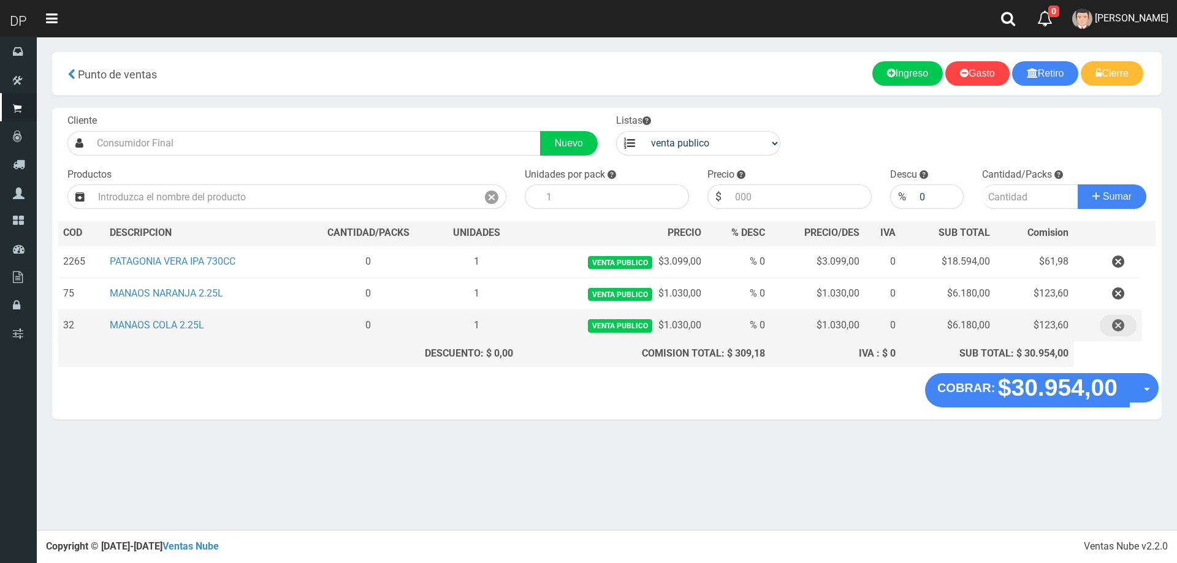
click at [1127, 328] on button "button" at bounding box center [1118, 325] width 37 height 21
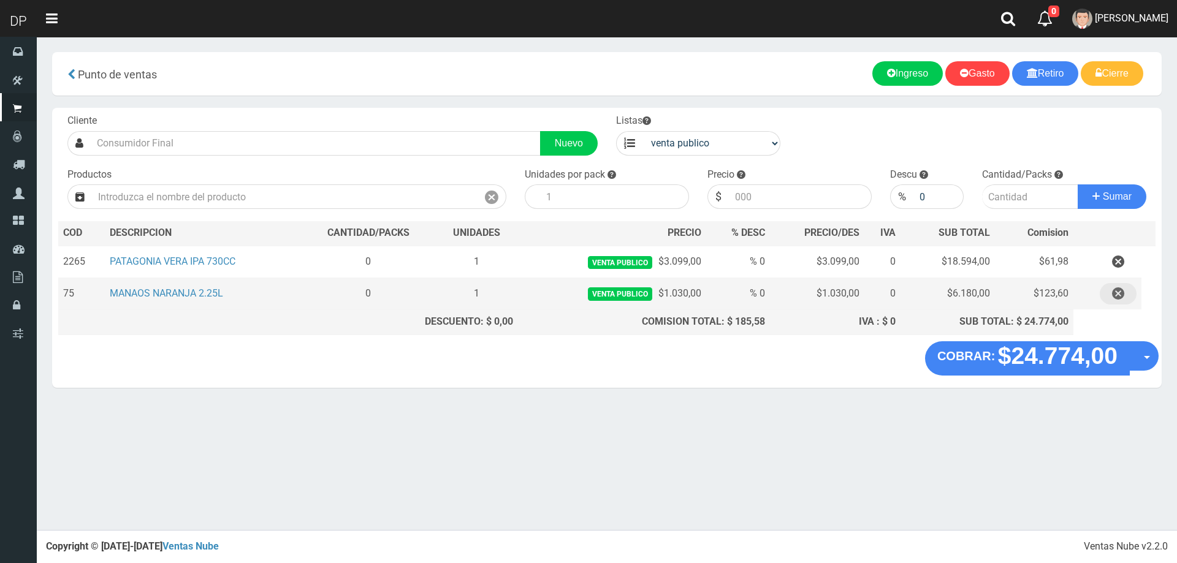
drag, startPoint x: 1120, startPoint y: 288, endPoint x: 1124, endPoint y: 294, distance: 7.5
click at [1124, 294] on icon "button" at bounding box center [1118, 293] width 12 height 21
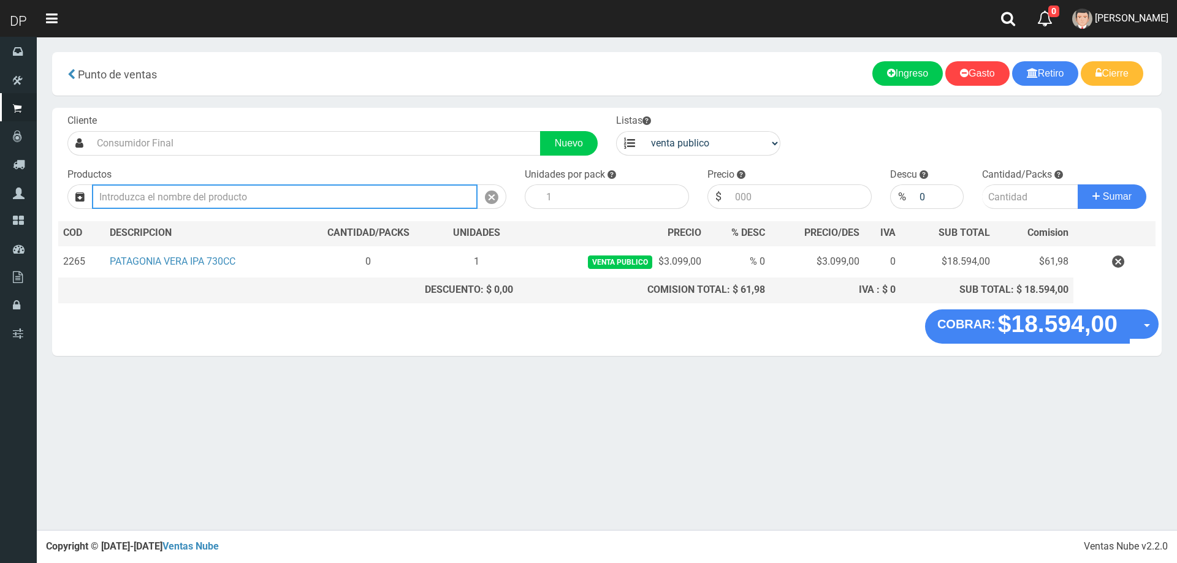
click at [407, 199] on input "text" at bounding box center [285, 197] width 386 height 25
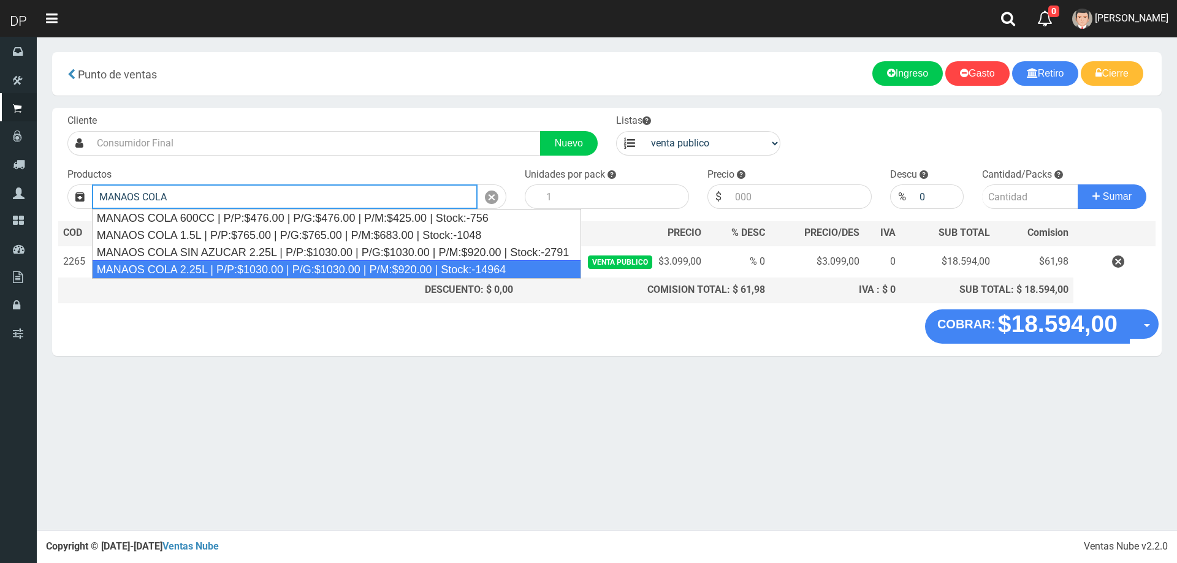
click at [263, 268] on div "MANAOS COLA 2.25L | P/P:$1030.00 | P/G:$1030.00 | P/M:$920.00 | Stock:-14964" at bounding box center [337, 270] width 490 height 18
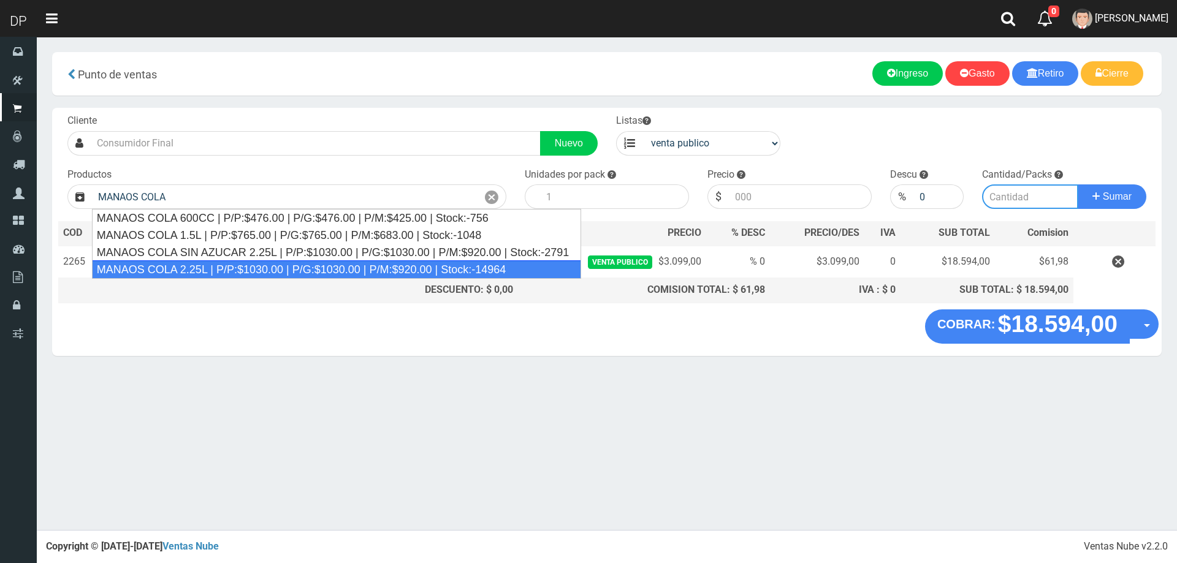
type input "MANAOS COLA 2.25L | P/P:$1030.00 | P/G:$1030.00 | P/M:$920.00 | Stock:-14964"
type input "6"
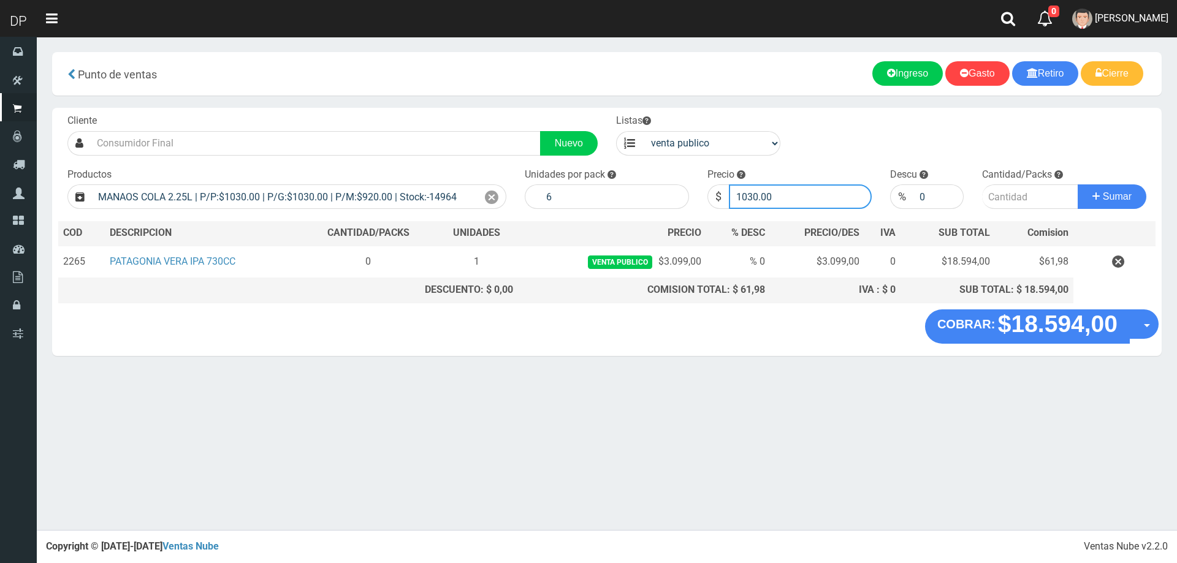
click at [804, 209] on input "1030.00" at bounding box center [800, 197] width 143 height 25
type input "1"
type input "967"
click at [1078, 185] on button "Sumar" at bounding box center [1112, 197] width 69 height 25
type input "1"
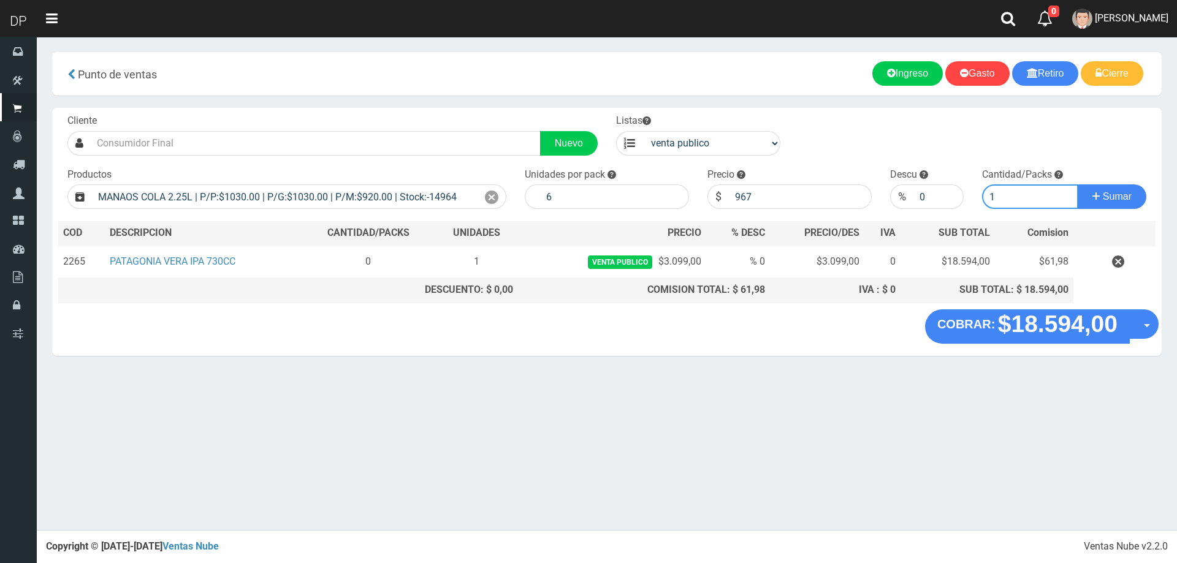
click at [1078, 185] on button "Sumar" at bounding box center [1112, 197] width 69 height 25
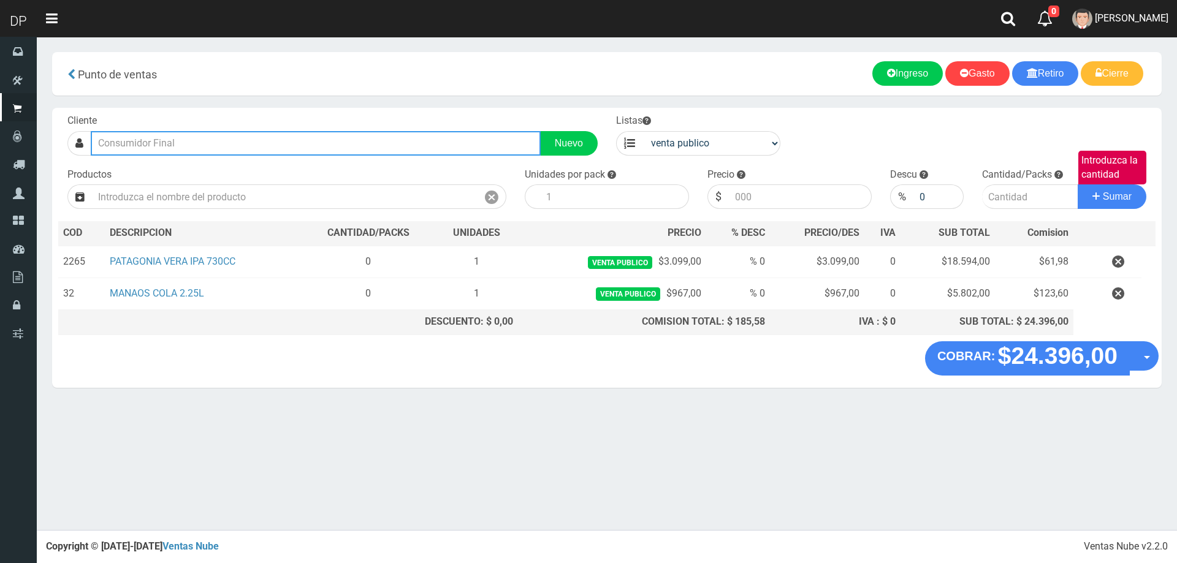
click at [194, 143] on input "text" at bounding box center [316, 143] width 450 height 25
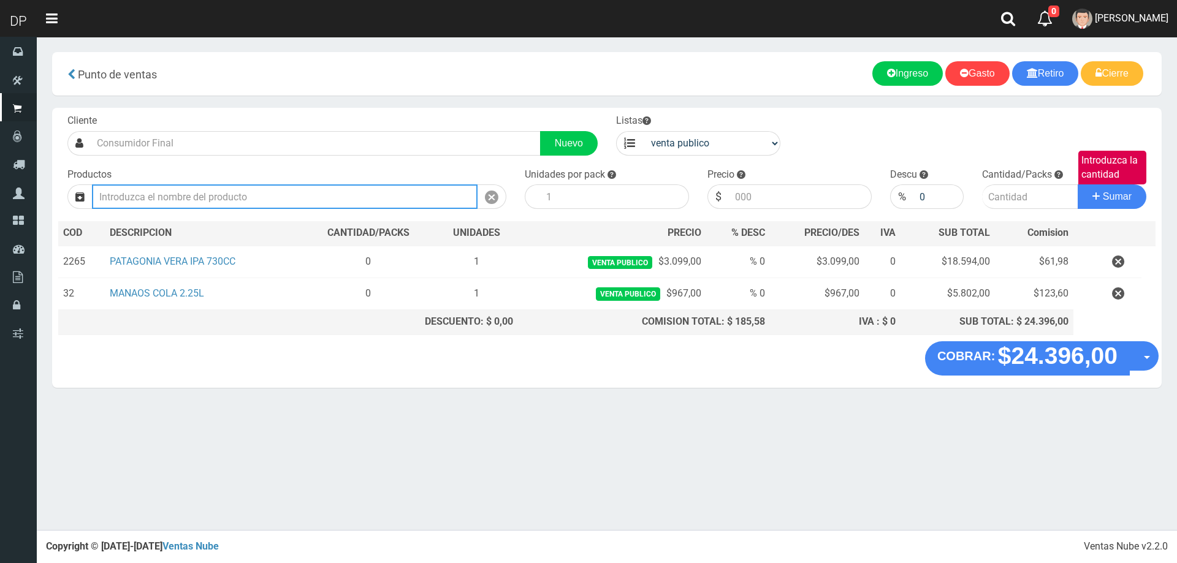
click at [191, 197] on input "text" at bounding box center [285, 197] width 386 height 25
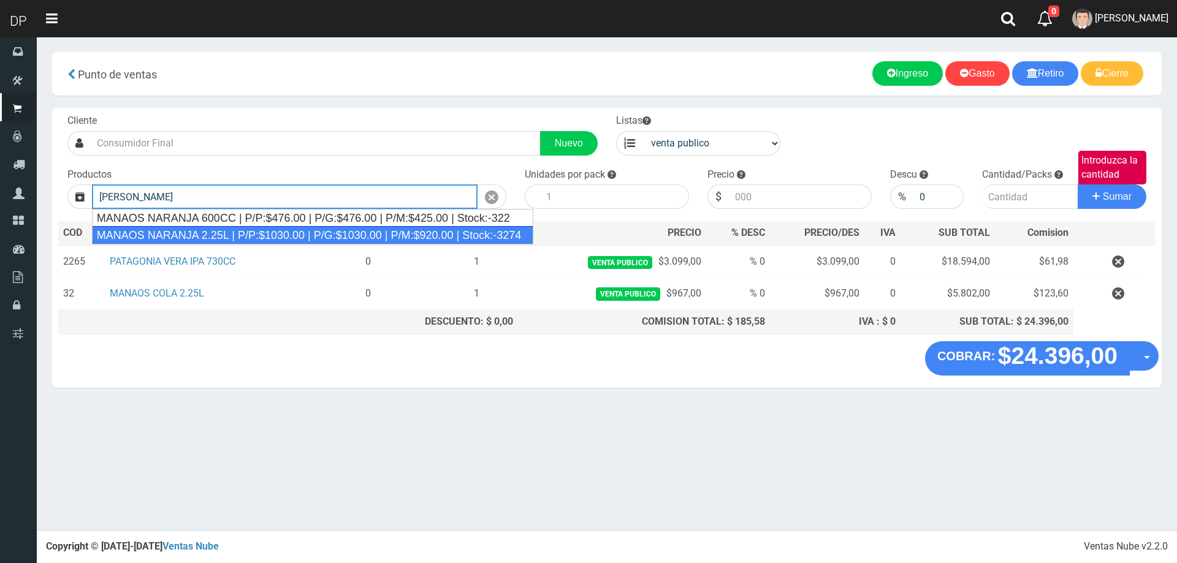
click at [227, 235] on div "MANAOS NARANJA 2.25L | P/P:$1030.00 | P/G:$1030.00 | P/M:$920.00 | Stock:-3274" at bounding box center [313, 235] width 442 height 18
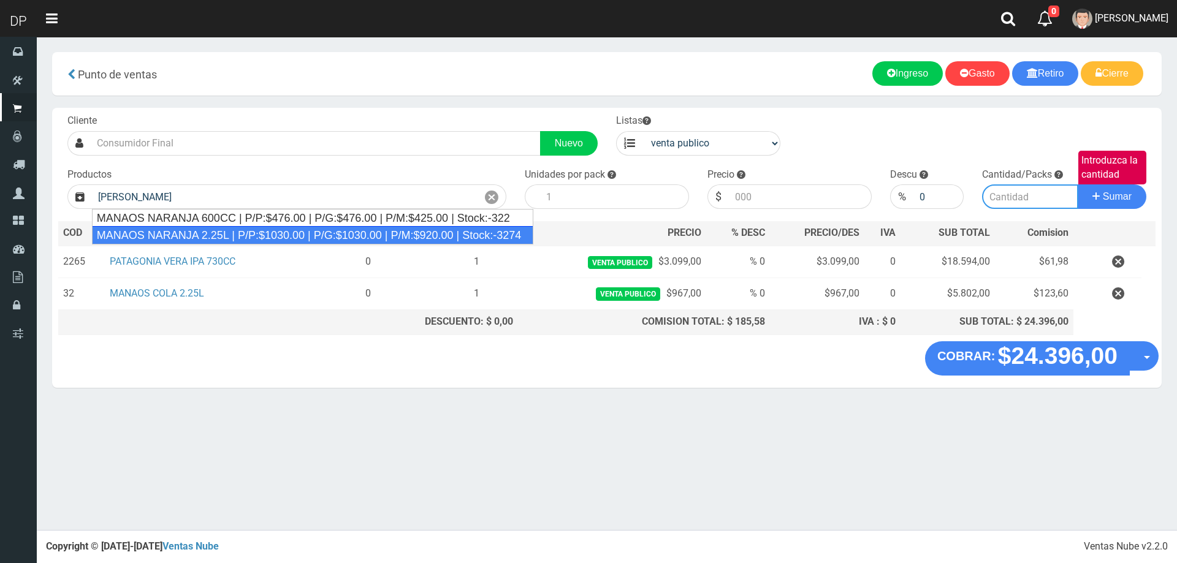
type input "MANAOS NARANJA 2.25L | P/P:$1030.00 | P/G:$1030.00 | P/M:$920.00 | Stock:-3274"
type input "6"
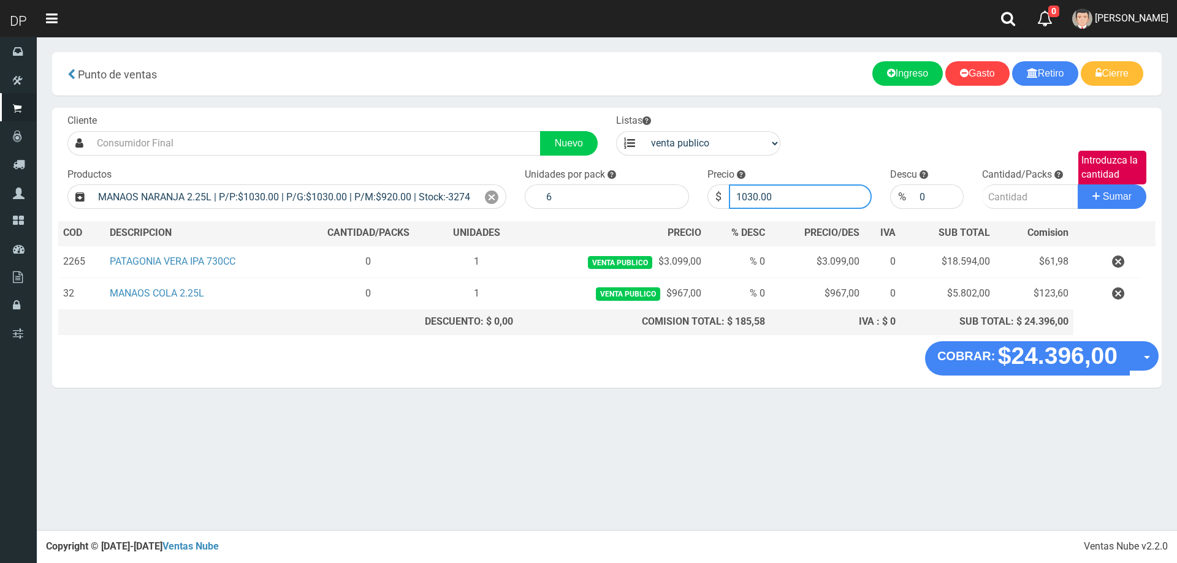
click at [792, 196] on input "1030.00" at bounding box center [800, 197] width 143 height 25
type input "1"
type input "967"
type input "967.00"
click at [1078, 185] on button "Sumar" at bounding box center [1112, 197] width 69 height 25
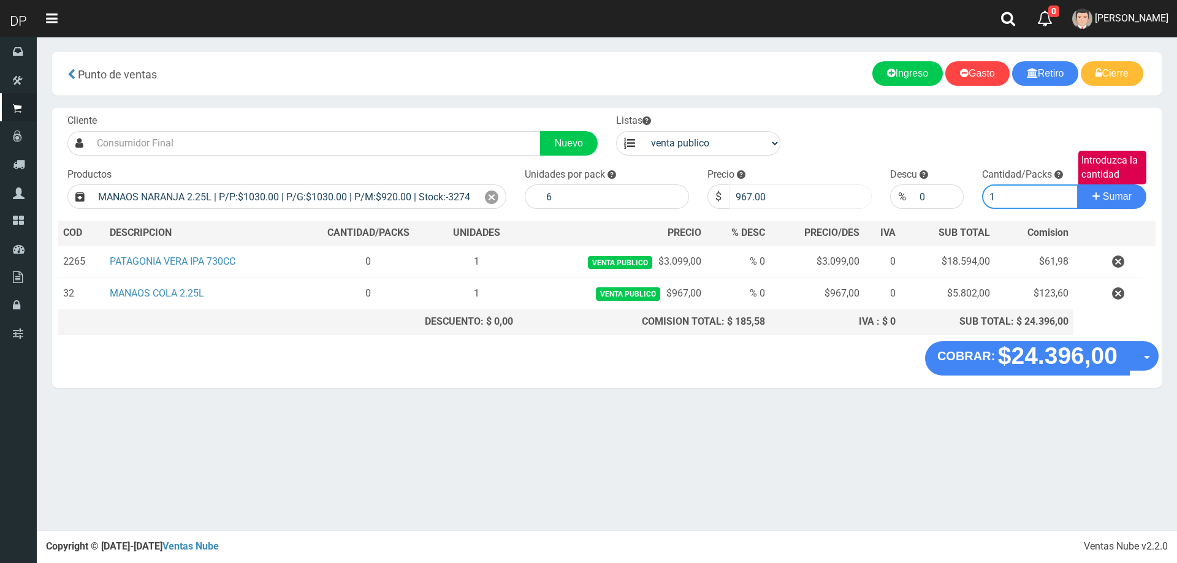
type input "1"
click at [1078, 185] on button "Sumar" at bounding box center [1112, 197] width 69 height 25
